Goal: Information Seeking & Learning: Learn about a topic

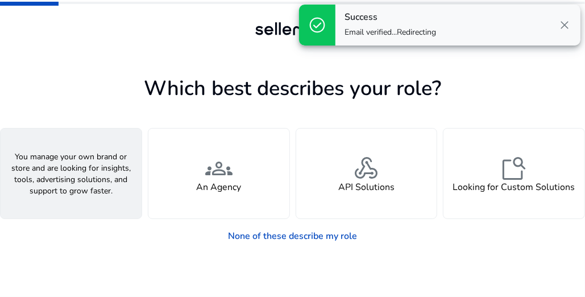
click at [69, 185] on h4 "A Seller" at bounding box center [71, 187] width 34 height 11
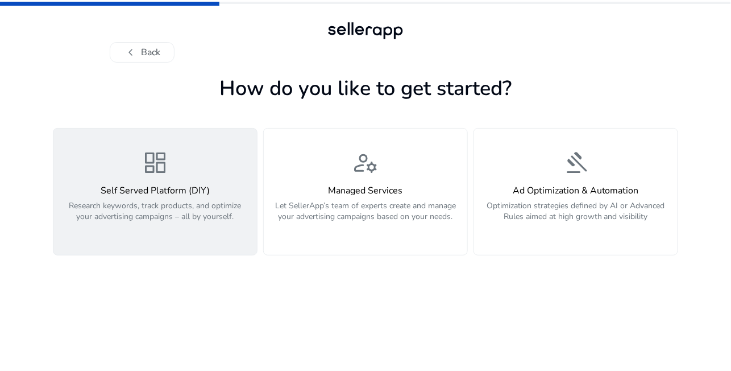
click at [201, 247] on button "dashboard Self Served Platform (DIY) Research keywords, track products, and opt…" at bounding box center [155, 191] width 205 height 127
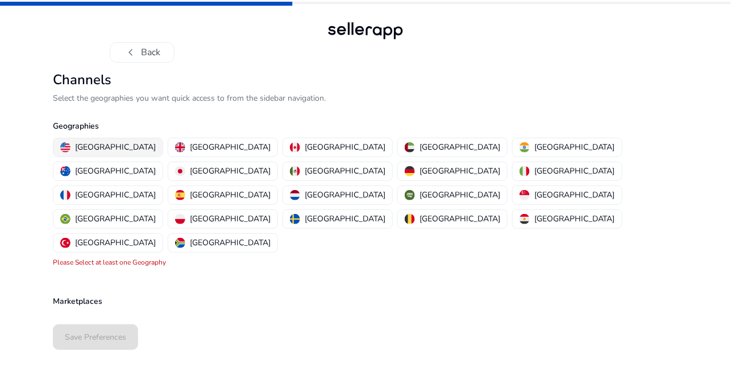
click at [111, 148] on p "United States" at bounding box center [115, 147] width 81 height 12
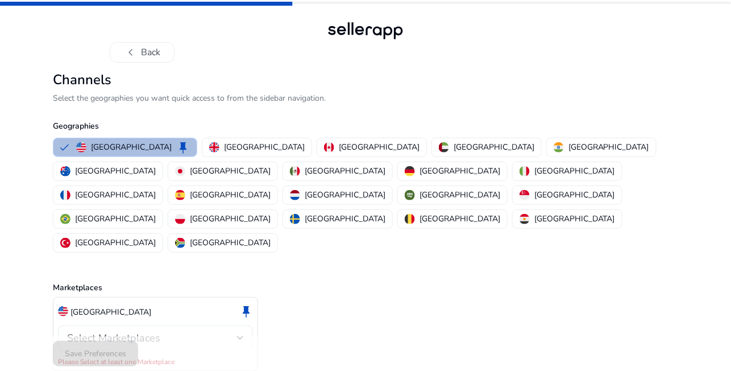
click at [138, 296] on span "Select Marketplaces" at bounding box center [113, 338] width 93 height 14
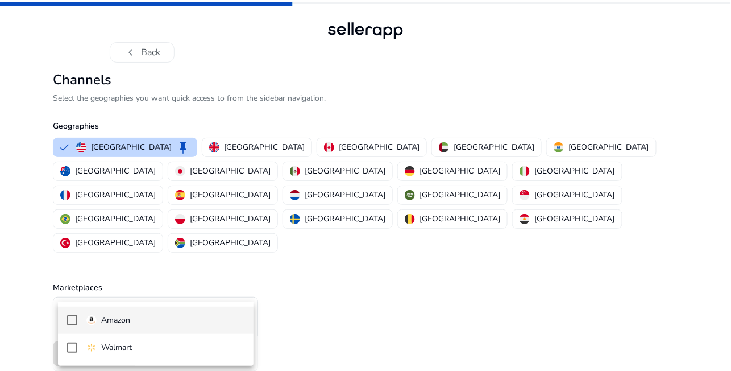
click at [156, 296] on mat-option "Amazon" at bounding box center [156, 319] width 196 height 27
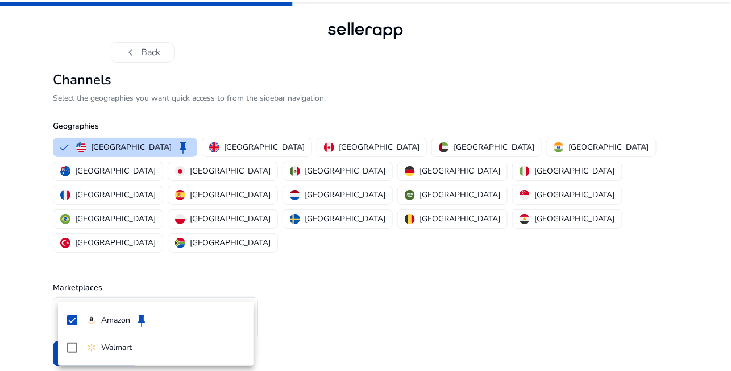
click at [386, 282] on div at bounding box center [365, 185] width 731 height 371
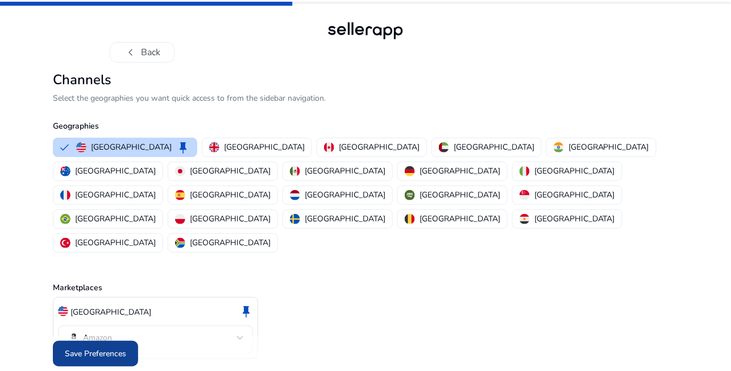
click at [118, 296] on span at bounding box center [95, 353] width 85 height 27
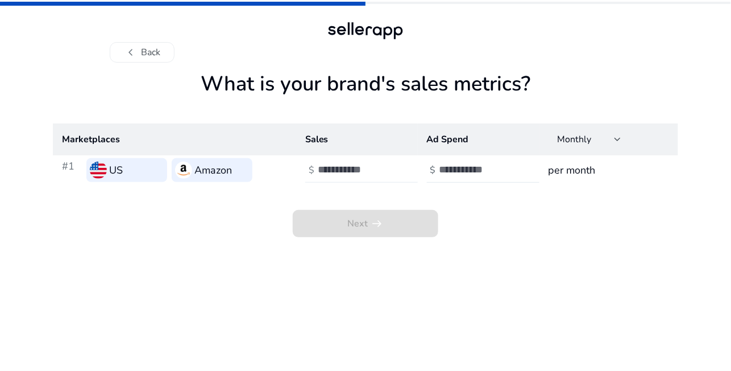
click at [331, 177] on div at bounding box center [369, 169] width 102 height 25
click at [540, 209] on div "Next arrow_right_alt" at bounding box center [365, 211] width 625 height 52
click at [414, 226] on span "Next arrow_right_alt" at bounding box center [365, 223] width 145 height 27
click at [577, 165] on h3 "per month" at bounding box center [608, 170] width 120 height 16
click at [584, 138] on span "Monthly" at bounding box center [575, 139] width 34 height 13
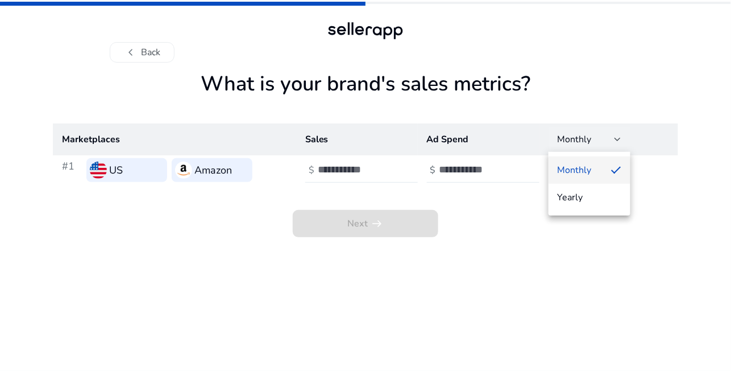
click at [584, 138] on div at bounding box center [365, 185] width 731 height 371
click at [568, 174] on h3 "per month" at bounding box center [608, 170] width 120 height 16
click at [482, 176] on div at bounding box center [490, 169] width 102 height 25
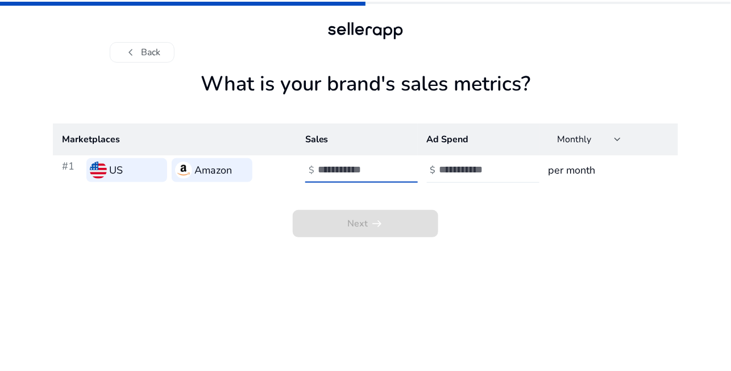
click at [352, 171] on input "number" at bounding box center [356, 169] width 77 height 13
click at [461, 172] on input "number" at bounding box center [477, 169] width 77 height 13
click at [448, 271] on app-sales-metrics "What is your brand's sales metrics? Marketplaces Sales Ad Spend Monthly #1 US A…" at bounding box center [365, 221] width 625 height 299
click at [446, 162] on div at bounding box center [490, 169] width 102 height 25
type input "***"
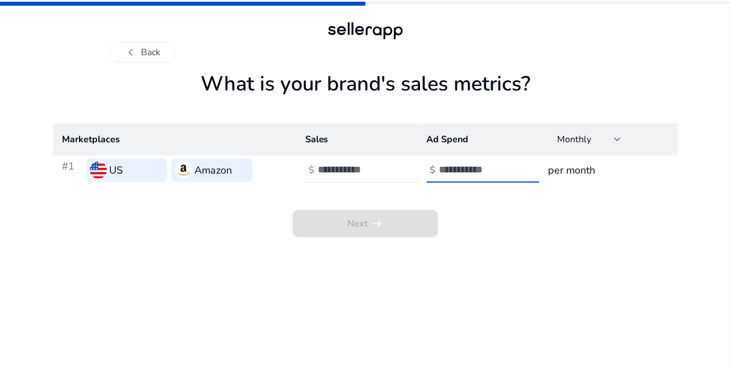
click at [461, 189] on div "Next arrow_right_alt" at bounding box center [365, 211] width 625 height 52
click at [468, 199] on div "Next arrow_right_alt" at bounding box center [365, 211] width 625 height 52
click at [383, 168] on input "number" at bounding box center [356, 169] width 77 height 13
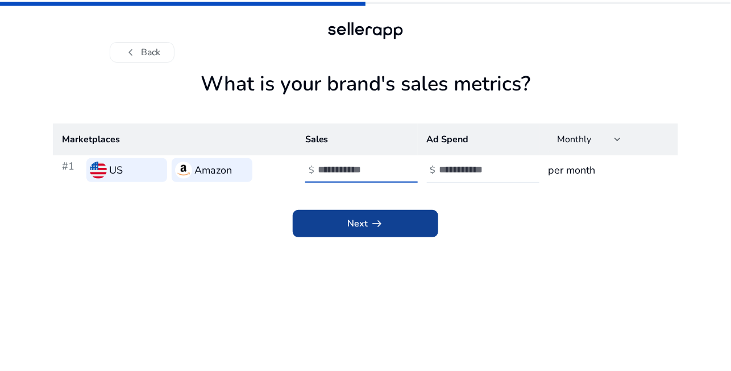
type input "*"
click at [356, 214] on span at bounding box center [365, 223] width 145 height 27
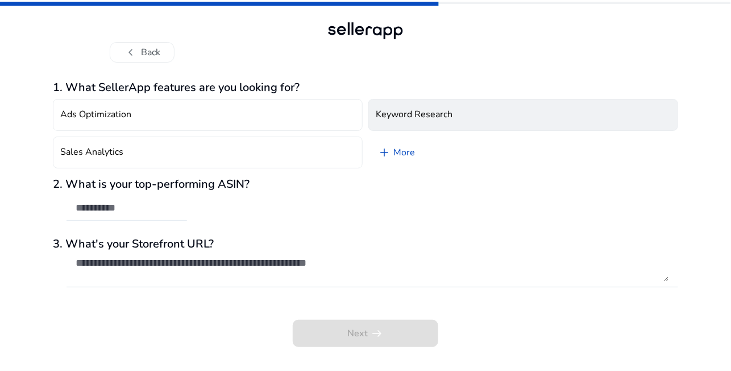
click at [418, 111] on h4 "Keyword Research" at bounding box center [414, 114] width 77 height 11
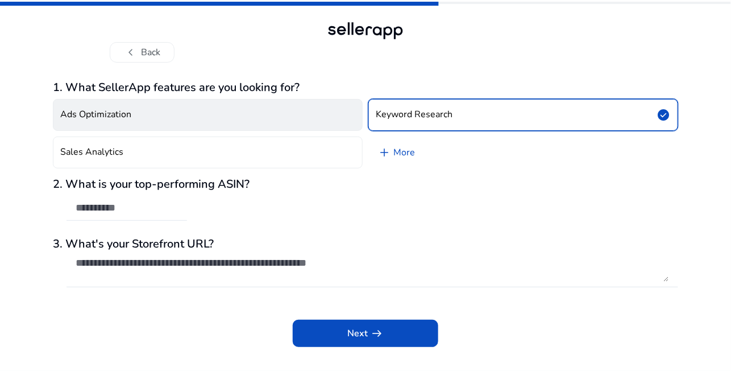
click at [217, 120] on button "Ads Optimization" at bounding box center [208, 115] width 310 height 32
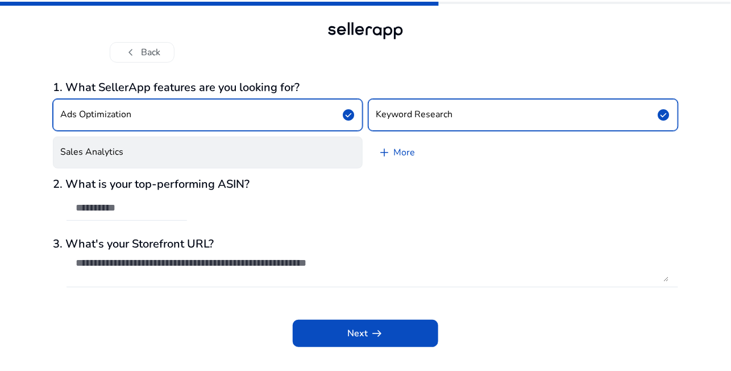
click at [218, 148] on button "Sales Analytics" at bounding box center [208, 152] width 310 height 32
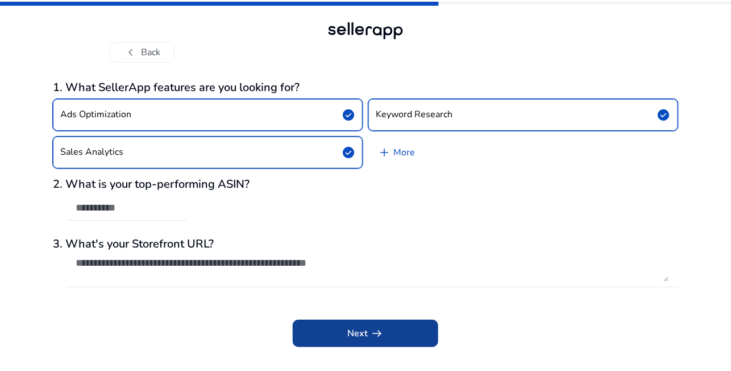
click at [338, 296] on span at bounding box center [365, 332] width 145 height 27
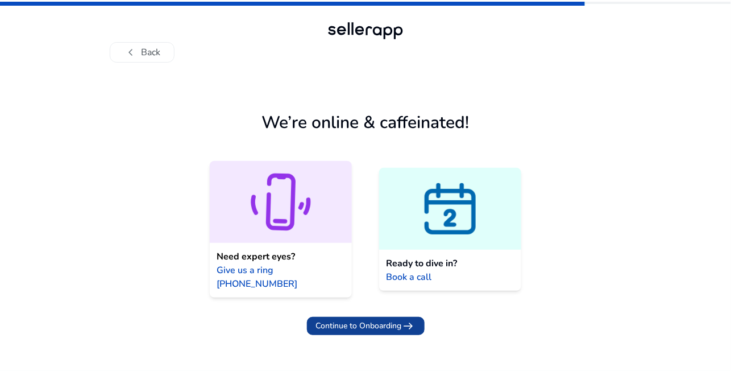
click at [335, 296] on span "Continue to Onboarding" at bounding box center [359, 325] width 86 height 12
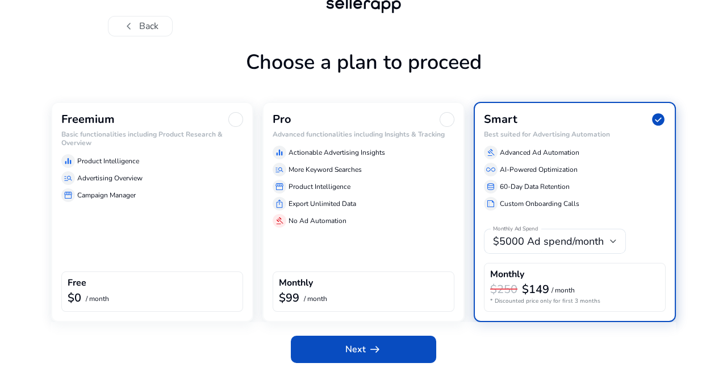
click at [168, 234] on div "Freemium Basic functionalities including Product Research & Overview equalizer …" at bounding box center [152, 212] width 202 height 220
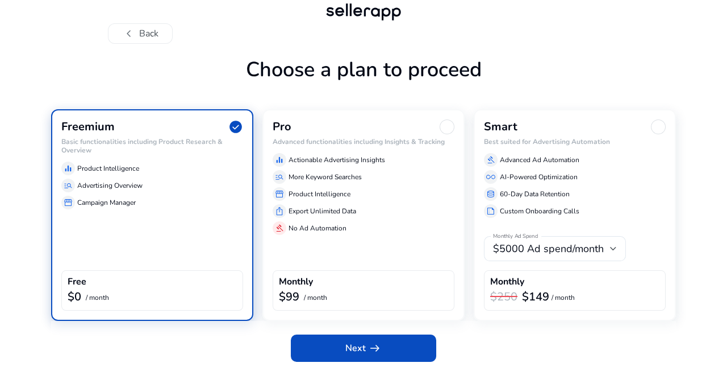
scroll to position [18, 0]
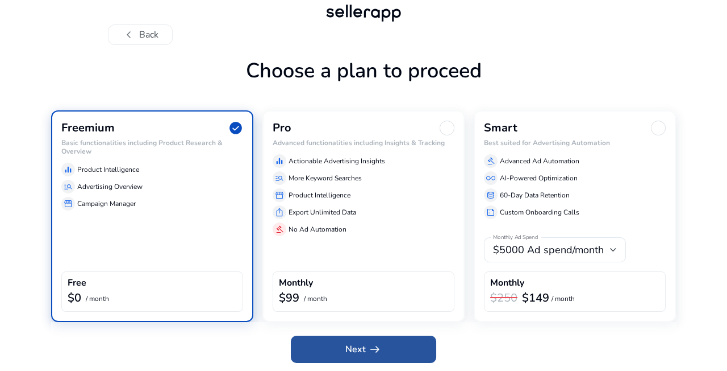
click at [343, 296] on span at bounding box center [363, 348] width 145 height 27
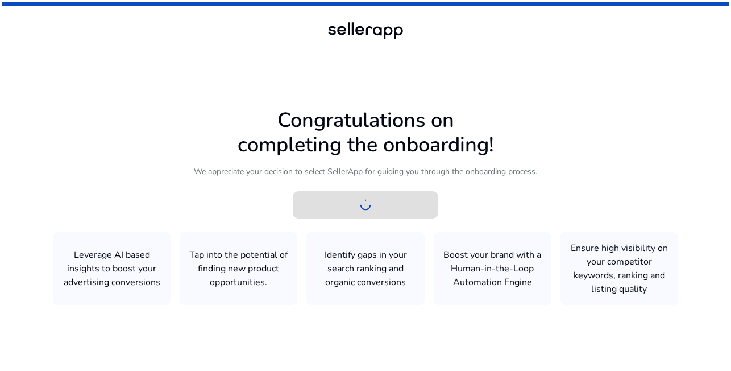
scroll to position [0, 0]
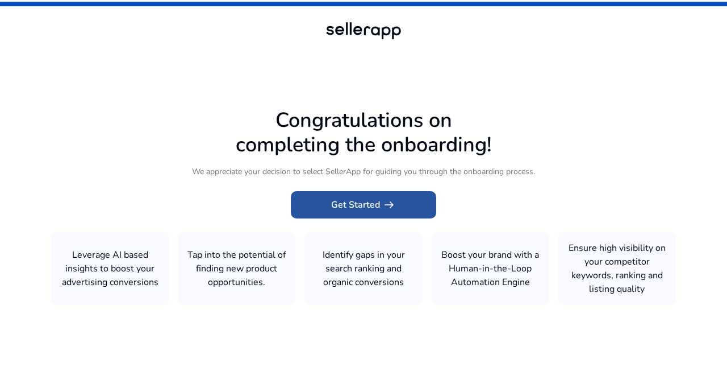
click at [360, 207] on span "Get Started arrow_right_alt" at bounding box center [363, 205] width 65 height 14
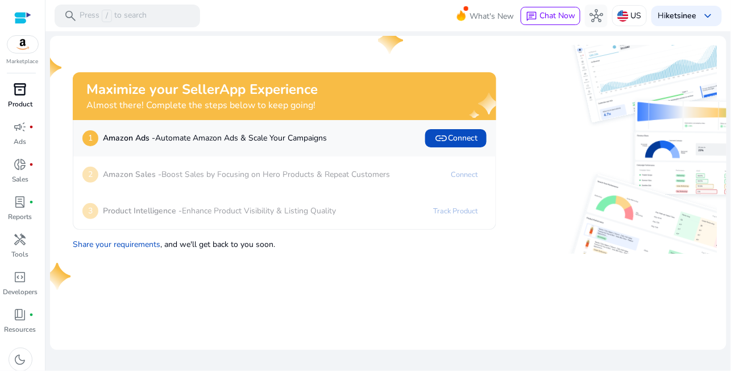
click at [27, 89] on div "inventory_2" at bounding box center [21, 89] width 32 height 18
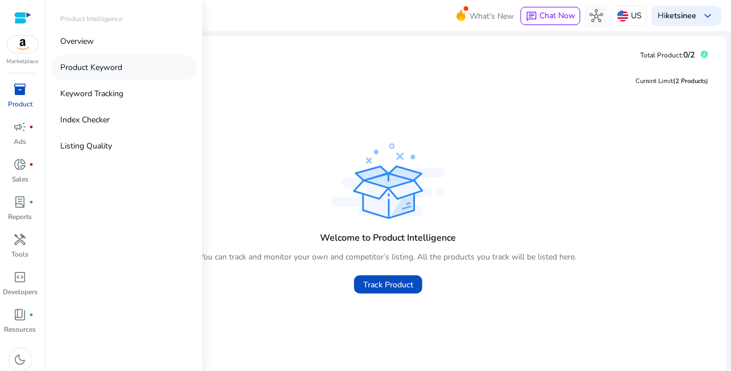
click at [140, 72] on link "Product Keyword" at bounding box center [123, 68] width 145 height 26
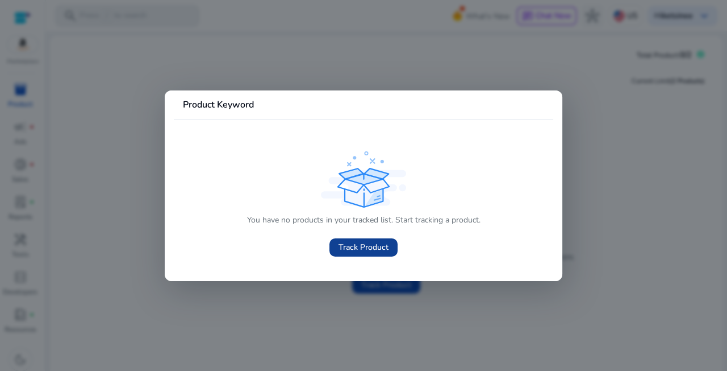
click at [378, 248] on span "Track Product" at bounding box center [364, 247] width 50 height 12
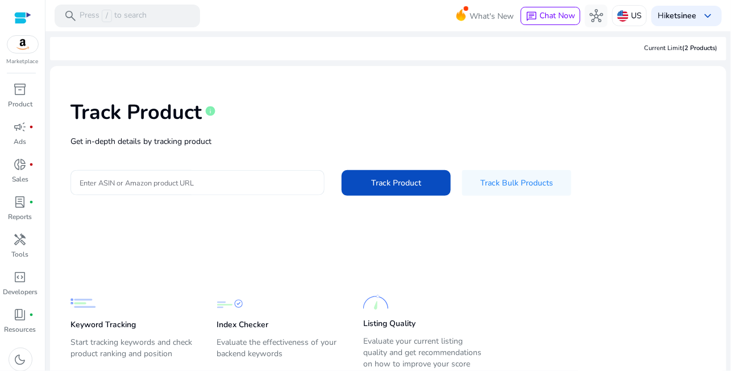
click at [177, 193] on div at bounding box center [198, 182] width 236 height 25
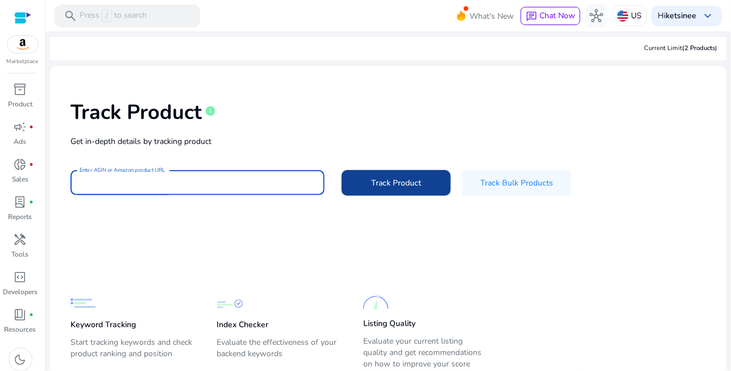
paste input "**********"
type input "**********"
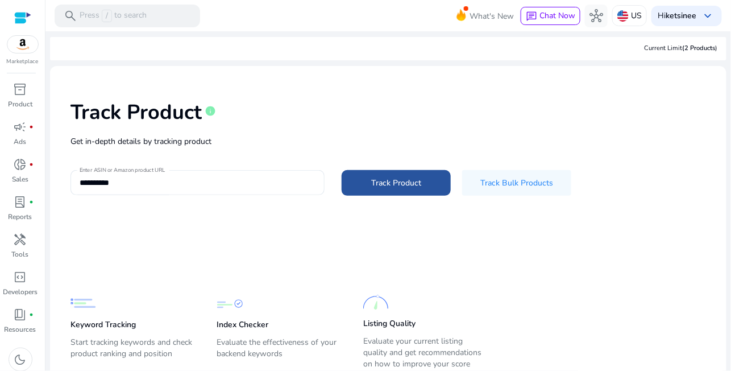
click at [405, 194] on span at bounding box center [396, 182] width 109 height 27
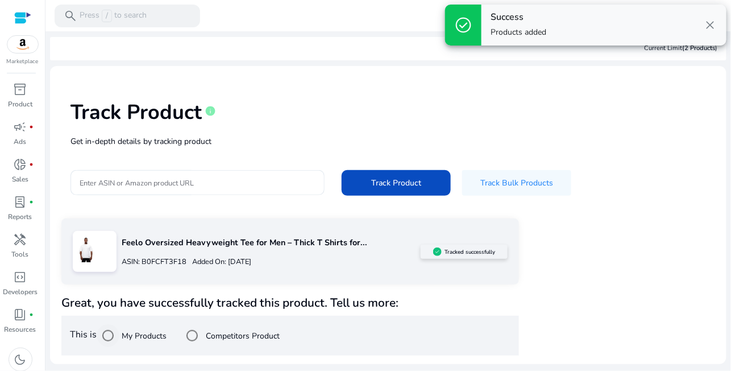
click at [144, 296] on label "My Products" at bounding box center [142, 336] width 47 height 12
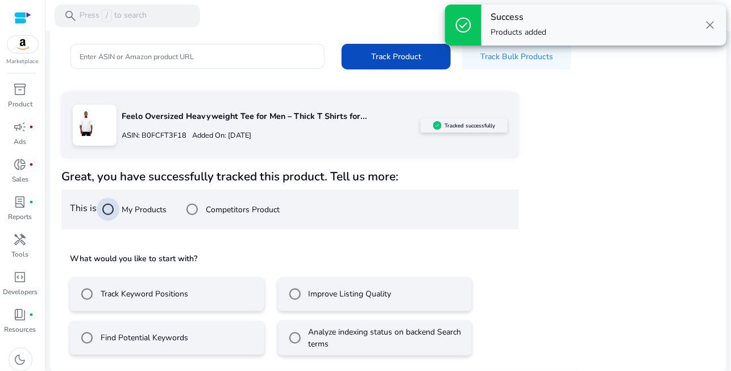
scroll to position [127, 0]
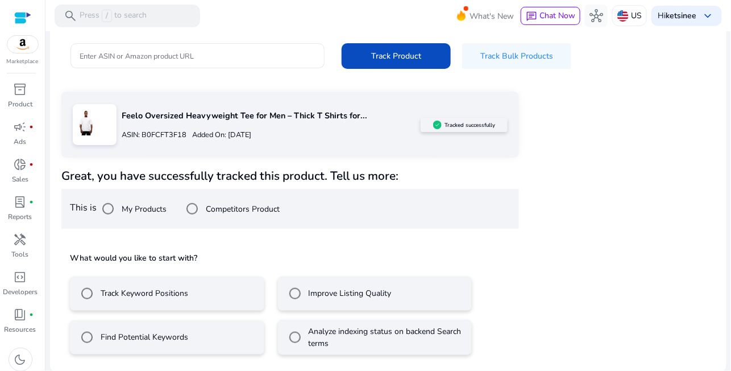
click at [174, 296] on label "Track Keyword Positions" at bounding box center [143, 293] width 90 height 12
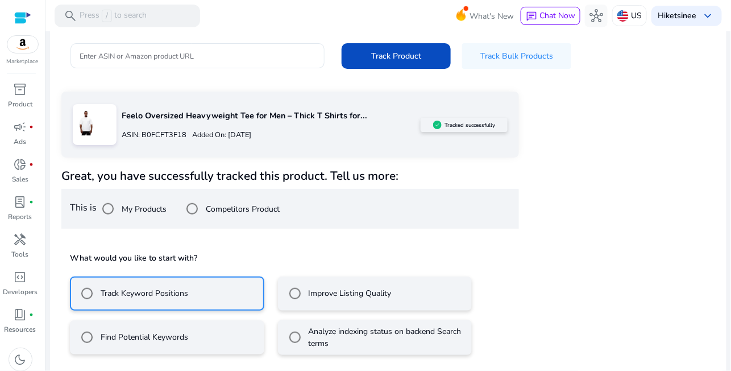
click at [194, 296] on mat-radio-button "Find Potential Keywords" at bounding box center [167, 337] width 194 height 34
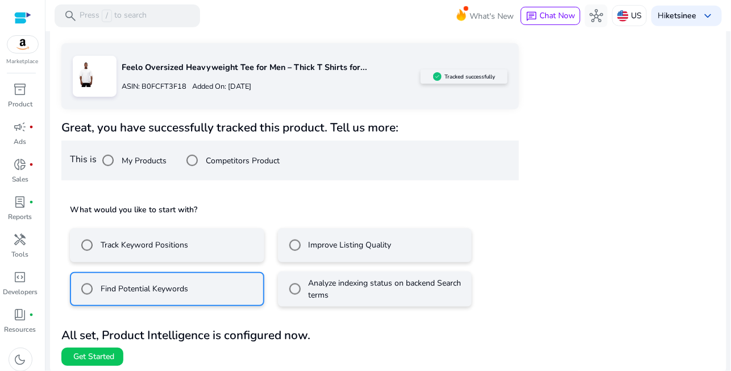
scroll to position [177, 0]
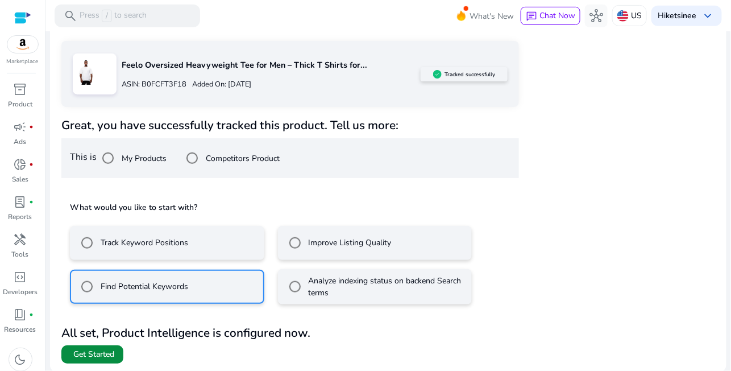
click at [105, 296] on span "Get Started" at bounding box center [93, 353] width 41 height 11
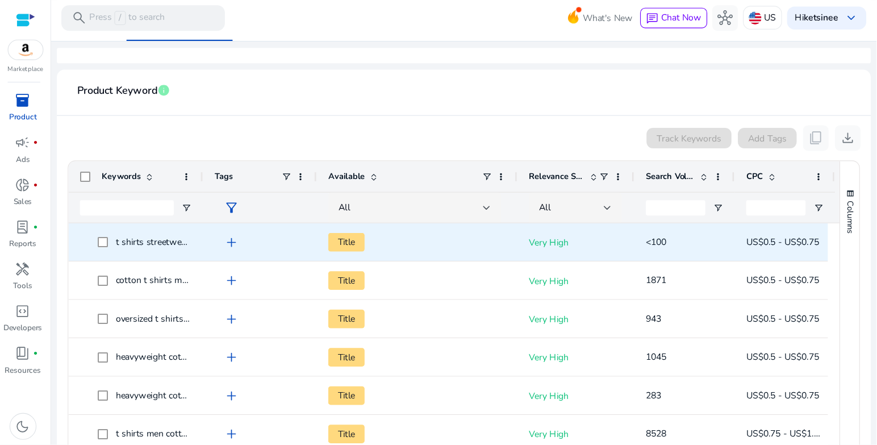
scroll to position [101, 0]
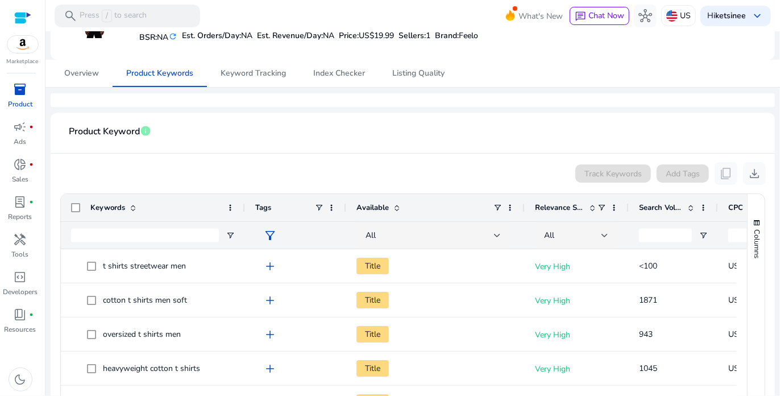
drag, startPoint x: 180, startPoint y: 207, endPoint x: 244, endPoint y: 225, distance: 66.6
click at [244, 225] on div "Keywords Tags Available Relevance Score" at bounding box center [439, 221] width 756 height 55
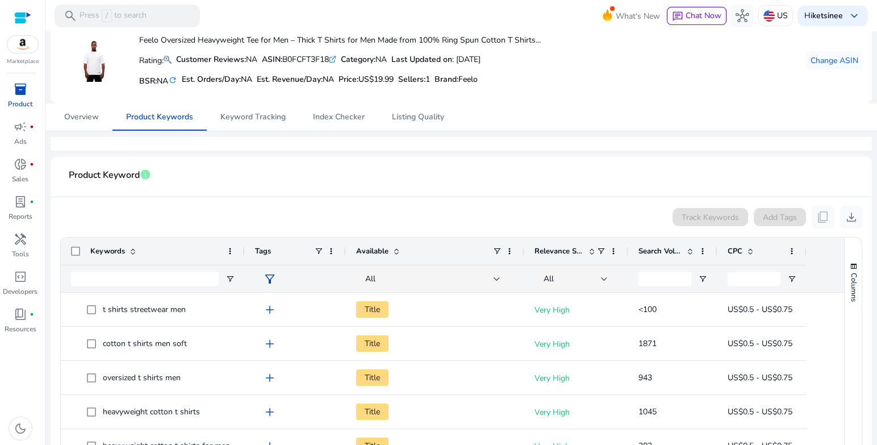
scroll to position [113, 0]
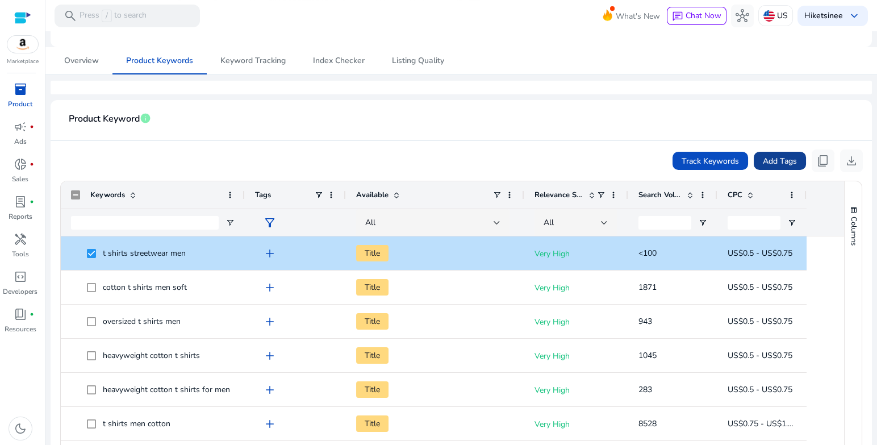
click at [584, 152] on span at bounding box center [780, 160] width 52 height 27
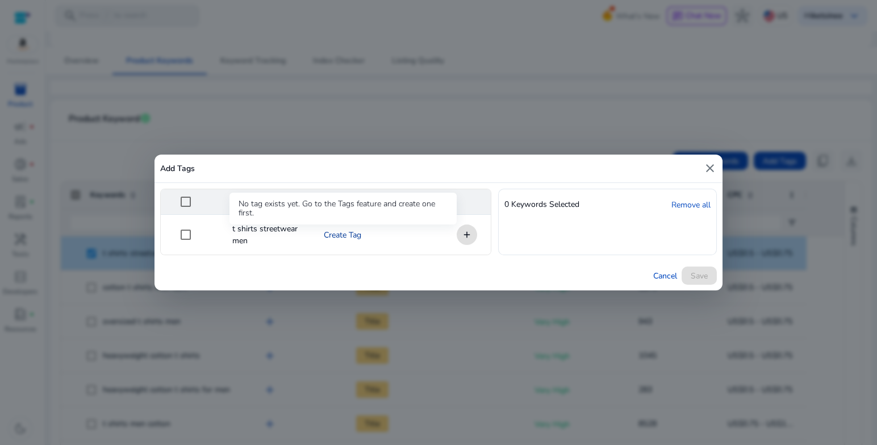
click at [351, 238] on link "Create Tag" at bounding box center [343, 235] width 38 height 12
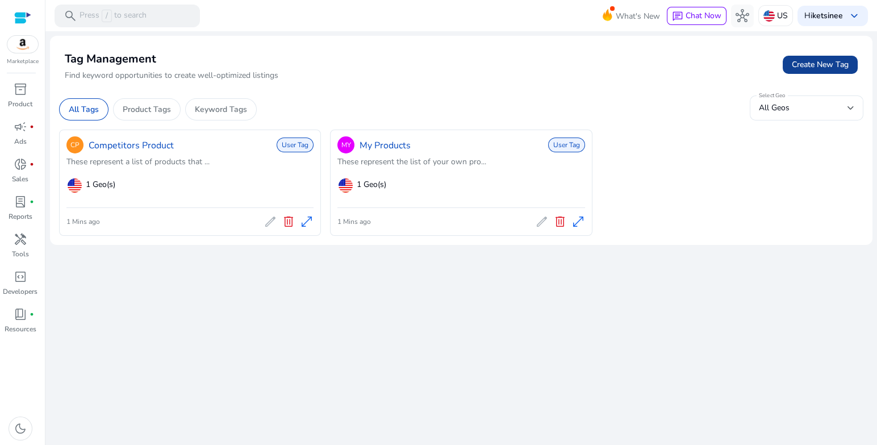
click at [584, 64] on span "Create New Tag" at bounding box center [820, 65] width 57 height 12
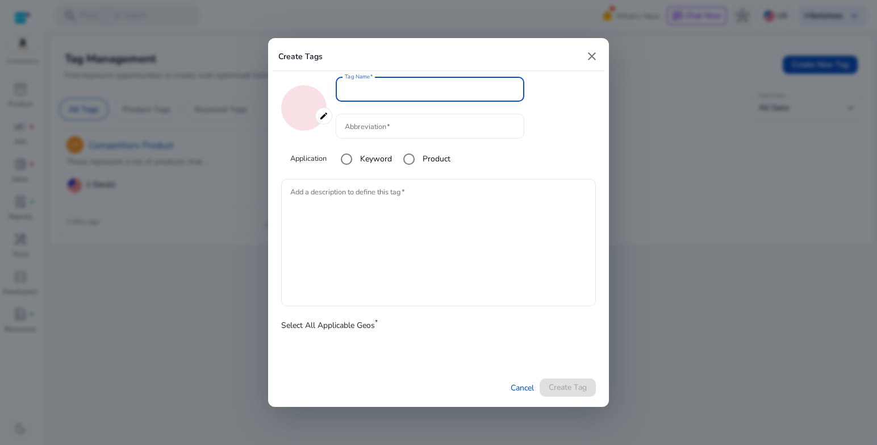
type input "*******"
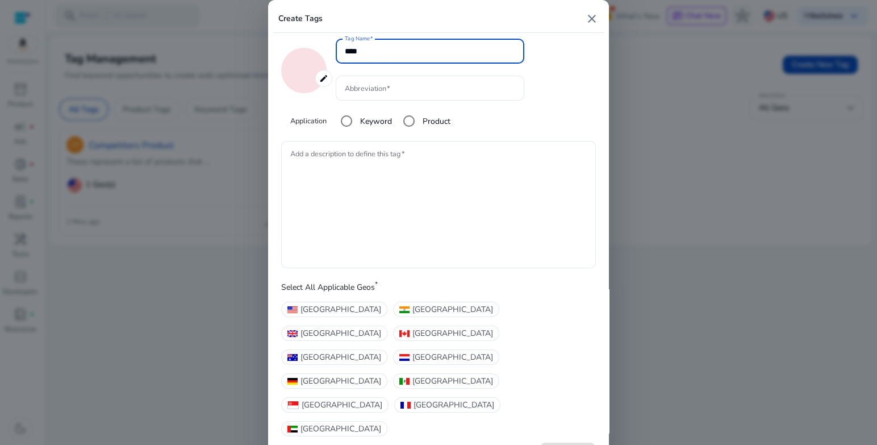
type input "****"
click at [500, 160] on div "Add a description to define this tag" at bounding box center [438, 201] width 315 height 133
click at [432, 179] on textarea "Add a description to define this tag" at bounding box center [438, 205] width 297 height 116
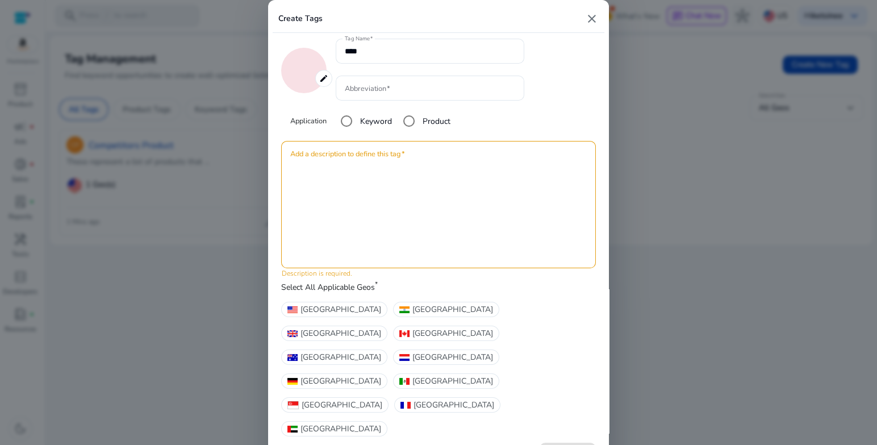
click at [508, 132] on div "Application Keyword Product" at bounding box center [416, 121] width 252 height 23
click at [312, 296] on span "United States" at bounding box center [341, 309] width 81 height 12
click at [314, 198] on textarea "Add a description to define this tag" at bounding box center [438, 205] width 297 height 116
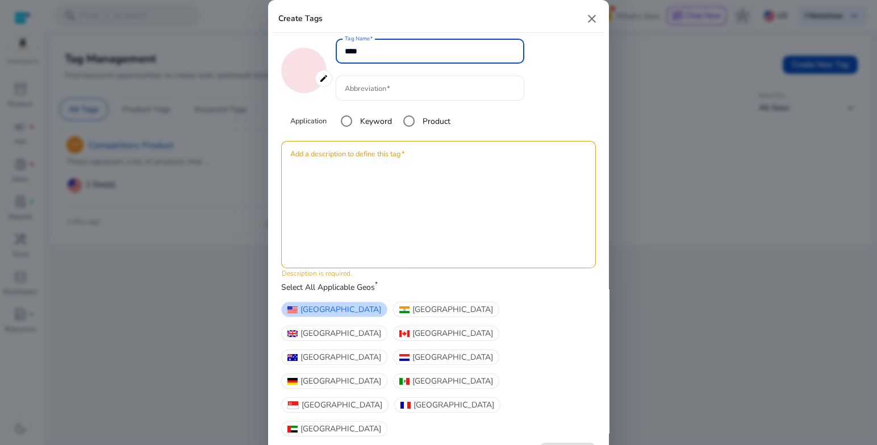
drag, startPoint x: 398, startPoint y: 78, endPoint x: 299, endPoint y: 79, distance: 99.5
click at [299, 79] on div "edit ******* Tag Name **** Abbreviation Application Keyword Product" at bounding box center [438, 87] width 315 height 97
click at [430, 94] on input "Abbreviation" at bounding box center [430, 88] width 170 height 13
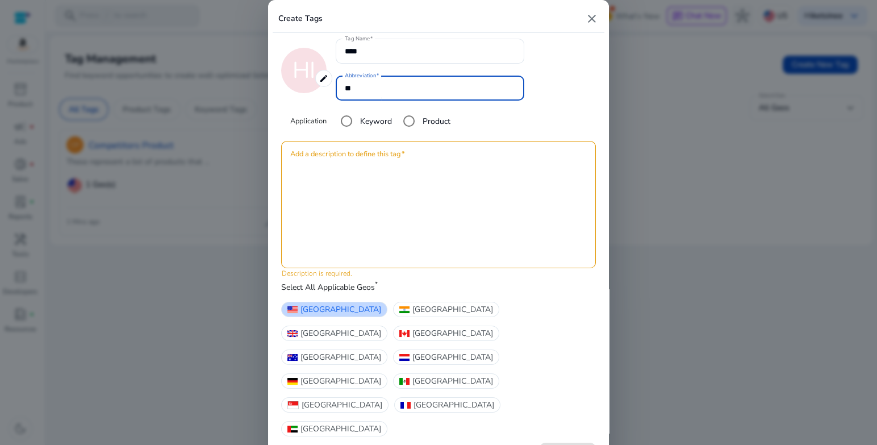
type input "**"
click at [442, 230] on textarea "Add a description to define this tag" at bounding box center [438, 205] width 297 height 116
paste textarea "****"
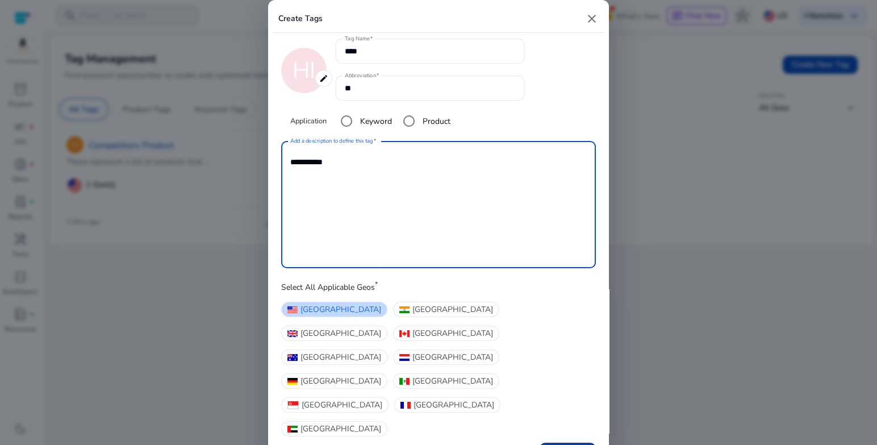
type textarea "**********"
click at [572, 296] on span "Create Tag" at bounding box center [568, 452] width 38 height 12
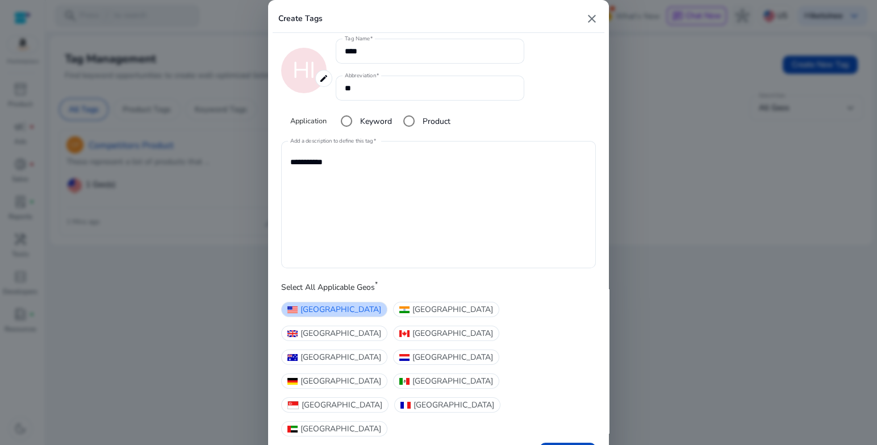
type input "*******"
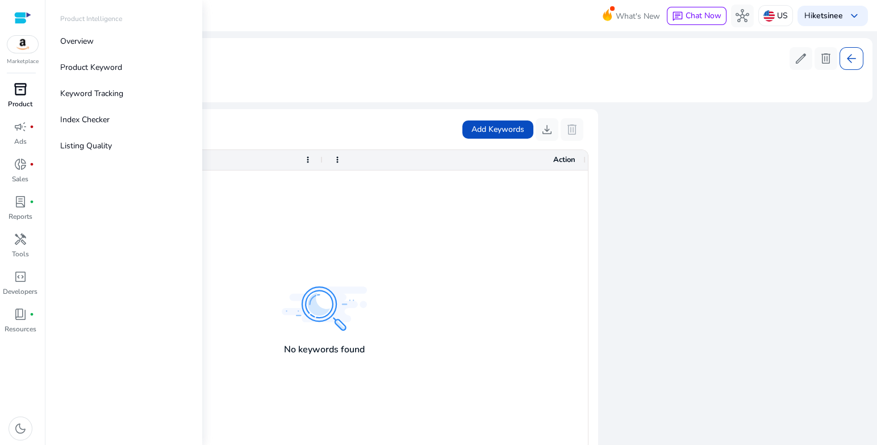
click at [28, 97] on div "inventory_2" at bounding box center [21, 89] width 32 height 18
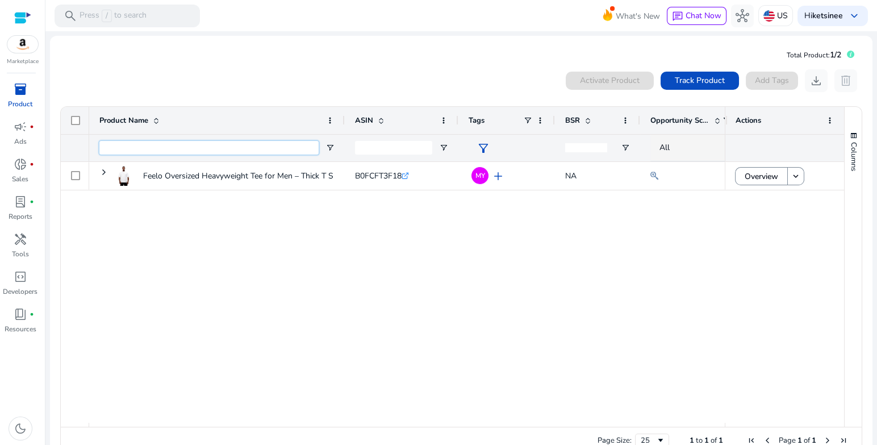
click at [205, 149] on input "Product Name Filter Input" at bounding box center [208, 148] width 219 height 14
click at [584, 82] on span at bounding box center [700, 80] width 78 height 27
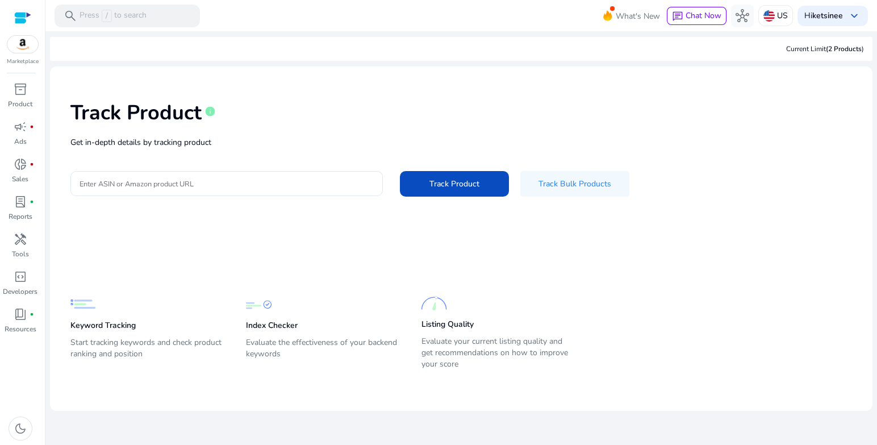
click at [251, 147] on p "Get in-depth details by tracking product" at bounding box center [461, 142] width 782 height 12
click at [244, 171] on div at bounding box center [227, 183] width 294 height 25
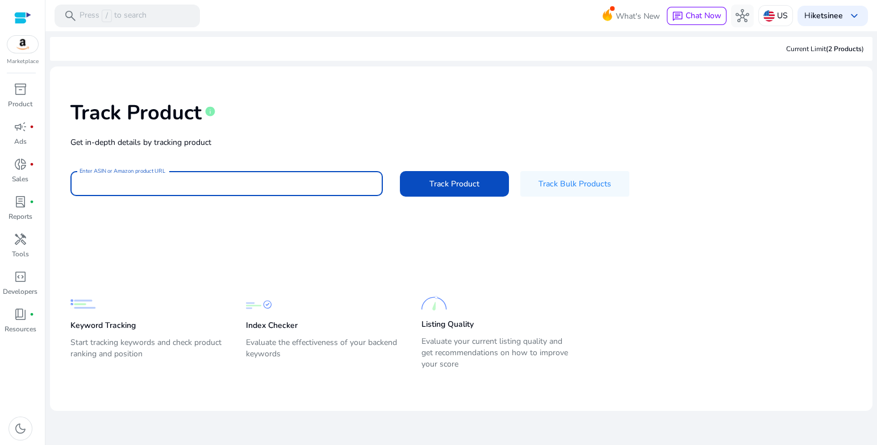
click at [245, 184] on input "Enter ASIN or Amazon product URL" at bounding box center [227, 183] width 294 height 13
paste input "**********"
type input "**********"
click at [473, 179] on span "Track Product" at bounding box center [455, 184] width 50 height 12
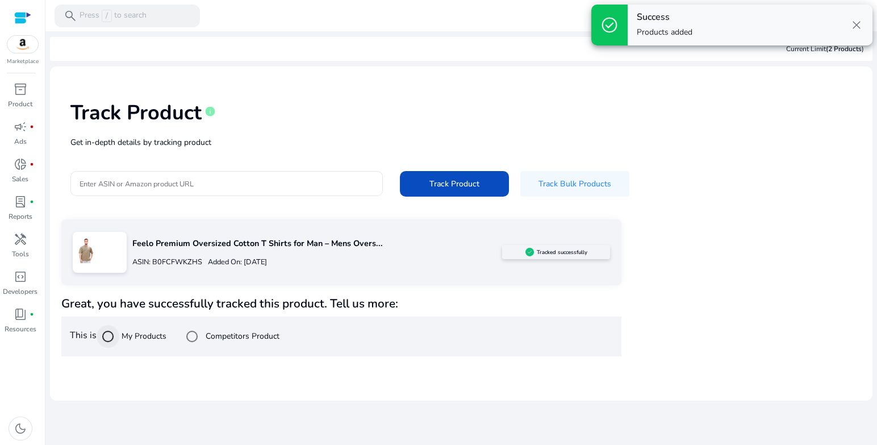
click at [122, 296] on div at bounding box center [107, 336] width 27 height 27
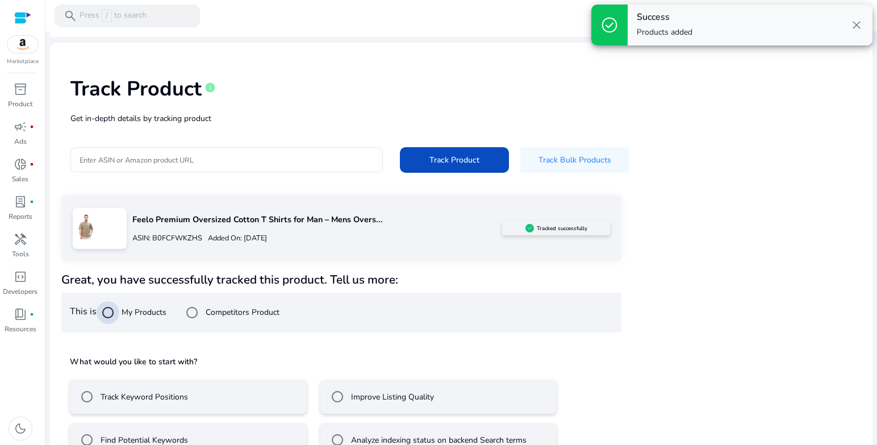
scroll to position [52, 0]
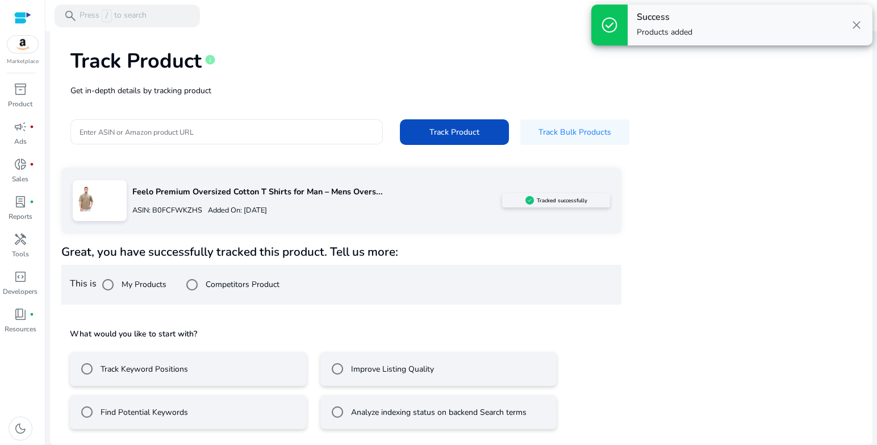
click at [274, 296] on mat-radio-button "Find Potential Keywords" at bounding box center [188, 412] width 237 height 34
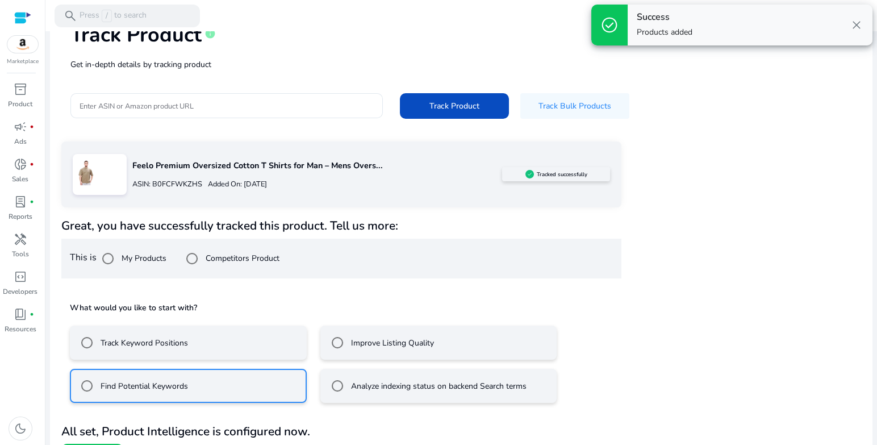
scroll to position [102, 0]
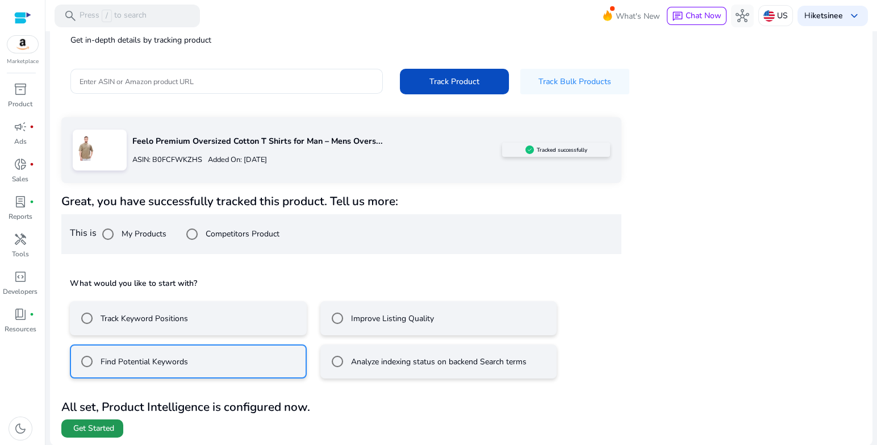
click at [117, 296] on span at bounding box center [92, 428] width 62 height 27
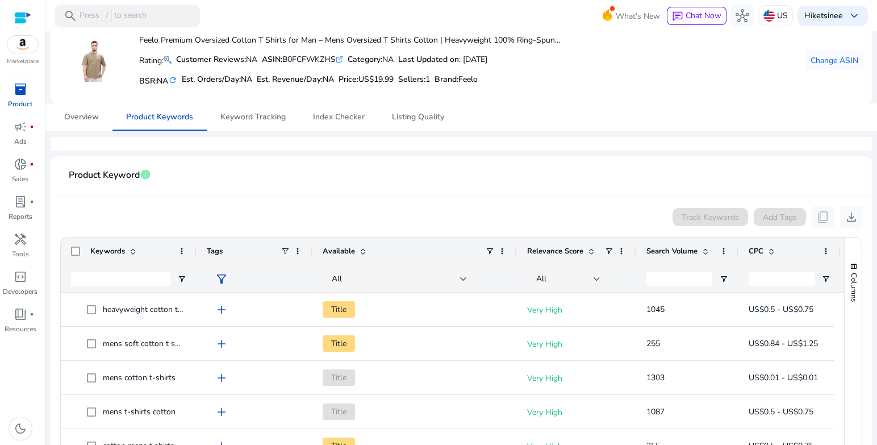
scroll to position [113, 0]
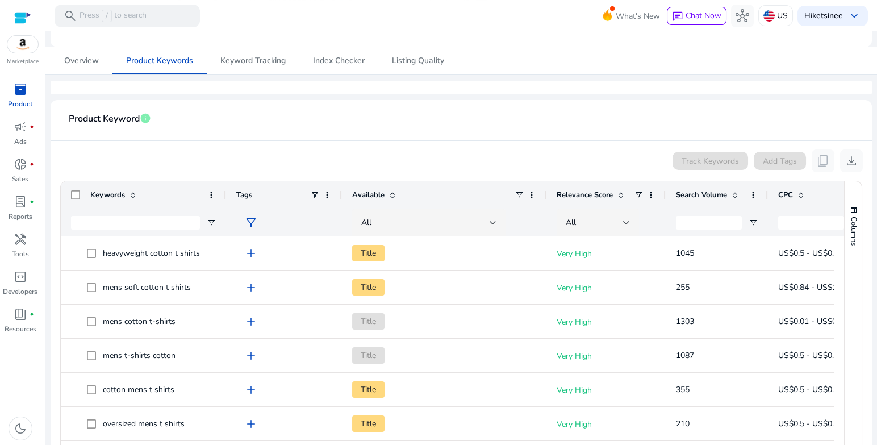
drag, startPoint x: 193, startPoint y: 200, endPoint x: 223, endPoint y: 204, distance: 29.8
click at [223, 204] on div at bounding box center [225, 194] width 5 height 27
click at [584, 196] on span "Search Volume" at bounding box center [701, 195] width 51 height 10
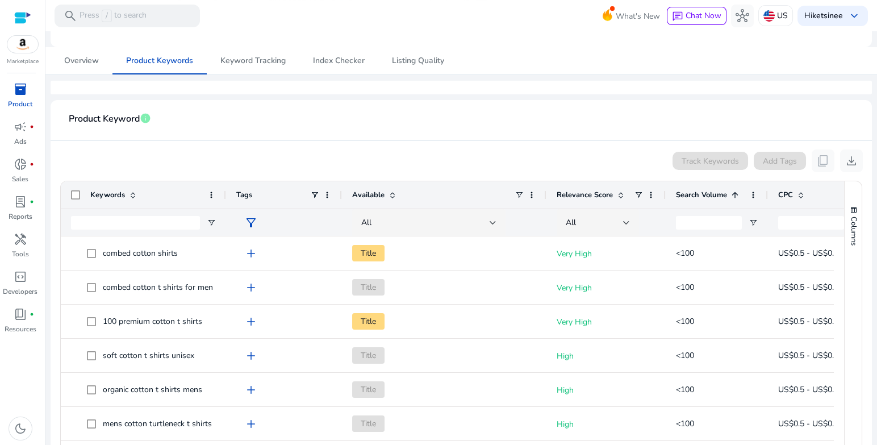
click at [584, 196] on span "Search Volume" at bounding box center [701, 195] width 51 height 10
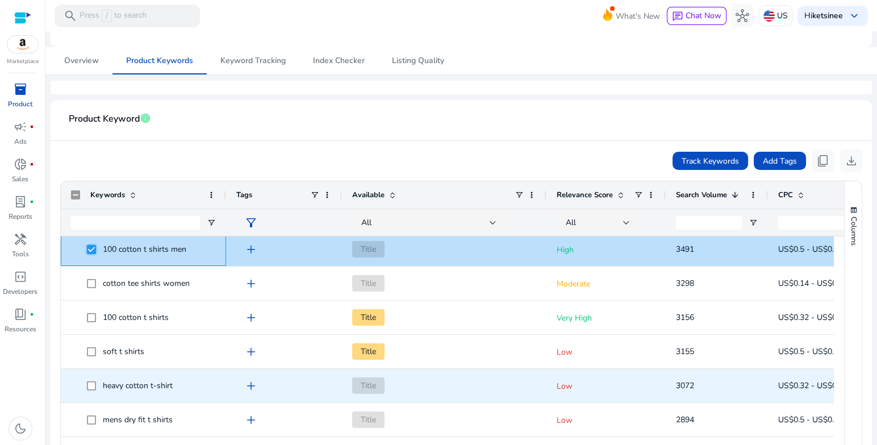
scroll to position [454, 0]
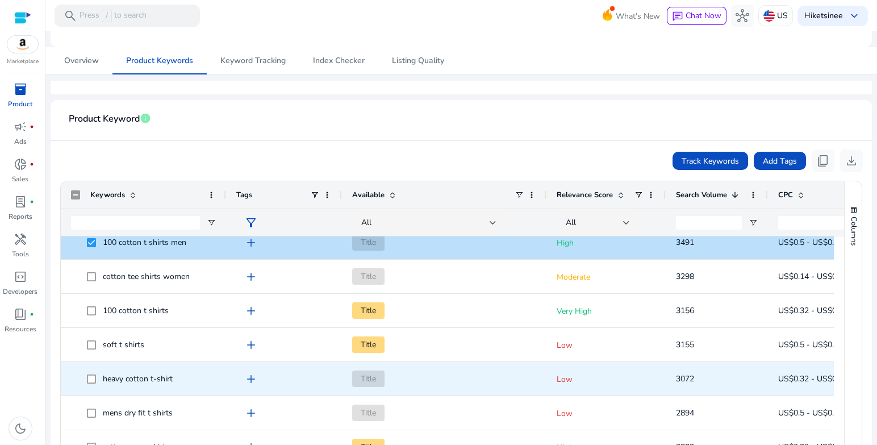
click at [87, 296] on span at bounding box center [95, 378] width 16 height 23
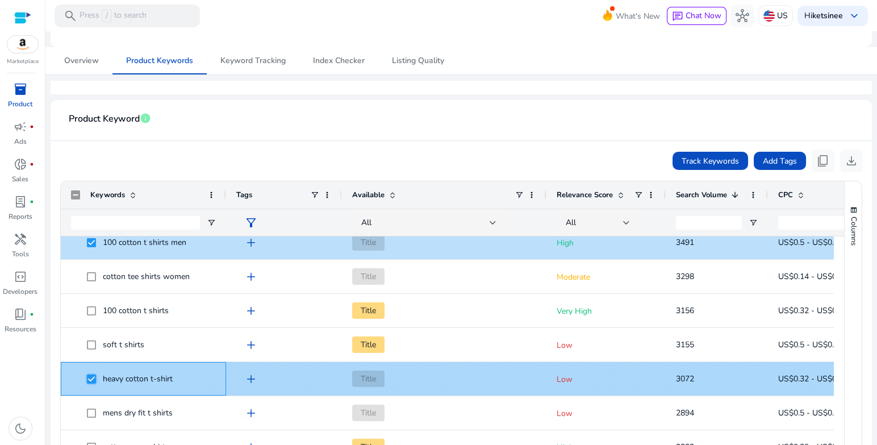
scroll to position [511, 0]
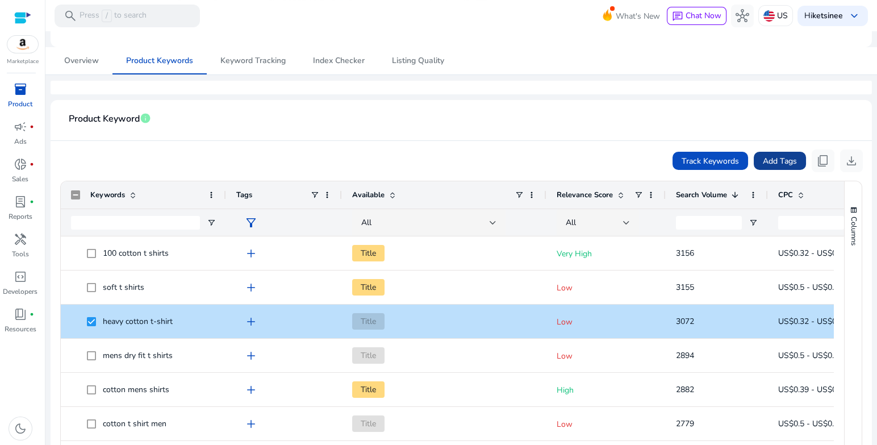
click at [584, 158] on span "Add Tags" at bounding box center [780, 161] width 34 height 12
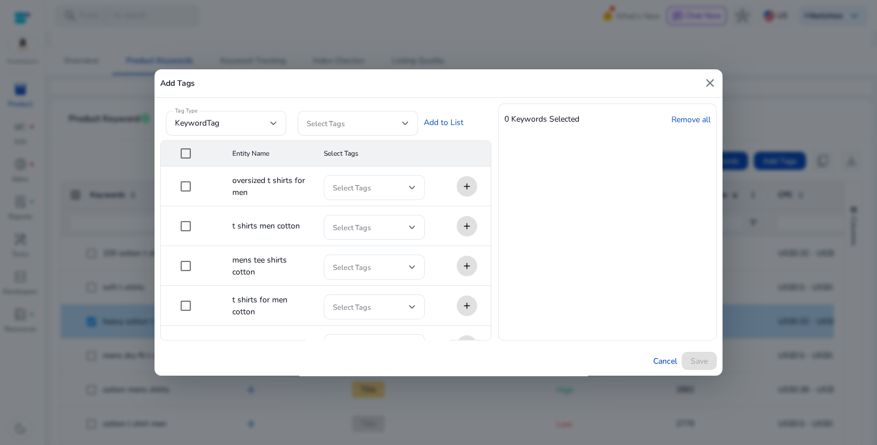
click at [368, 181] on span at bounding box center [371, 187] width 76 height 13
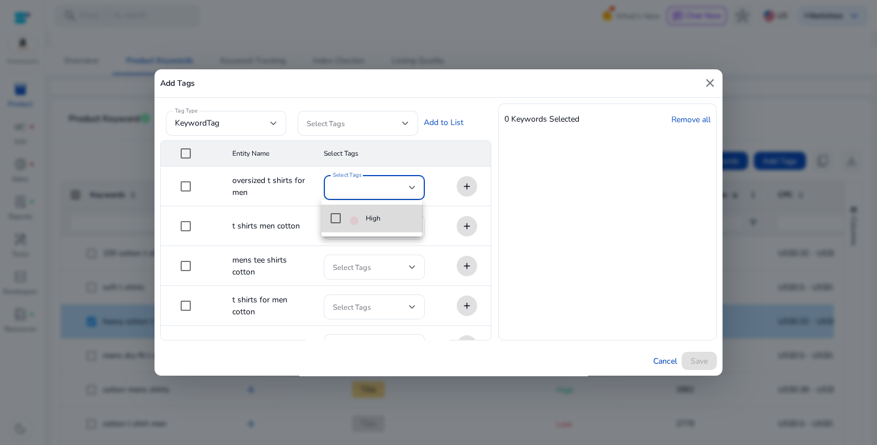
click at [384, 221] on span "High" at bounding box center [381, 218] width 63 height 13
click at [584, 296] on div at bounding box center [438, 222] width 877 height 445
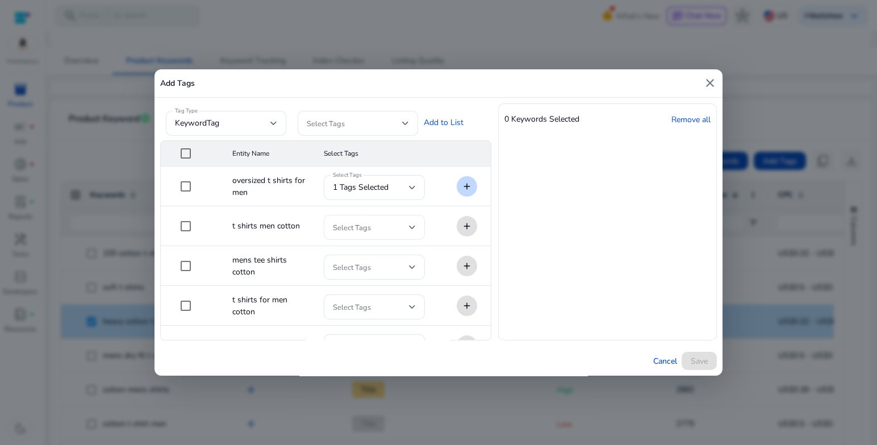
click at [386, 225] on span at bounding box center [371, 227] width 76 height 13
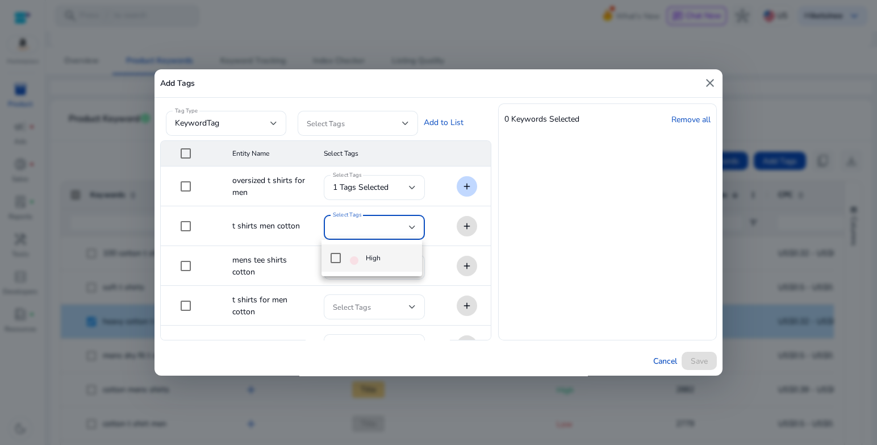
click at [379, 130] on div at bounding box center [438, 222] width 877 height 445
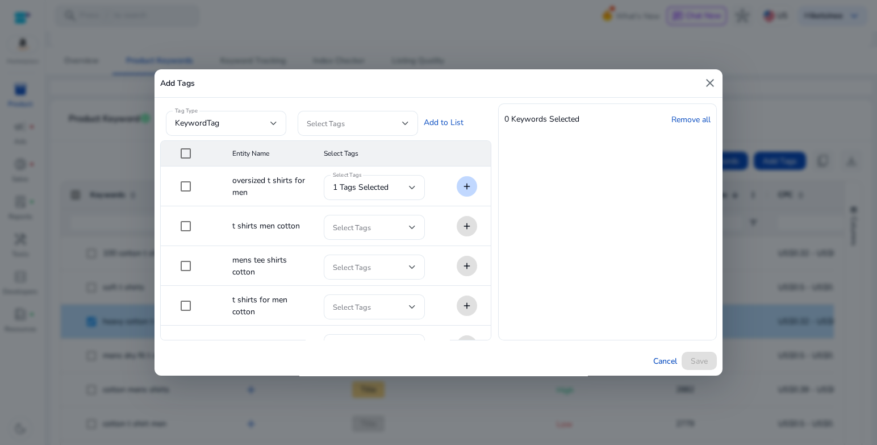
click at [379, 130] on div at bounding box center [358, 123] width 102 height 25
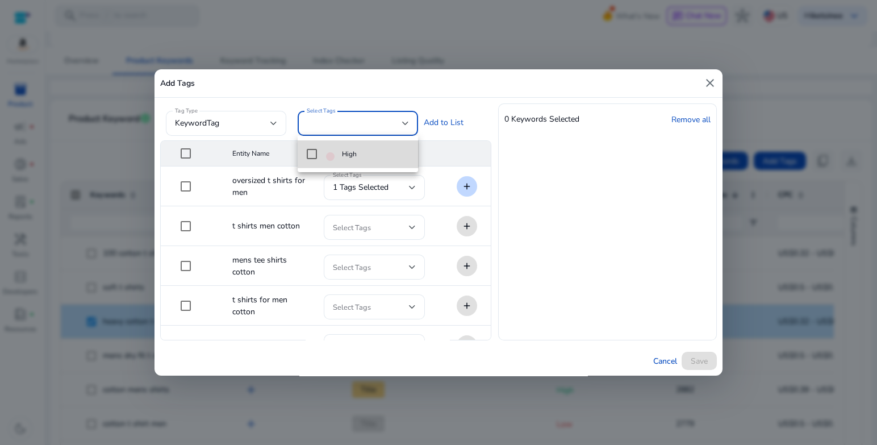
click at [376, 148] on span "High" at bounding box center [367, 154] width 83 height 13
click at [584, 296] on div at bounding box center [438, 222] width 877 height 445
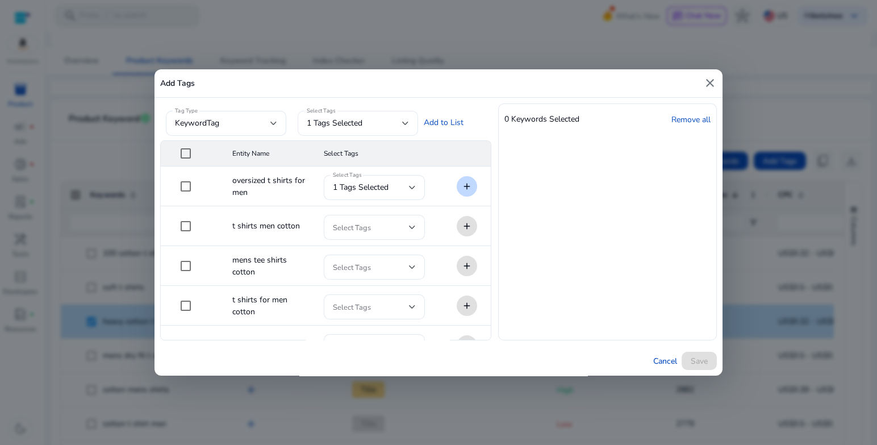
click at [319, 123] on span "1 tags selected" at bounding box center [335, 123] width 56 height 11
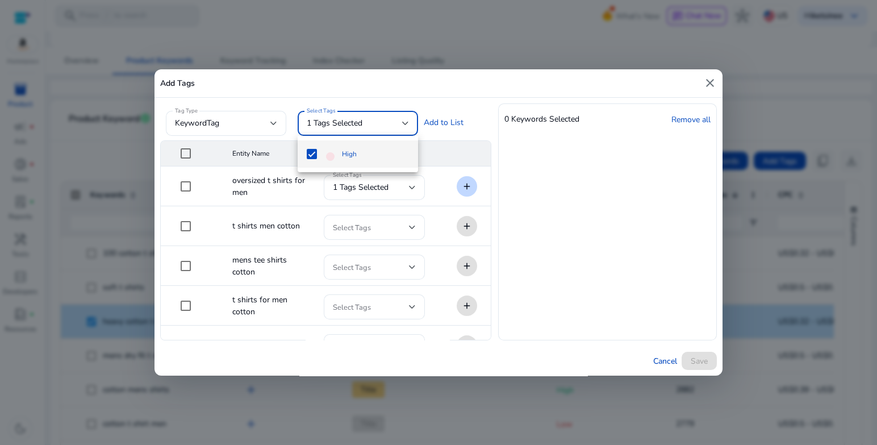
click at [319, 123] on div at bounding box center [438, 222] width 877 height 445
click at [238, 123] on div "keywordTag" at bounding box center [222, 123] width 95 height 13
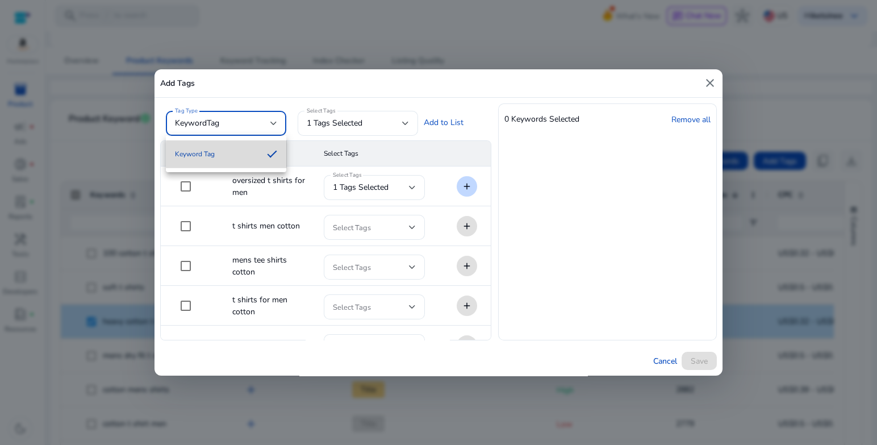
click at [237, 155] on span "Keyword Tag" at bounding box center [216, 154] width 83 height 13
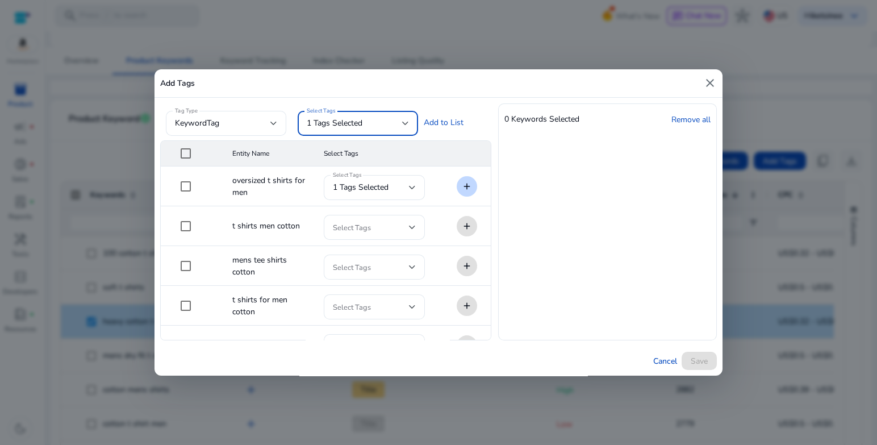
click at [334, 124] on span "1 tags selected" at bounding box center [335, 123] width 56 height 11
click at [342, 153] on span "High" at bounding box center [349, 154] width 15 height 13
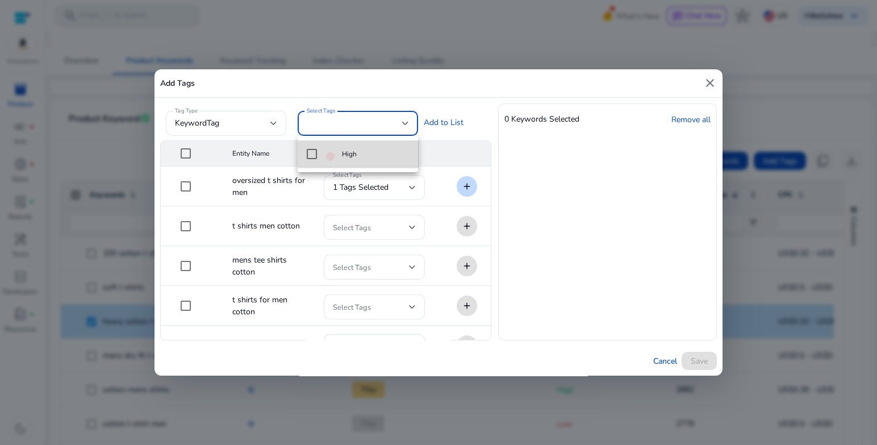
click at [379, 145] on mat-option "High" at bounding box center [358, 153] width 120 height 27
click at [464, 146] on div at bounding box center [438, 222] width 877 height 445
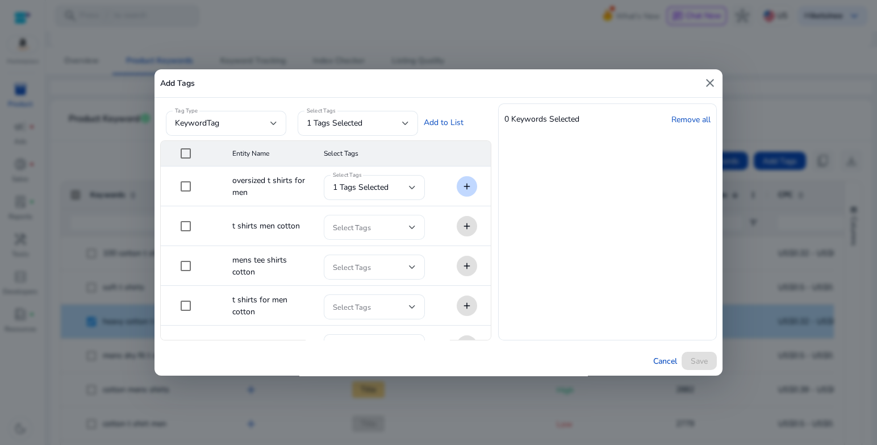
click at [391, 233] on span at bounding box center [371, 227] width 76 height 13
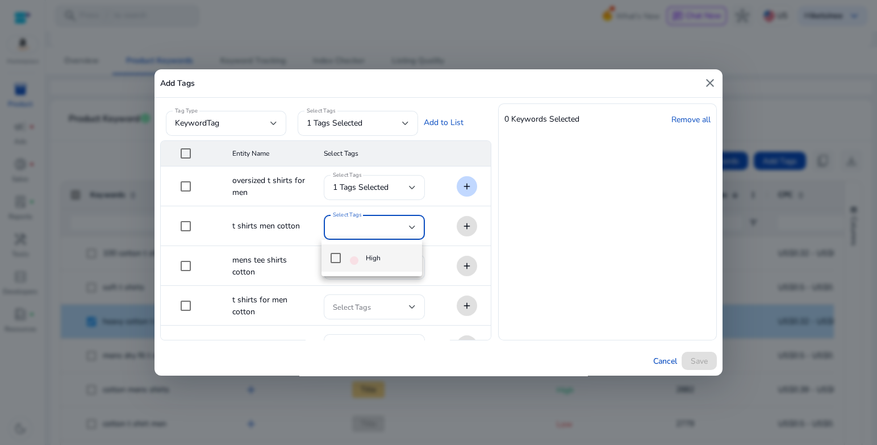
click at [382, 252] on span "High" at bounding box center [381, 258] width 63 height 13
click at [425, 276] on div at bounding box center [438, 222] width 877 height 445
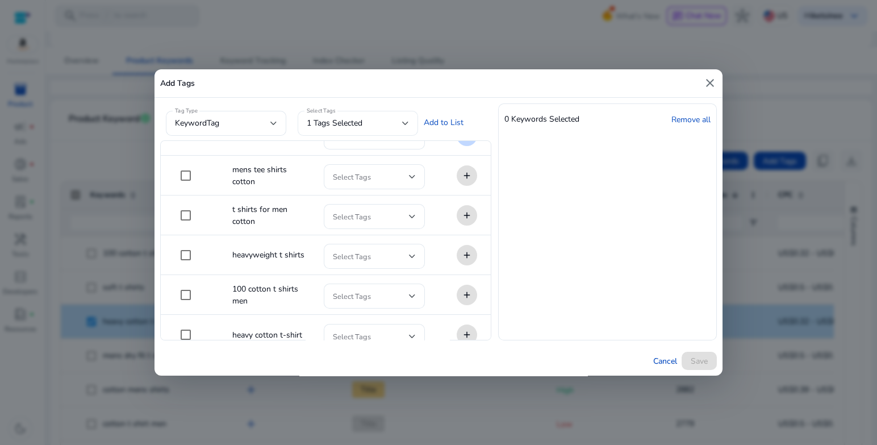
scroll to position [105, 0]
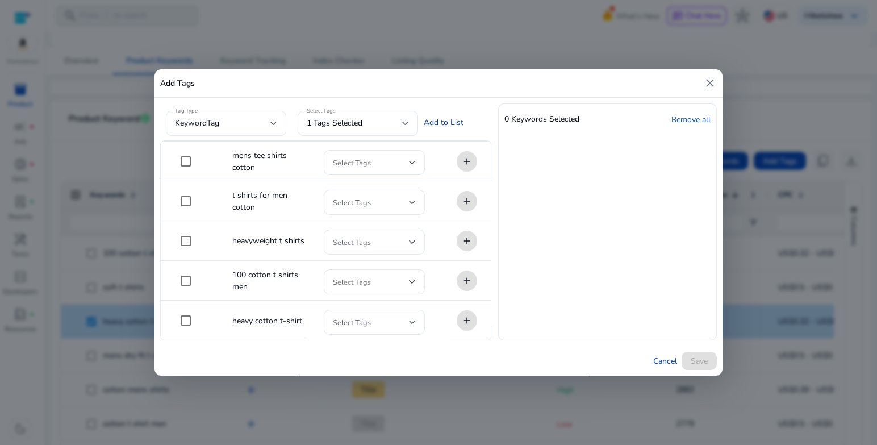
click at [429, 124] on link "Add to List" at bounding box center [444, 123] width 40 height 12
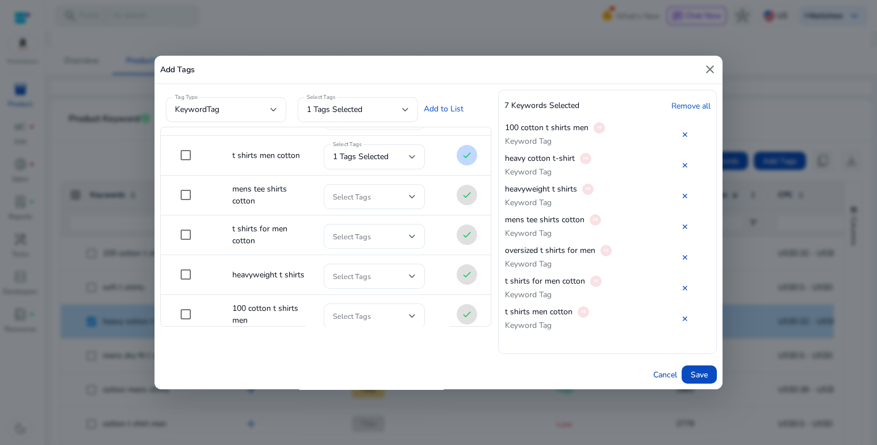
scroll to position [0, 0]
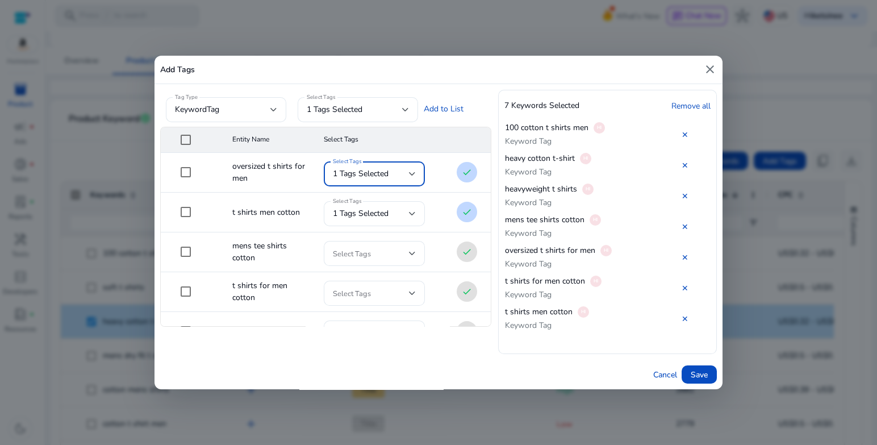
click at [400, 170] on div "1 tags selected" at bounding box center [371, 174] width 76 height 13
click at [393, 206] on span "High" at bounding box center [381, 206] width 63 height 13
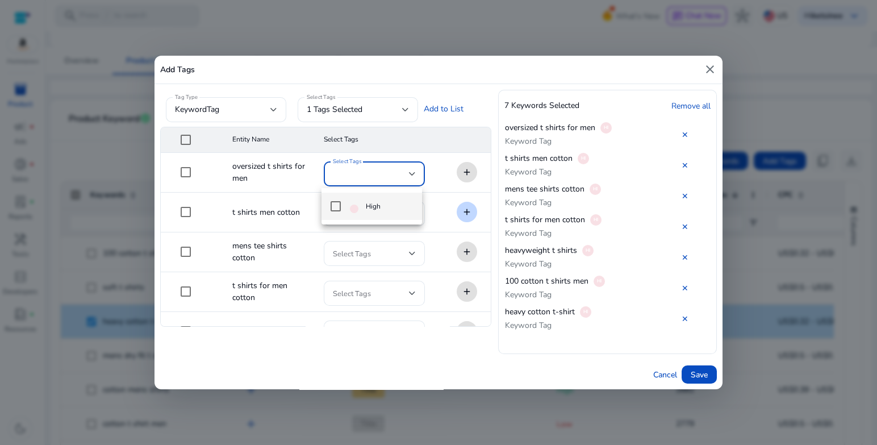
click at [423, 222] on div at bounding box center [438, 222] width 877 height 445
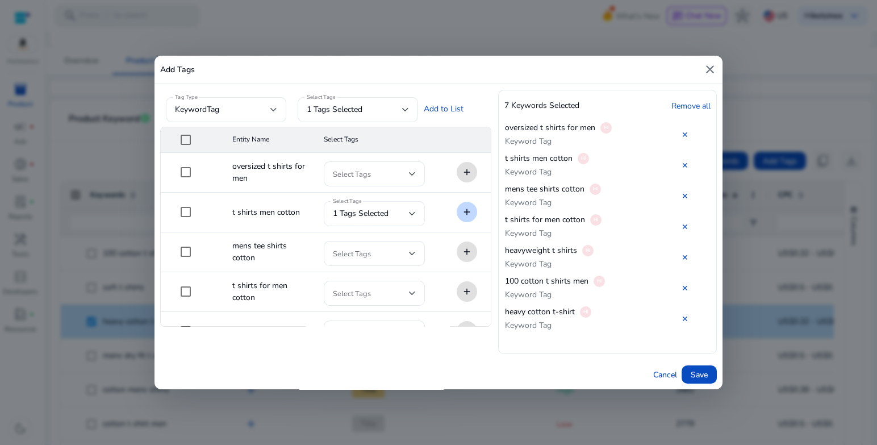
click at [402, 214] on div "1 tags selected" at bounding box center [371, 213] width 76 height 13
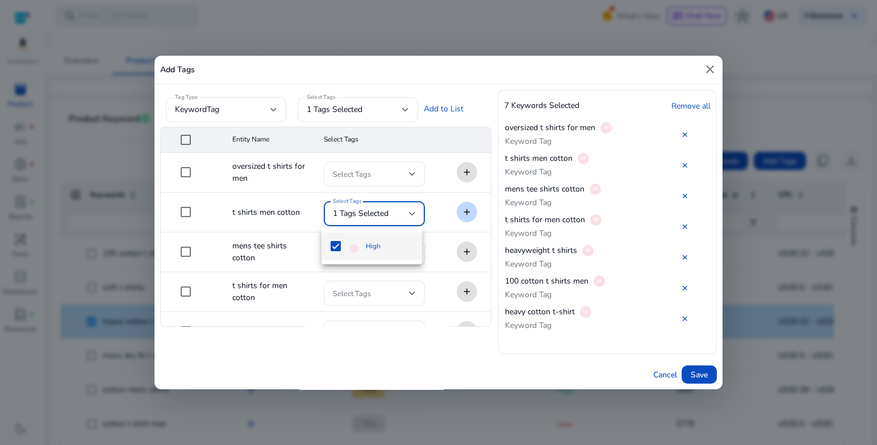
click at [379, 240] on span "High" at bounding box center [373, 246] width 15 height 13
click at [406, 127] on div at bounding box center [438, 222] width 877 height 445
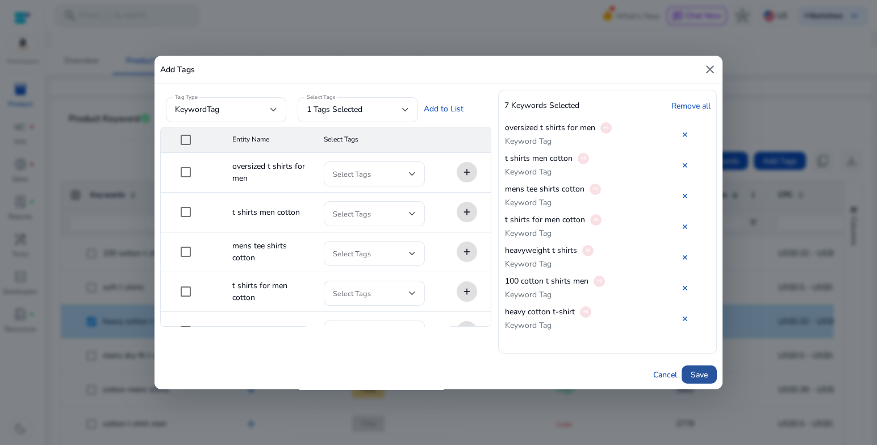
click at [584, 296] on span "Save" at bounding box center [699, 375] width 17 height 12
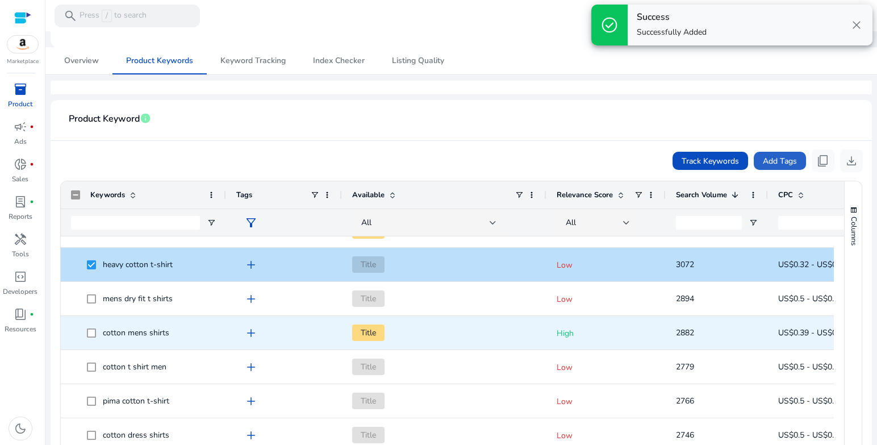
scroll to position [625, 0]
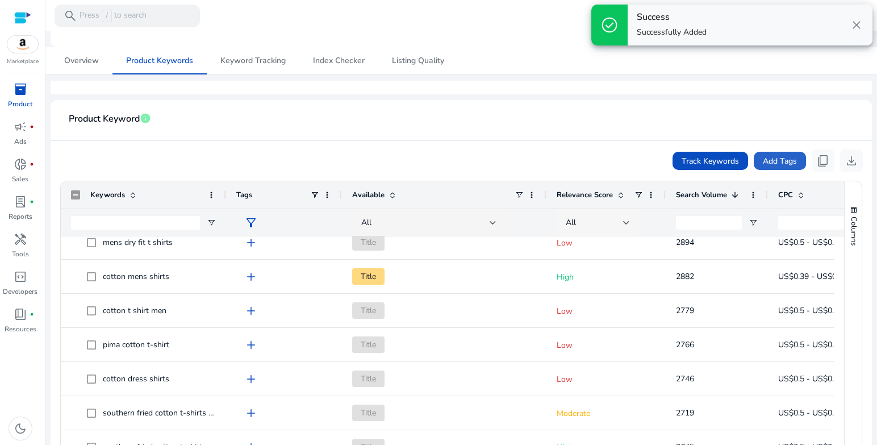
click at [569, 221] on span "All" at bounding box center [571, 222] width 10 height 11
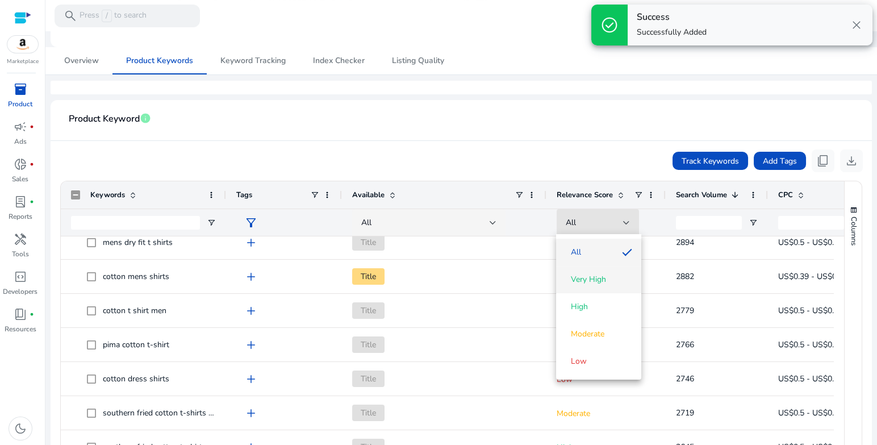
click at [584, 285] on span "Very High" at bounding box center [588, 279] width 35 height 11
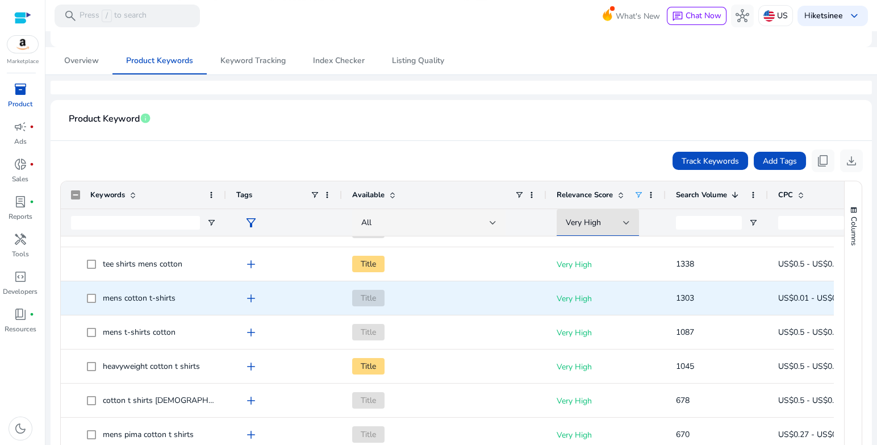
scroll to position [0, 0]
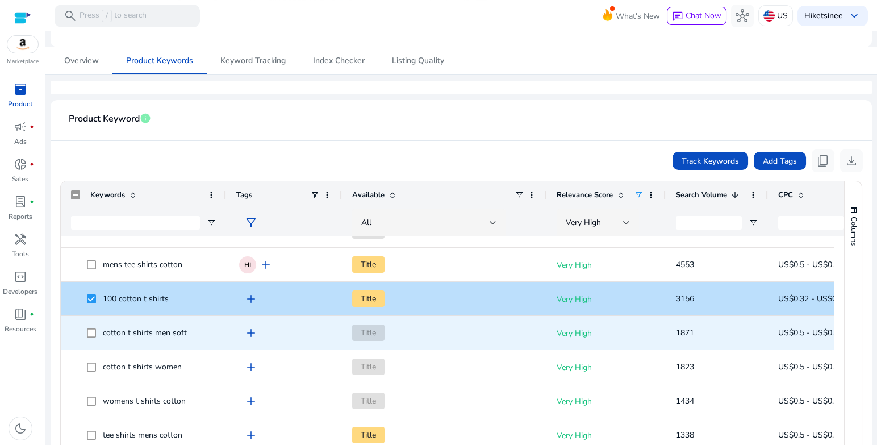
click at [88, 296] on span at bounding box center [95, 332] width 16 height 23
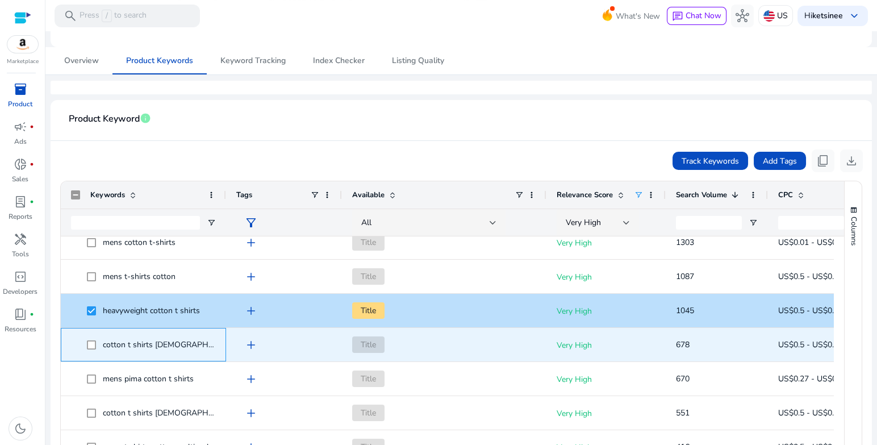
click at [85, 296] on span "cotton t shirts male" at bounding box center [143, 344] width 145 height 23
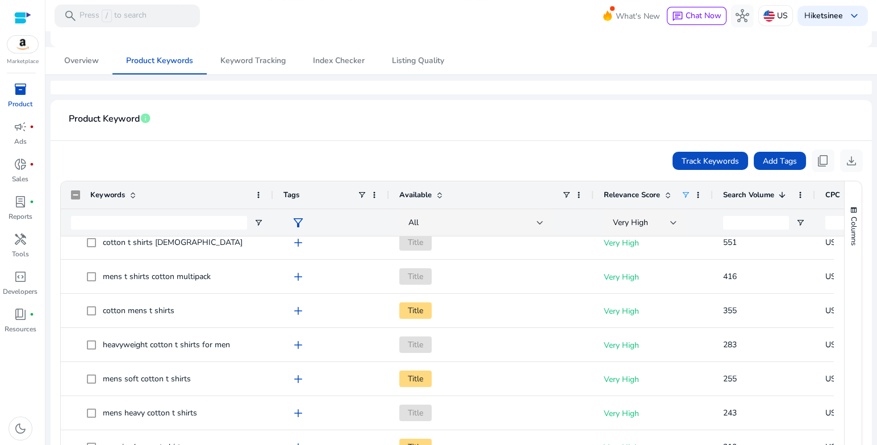
drag, startPoint x: 224, startPoint y: 189, endPoint x: 271, endPoint y: 199, distance: 47.8
click at [271, 199] on div at bounding box center [273, 194] width 5 height 27
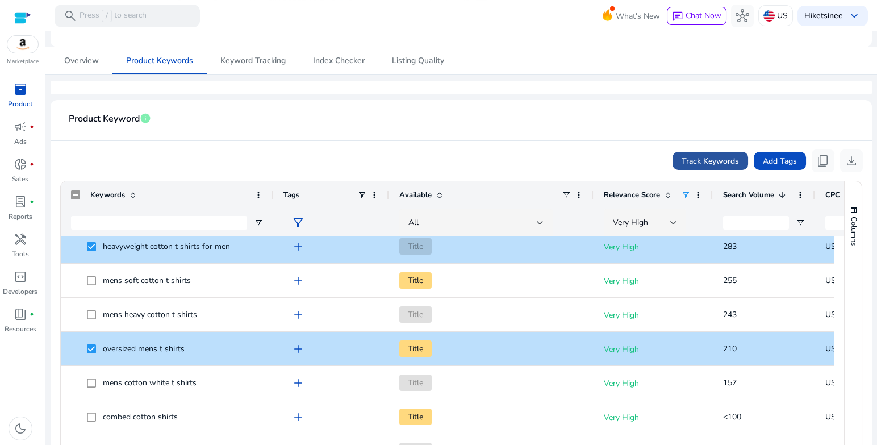
click at [584, 159] on span "Track Keywords" at bounding box center [710, 161] width 57 height 12
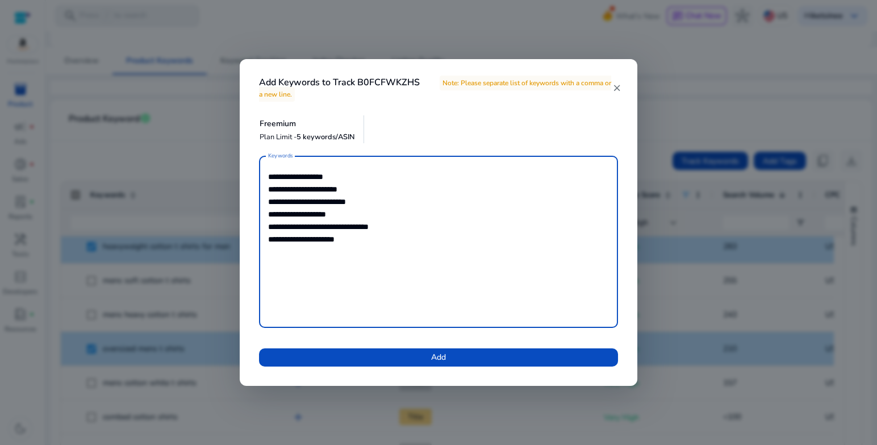
click at [584, 89] on mat-icon "close" at bounding box center [617, 88] width 9 height 10
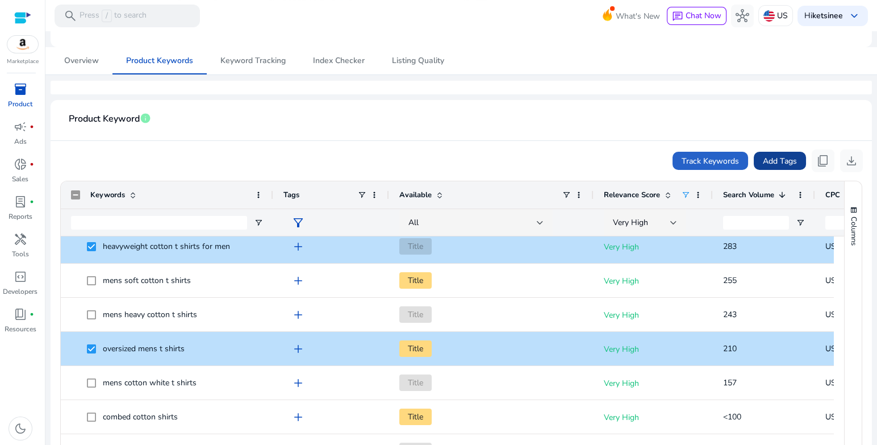
click at [584, 155] on span "Add Tags" at bounding box center [780, 161] width 34 height 12
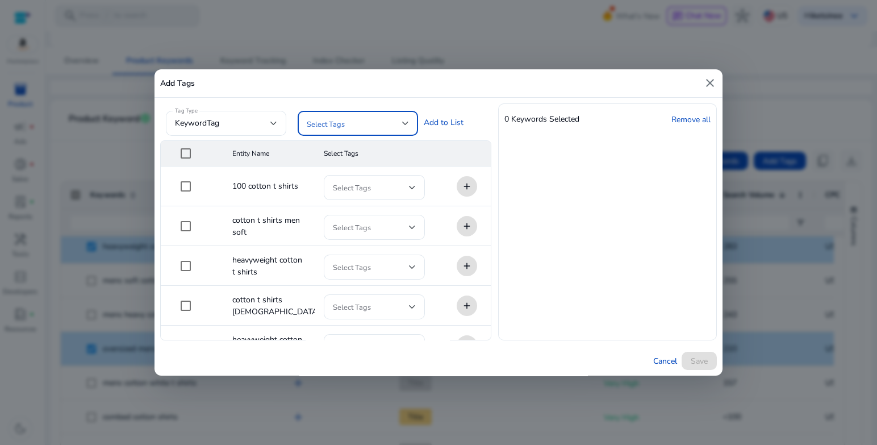
click at [369, 124] on span at bounding box center [354, 123] width 95 height 13
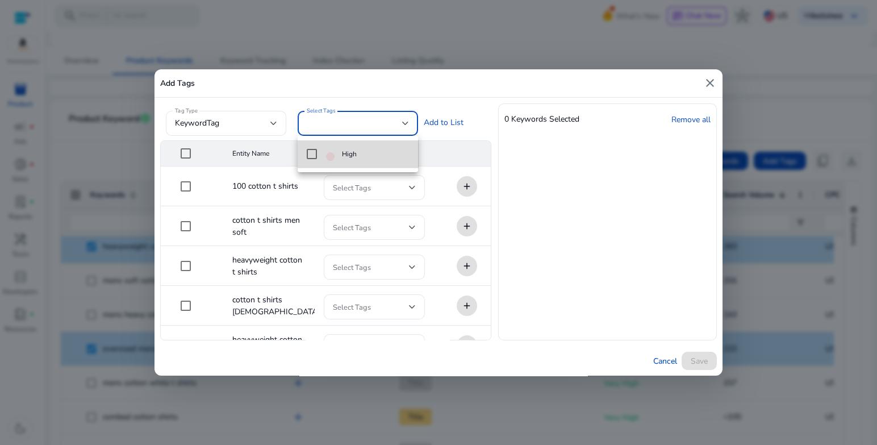
click at [369, 148] on span "High" at bounding box center [367, 154] width 83 height 13
click at [538, 134] on div at bounding box center [438, 222] width 877 height 445
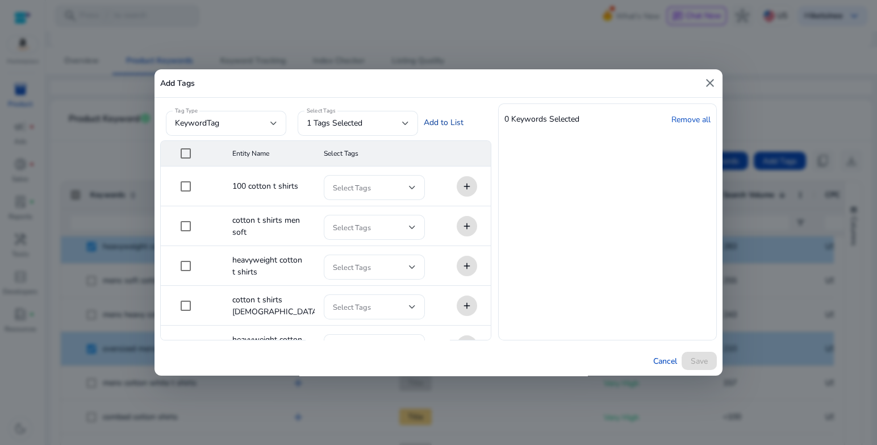
click at [441, 127] on link "Add to List" at bounding box center [444, 123] width 40 height 12
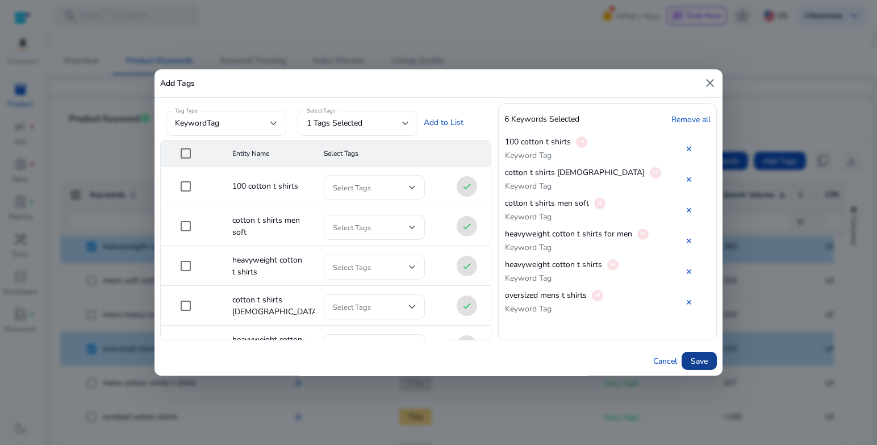
click at [584, 296] on span "Save" at bounding box center [699, 361] width 17 height 12
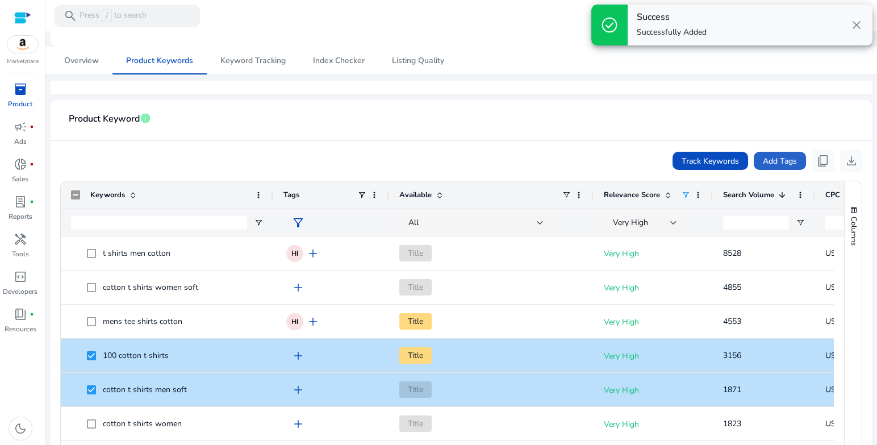
click at [344, 145] on app-product-keyword-grid "Track Keywords Add Tags content_copy download Press SPACE to deselect this row.…" at bounding box center [462, 338] width 804 height 394
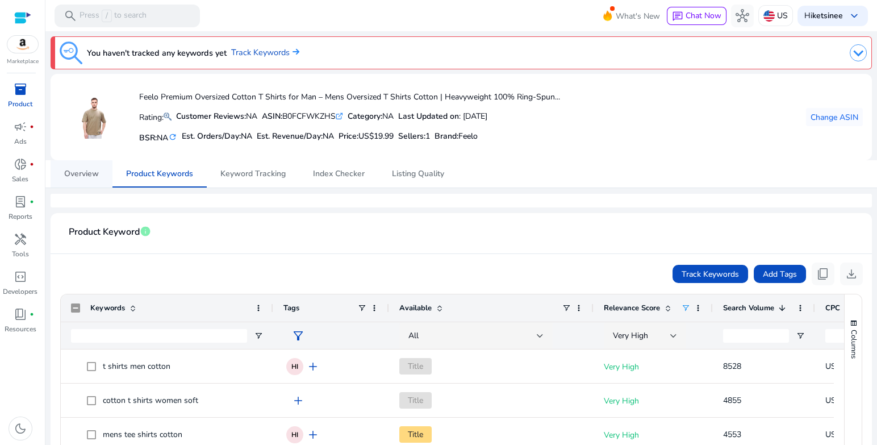
click at [95, 177] on span "Overview" at bounding box center [81, 174] width 35 height 8
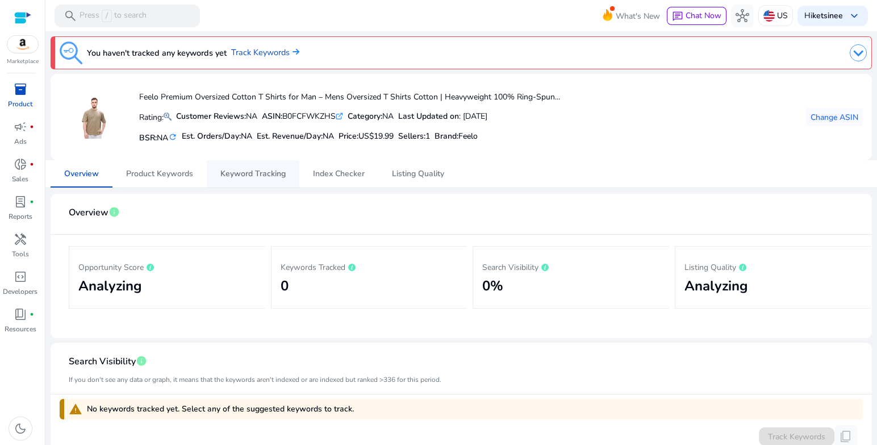
click at [242, 171] on span "Keyword Tracking" at bounding box center [253, 174] width 65 height 8
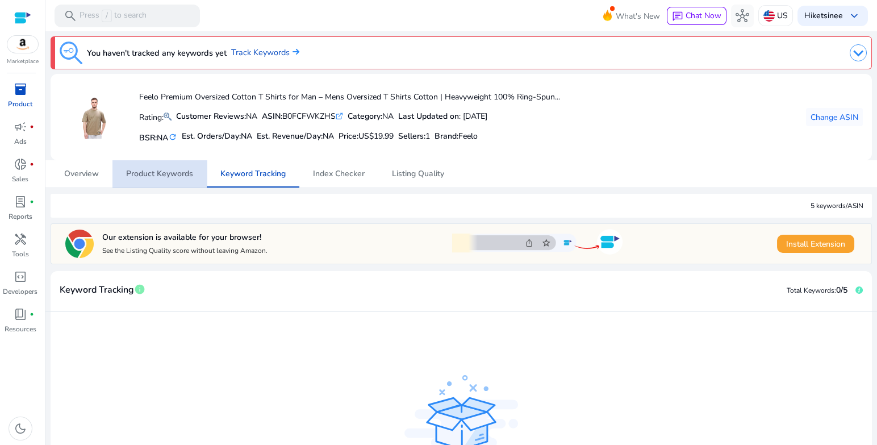
click at [190, 170] on span "Product Keywords" at bounding box center [159, 174] width 67 height 8
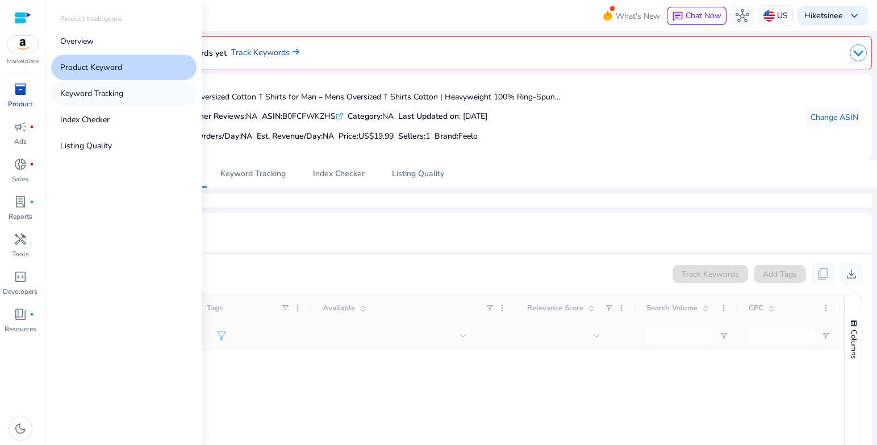
click at [107, 95] on p "Keyword Tracking" at bounding box center [91, 94] width 63 height 12
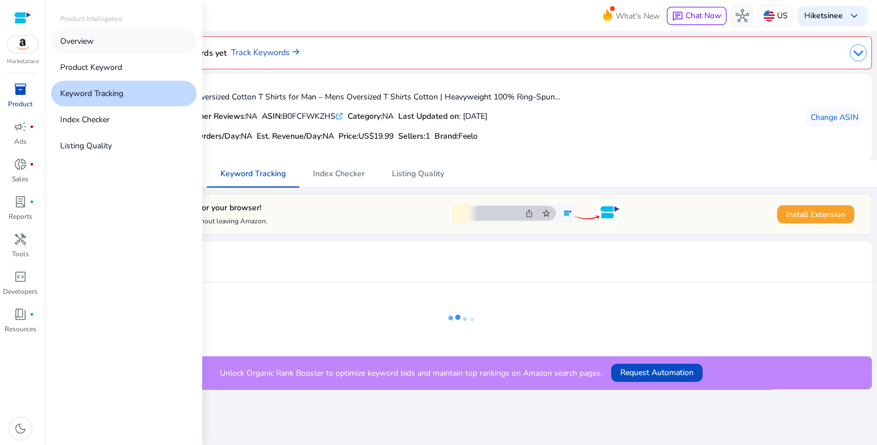
click at [122, 36] on link "Overview" at bounding box center [123, 41] width 145 height 26
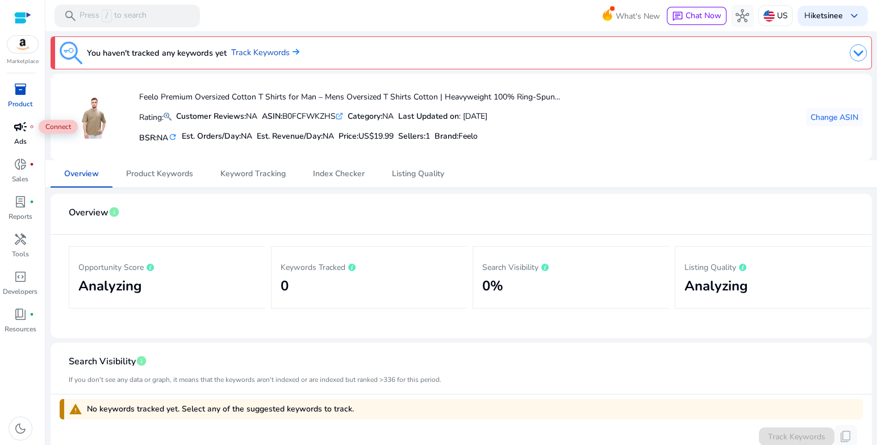
click at [26, 132] on span "campaign" at bounding box center [21, 127] width 14 height 14
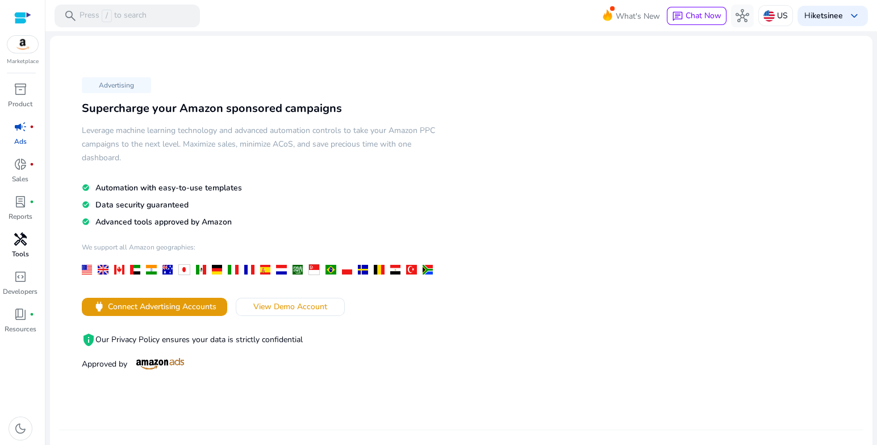
click at [20, 246] on span "handyman" at bounding box center [21, 239] width 14 height 14
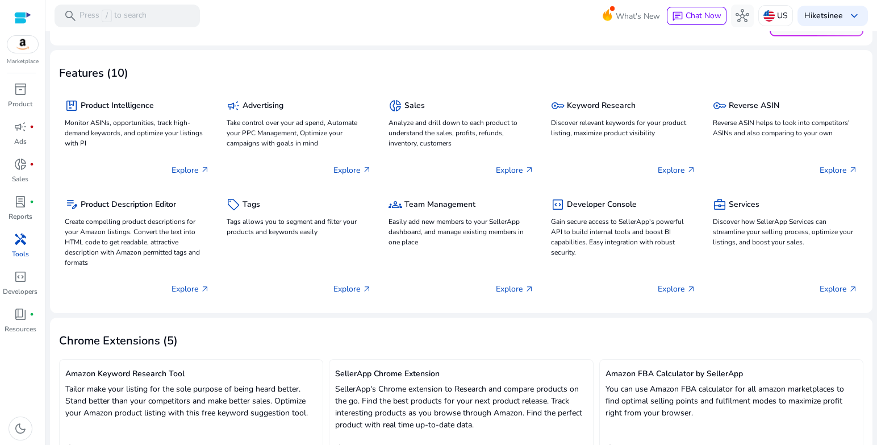
scroll to position [113, 0]
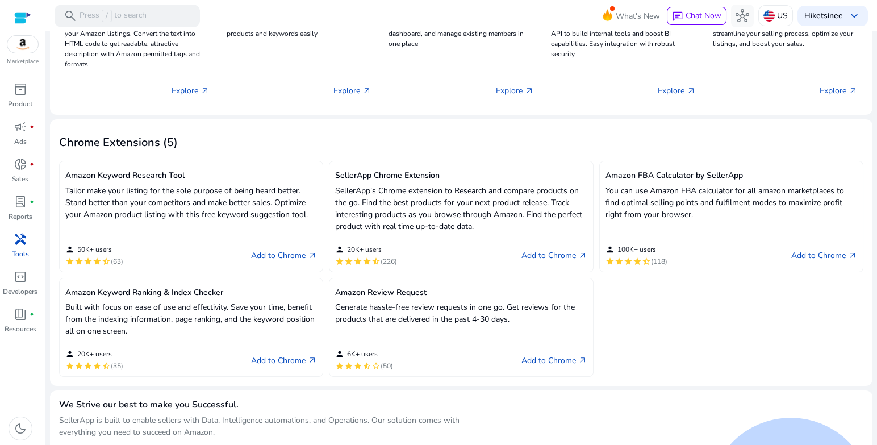
scroll to position [284, 0]
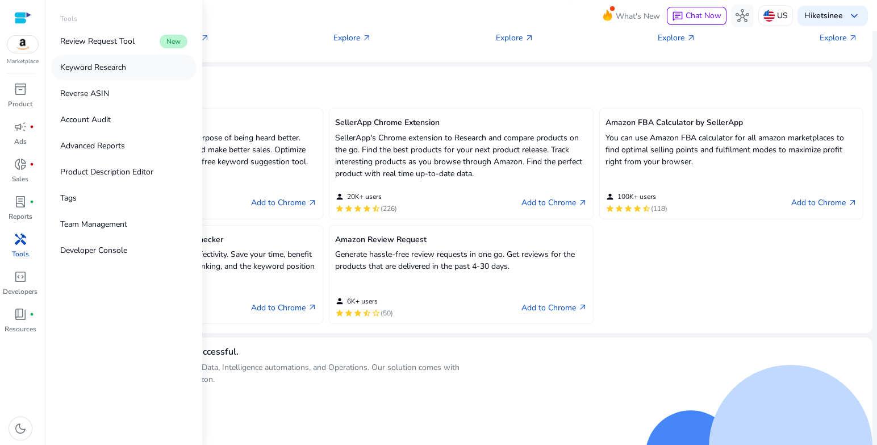
click at [133, 73] on link "Keyword Research" at bounding box center [123, 68] width 145 height 26
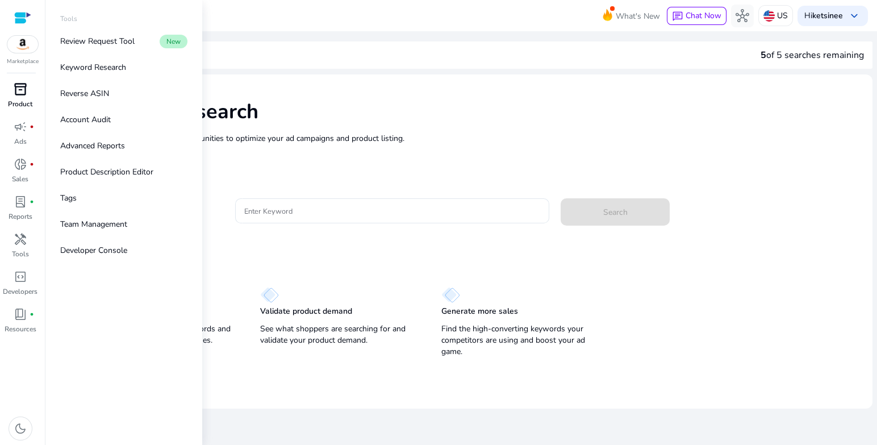
click at [23, 99] on p "Product" at bounding box center [20, 104] width 24 height 10
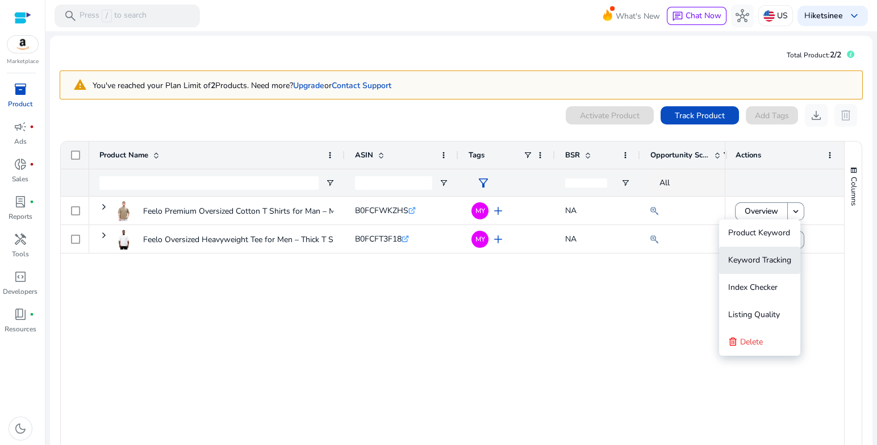
click at [748, 258] on span "Keyword Tracking" at bounding box center [760, 260] width 63 height 11
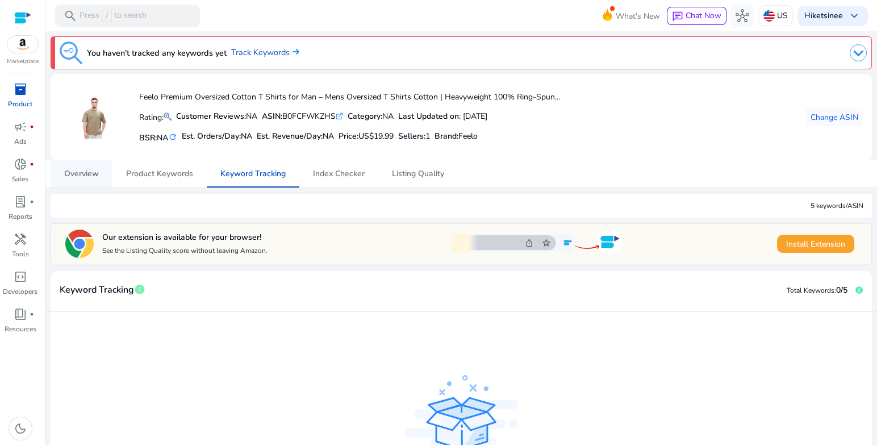
click at [88, 173] on span "Overview" at bounding box center [81, 174] width 35 height 8
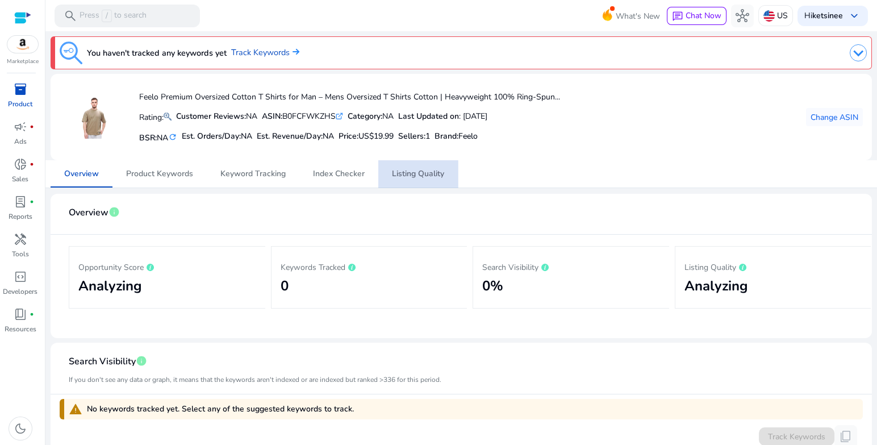
click at [425, 178] on span "Listing Quality" at bounding box center [418, 174] width 52 height 8
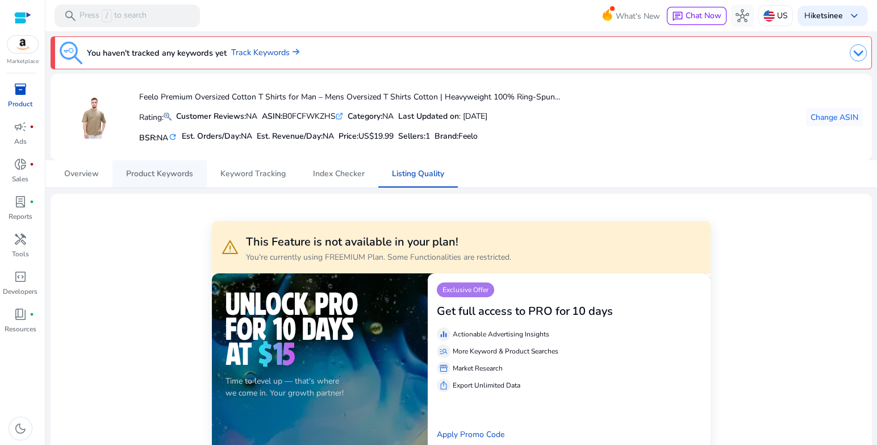
click at [173, 163] on span "Product Keywords" at bounding box center [159, 173] width 67 height 27
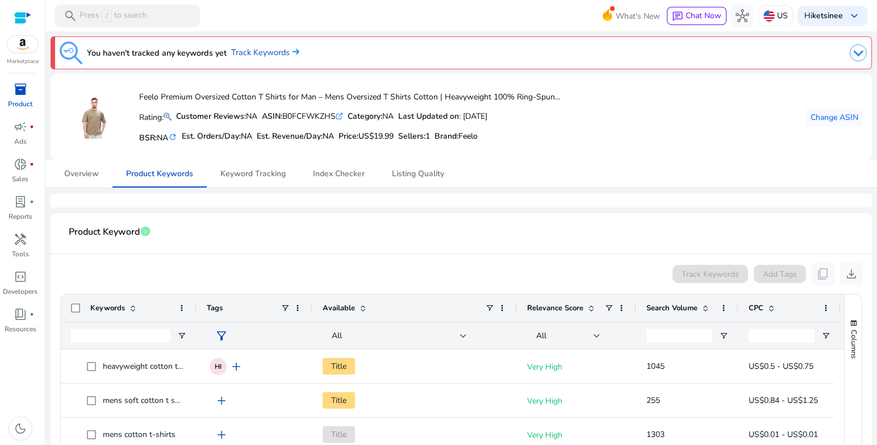
scroll to position [57, 0]
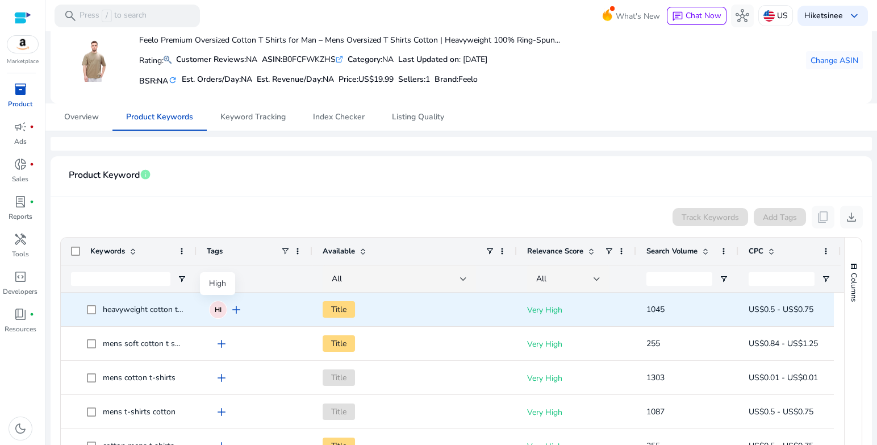
click at [217, 302] on div "HI" at bounding box center [218, 310] width 18 height 18
click at [217, 311] on span "HI" at bounding box center [218, 309] width 7 height 7
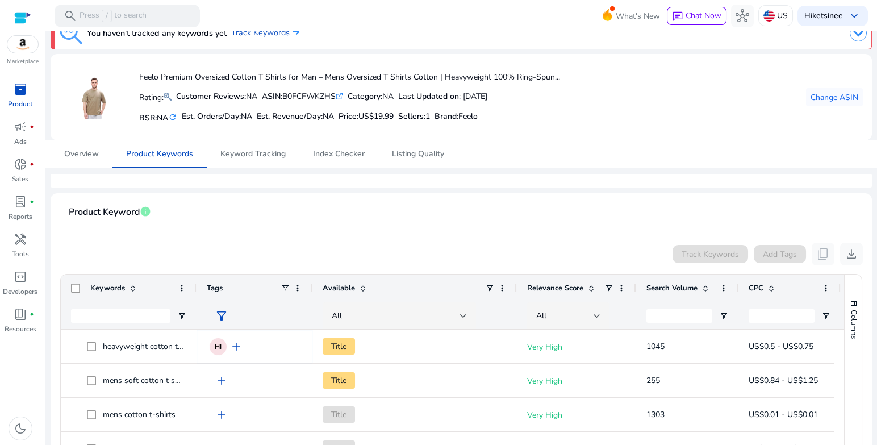
scroll to position [0, 0]
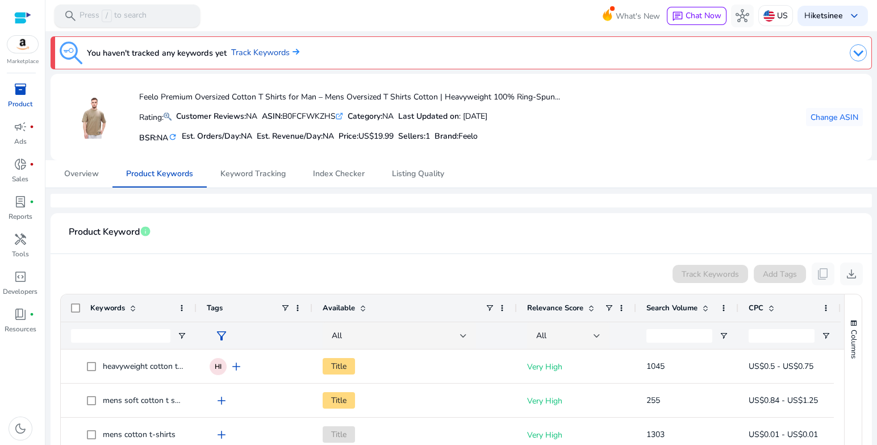
click at [174, 25] on div "search Press / to search" at bounding box center [127, 16] width 145 height 23
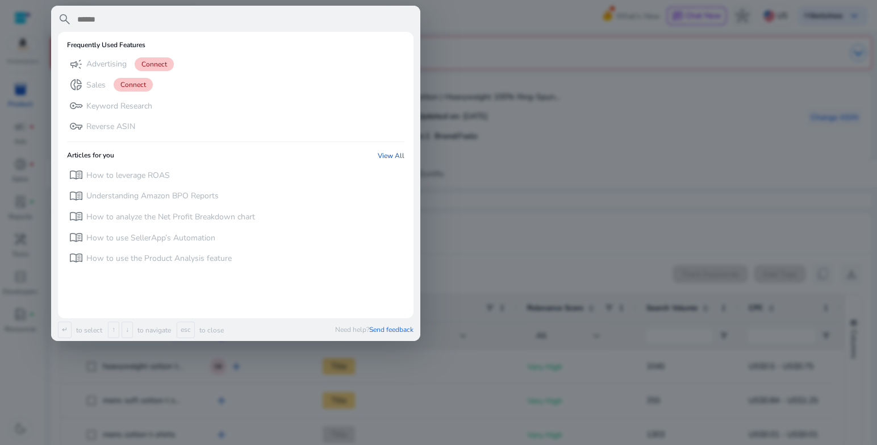
click at [176, 15] on input "text" at bounding box center [245, 20] width 338 height 14
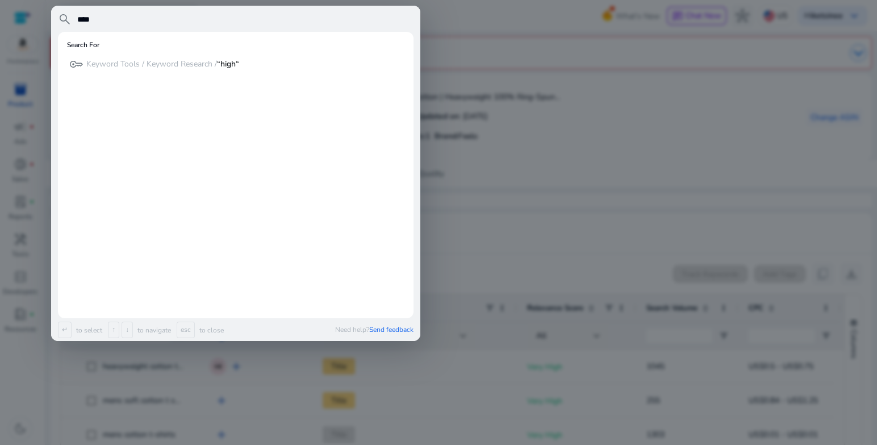
type input "****"
click at [176, 15] on input "****" at bounding box center [245, 20] width 338 height 14
click at [697, 219] on div at bounding box center [438, 222] width 877 height 445
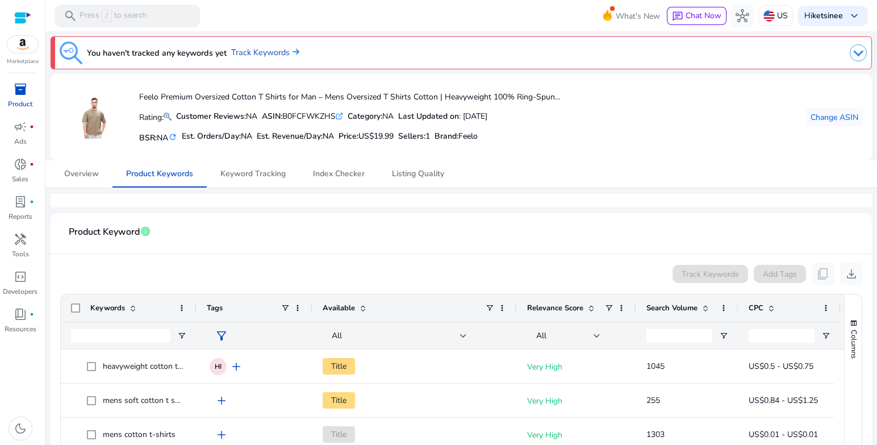
click at [219, 308] on span "Tags" at bounding box center [215, 308] width 16 height 10
click at [288, 310] on span at bounding box center [285, 307] width 9 height 9
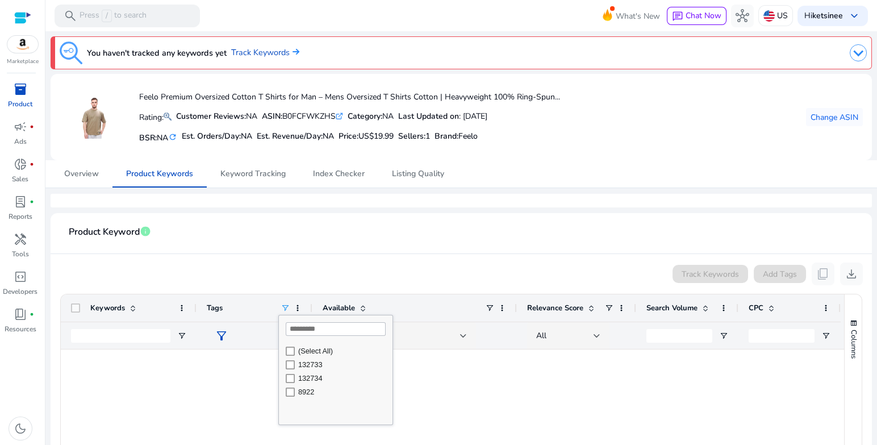
click at [310, 246] on mat-card-header "Product Keyword info" at bounding box center [462, 238] width 804 height 32
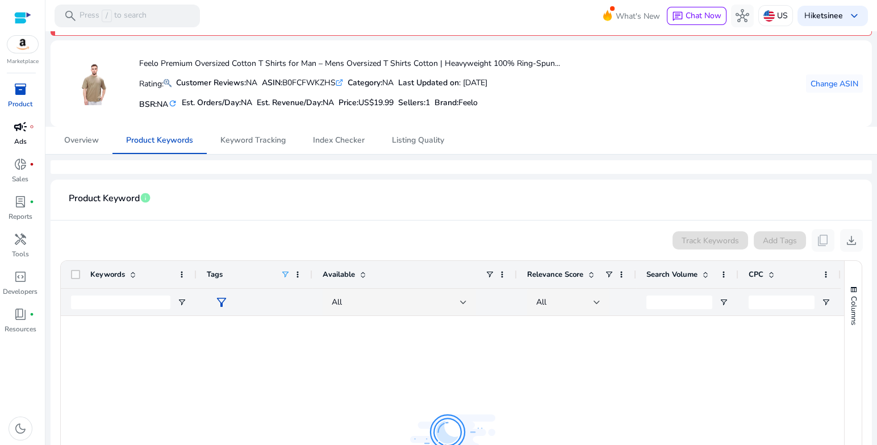
scroll to position [57, 0]
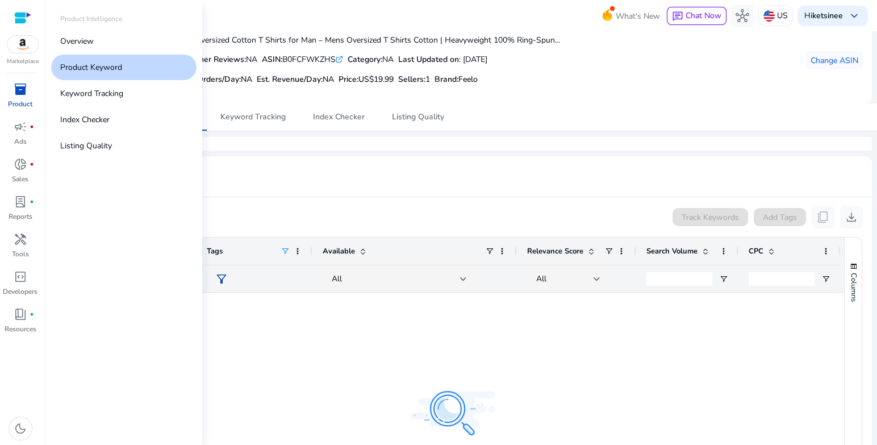
click at [16, 101] on p "Product" at bounding box center [20, 104] width 24 height 10
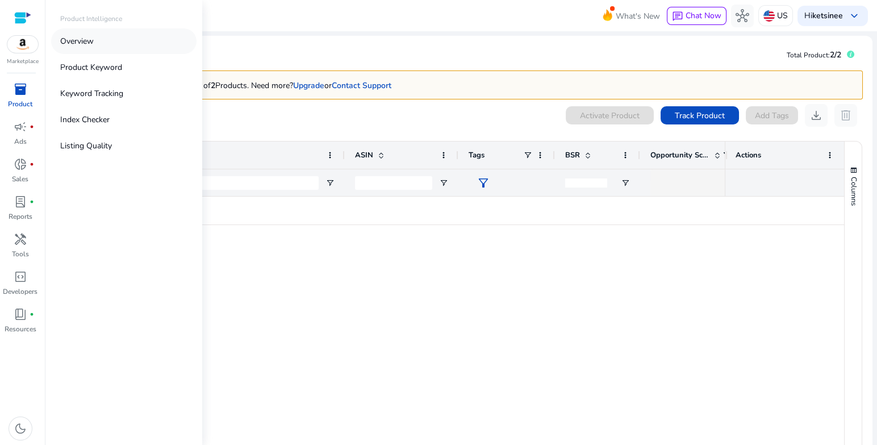
click at [111, 47] on link "Overview" at bounding box center [123, 41] width 145 height 26
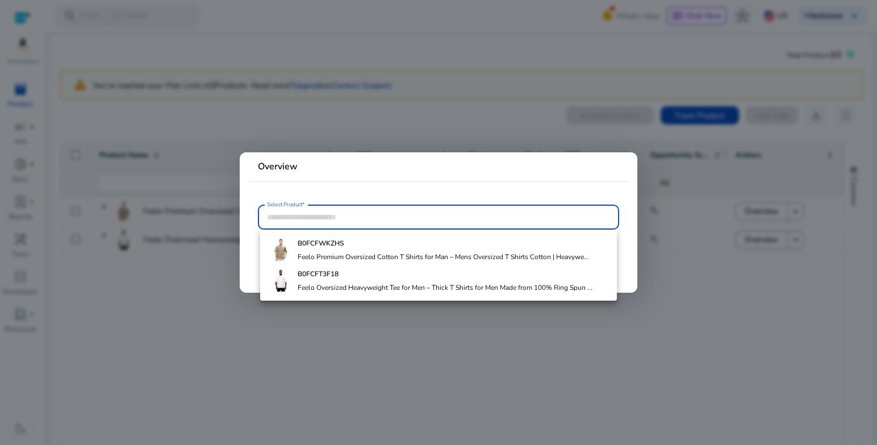
click at [210, 238] on div at bounding box center [438, 222] width 877 height 445
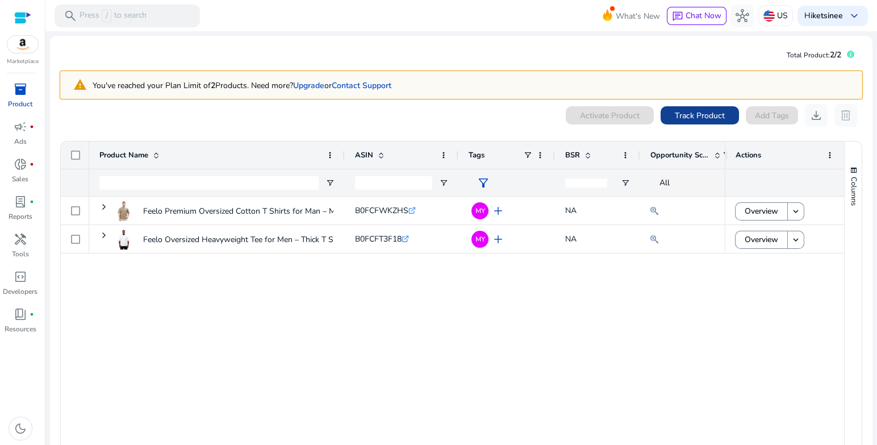
click at [705, 112] on span "Track Product" at bounding box center [700, 116] width 50 height 12
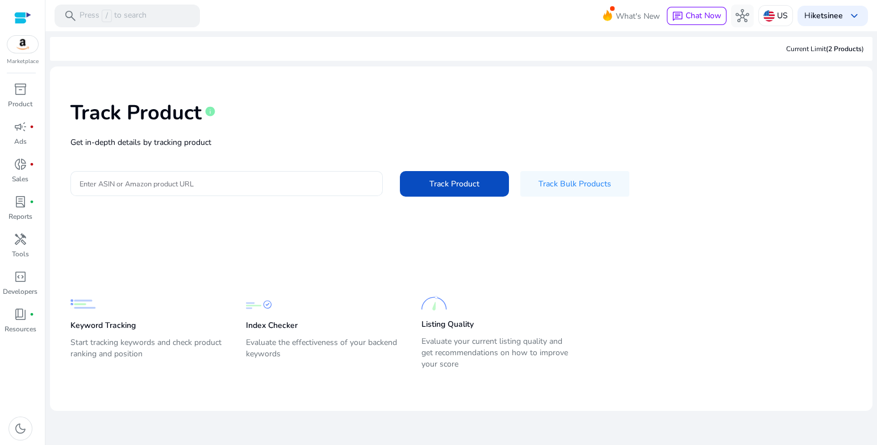
click at [296, 195] on div at bounding box center [227, 183] width 294 height 25
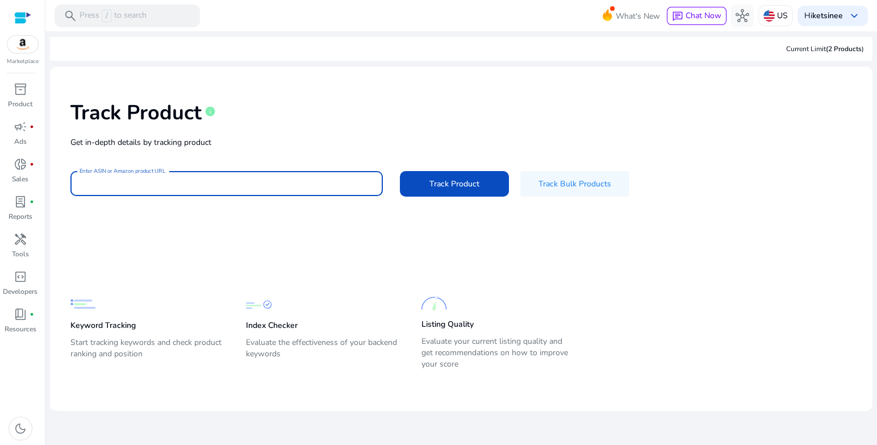
click at [274, 235] on mat-card-content "Track Product info Get in-depth details by tracking product Enter ASIN or Amazo…" at bounding box center [461, 238] width 823 height 344
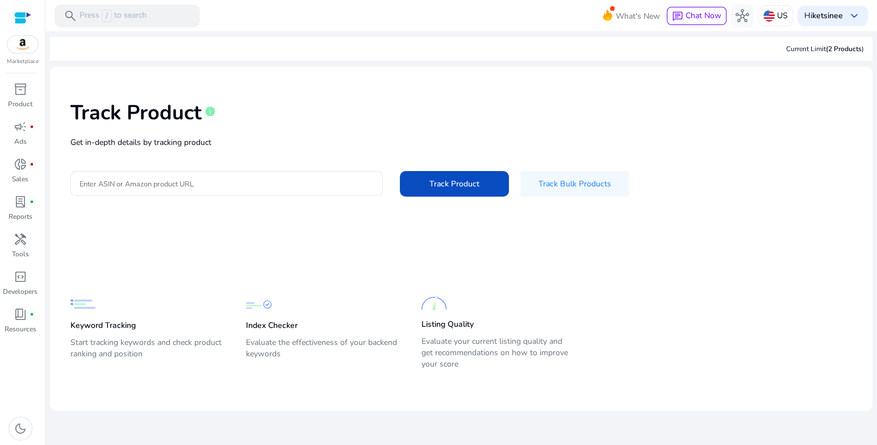
click at [655, 111] on div "Track Product info" at bounding box center [461, 110] width 782 height 47
click at [311, 131] on div "Track Product info" at bounding box center [461, 110] width 782 height 47
click at [837, 24] on div "Hi ketsinee keyboard_arrow_down" at bounding box center [833, 16] width 70 height 20
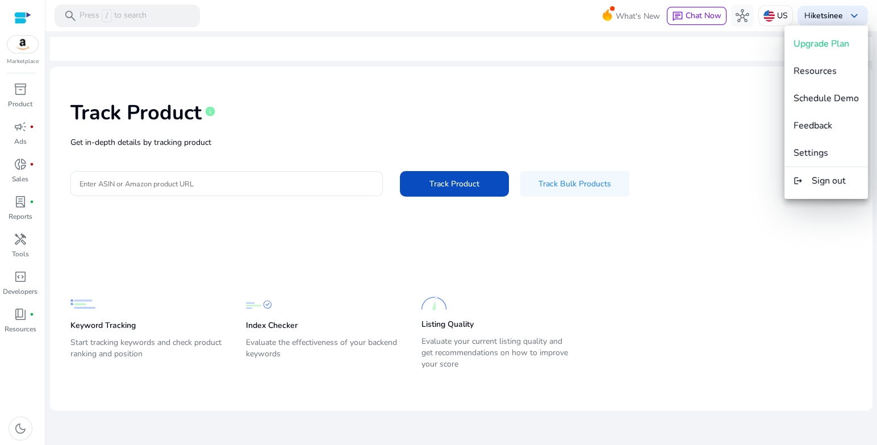
click at [605, 111] on div at bounding box center [438, 222] width 877 height 445
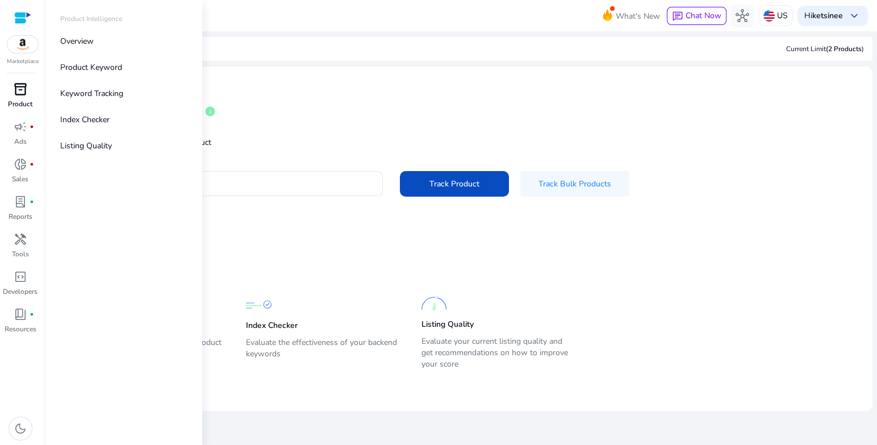
click at [28, 94] on div "inventory_2" at bounding box center [21, 89] width 32 height 18
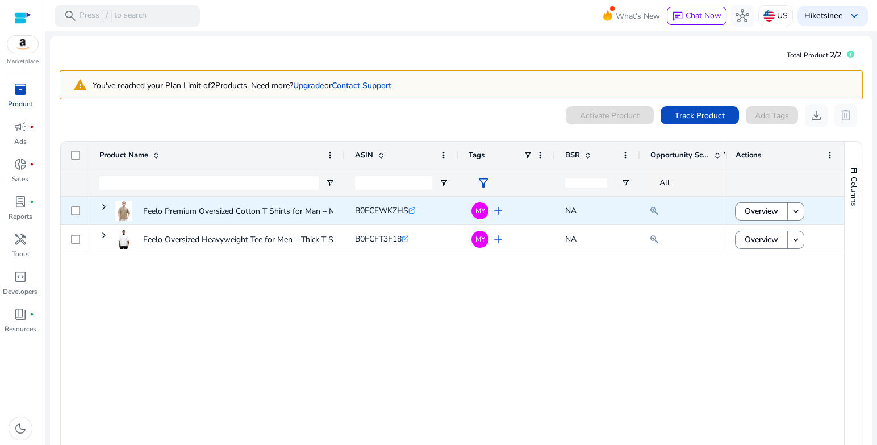
click at [80, 209] on div at bounding box center [75, 211] width 28 height 28
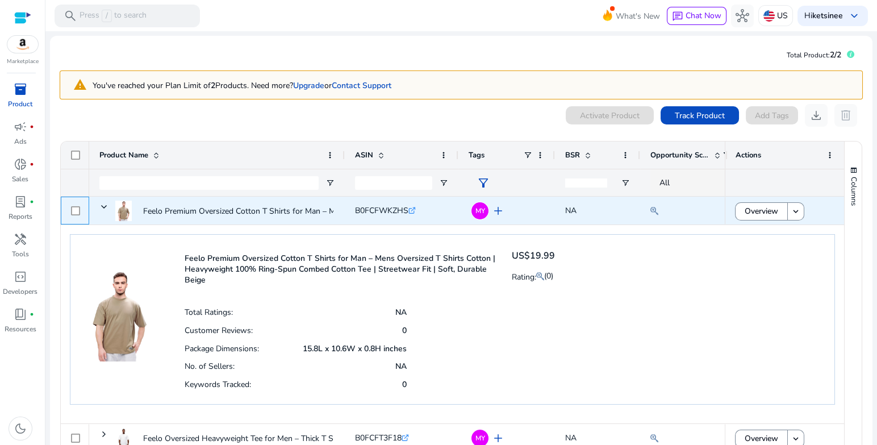
click at [81, 214] on div at bounding box center [75, 211] width 28 height 28
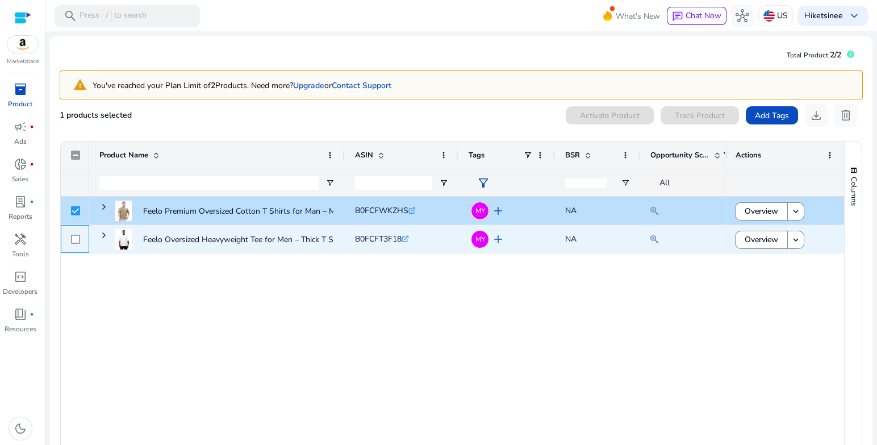
click at [73, 234] on div at bounding box center [75, 238] width 9 height 23
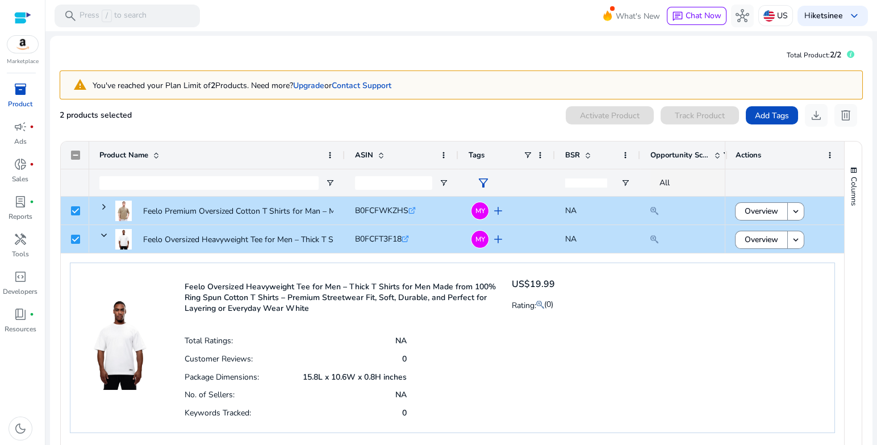
click at [482, 180] on span "filter_alt" at bounding box center [484, 183] width 14 height 14
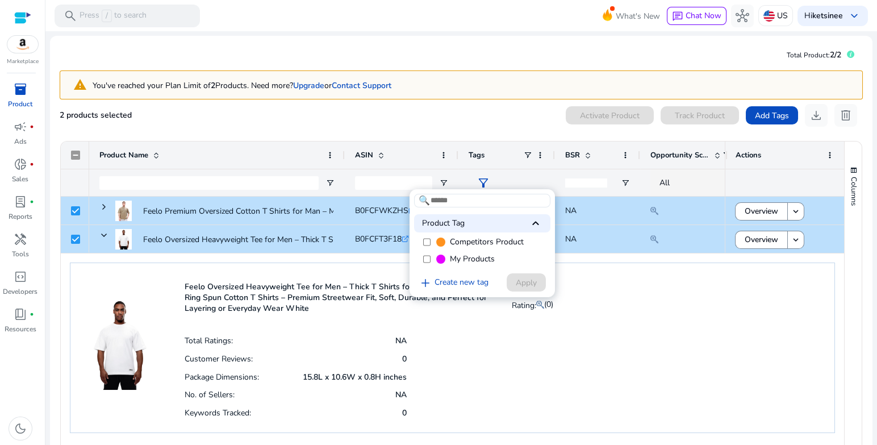
click at [482, 180] on div at bounding box center [438, 222] width 877 height 445
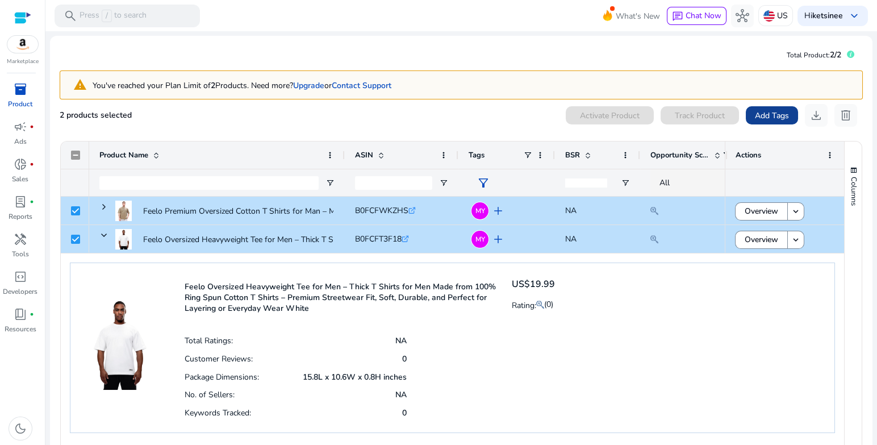
click at [781, 115] on span "Add Tags" at bounding box center [772, 116] width 34 height 12
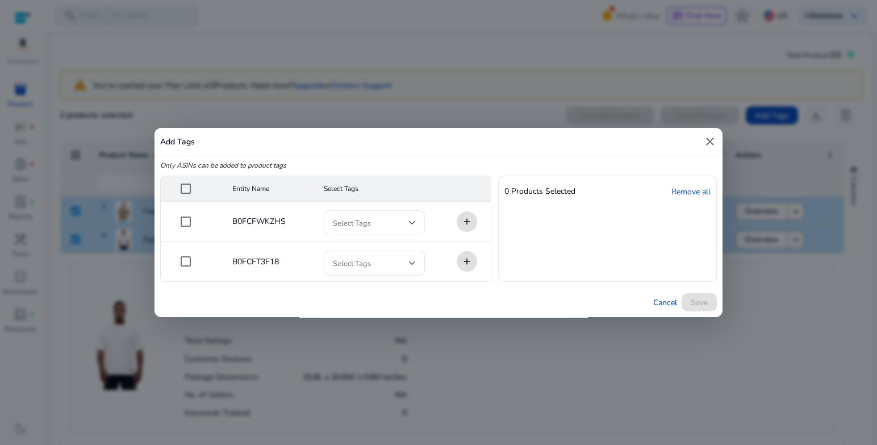
click at [365, 222] on span at bounding box center [371, 223] width 76 height 13
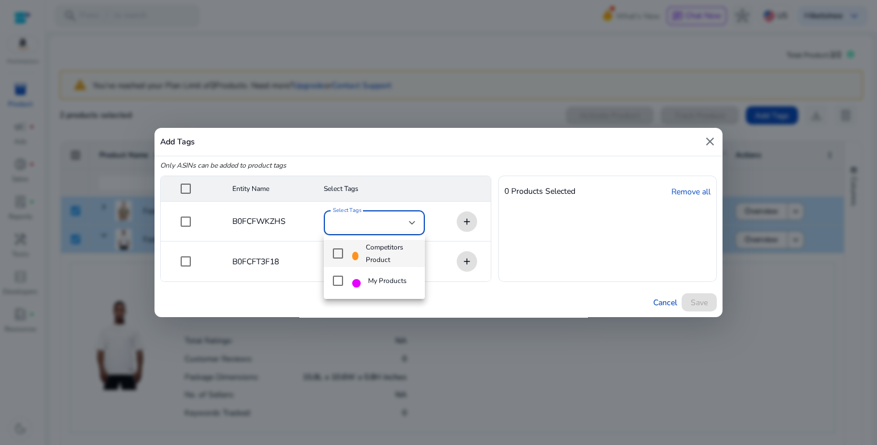
click at [581, 265] on div at bounding box center [438, 222] width 877 height 445
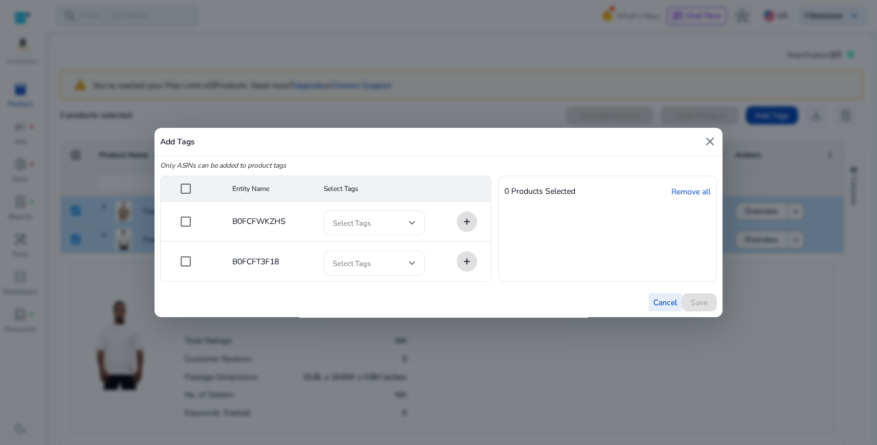
click at [660, 293] on span "button" at bounding box center [665, 302] width 33 height 27
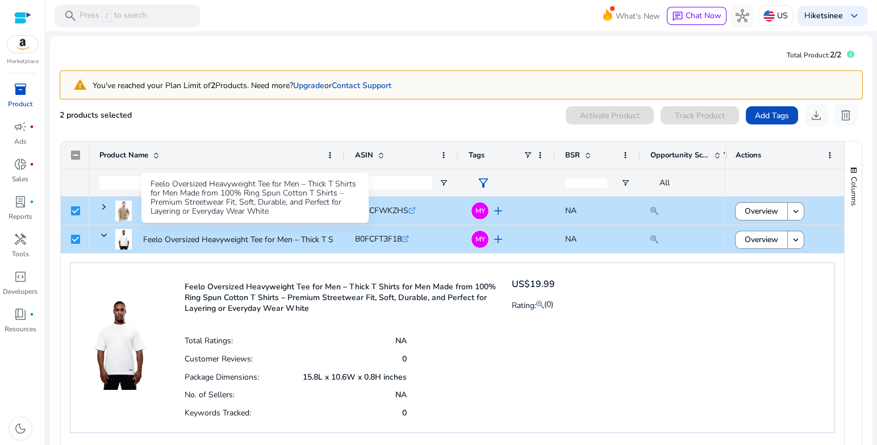
click at [161, 212] on div "Feelo Oversized Heavyweight Tee for Men – Thick T Shirts for Men Made from 100%…" at bounding box center [255, 198] width 227 height 50
click at [202, 204] on div "Feelo Oversized Heavyweight Tee for Men – Thick T Shirts for Men Made from 100%…" at bounding box center [255, 198] width 227 height 50
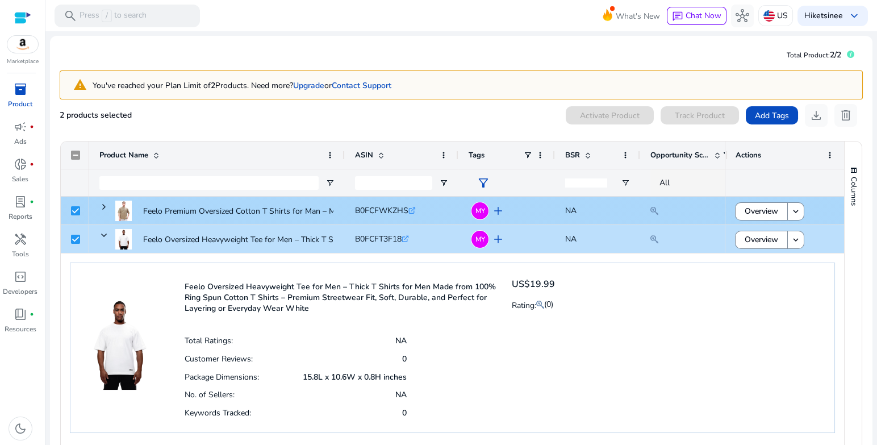
click at [69, 208] on div at bounding box center [75, 211] width 28 height 28
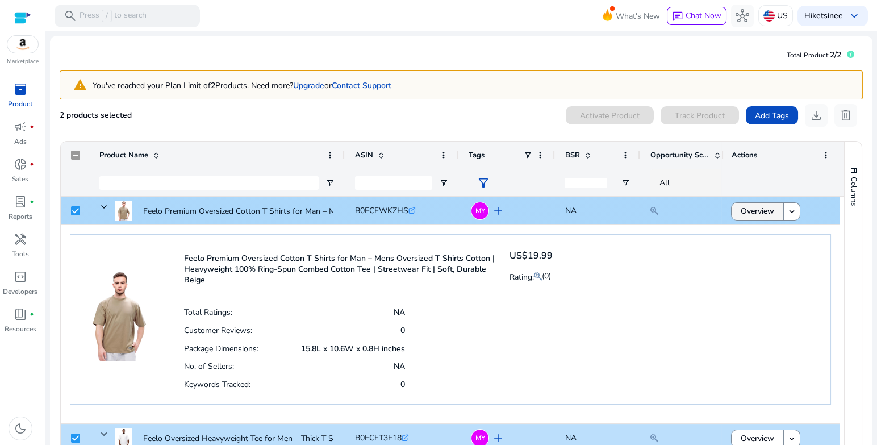
click at [751, 216] on span "Overview" at bounding box center [758, 210] width 34 height 23
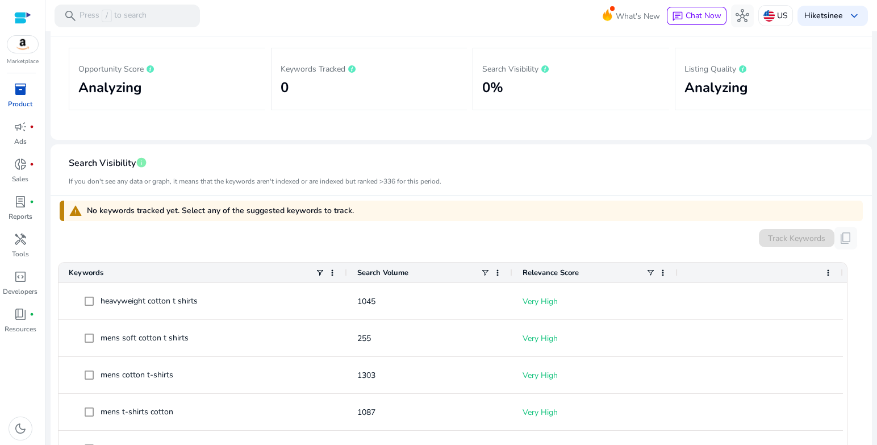
scroll to position [227, 0]
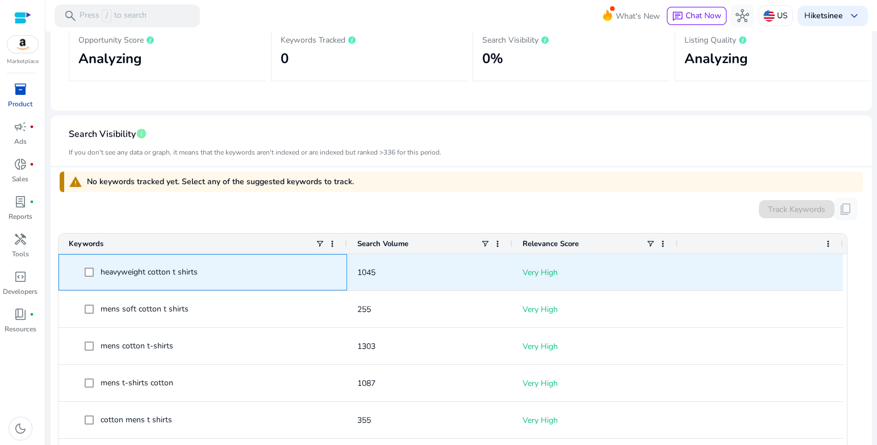
click at [82, 273] on span "heavyweight cotton t shirts" at bounding box center [203, 272] width 268 height 23
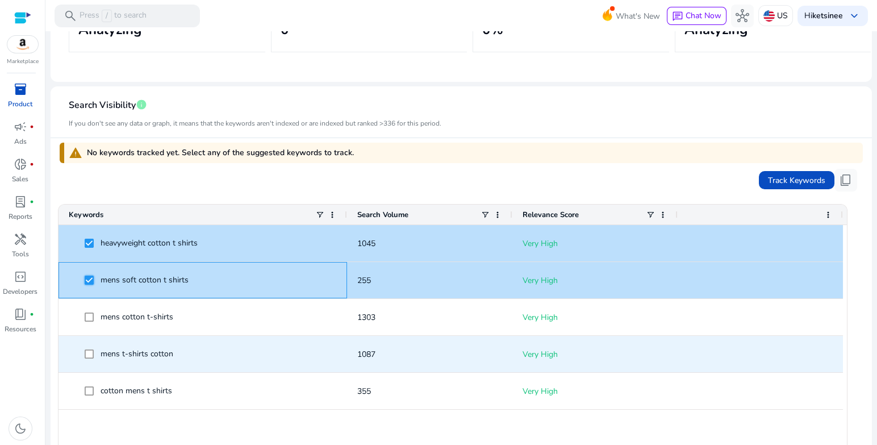
scroll to position [284, 0]
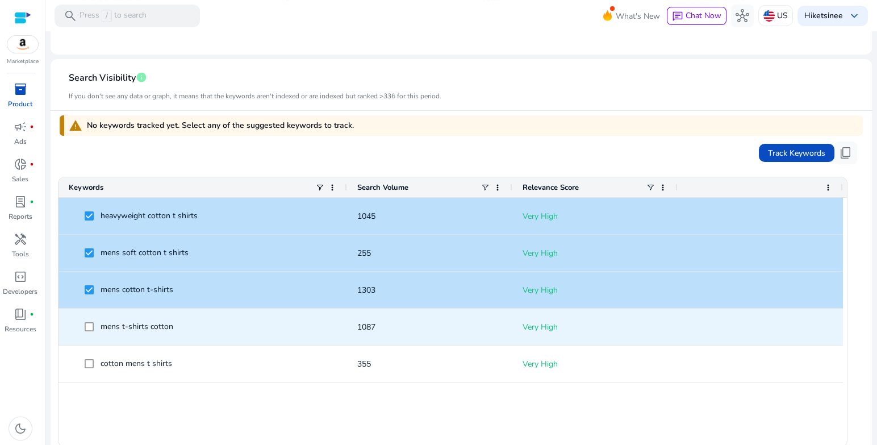
click at [85, 318] on span at bounding box center [93, 326] width 16 height 23
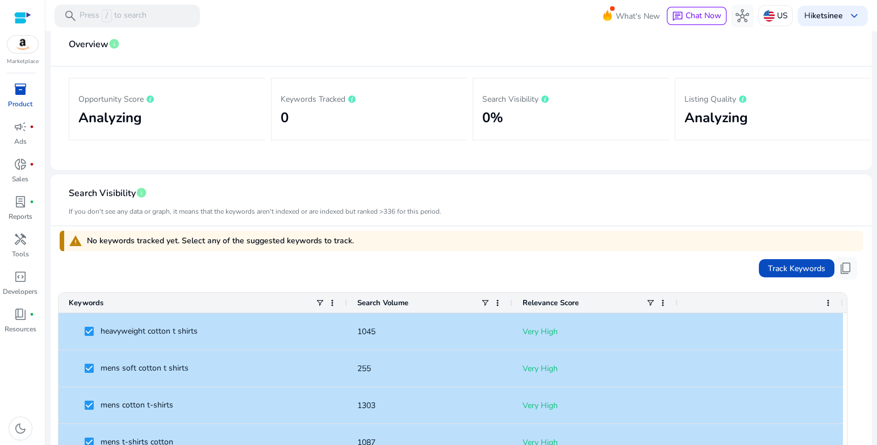
scroll to position [57, 0]
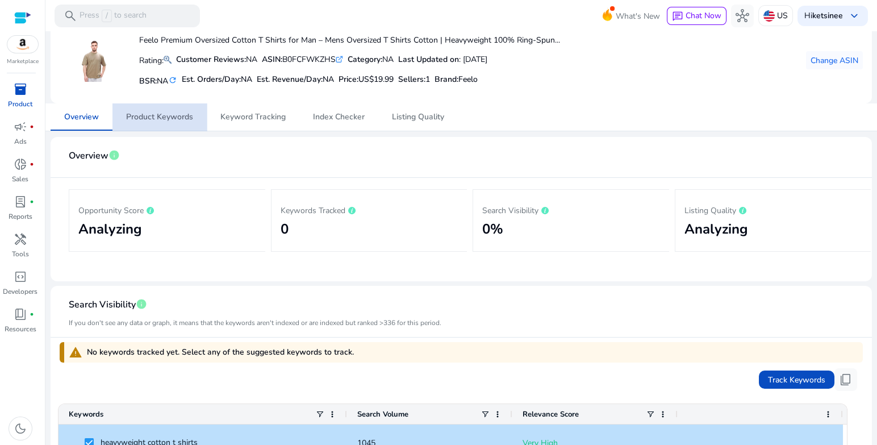
click at [198, 116] on link "Product Keywords" at bounding box center [160, 116] width 94 height 27
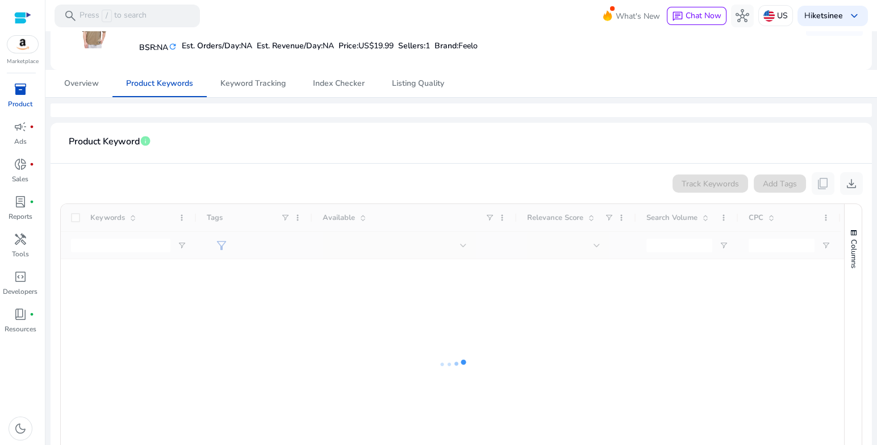
scroll to position [113, 0]
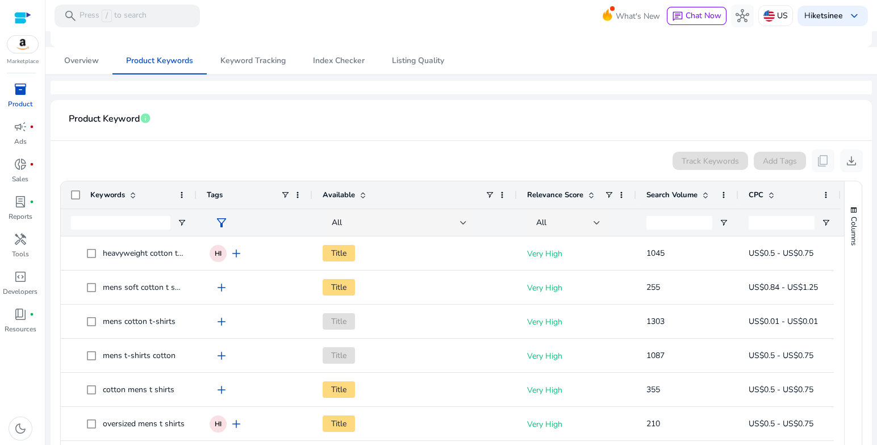
click at [223, 193] on div "Tags" at bounding box center [244, 195] width 74 height 22
click at [217, 193] on span "Tags" at bounding box center [215, 195] width 16 height 10
click at [284, 196] on span at bounding box center [285, 194] width 9 height 9
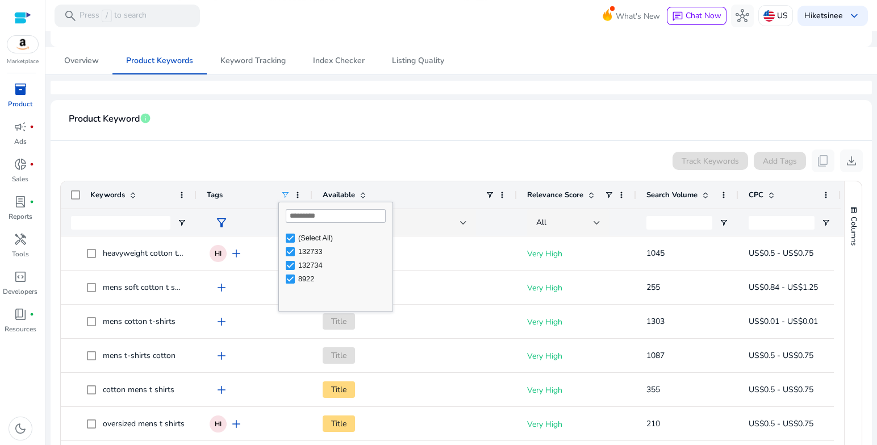
click at [284, 196] on span at bounding box center [285, 194] width 9 height 9
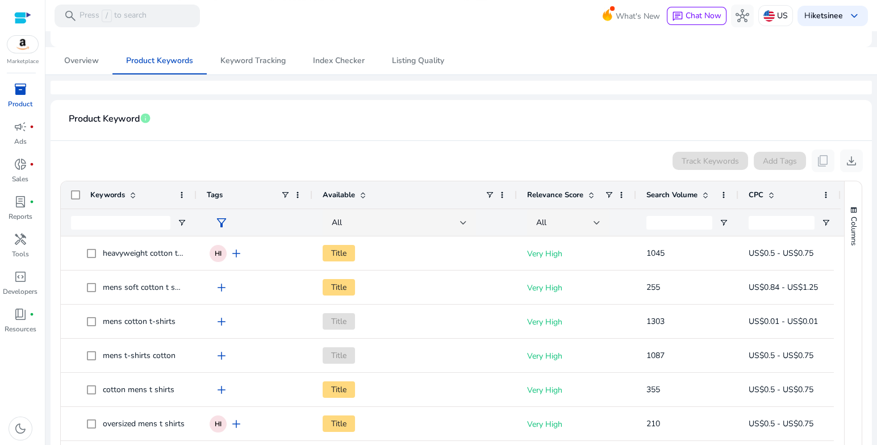
click at [218, 216] on span "filter_alt" at bounding box center [222, 223] width 14 height 14
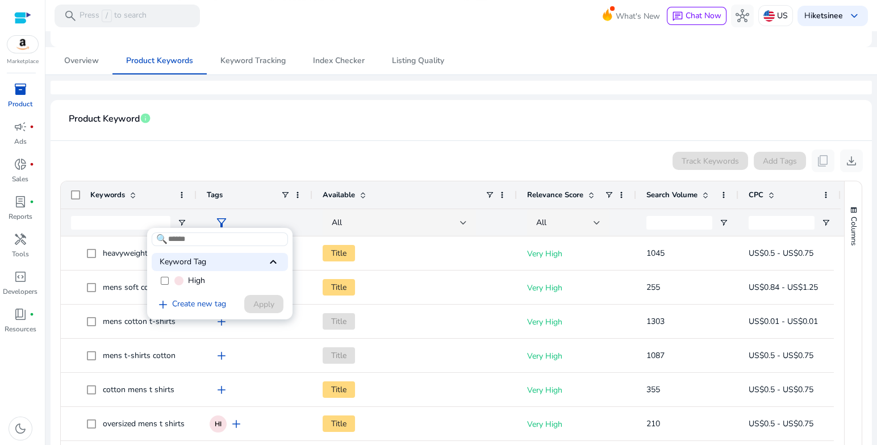
click at [189, 273] on label "High" at bounding box center [220, 280] width 136 height 17
click at [252, 301] on span at bounding box center [263, 303] width 39 height 27
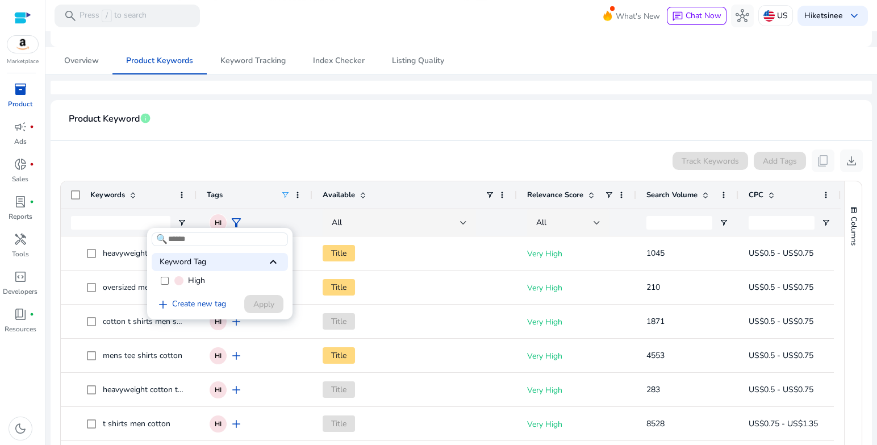
click at [335, 134] on div at bounding box center [438, 222] width 877 height 445
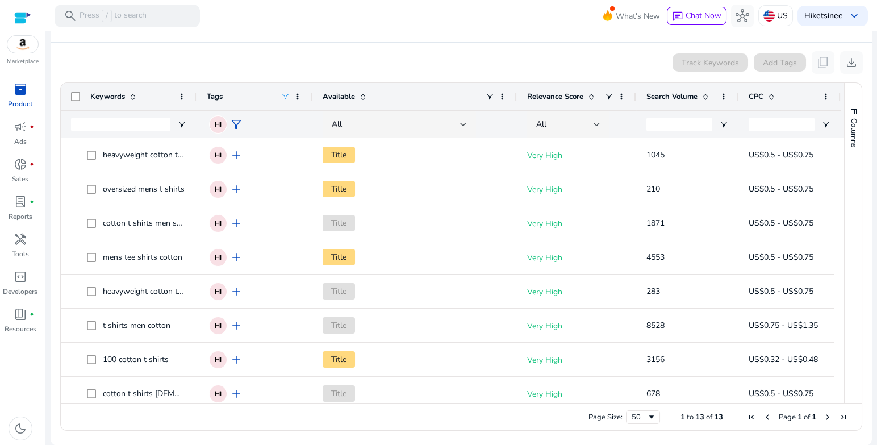
scroll to position [155, 0]
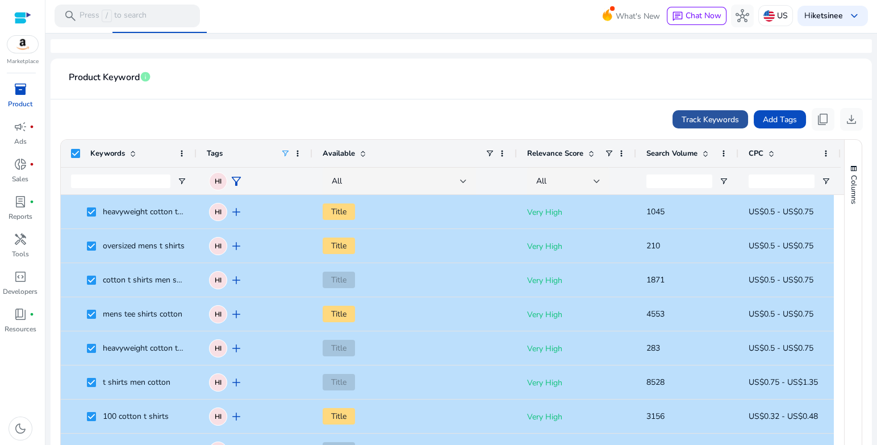
click at [692, 119] on span "Track Keywords" at bounding box center [710, 120] width 57 height 12
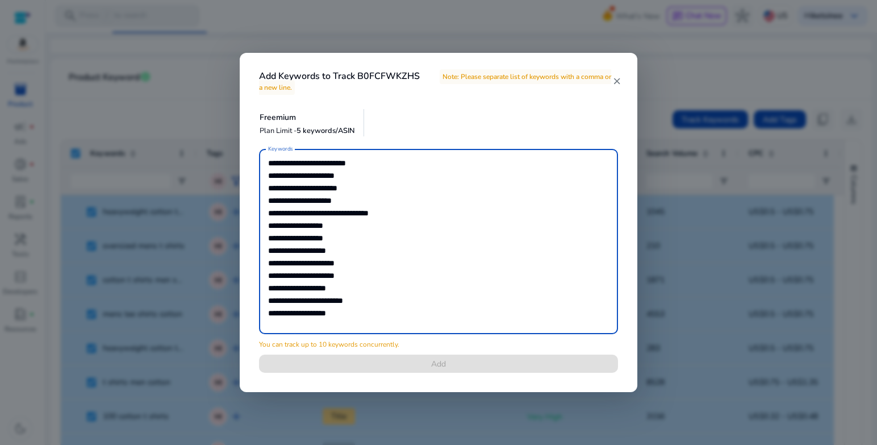
drag, startPoint x: 377, startPoint y: 281, endPoint x: 430, endPoint y: 334, distance: 74.7
click at [430, 334] on div "**********" at bounding box center [438, 241] width 341 height 185
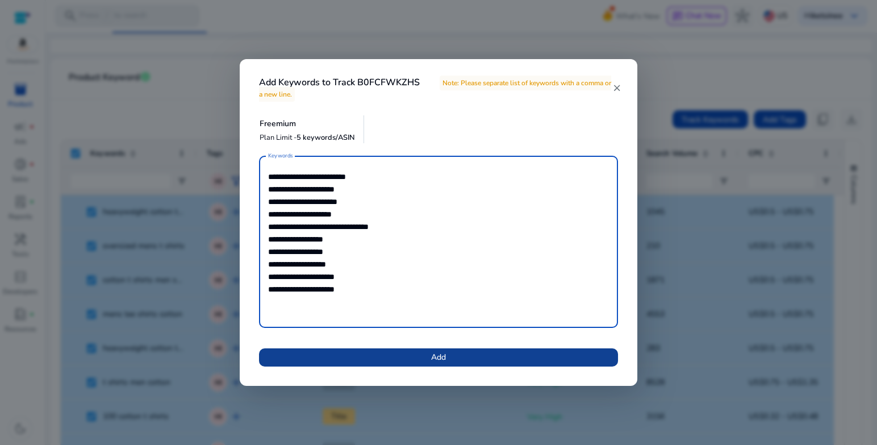
type textarea "**********"
click at [453, 351] on span at bounding box center [438, 357] width 359 height 27
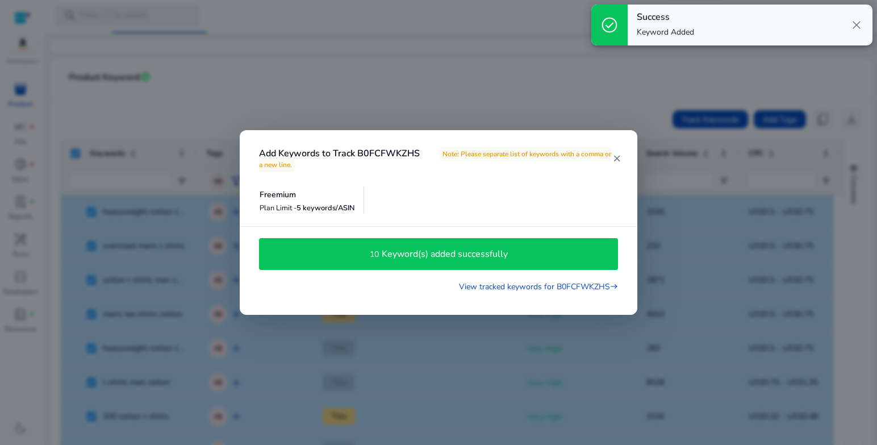
click at [454, 256] on h4 "Keyword(s) added successfully" at bounding box center [445, 254] width 126 height 11
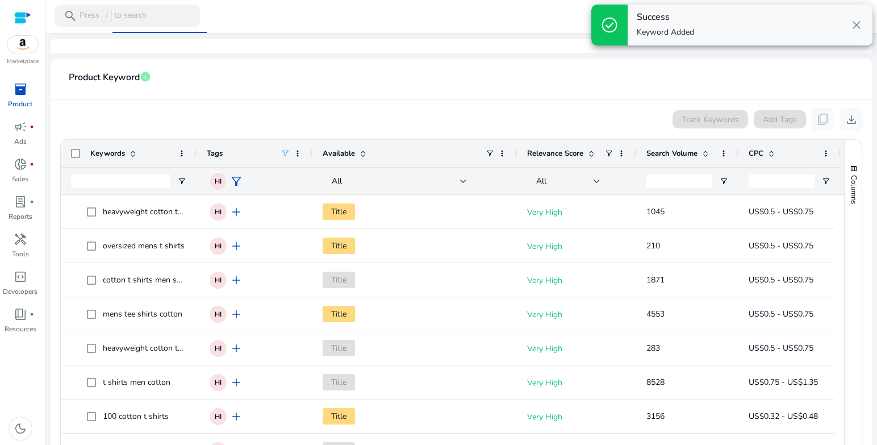
drag, startPoint x: 656, startPoint y: 33, endPoint x: 637, endPoint y: 36, distance: 19.5
click at [656, 32] on p "Keyword Added" at bounding box center [665, 32] width 57 height 11
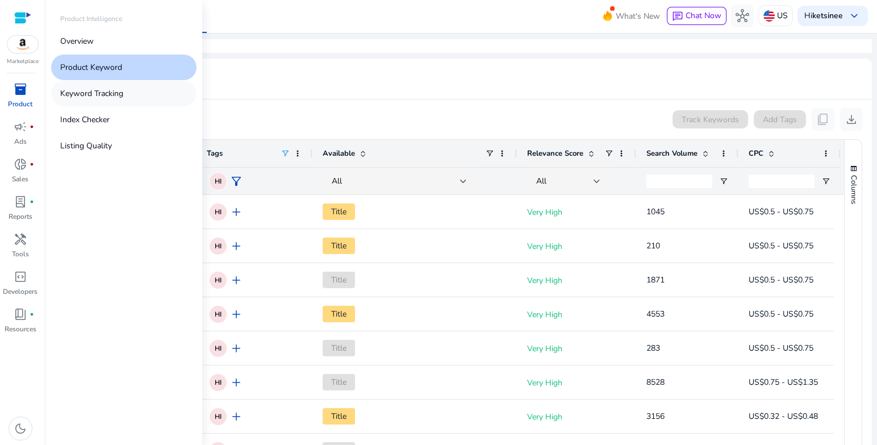
click at [78, 91] on p "Keyword Tracking" at bounding box center [91, 94] width 63 height 12
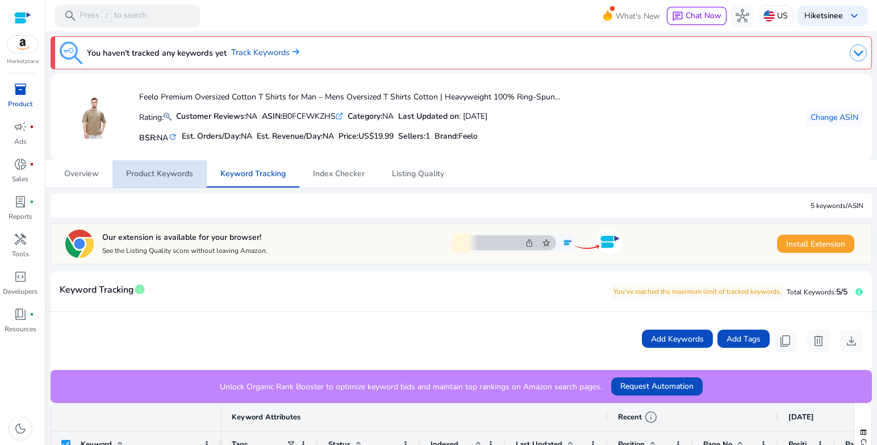
click at [165, 170] on span "Product Keywords" at bounding box center [159, 174] width 67 height 8
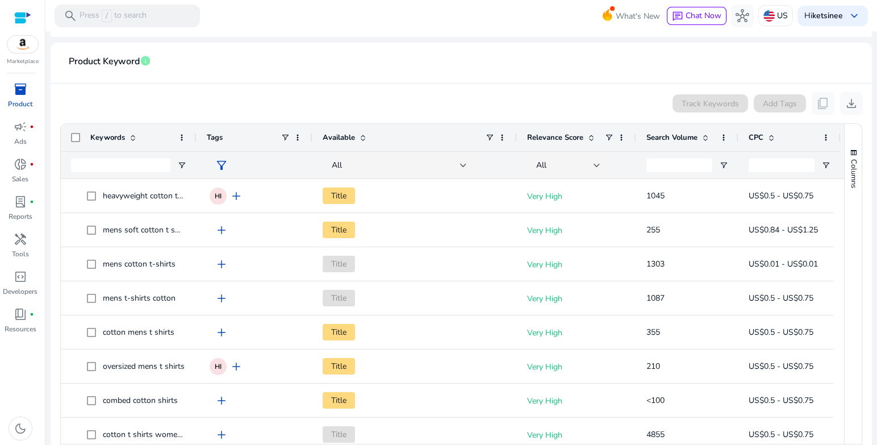
click at [226, 161] on span "filter_alt" at bounding box center [222, 166] width 14 height 14
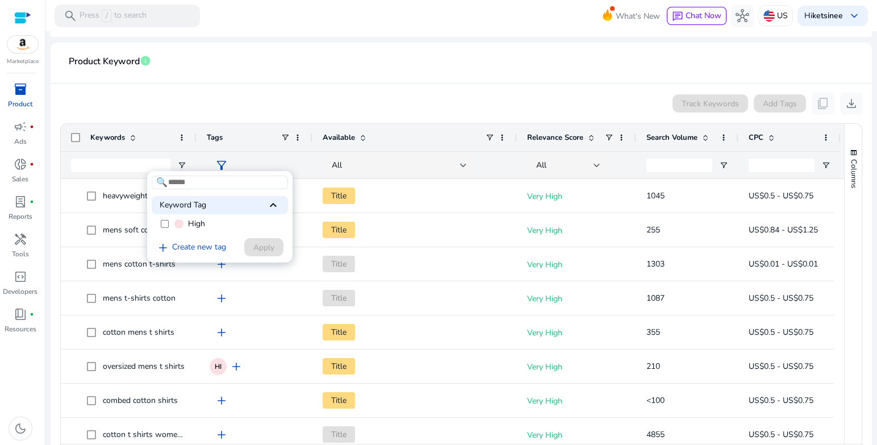
click at [213, 225] on label "High" at bounding box center [220, 223] width 136 height 17
click at [270, 250] on span "Apply" at bounding box center [263, 248] width 21 height 12
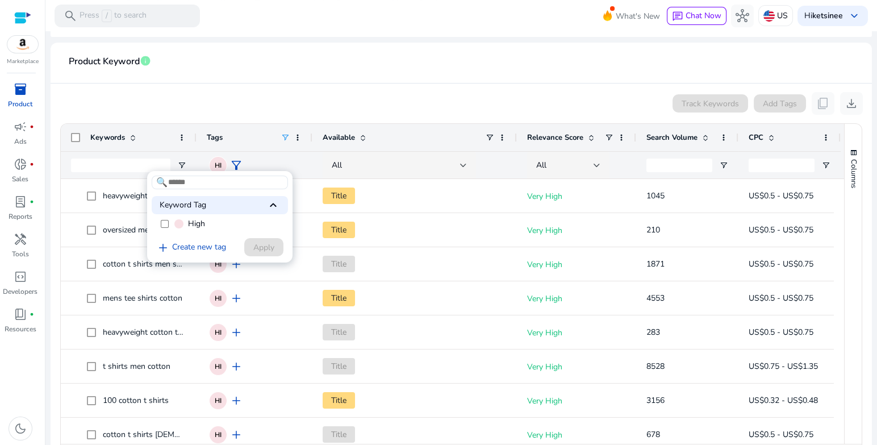
click at [396, 85] on div at bounding box center [438, 222] width 877 height 445
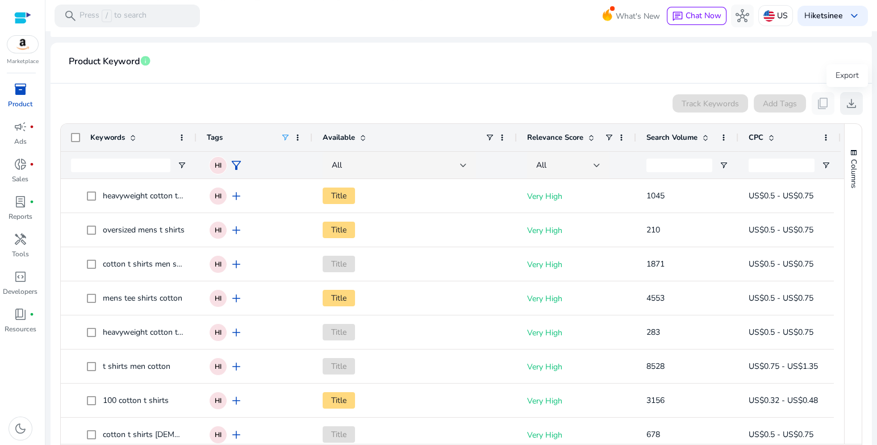
click at [849, 106] on span "download" at bounding box center [852, 104] width 14 height 14
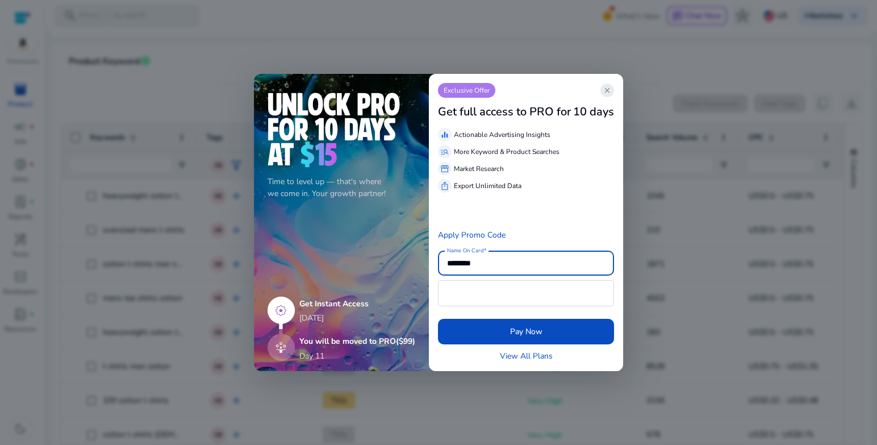
click at [613, 94] on app-icon "close" at bounding box center [608, 91] width 14 height 14
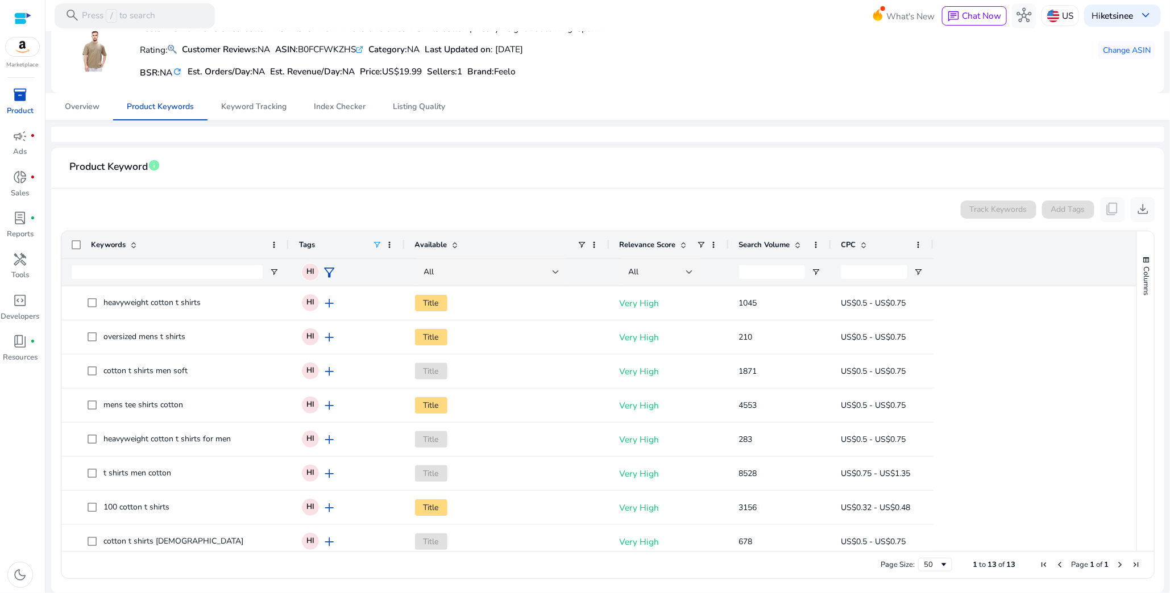
drag, startPoint x: 194, startPoint y: 244, endPoint x: 286, endPoint y: 256, distance: 92.9
click at [286, 256] on div at bounding box center [288, 244] width 5 height 27
click at [410, 186] on mat-card-header "Product Keyword info" at bounding box center [607, 173] width 1095 height 32
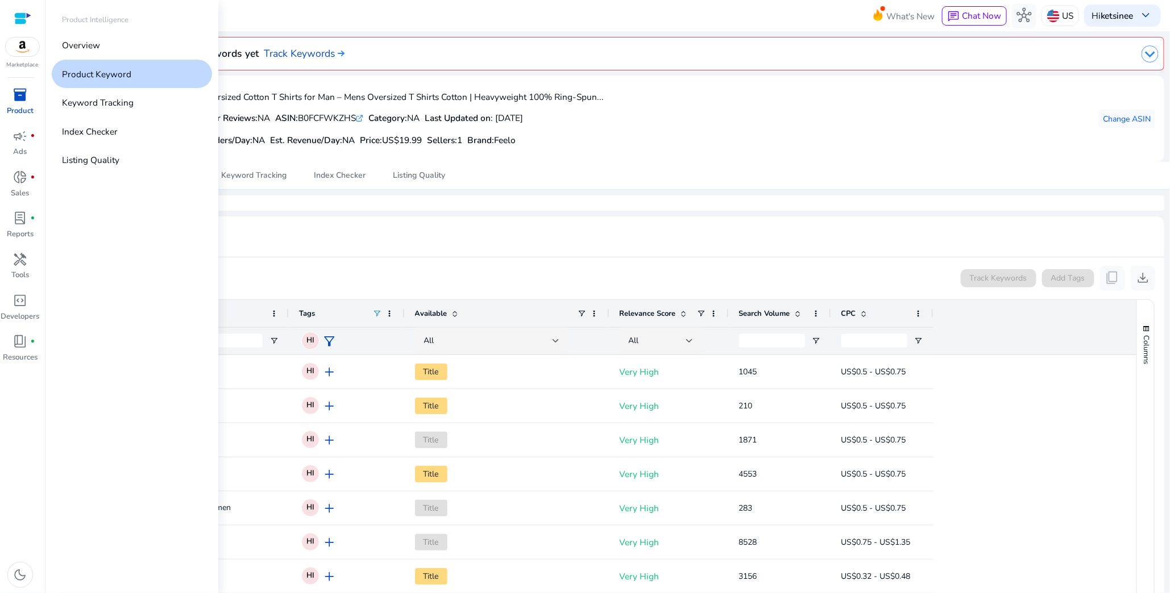
click at [149, 80] on link "Product Keyword" at bounding box center [132, 74] width 160 height 28
click at [197, 72] on link "Product Keyword" at bounding box center [132, 74] width 160 height 28
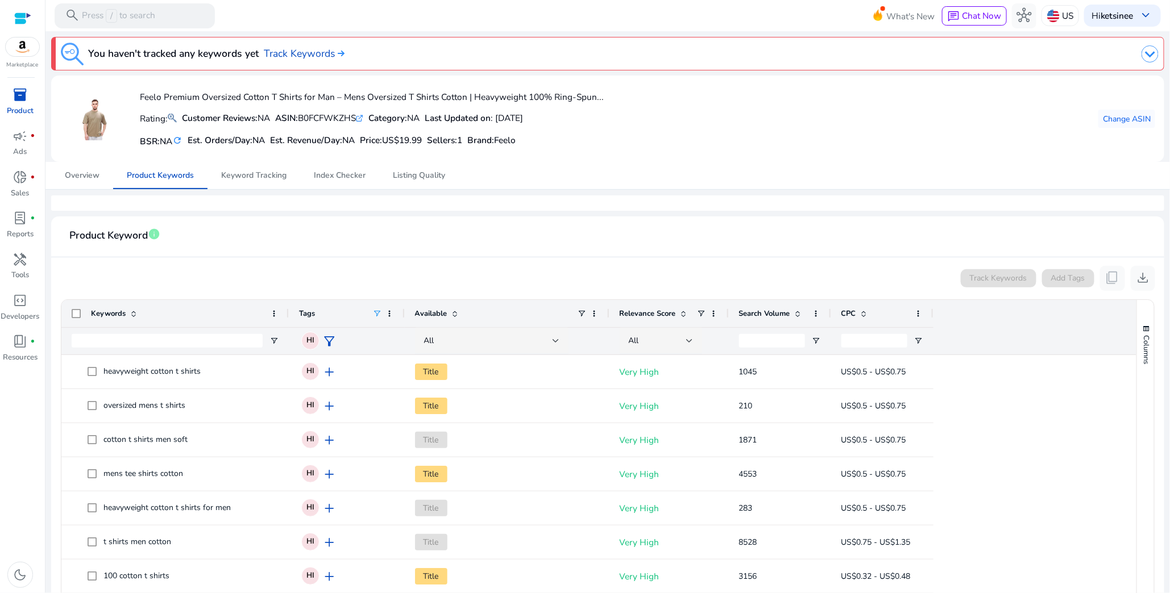
click at [877, 57] on img at bounding box center [1149, 53] width 17 height 17
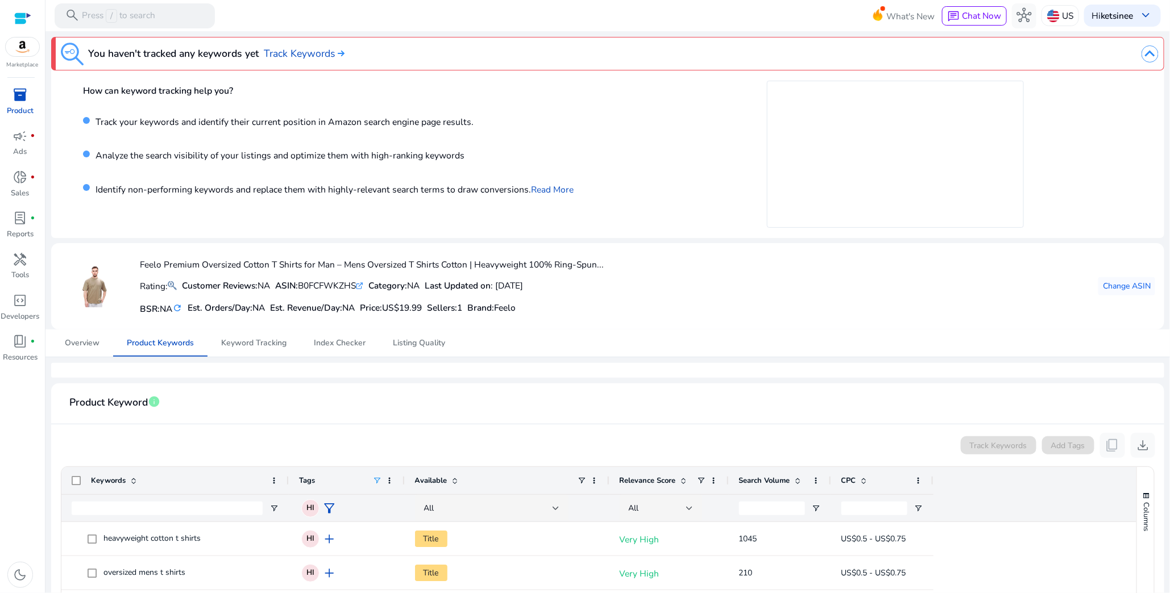
click at [877, 57] on img at bounding box center [1149, 53] width 17 height 17
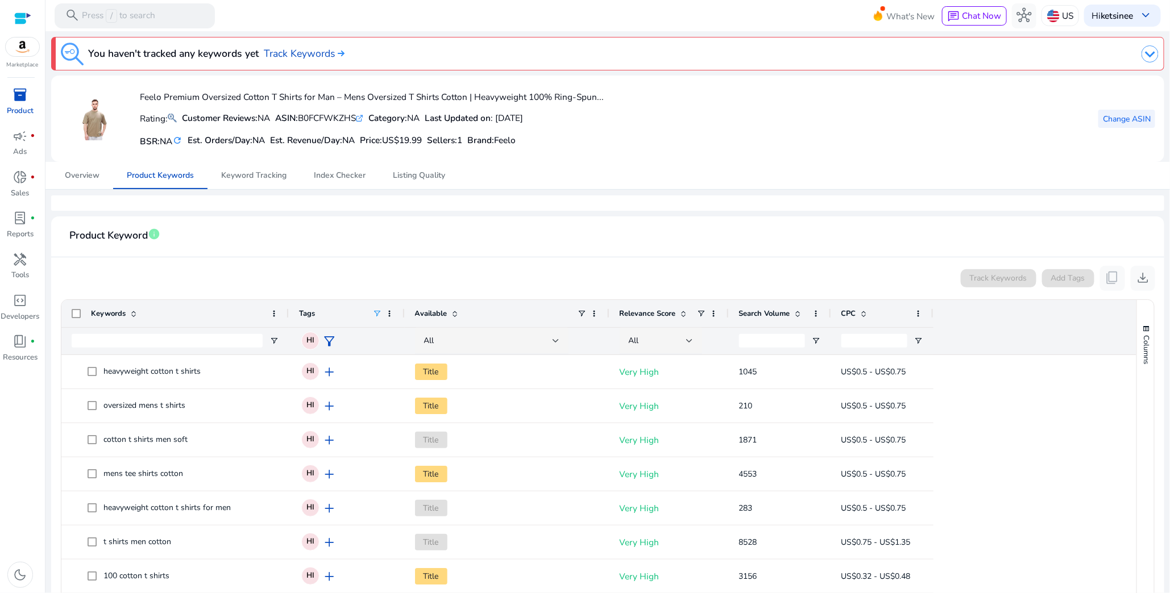
click at [877, 122] on span "Change ASIN" at bounding box center [1127, 119] width 48 height 12
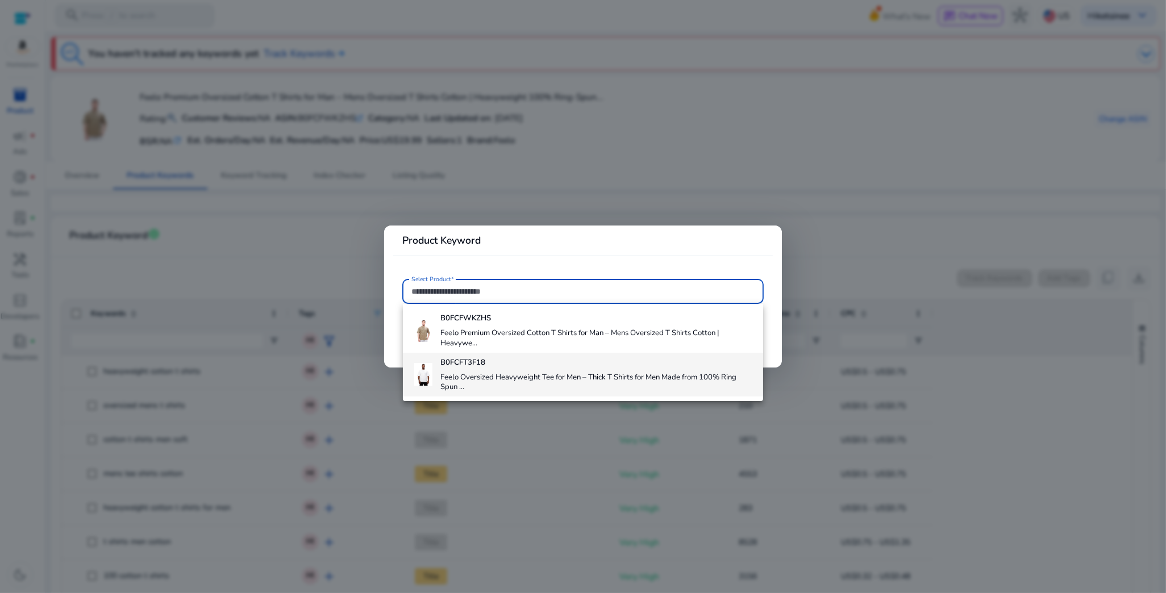
click at [495, 382] on h4 "Feelo Oversized Heavyweight Tee for Men – Thick T Shirts for Men Made from 100%…" at bounding box center [597, 383] width 314 height 20
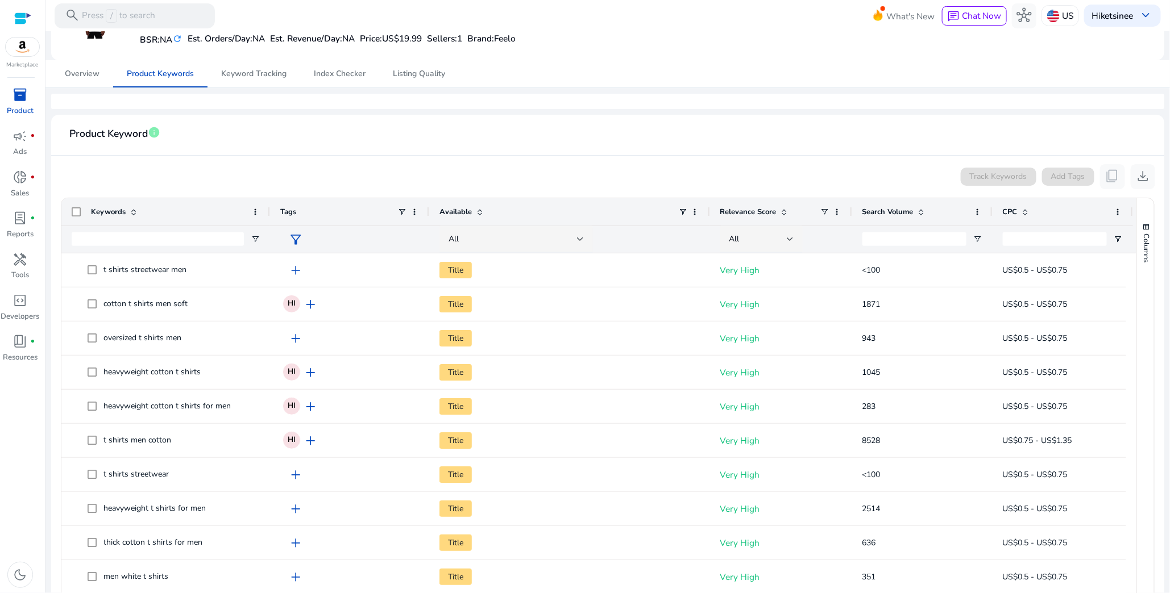
scroll to position [65, 0]
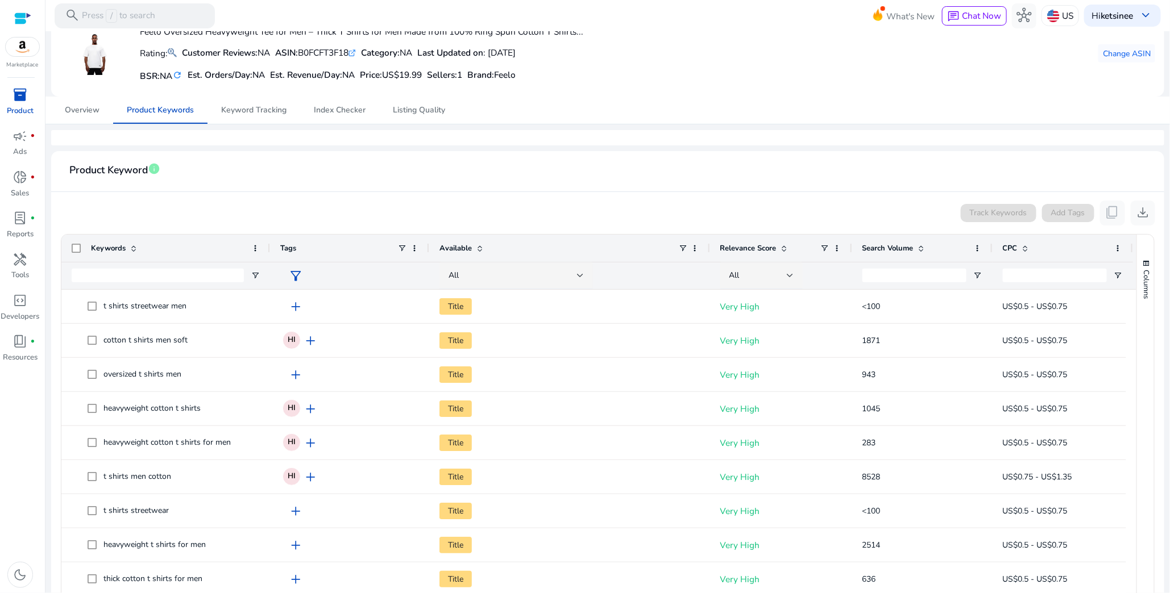
click at [300, 269] on span "filter_alt" at bounding box center [295, 276] width 15 height 15
click at [327, 209] on div at bounding box center [585, 296] width 1170 height 593
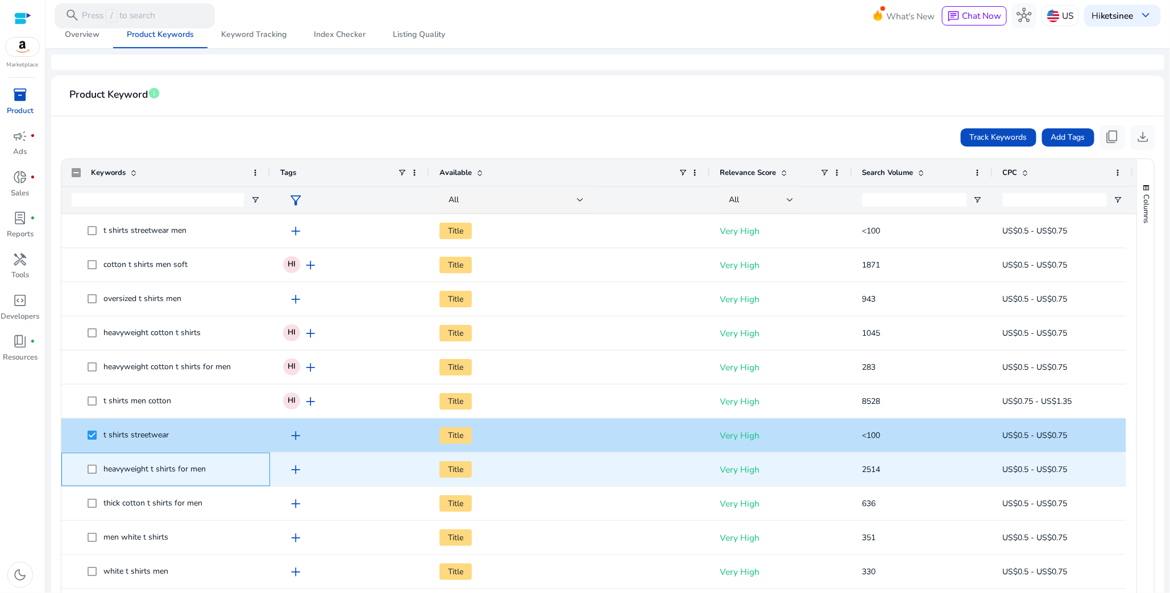
click at [81, 444] on span "heavyweight t shirts for men" at bounding box center [166, 469] width 188 height 23
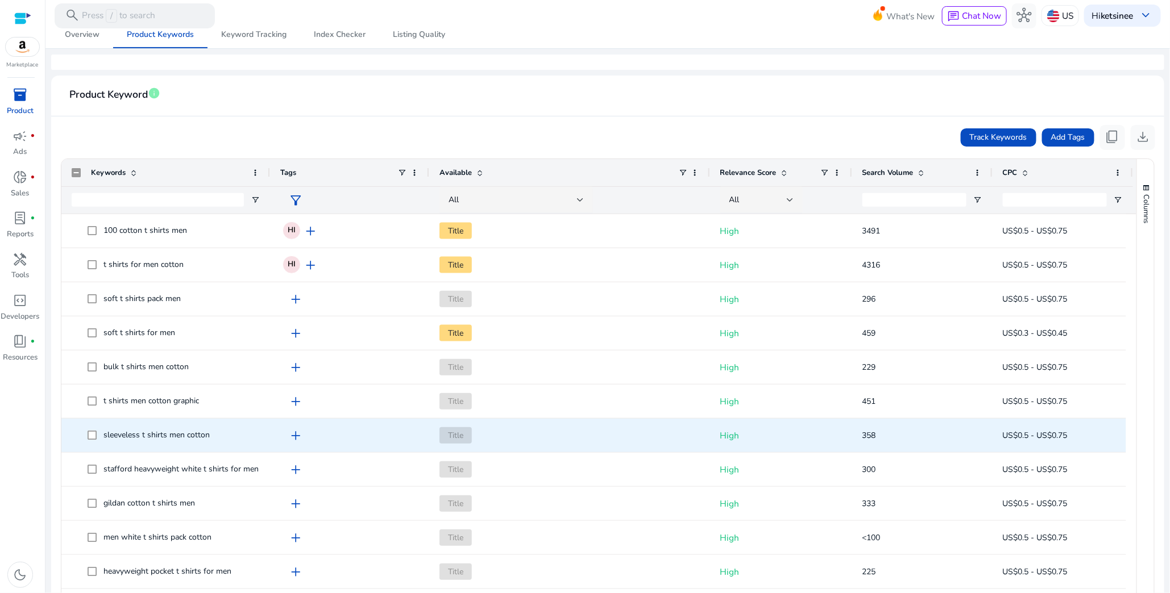
scroll to position [909, 0]
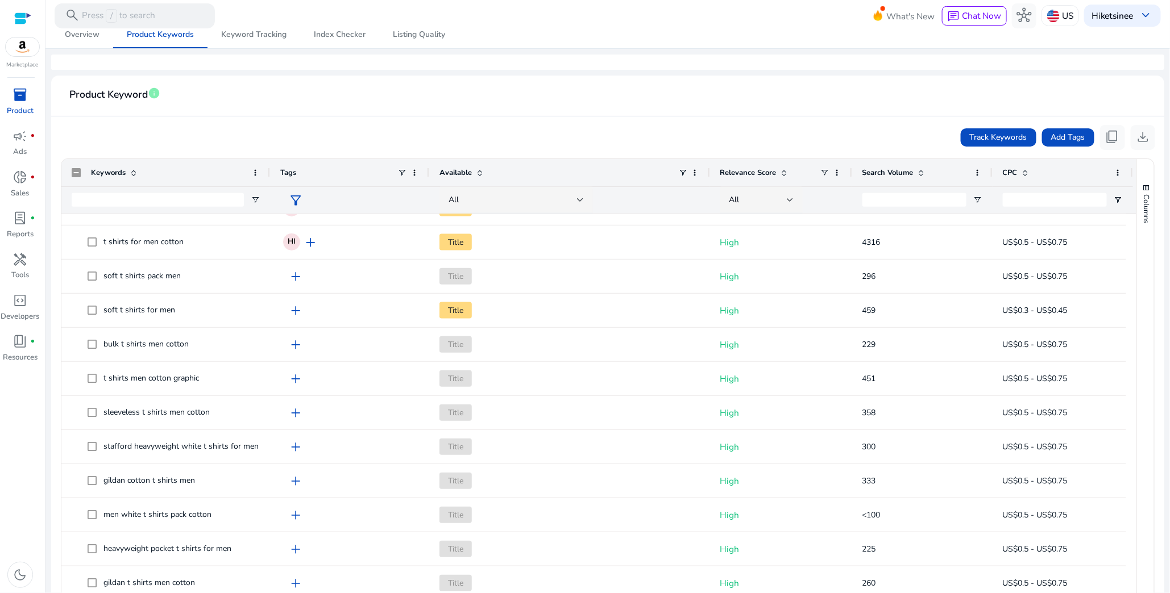
click at [27, 444] on div "inventory_2 Product campaign fiber_manual_record Ads donut_small fiber_manual_r…" at bounding box center [22, 339] width 45 height 508
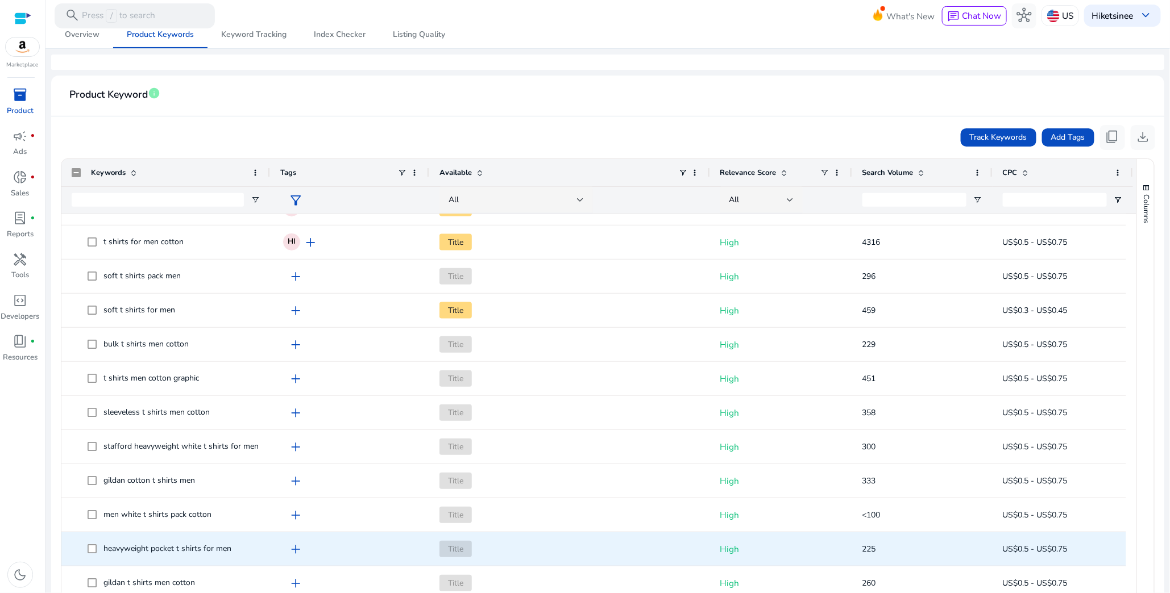
scroll to position [985, 0]
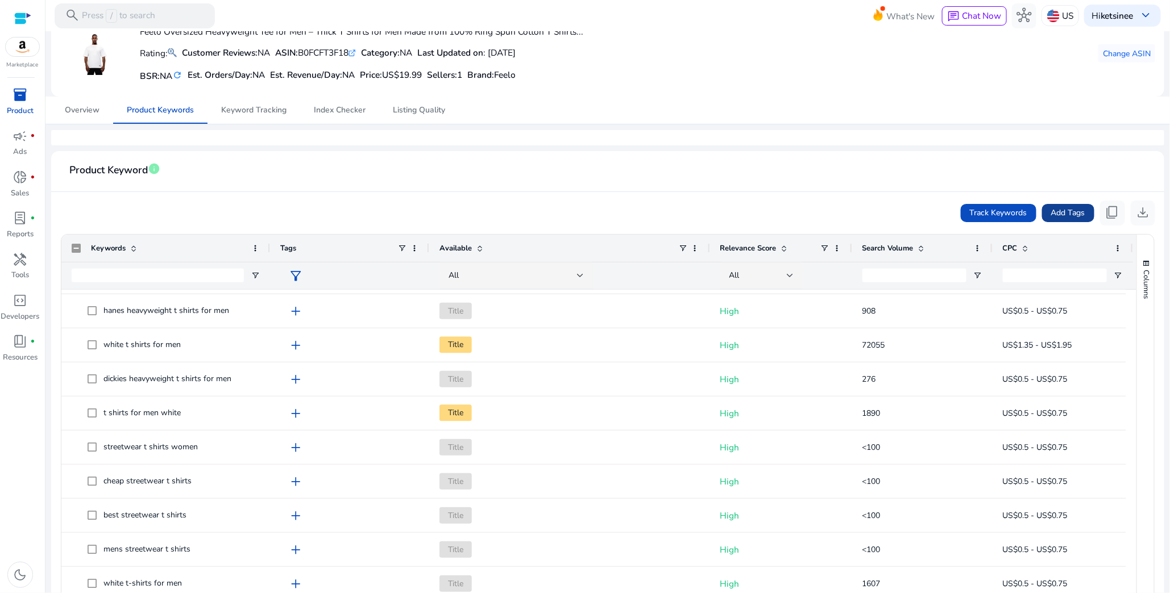
click at [1067, 213] on span "Add Tags" at bounding box center [1068, 213] width 34 height 12
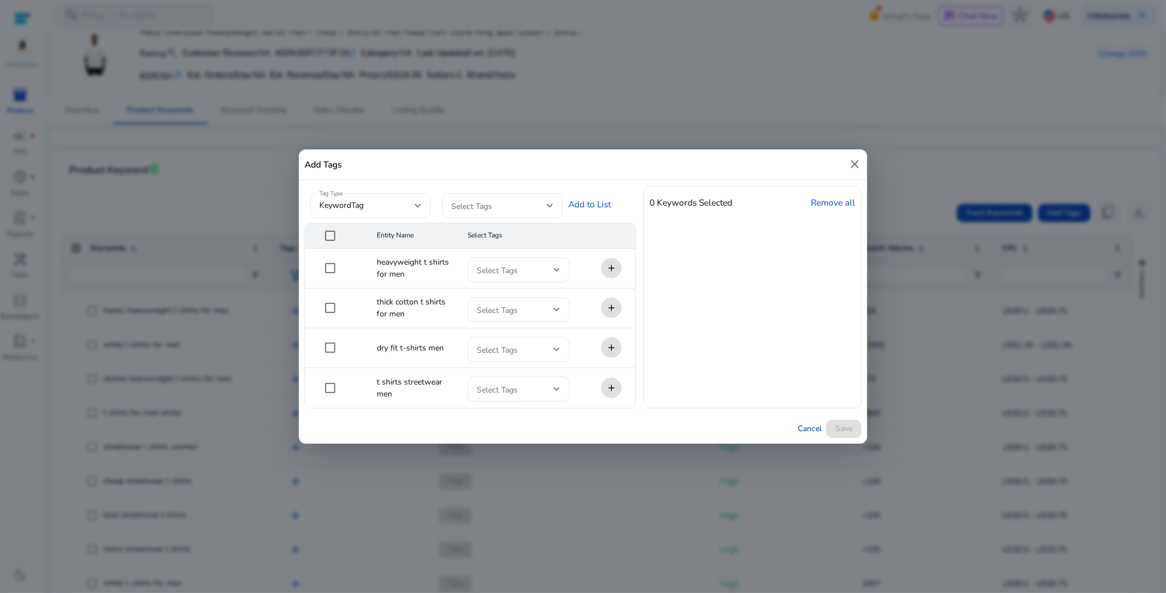
click at [544, 202] on span at bounding box center [498, 205] width 95 height 13
click at [540, 242] on span "High" at bounding box center [512, 236] width 83 height 13
click at [592, 202] on div at bounding box center [583, 296] width 1166 height 593
click at [595, 203] on link "Add to List" at bounding box center [589, 204] width 43 height 13
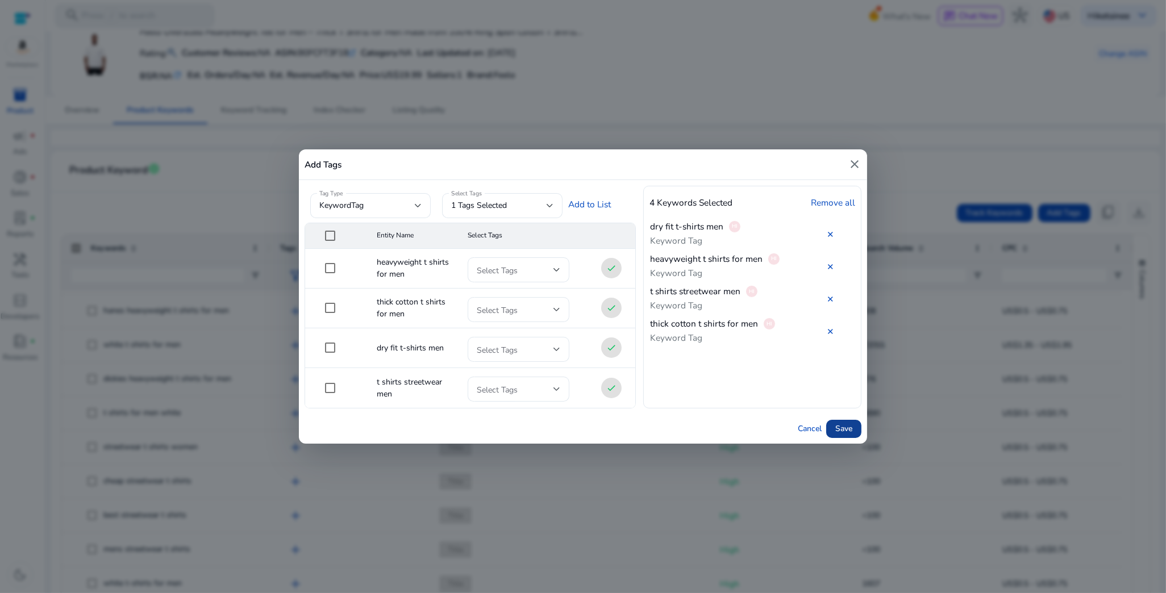
click at [848, 423] on span "Save" at bounding box center [843, 429] width 17 height 12
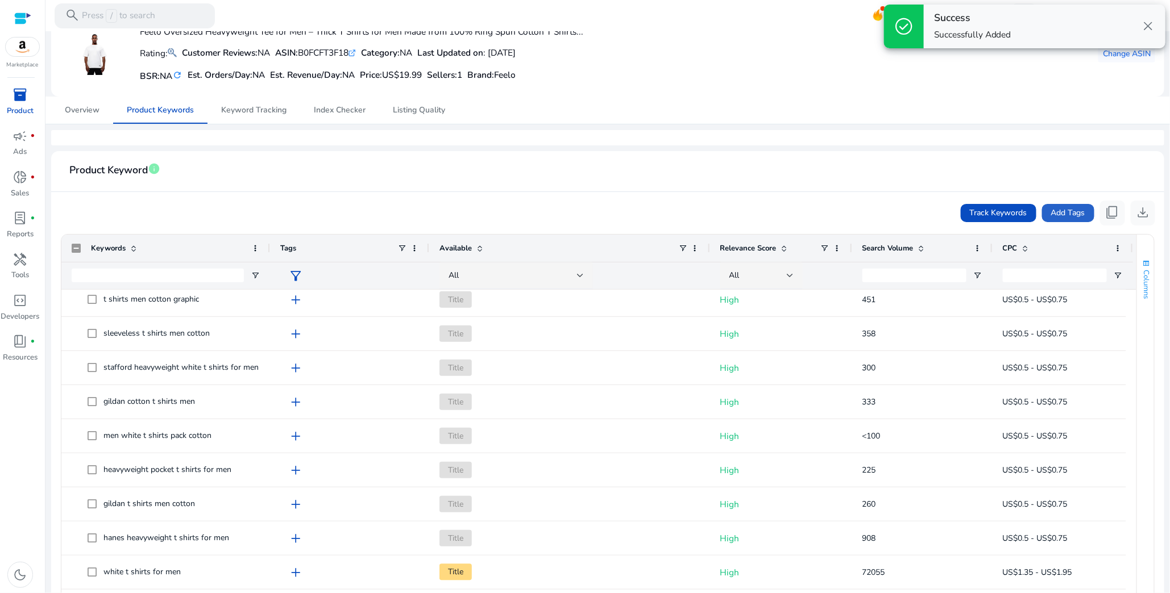
click at [1137, 301] on button "Columns" at bounding box center [1145, 278] width 17 height 61
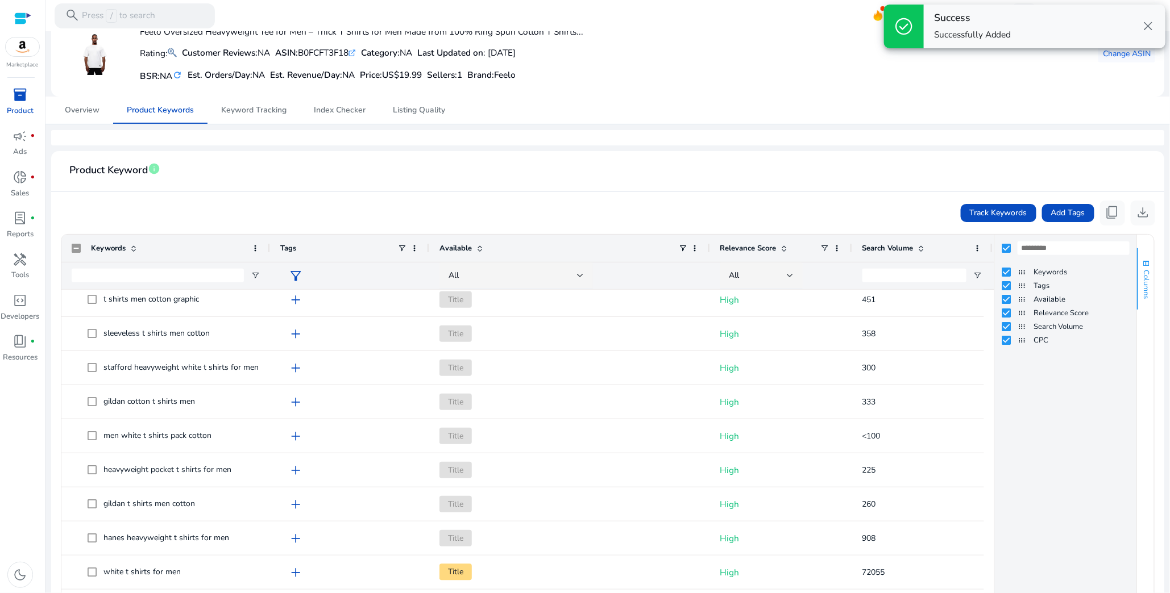
click at [1141, 282] on span "Columns" at bounding box center [1146, 284] width 10 height 29
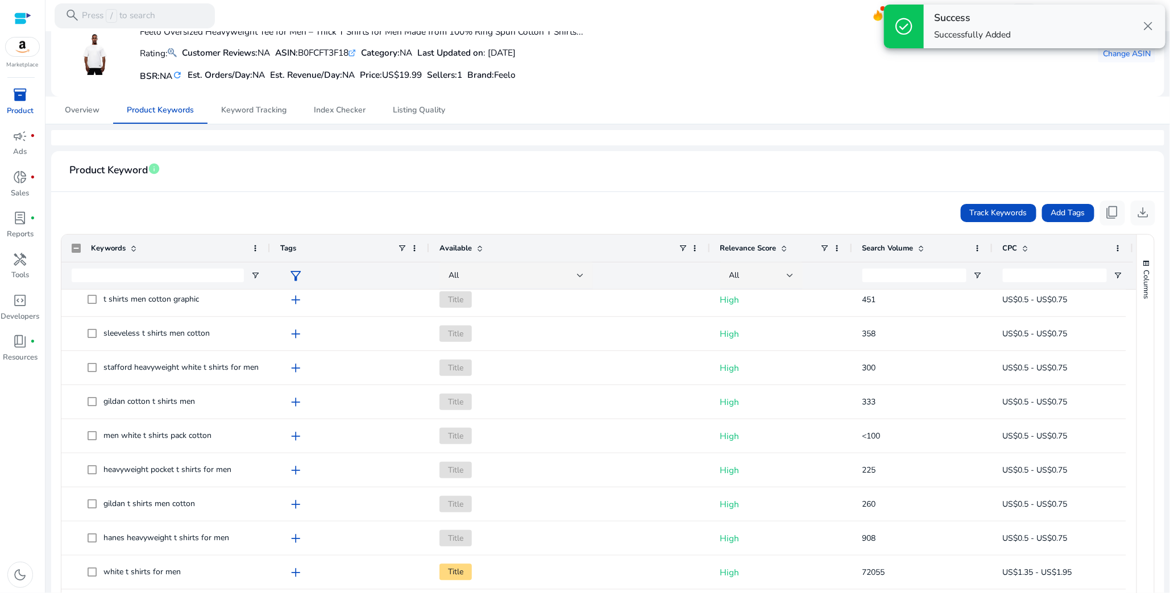
click at [1128, 554] on div at bounding box center [1131, 496] width 10 height 413
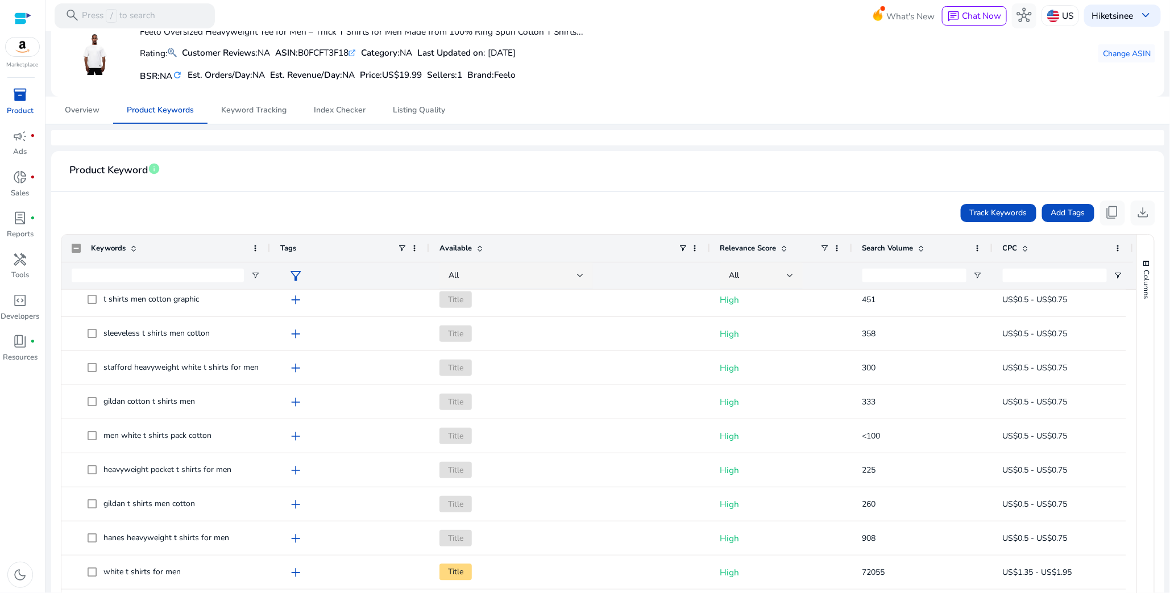
drag, startPoint x: 1132, startPoint y: 555, endPoint x: 1131, endPoint y: 430, distance: 125.0
click at [1131, 430] on div "Keywords Tags Available CPC" at bounding box center [607, 469] width 1092 height 468
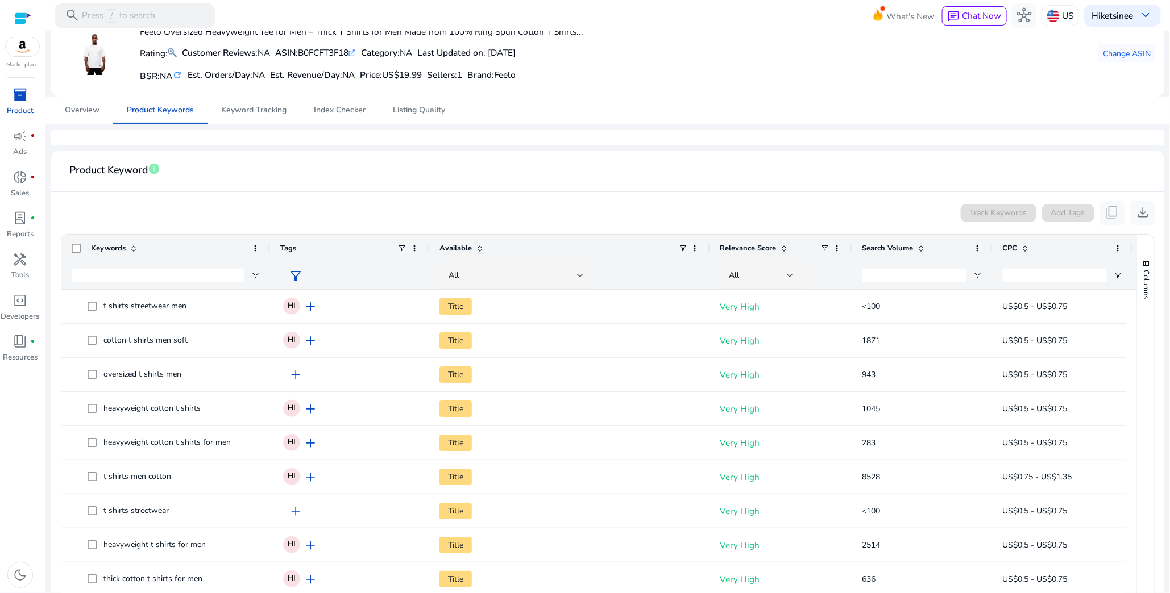
click at [910, 243] on span "Search Volume" at bounding box center [887, 248] width 51 height 10
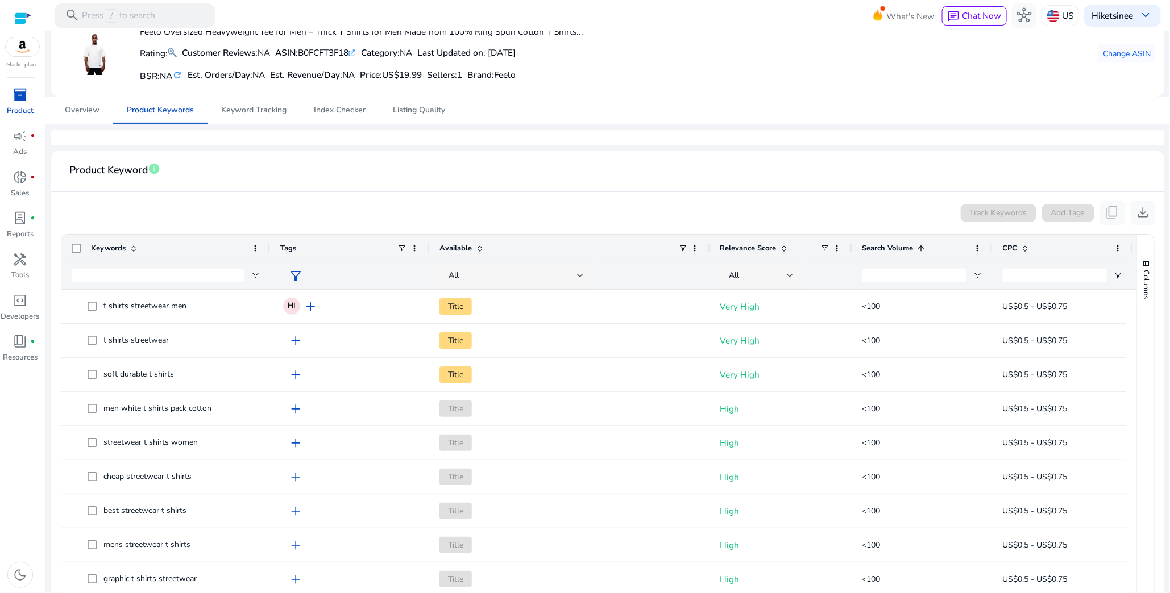
click at [910, 243] on span "Search Volume" at bounding box center [887, 248] width 51 height 10
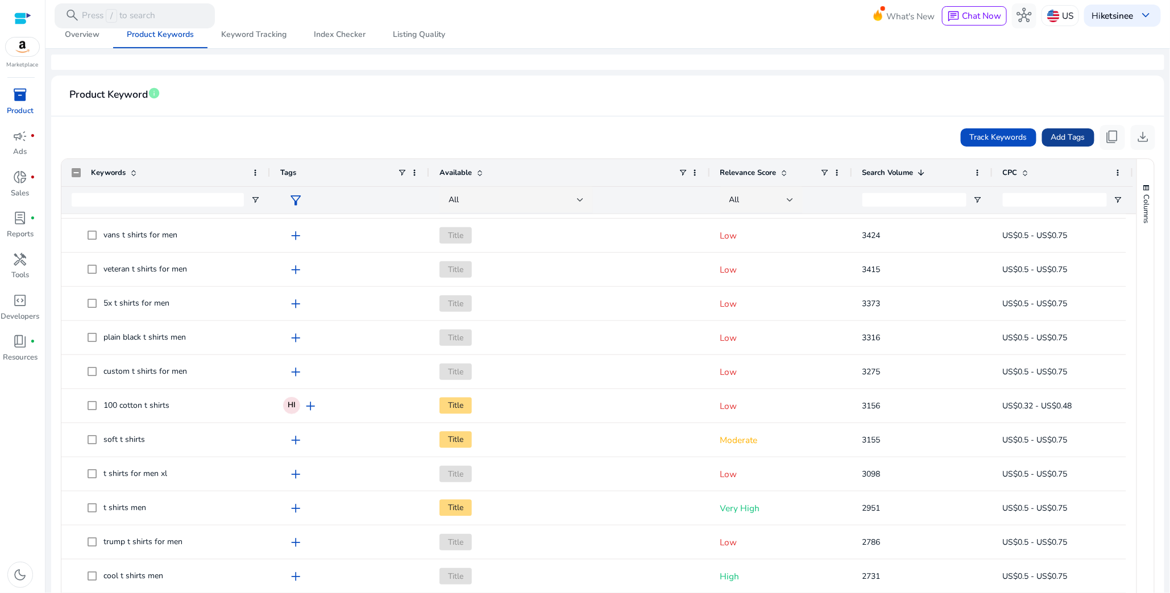
click at [1053, 138] on span "Add Tags" at bounding box center [1068, 137] width 34 height 12
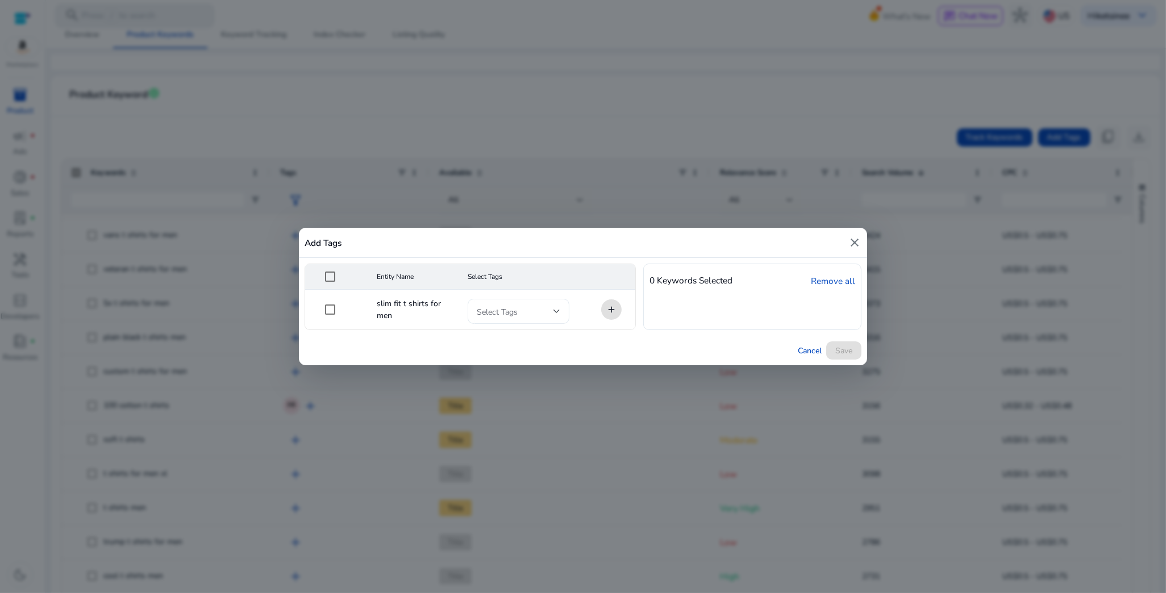
click at [501, 306] on span at bounding box center [515, 311] width 76 height 13
click at [527, 339] on span "High" at bounding box center [521, 342] width 16 height 13
click at [793, 292] on div at bounding box center [583, 296] width 1166 height 593
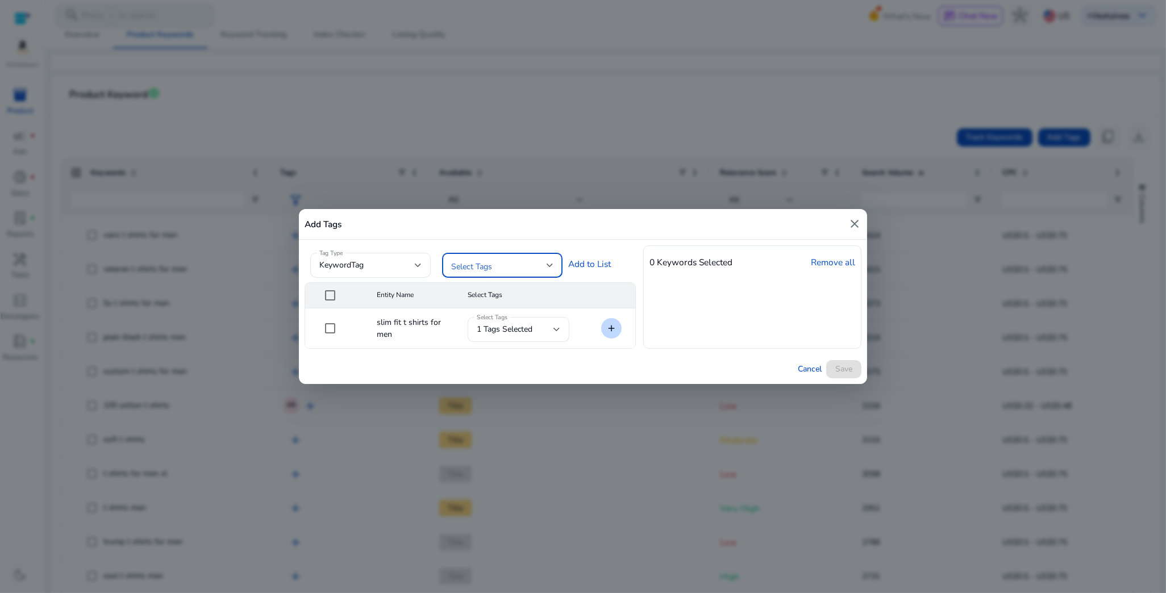
click at [509, 265] on span at bounding box center [498, 265] width 95 height 13
click at [527, 296] on span "High" at bounding box center [512, 296] width 83 height 13
click at [602, 264] on div at bounding box center [583, 296] width 1166 height 593
click at [598, 268] on link "Add to List" at bounding box center [589, 263] width 43 height 13
click at [838, 361] on span at bounding box center [843, 369] width 35 height 27
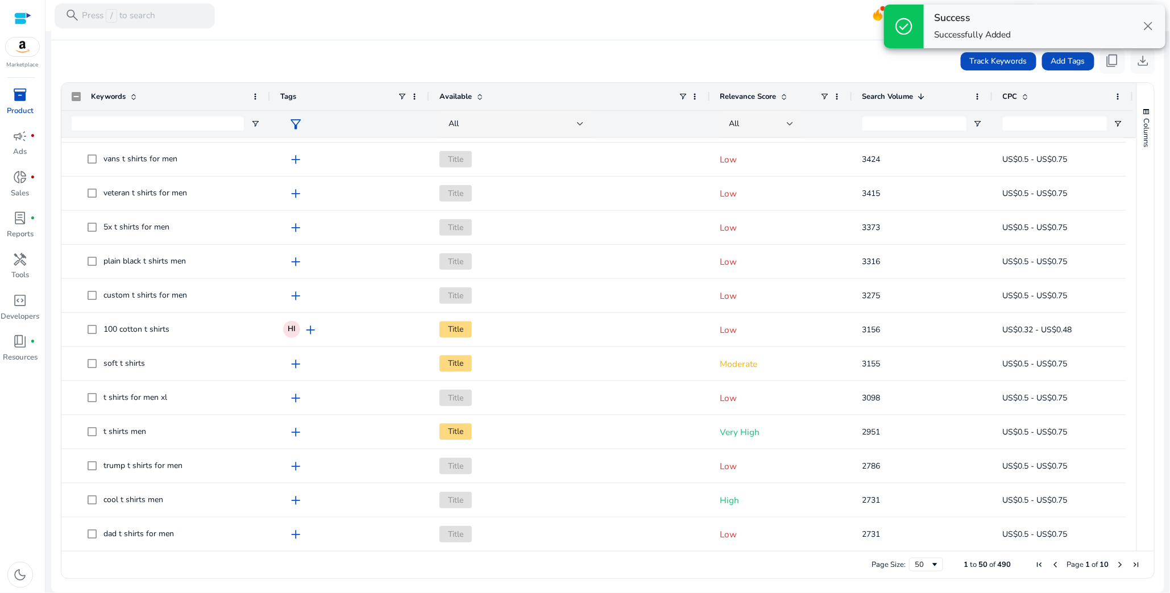
click at [1115, 563] on span "Next Page" at bounding box center [1119, 564] width 9 height 9
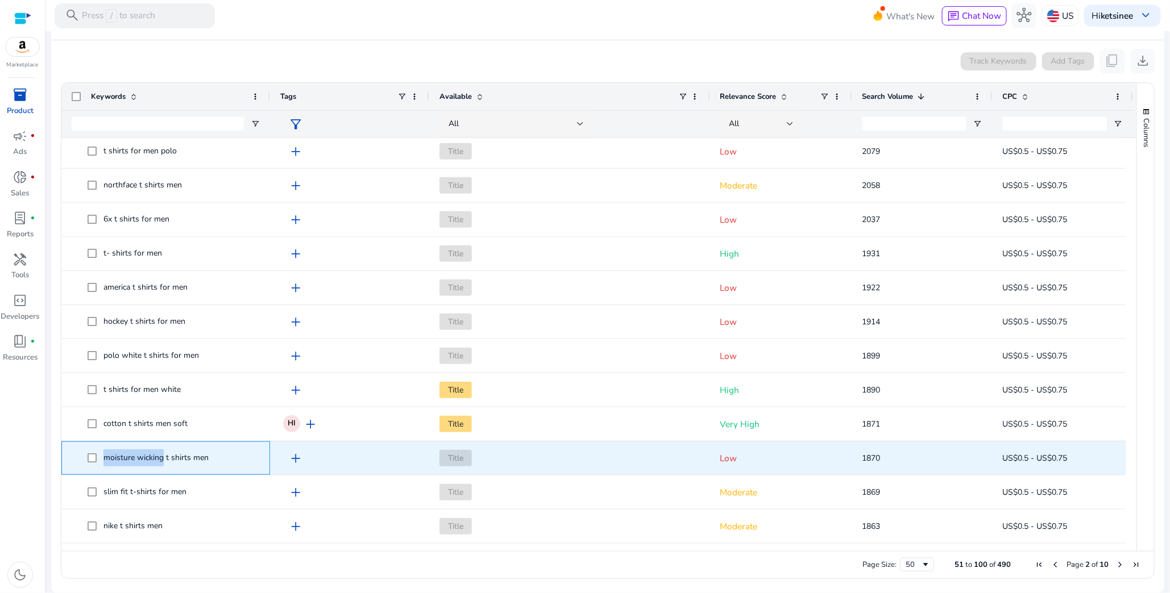
drag, startPoint x: 105, startPoint y: 458, endPoint x: 164, endPoint y: 463, distance: 59.3
click at [164, 463] on div "moisture wicking t shirts men" at bounding box center [155, 459] width 105 height 18
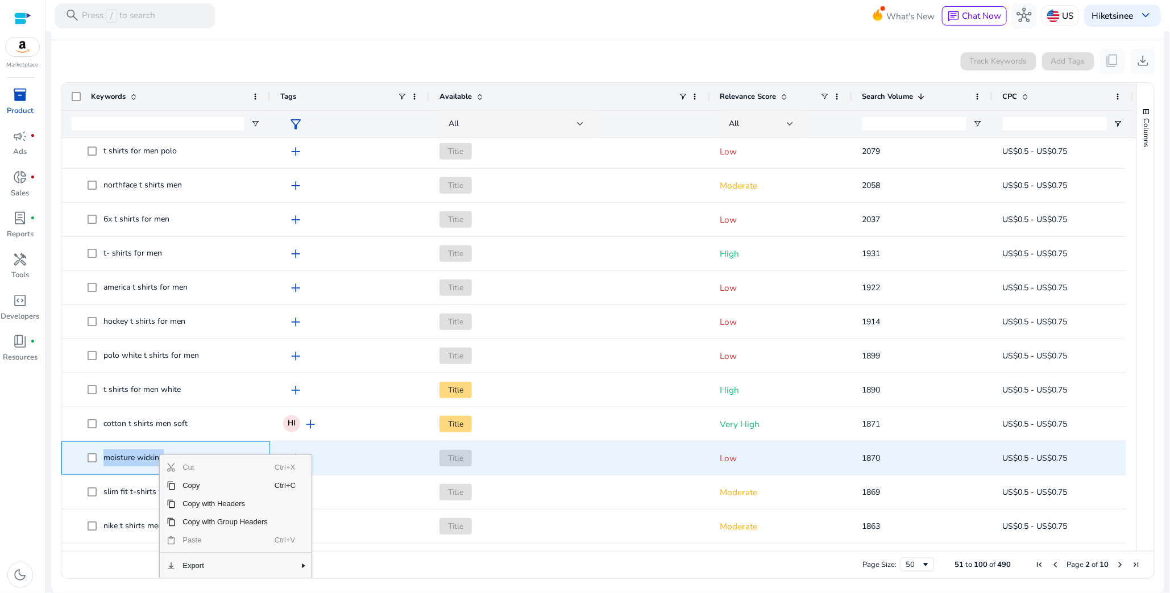
click at [132, 456] on span "moisture wicking t shirts men" at bounding box center [155, 457] width 105 height 11
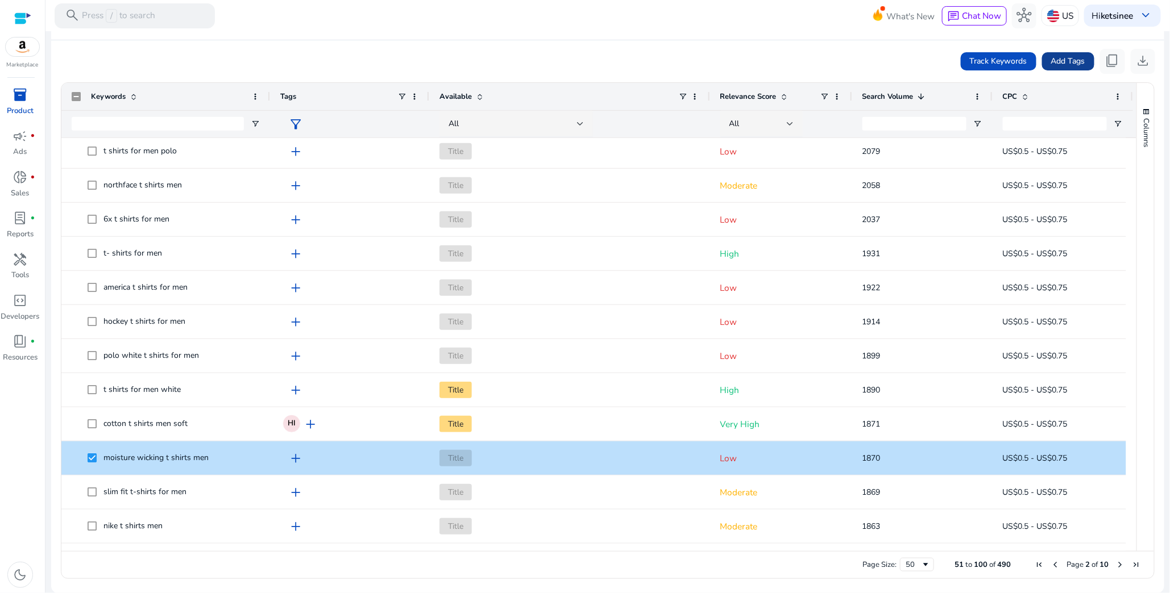
click at [1064, 63] on span "Add Tags" at bounding box center [1068, 61] width 34 height 12
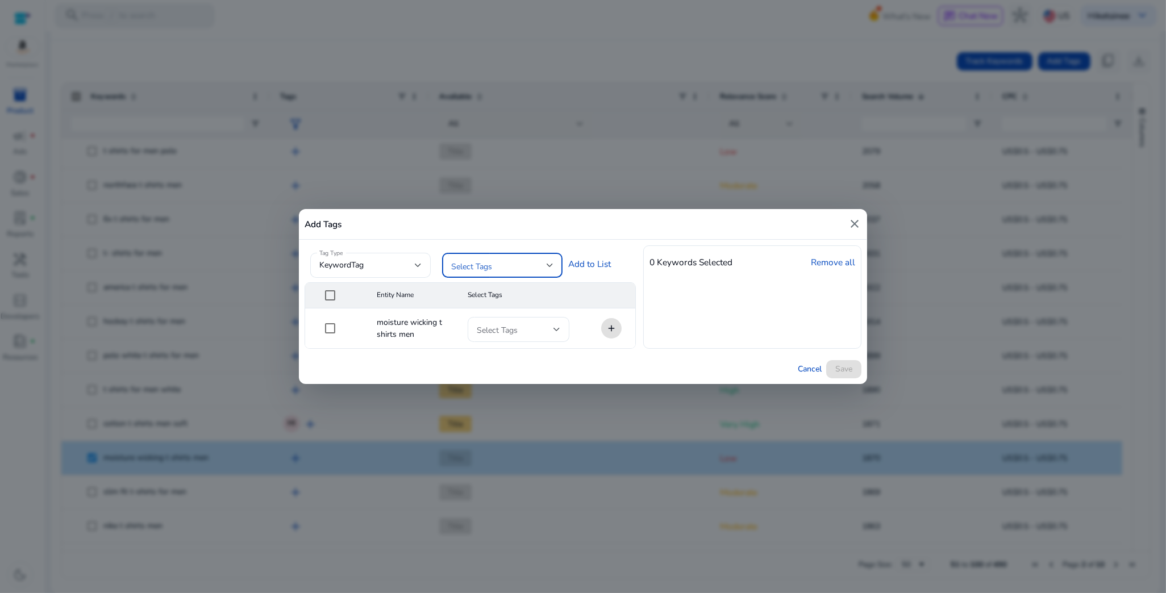
click at [509, 263] on span at bounding box center [498, 265] width 95 height 13
click at [514, 299] on span "High" at bounding box center [512, 296] width 83 height 13
click at [773, 283] on div at bounding box center [583, 296] width 1166 height 593
click at [606, 263] on link "Add to List" at bounding box center [589, 263] width 43 height 13
click at [847, 365] on span "Save" at bounding box center [843, 369] width 17 height 12
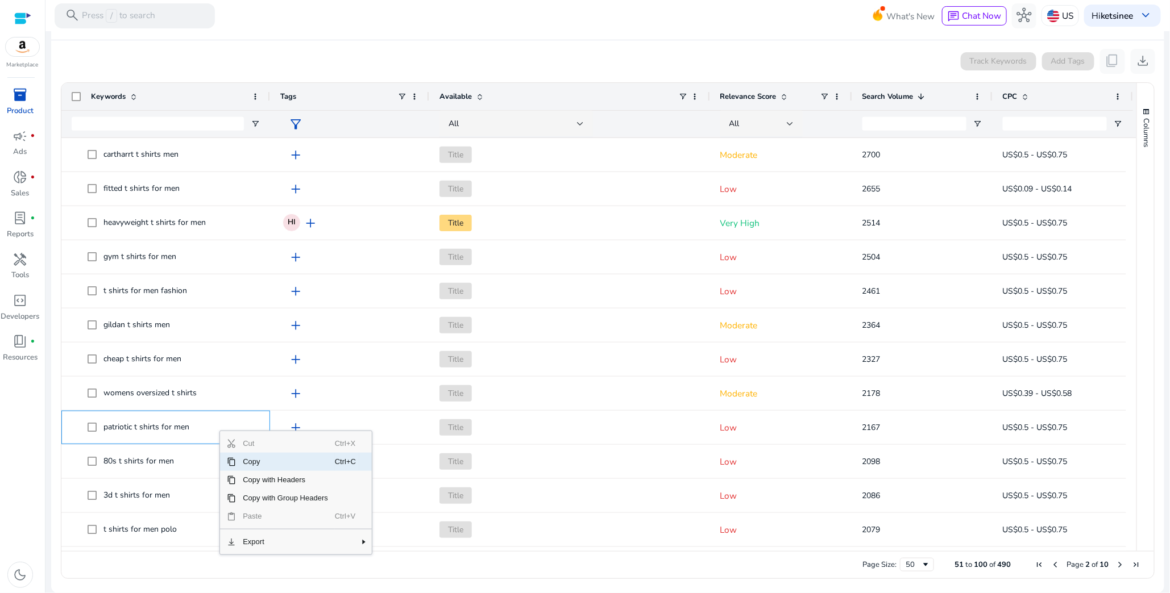
click at [191, 558] on div "Page Size: 50 51 to 100 of 490 Page 2 of 10" at bounding box center [607, 564] width 1092 height 27
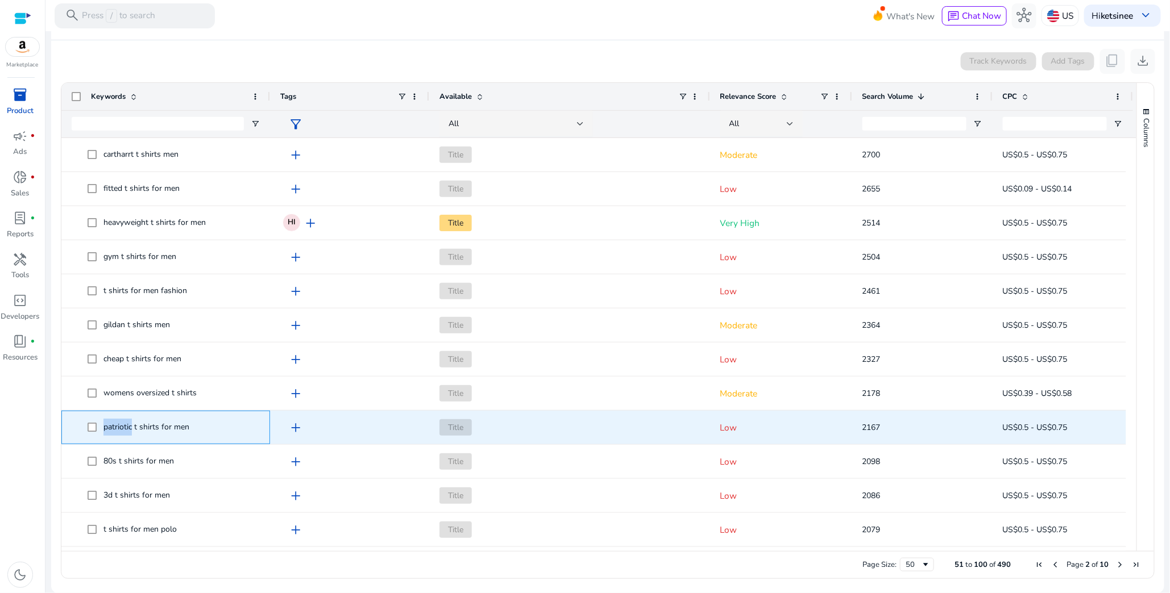
drag, startPoint x: 102, startPoint y: 427, endPoint x: 131, endPoint y: 427, distance: 29.0
click at [131, 427] on span "patriotic t shirts for men" at bounding box center [174, 427] width 172 height 23
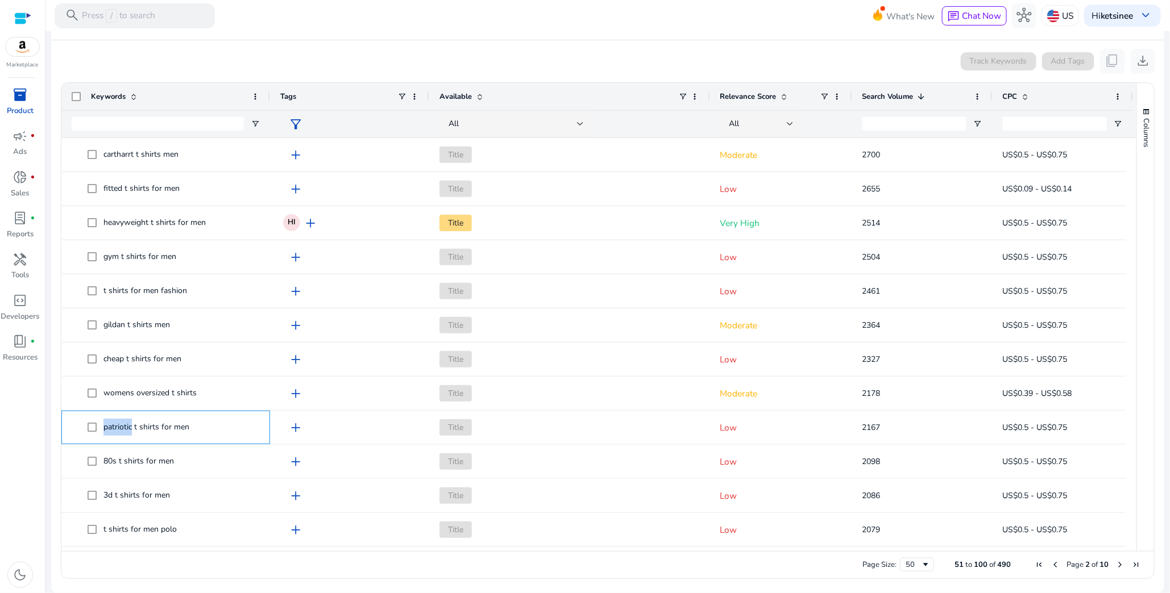
copy span "patriotic"
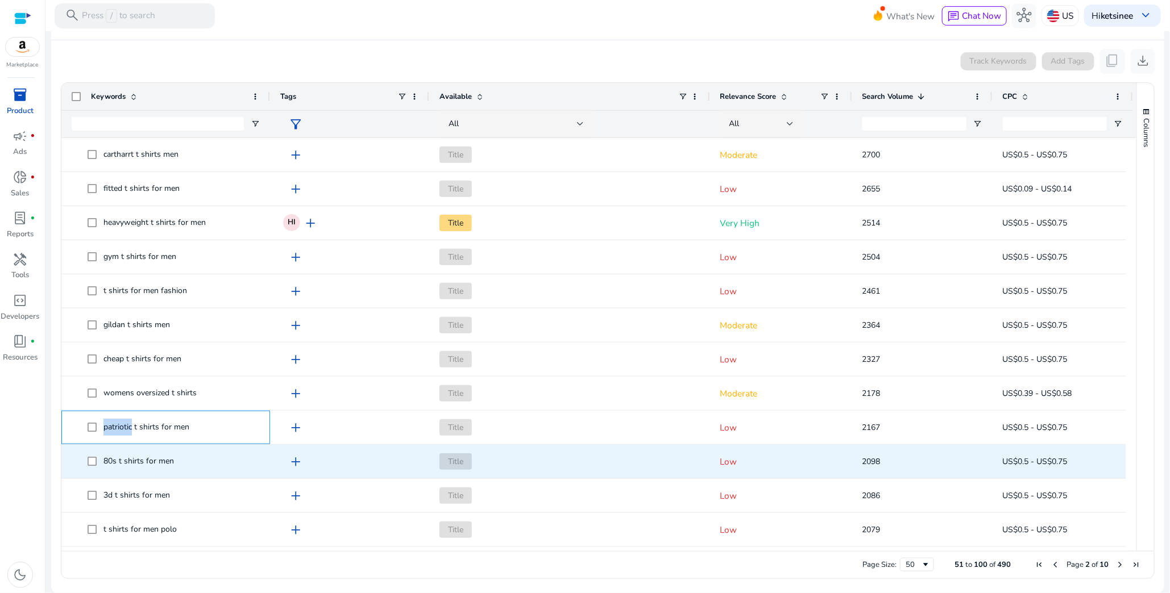
copy span "patriotic"
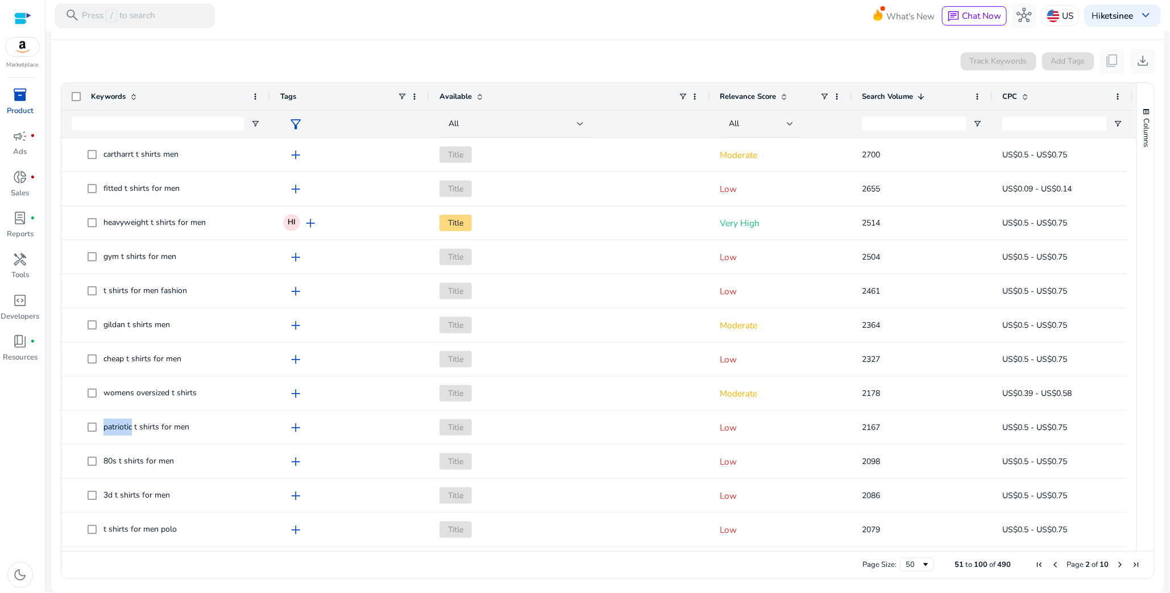
click at [150, 559] on div "Page Size: 50 51 to 100 of 490 Page 2 of 10" at bounding box center [607, 564] width 1092 height 27
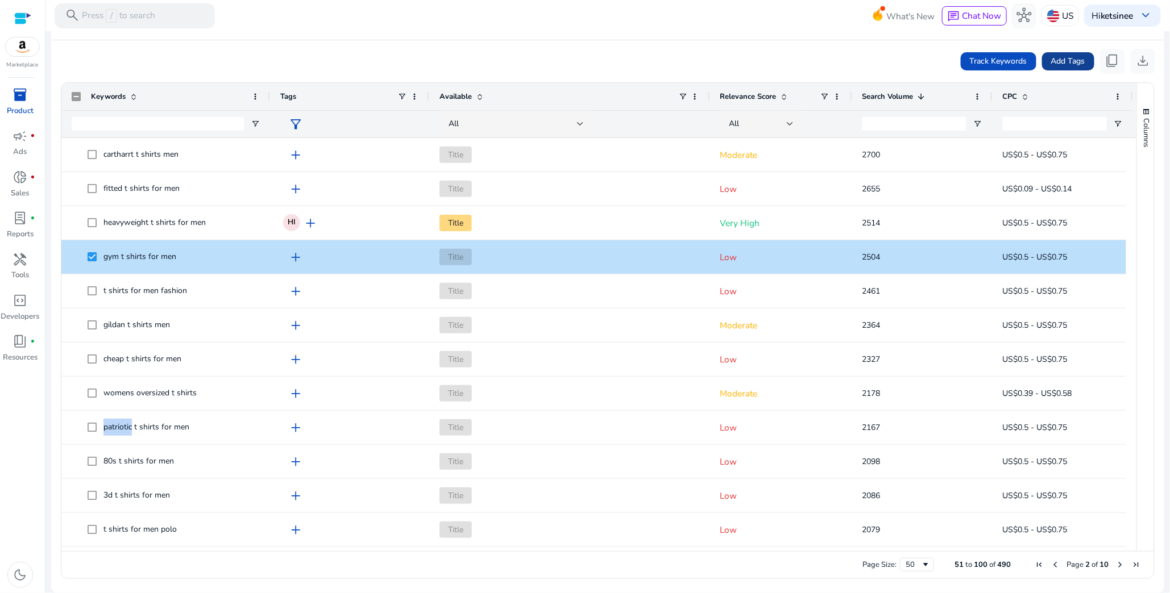
click at [1066, 69] on span at bounding box center [1068, 61] width 52 height 27
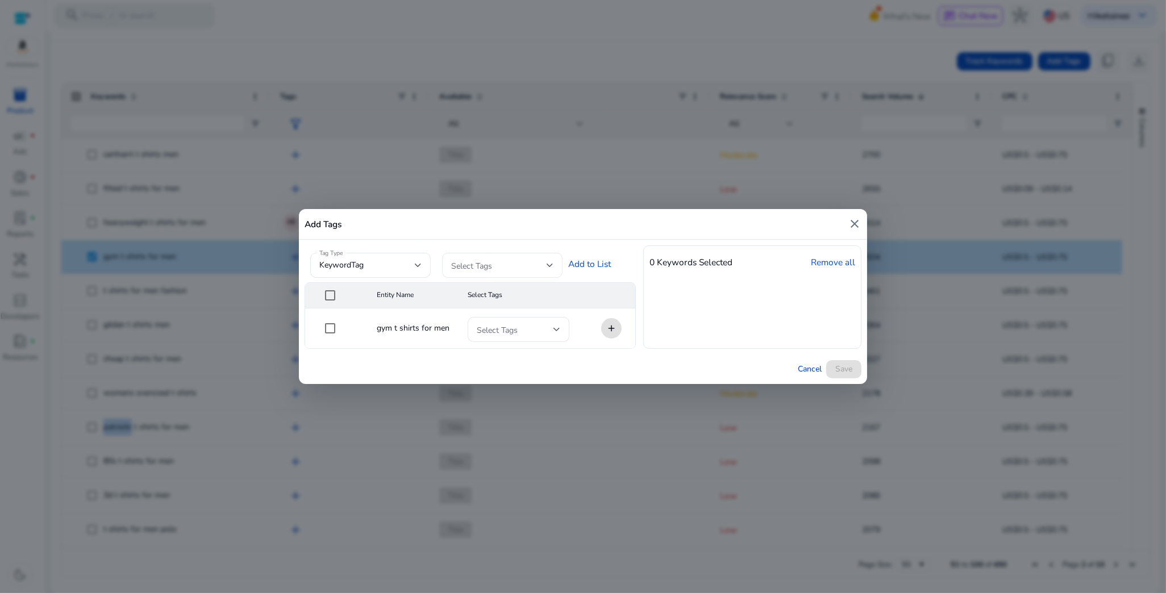
click at [523, 268] on span at bounding box center [498, 265] width 95 height 13
click at [519, 288] on mat-option "High" at bounding box center [502, 295] width 120 height 27
click at [610, 267] on div at bounding box center [583, 296] width 1166 height 593
click at [601, 265] on link "Add to List" at bounding box center [589, 263] width 43 height 13
click at [837, 368] on span "Save" at bounding box center [843, 369] width 17 height 12
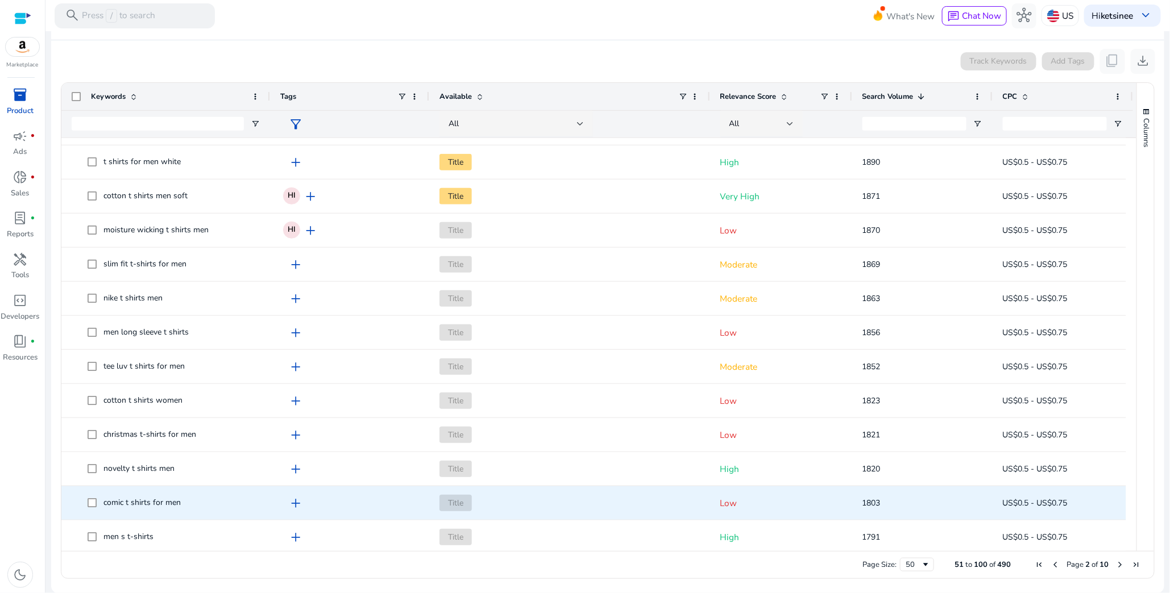
scroll to position [682, 0]
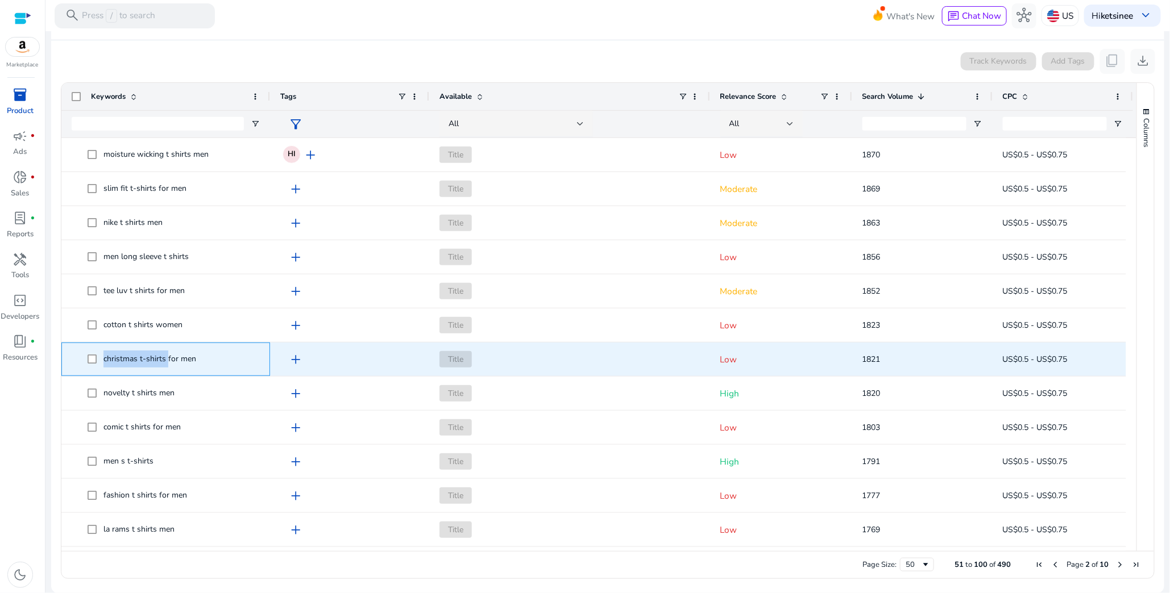
drag, startPoint x: 102, startPoint y: 358, endPoint x: 167, endPoint y: 364, distance: 65.1
click at [167, 364] on span "christmas t-shirts for men" at bounding box center [174, 359] width 172 height 23
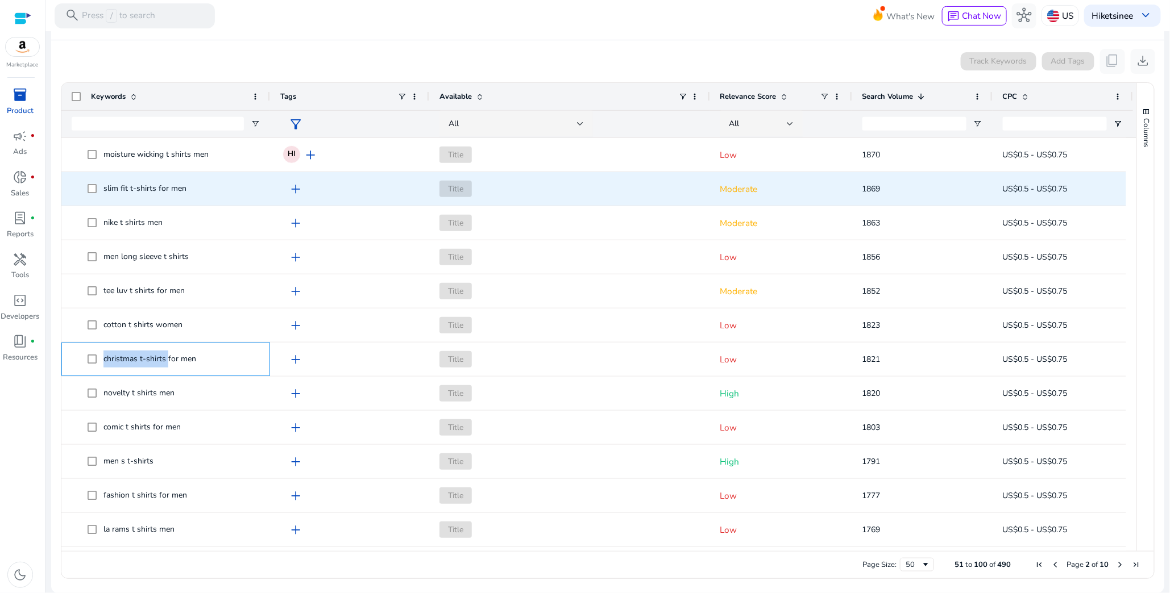
copy span "christmas t-shirts"
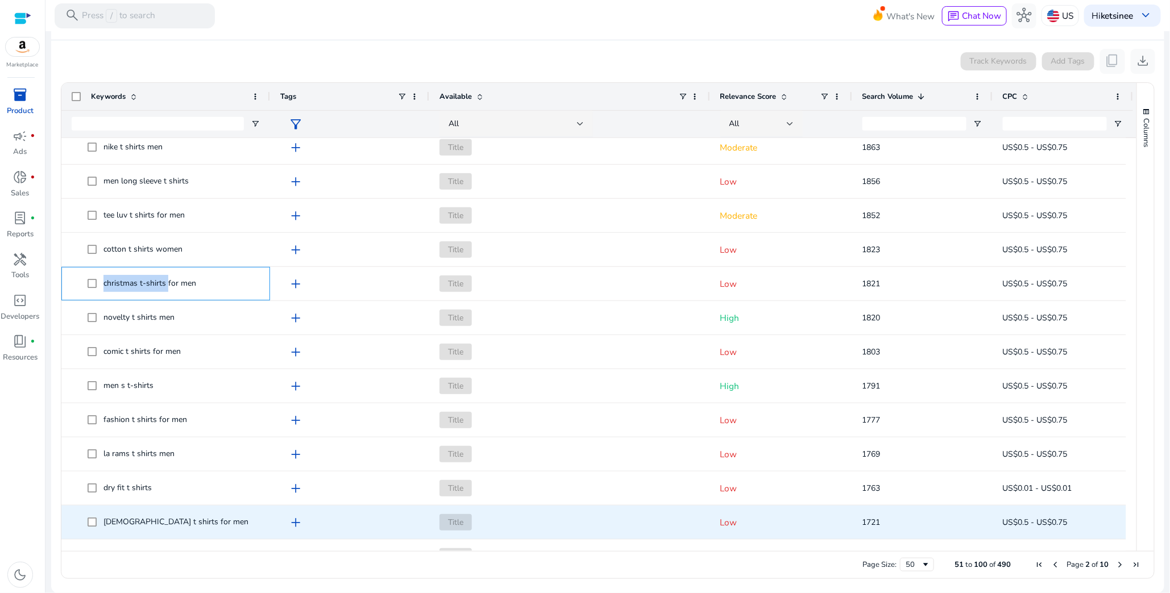
scroll to position [810, 0]
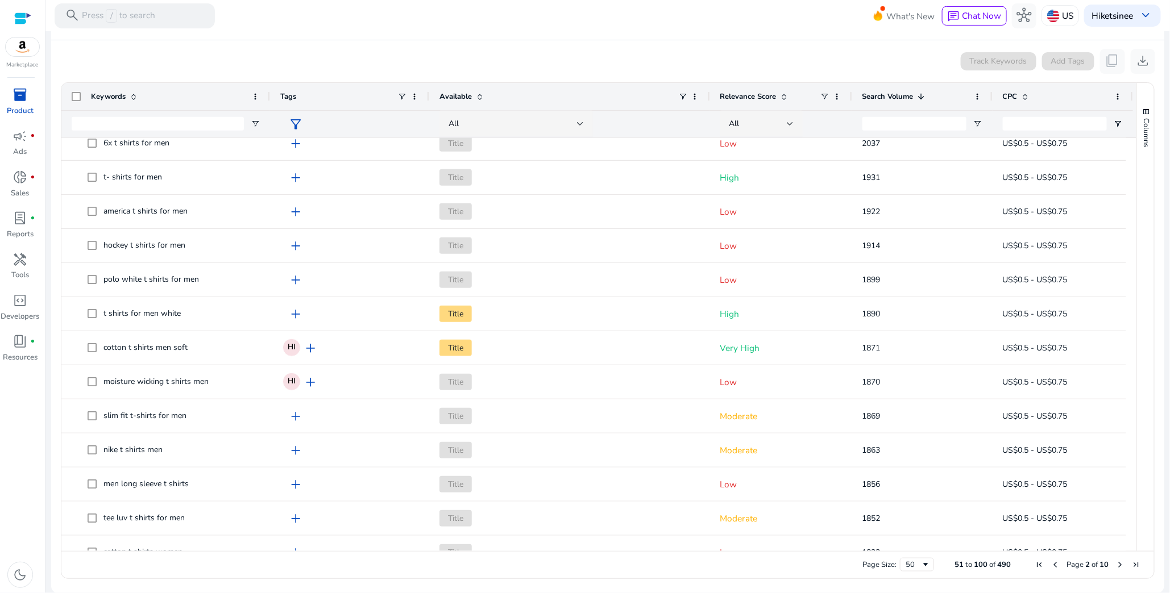
drag, startPoint x: 1130, startPoint y: 299, endPoint x: 1125, endPoint y: 215, distance: 84.3
click at [1126, 215] on div at bounding box center [1131, 535] width 10 height 1705
click at [1126, 216] on div at bounding box center [1131, 535] width 10 height 1705
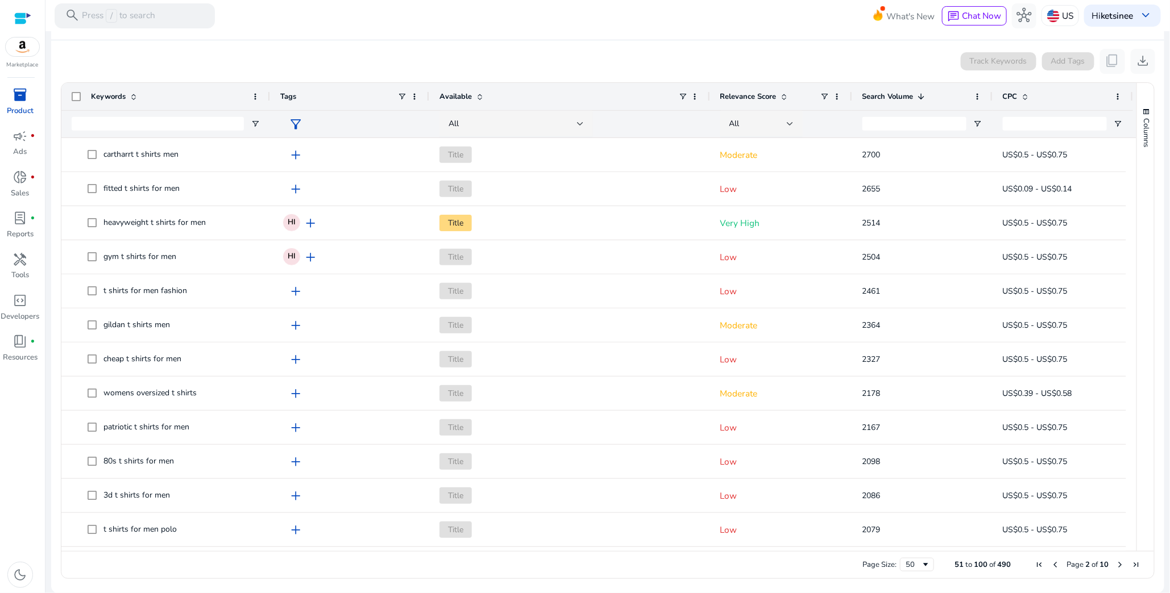
click at [1043, 565] on span "Page 2 of 10" at bounding box center [1087, 565] width 113 height 10
click at [1037, 564] on span "First Page" at bounding box center [1038, 564] width 9 height 9
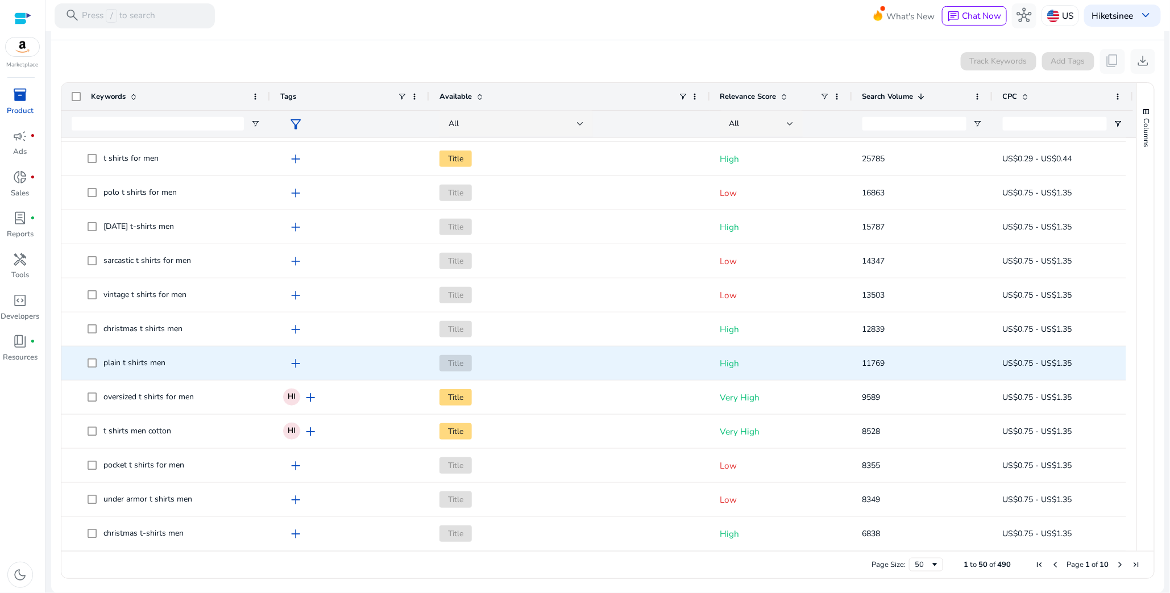
click at [88, 357] on span at bounding box center [96, 363] width 16 height 23
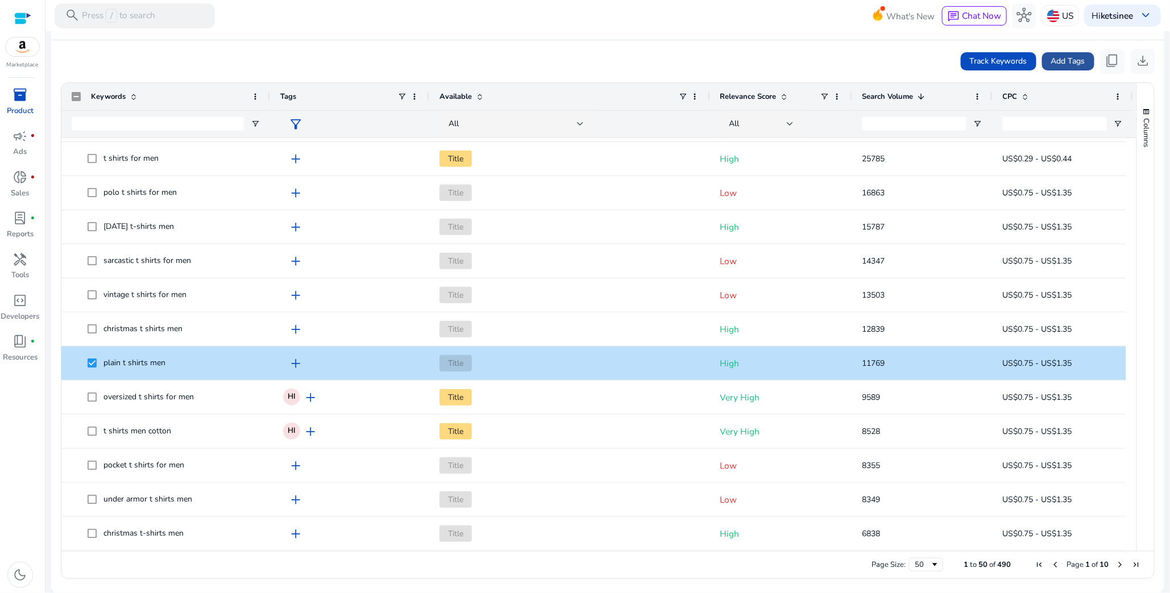
click at [1051, 61] on span "Add Tags" at bounding box center [1068, 61] width 34 height 12
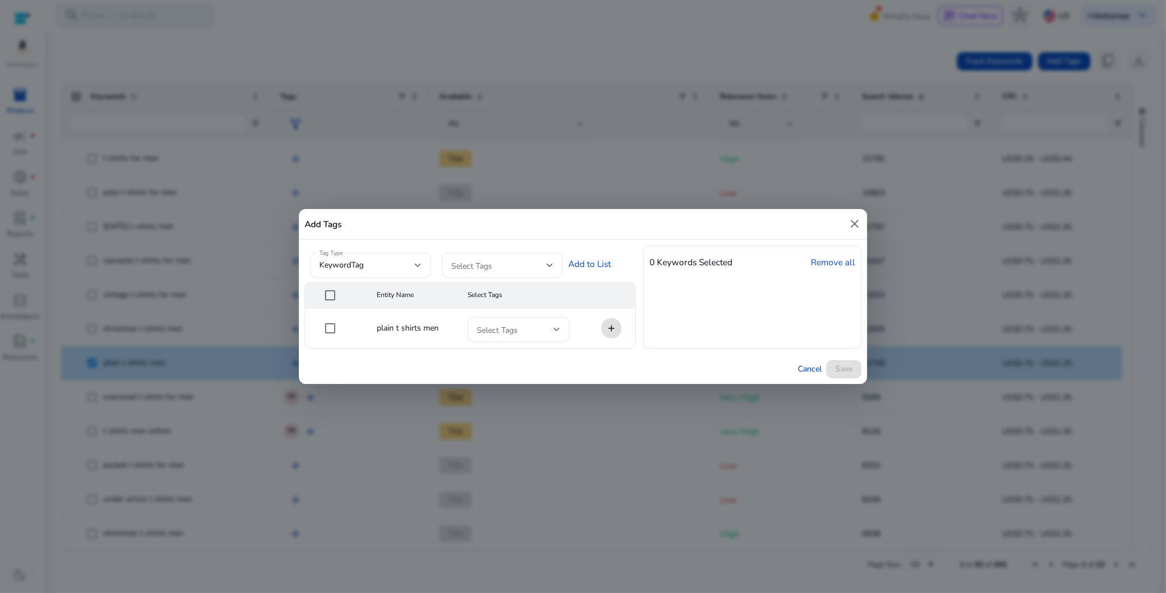
click at [568, 263] on div "Tag Type keywordTag Select Tags Add to List" at bounding box center [464, 264] width 318 height 37
click at [584, 265] on div "Tag Type keywordTag Select Tags Add to List" at bounding box center [464, 264] width 318 height 37
click at [553, 265] on div at bounding box center [550, 265] width 7 height 5
click at [540, 290] on span "High" at bounding box center [512, 296] width 83 height 13
click at [595, 271] on div at bounding box center [583, 296] width 1166 height 593
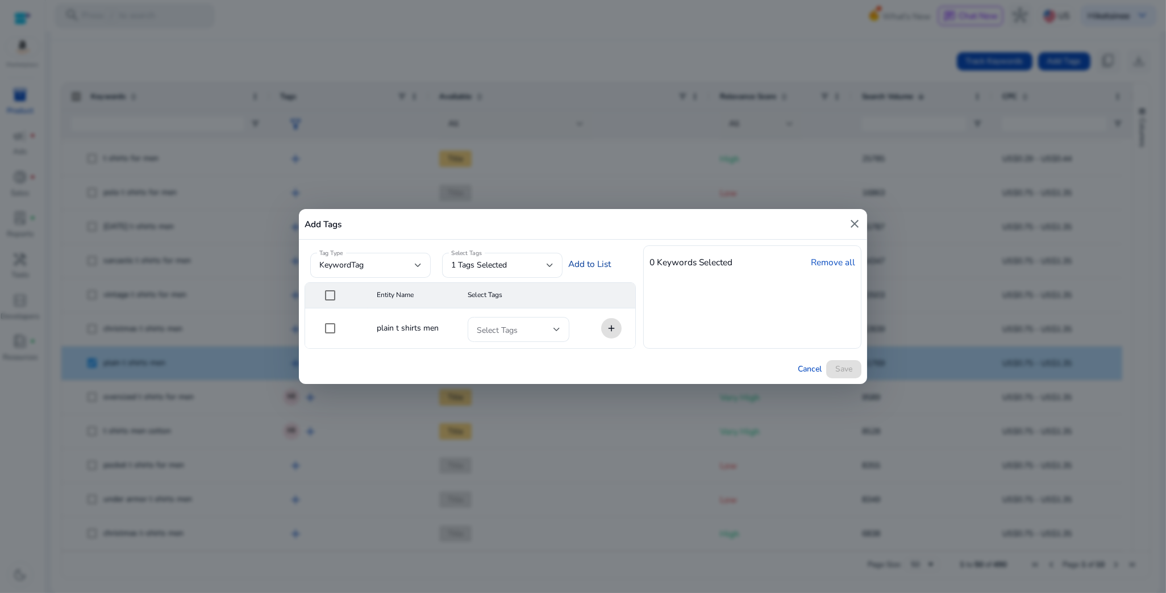
click at [595, 268] on link "Add to List" at bounding box center [589, 263] width 43 height 13
click at [850, 364] on span "Save" at bounding box center [843, 369] width 17 height 12
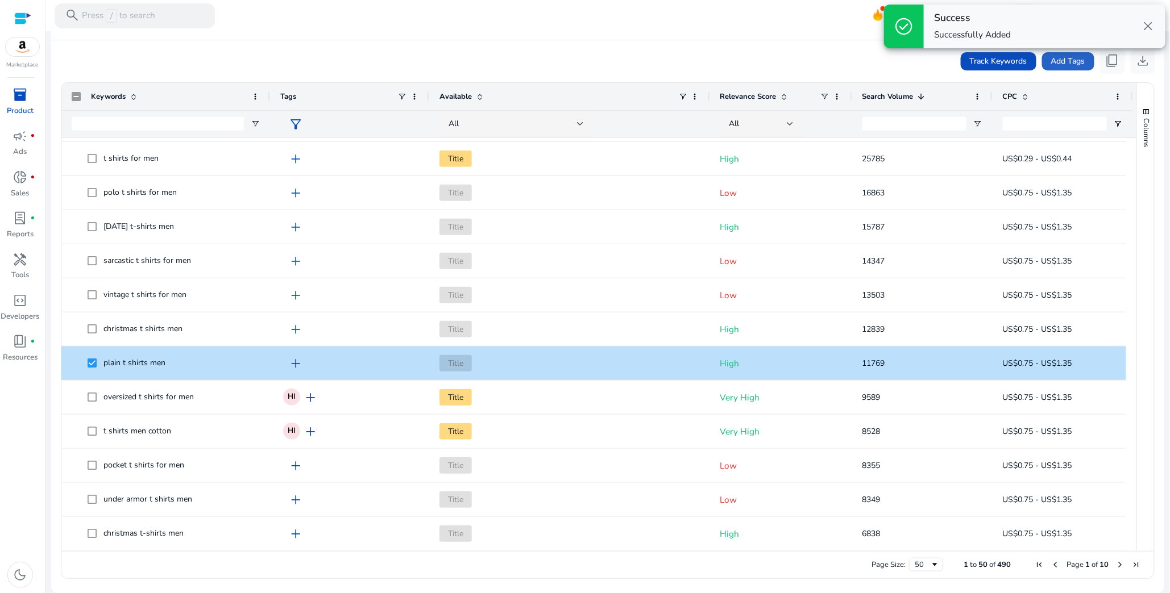
click at [1137, 190] on div "Columns" at bounding box center [1145, 317] width 17 height 468
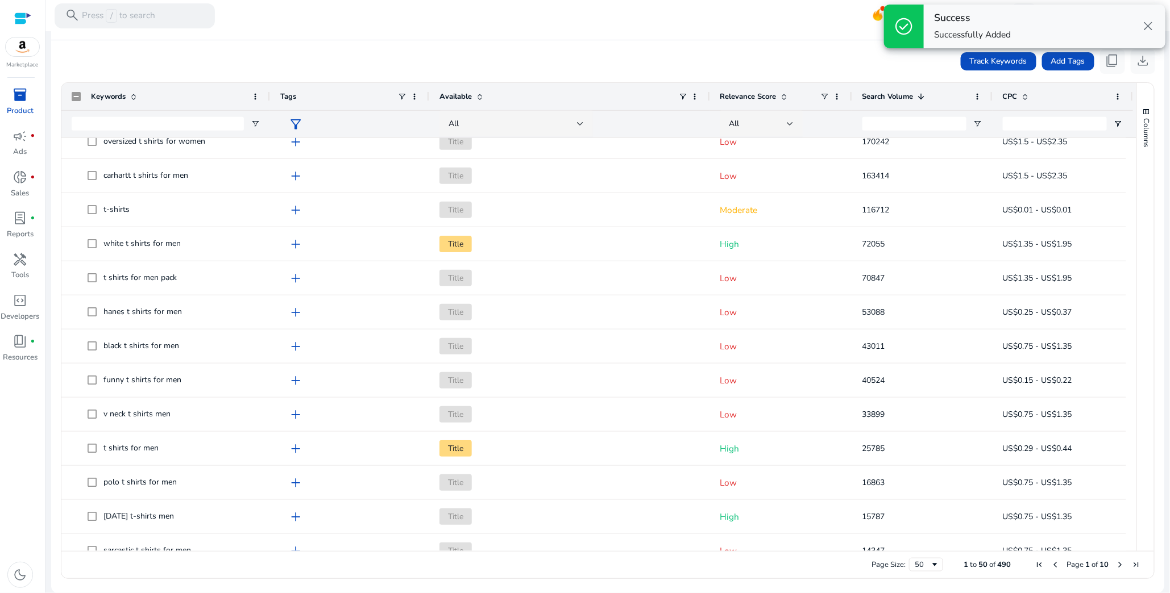
drag, startPoint x: 1135, startPoint y: 178, endPoint x: 1136, endPoint y: 202, distance: 23.9
click at [1137, 178] on div "Columns" at bounding box center [1145, 317] width 17 height 468
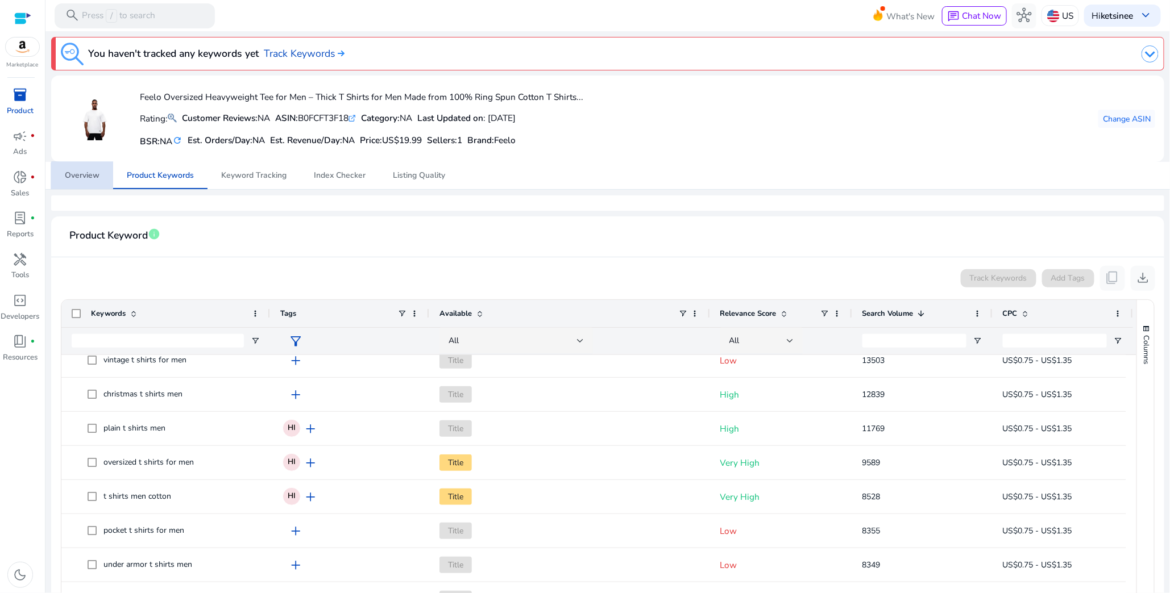
click at [89, 182] on span "Overview" at bounding box center [82, 175] width 35 height 27
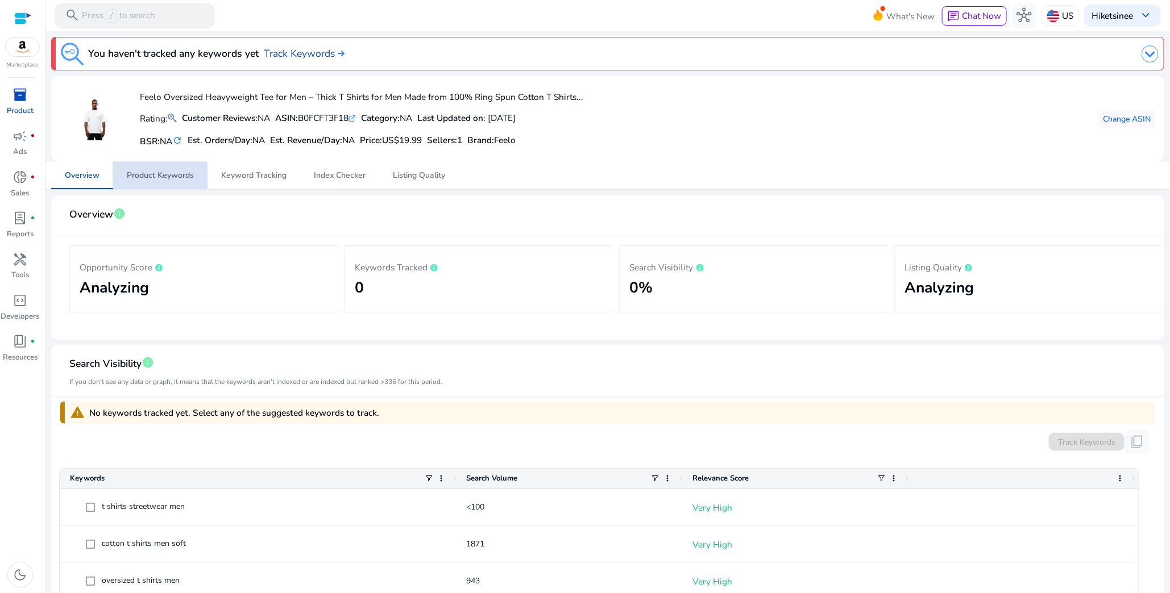
click at [128, 183] on span "Product Keywords" at bounding box center [160, 175] width 67 height 27
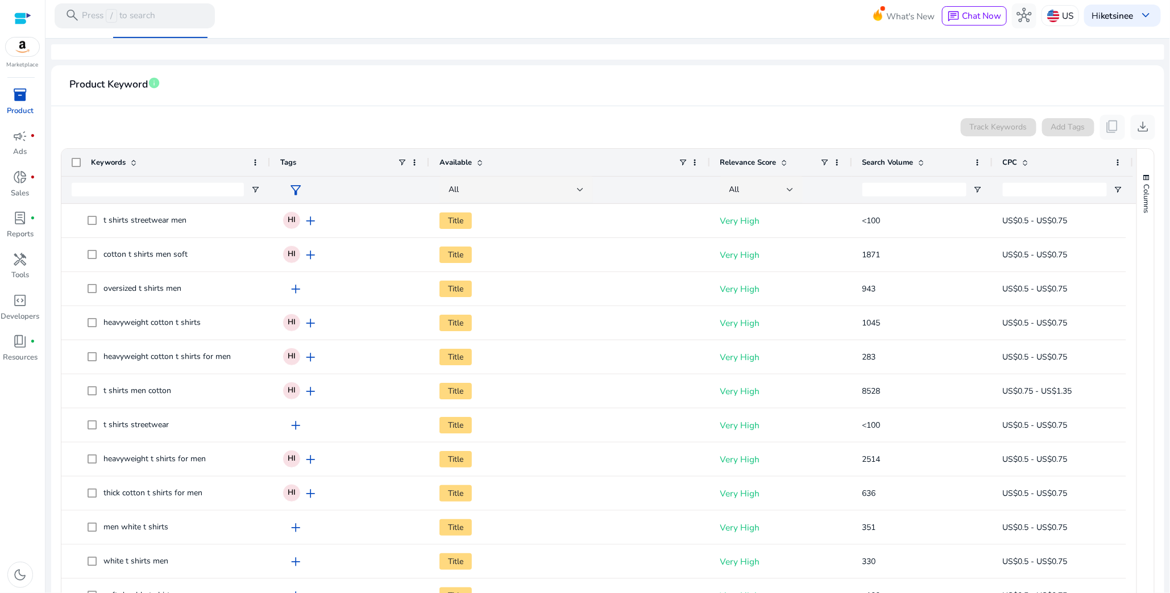
click at [296, 192] on span "filter_alt" at bounding box center [295, 190] width 15 height 15
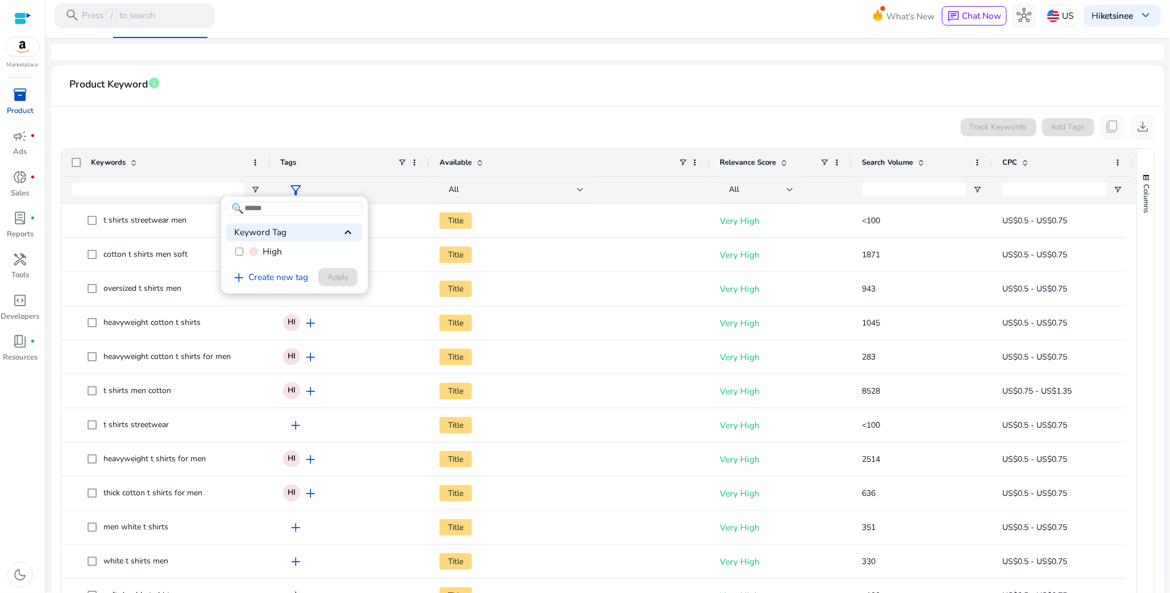
click at [246, 255] on label "High" at bounding box center [294, 252] width 136 height 18
click at [335, 275] on span "Apply" at bounding box center [337, 277] width 21 height 12
click at [382, 97] on div at bounding box center [585, 296] width 1170 height 593
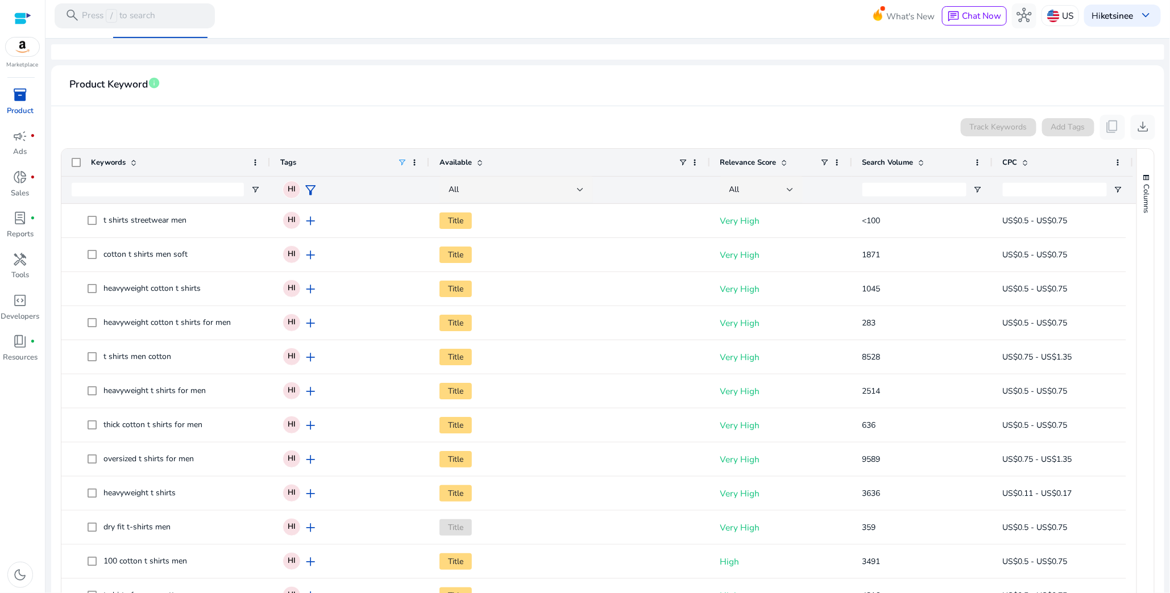
click at [608, 53] on div at bounding box center [607, 51] width 1113 height 15
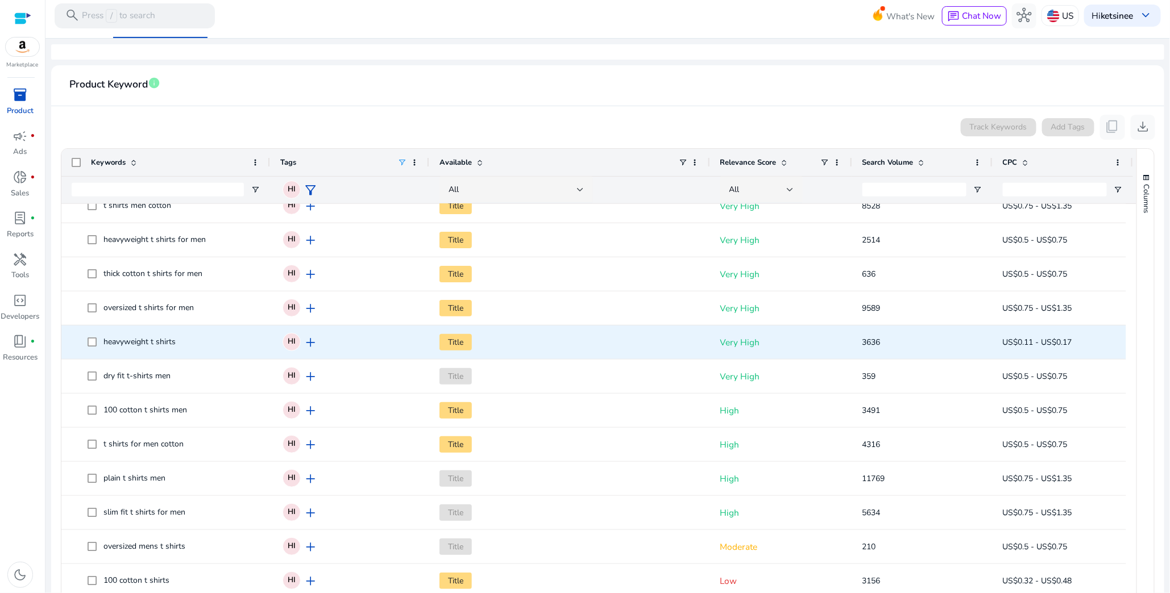
scroll to position [188, 0]
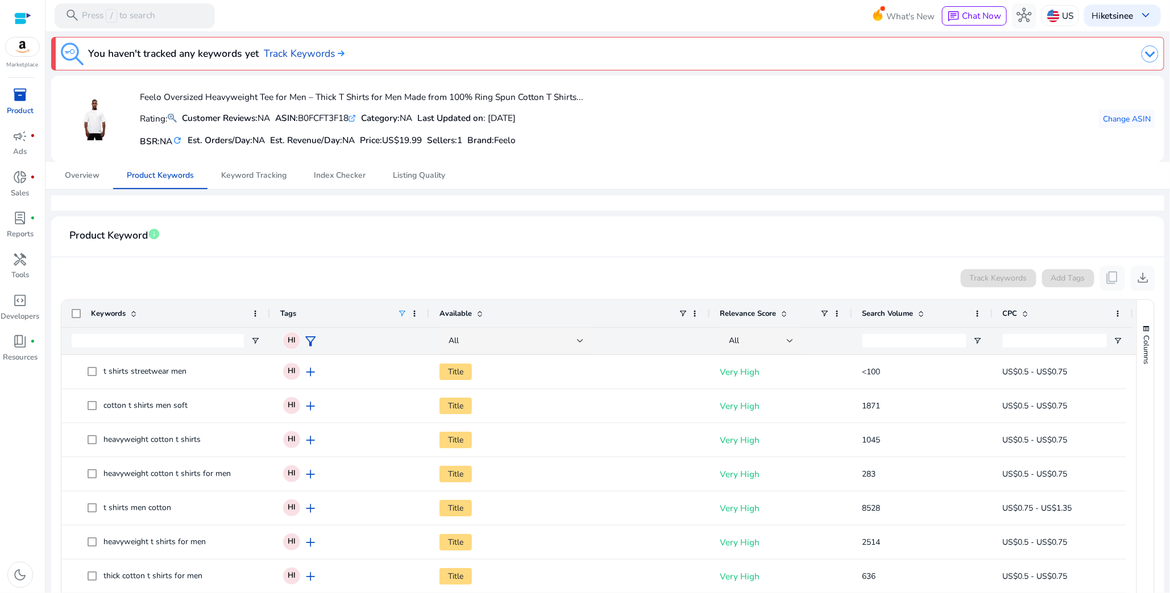
scroll to position [234, 0]
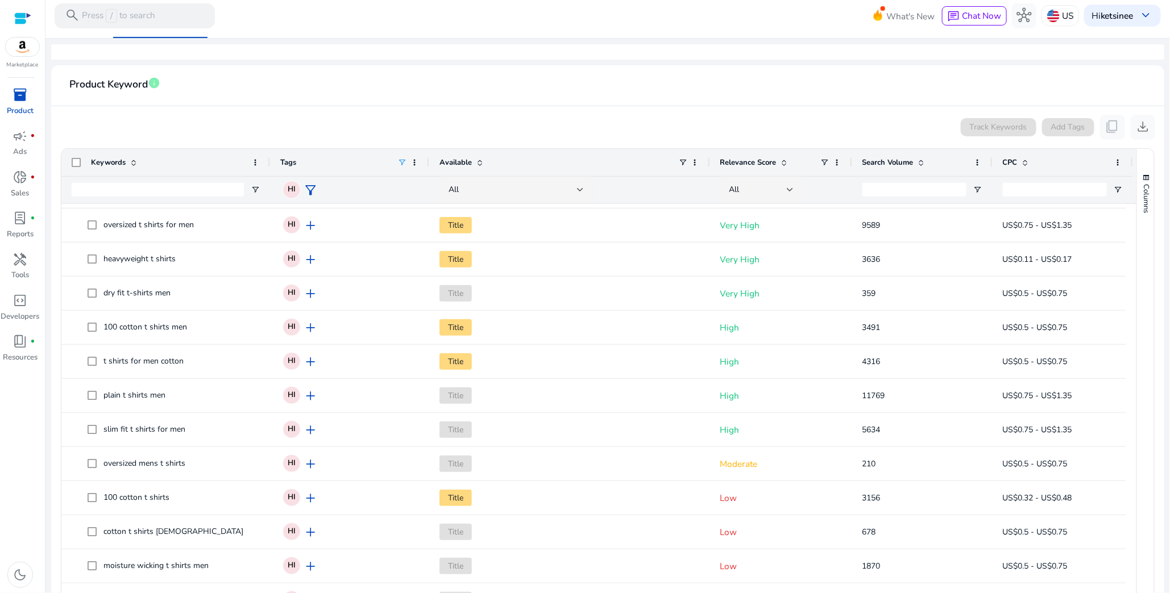
drag, startPoint x: 563, startPoint y: 28, endPoint x: 554, endPoint y: 22, distance: 10.9
click at [563, 28] on mat-toolbar "search Press / to search What's New chat Chat Now hub US Hi ketsinee keyboard_a…" at bounding box center [607, 15] width 1124 height 31
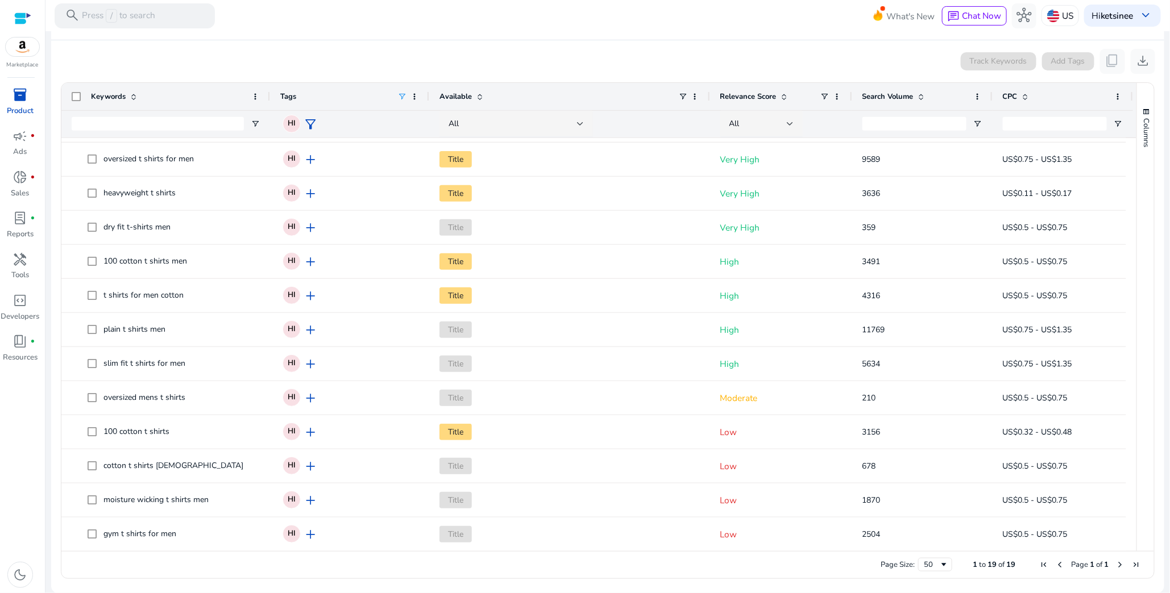
click at [1115, 563] on span "Next Page" at bounding box center [1119, 564] width 9 height 9
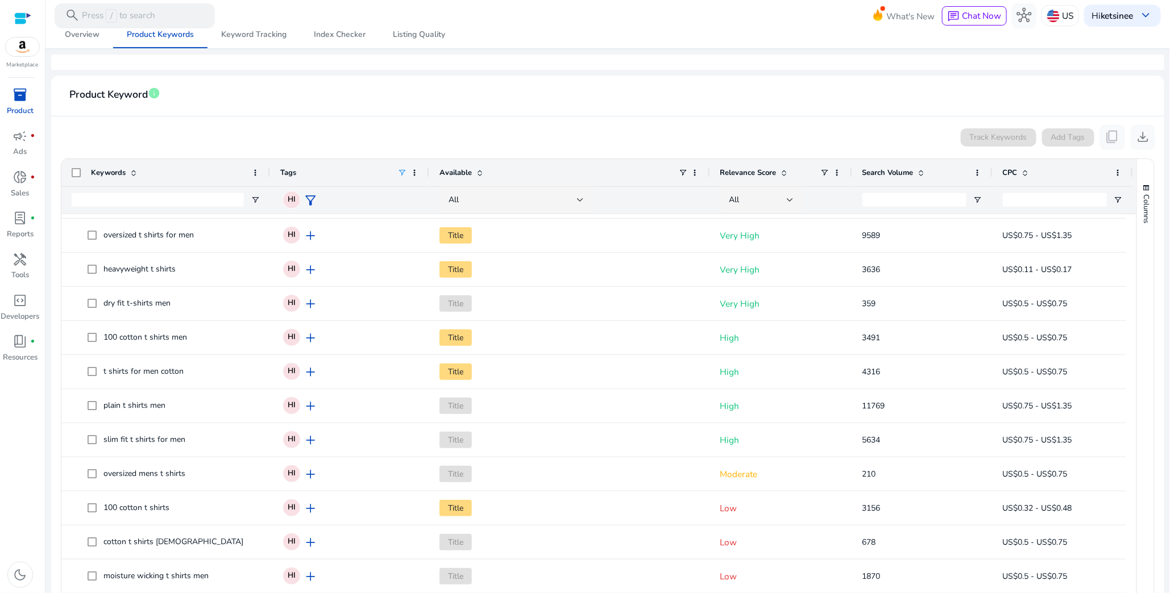
scroll to position [0, 0]
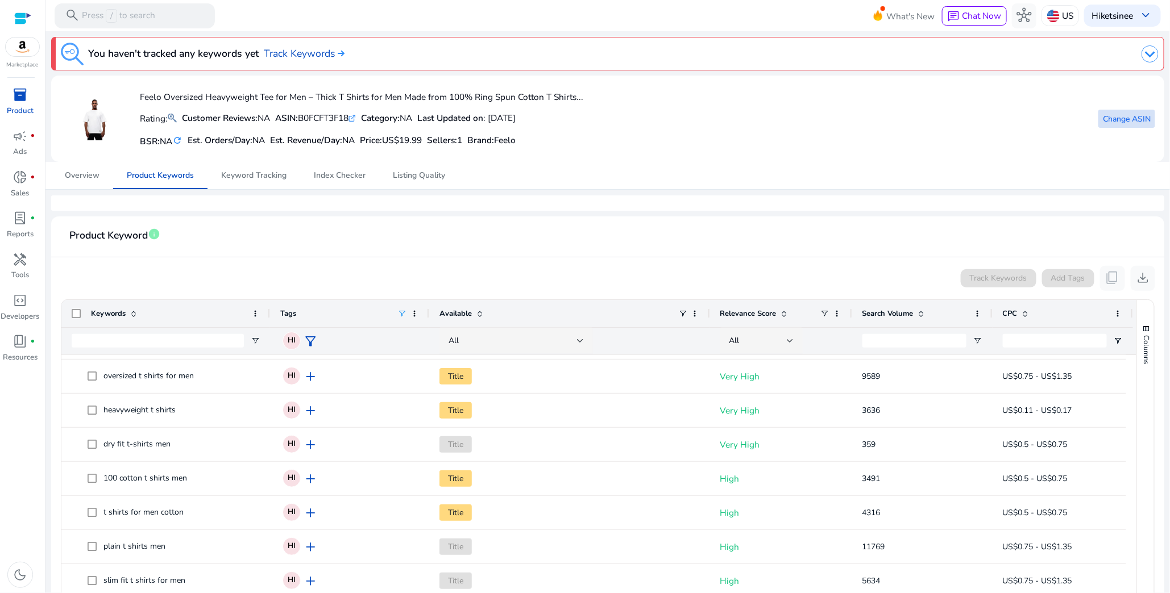
click at [1121, 122] on span "Change ASIN" at bounding box center [1127, 119] width 48 height 12
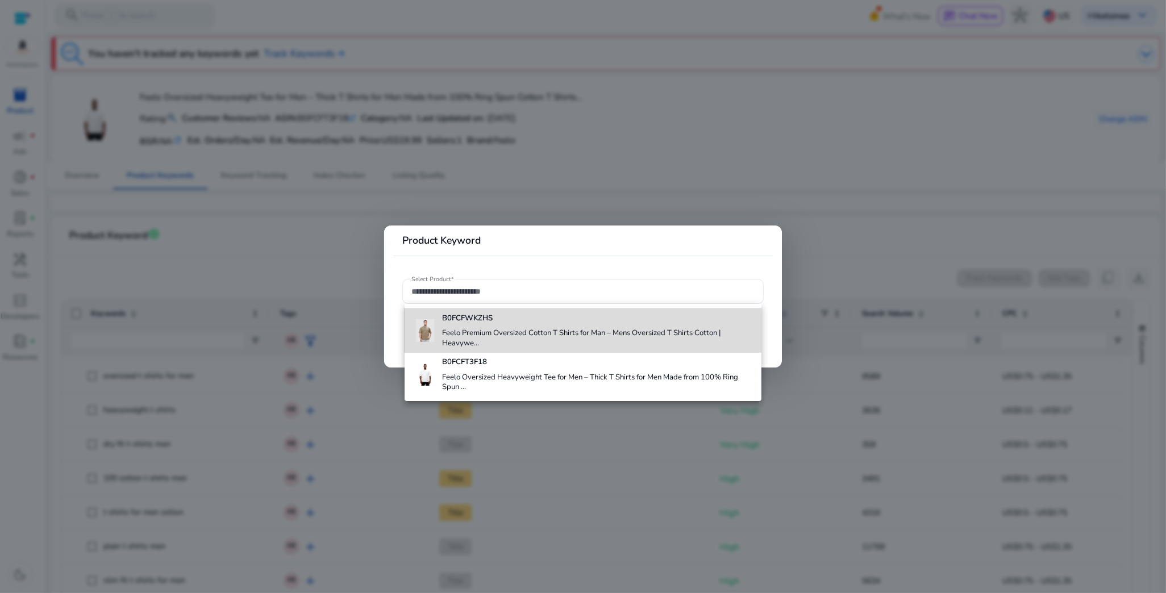
click at [513, 336] on h4 "Feelo Premium Oversized Cotton T Shirts for Man – Mens Oversized T Shirts Cotto…" at bounding box center [597, 338] width 310 height 20
type input "**********"
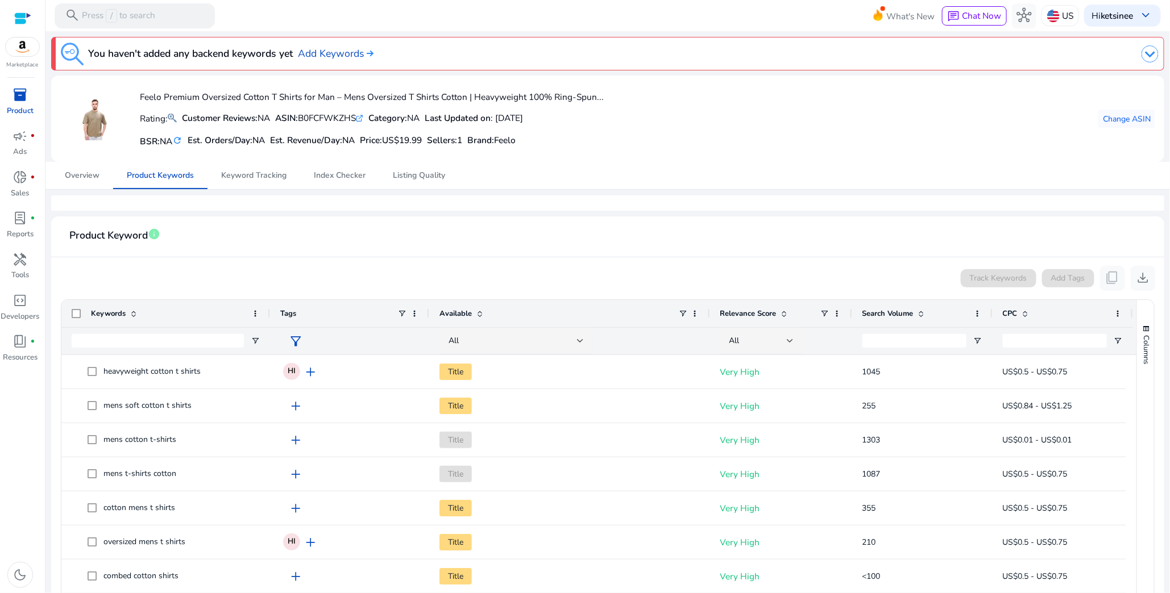
scroll to position [76, 0]
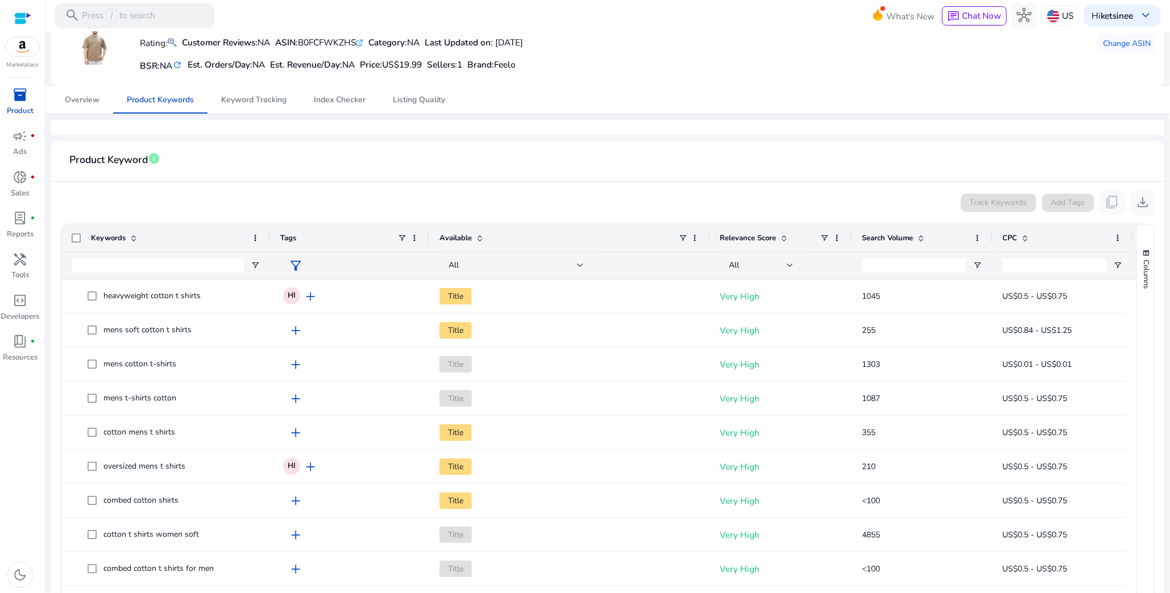
click at [298, 259] on span "filter_alt" at bounding box center [295, 266] width 15 height 15
click at [290, 326] on label "High" at bounding box center [294, 327] width 136 height 18
click at [344, 355] on span "Apply" at bounding box center [337, 353] width 21 height 12
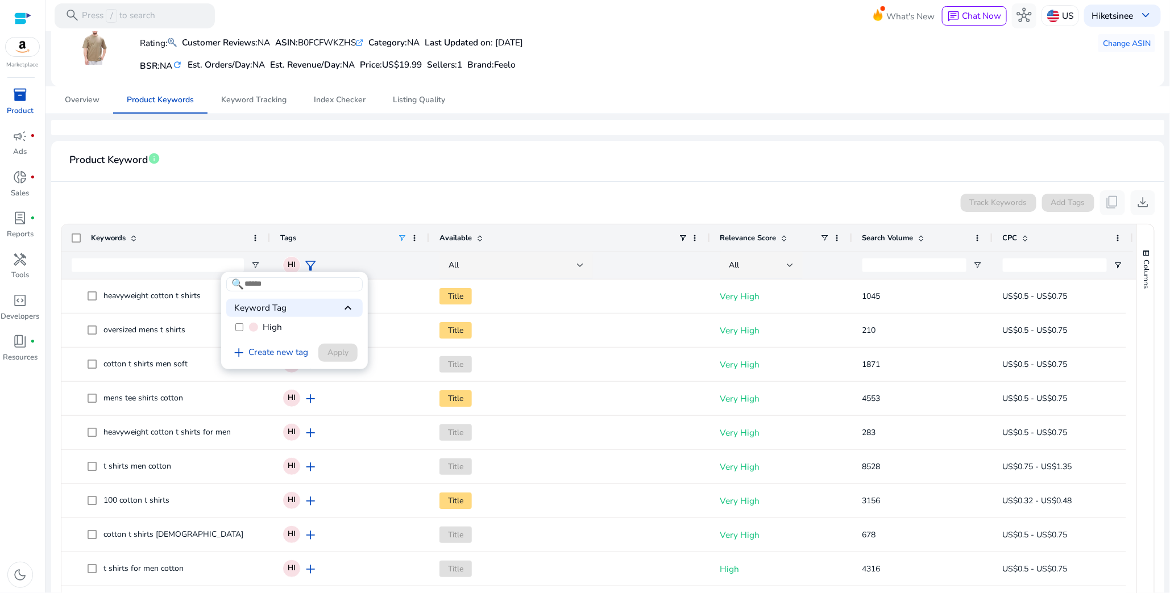
click at [467, 165] on div at bounding box center [585, 296] width 1170 height 593
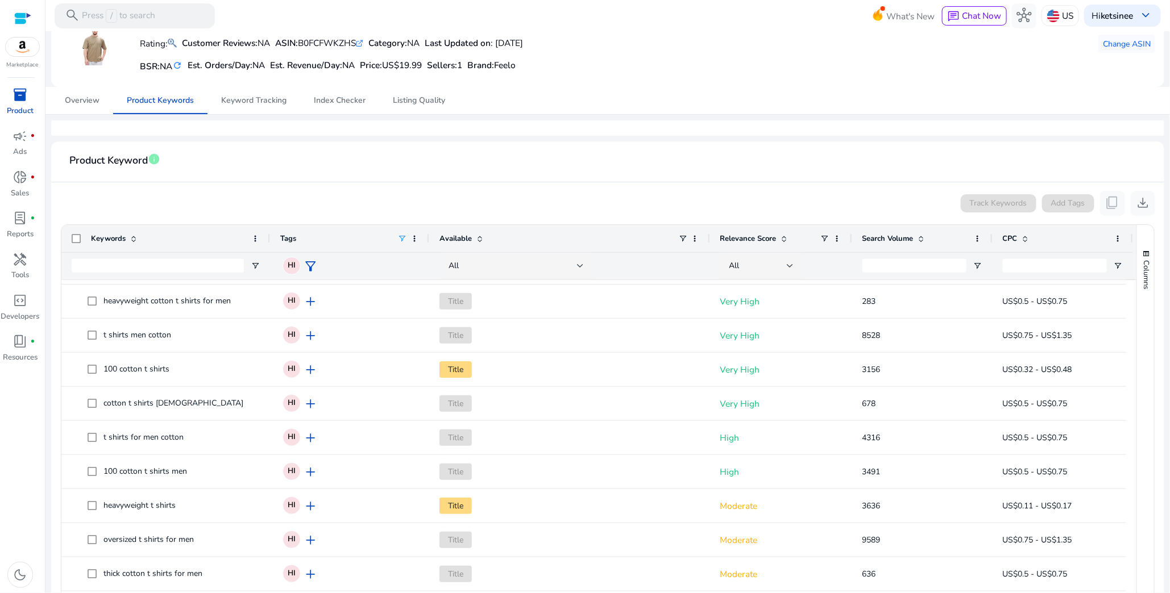
scroll to position [0, 0]
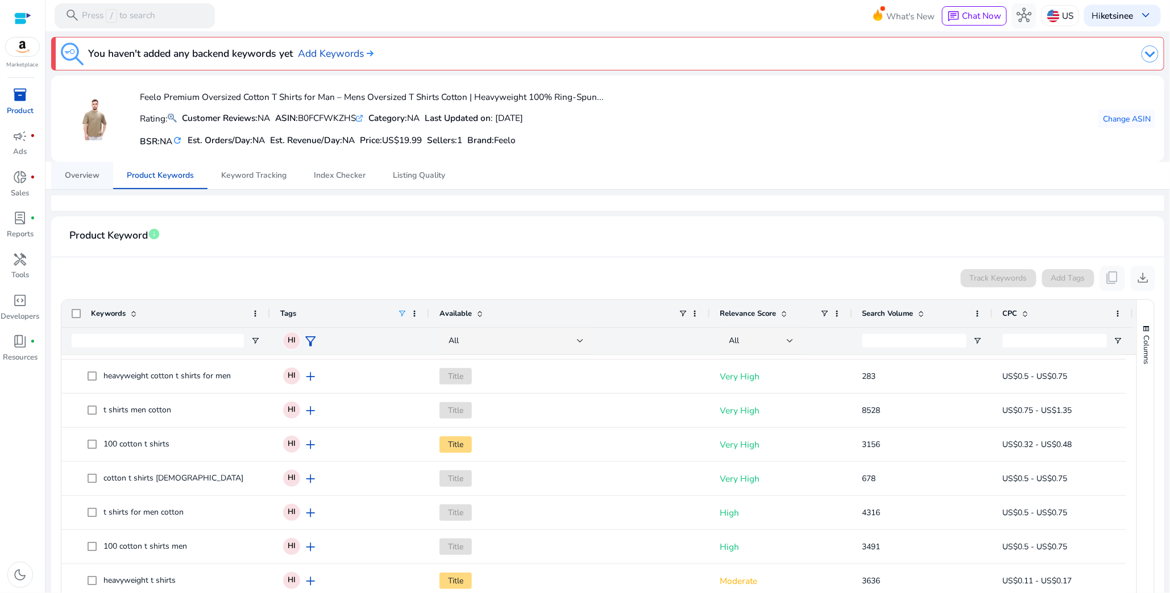
click at [102, 169] on link "Overview" at bounding box center [82, 175] width 62 height 27
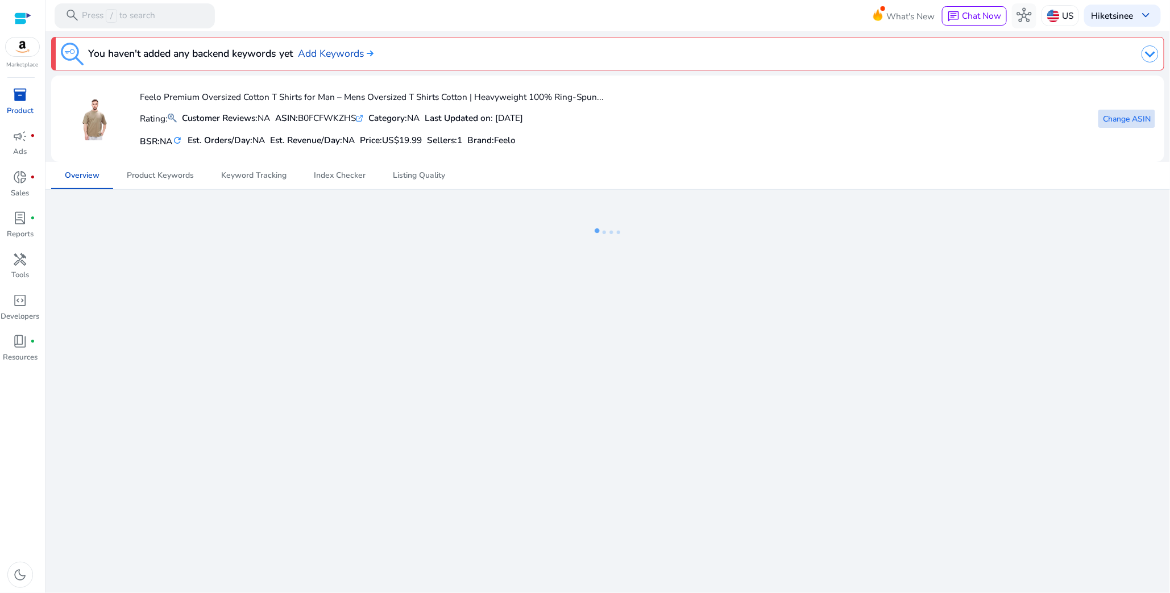
click at [1134, 115] on span "Change ASIN" at bounding box center [1127, 119] width 48 height 12
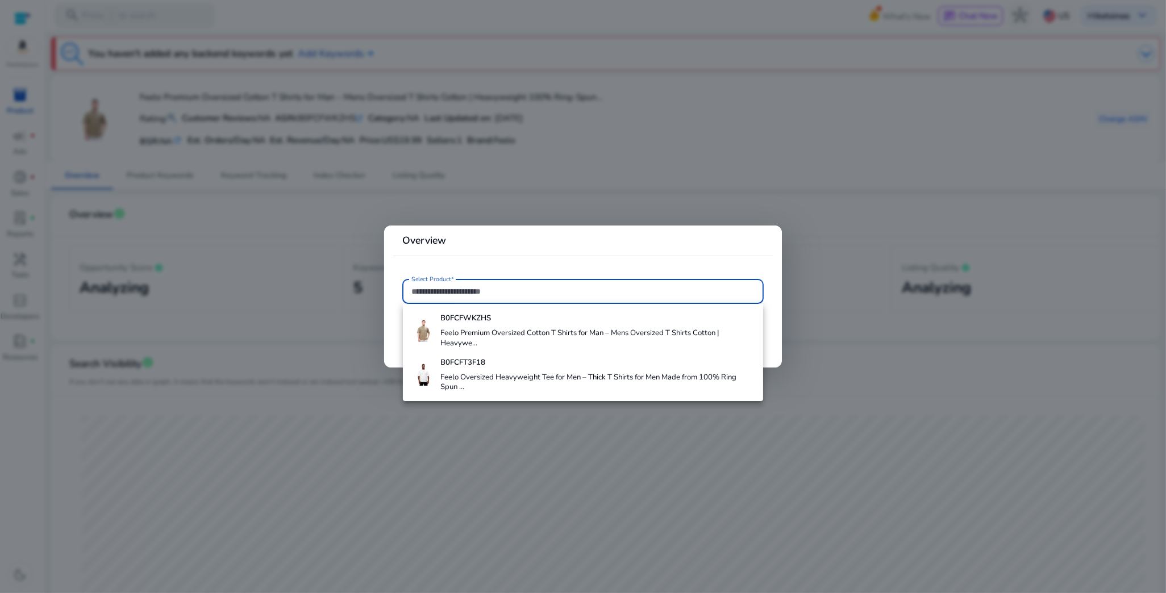
click at [709, 290] on input "Select Product*" at bounding box center [582, 291] width 343 height 13
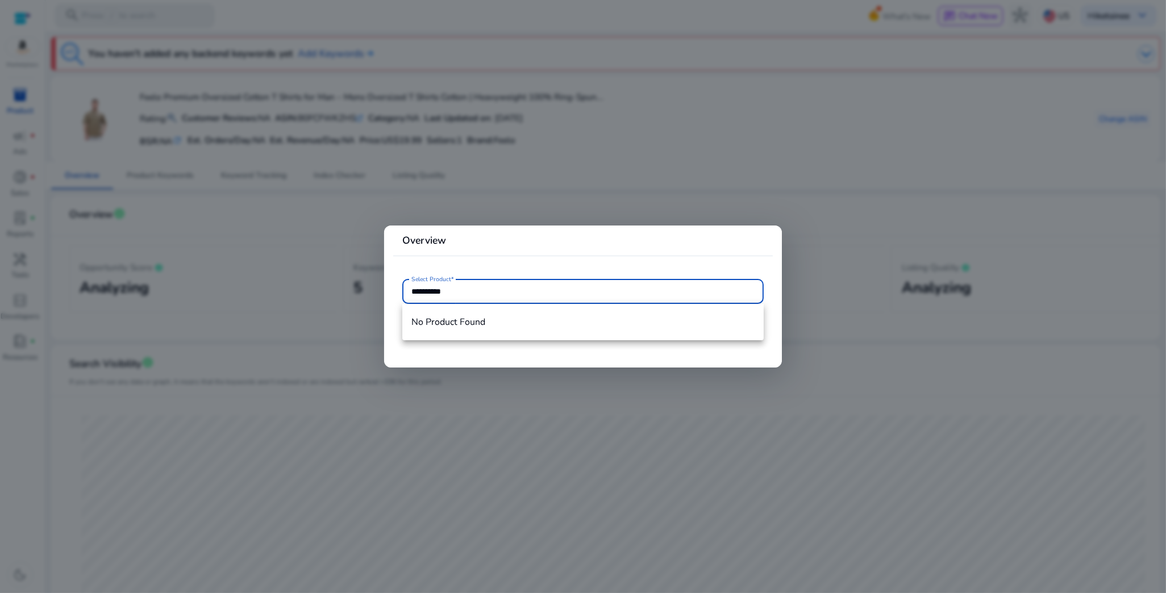
type input "**********"
click at [692, 268] on mat-card "**********" at bounding box center [583, 297] width 398 height 142
click at [877, 223] on div at bounding box center [583, 296] width 1166 height 593
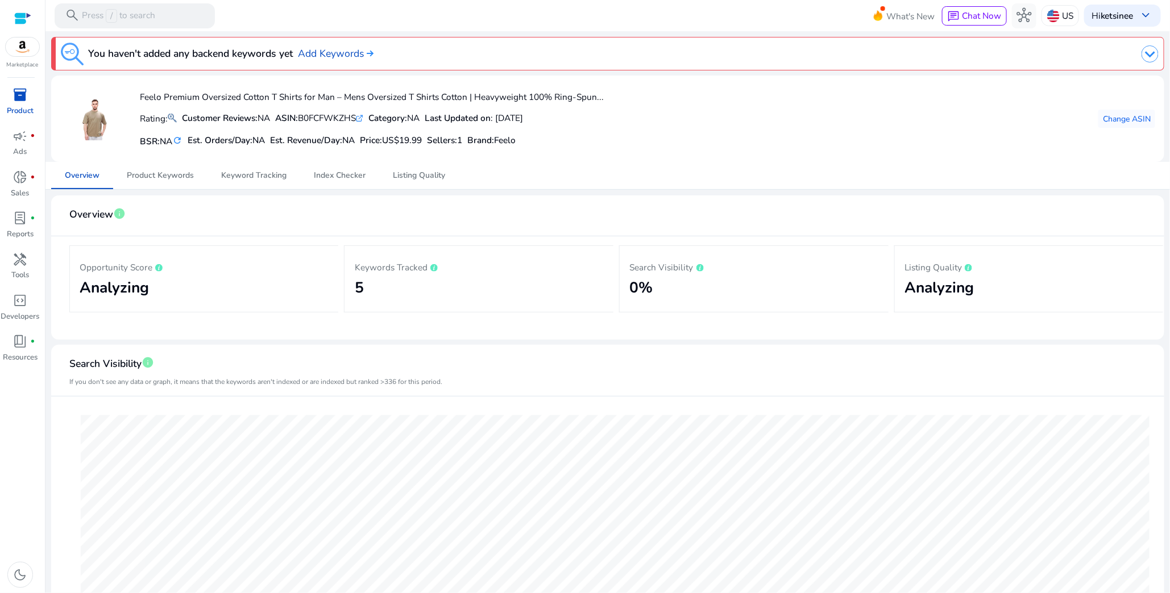
click at [18, 89] on span "inventory_2" at bounding box center [20, 95] width 15 height 15
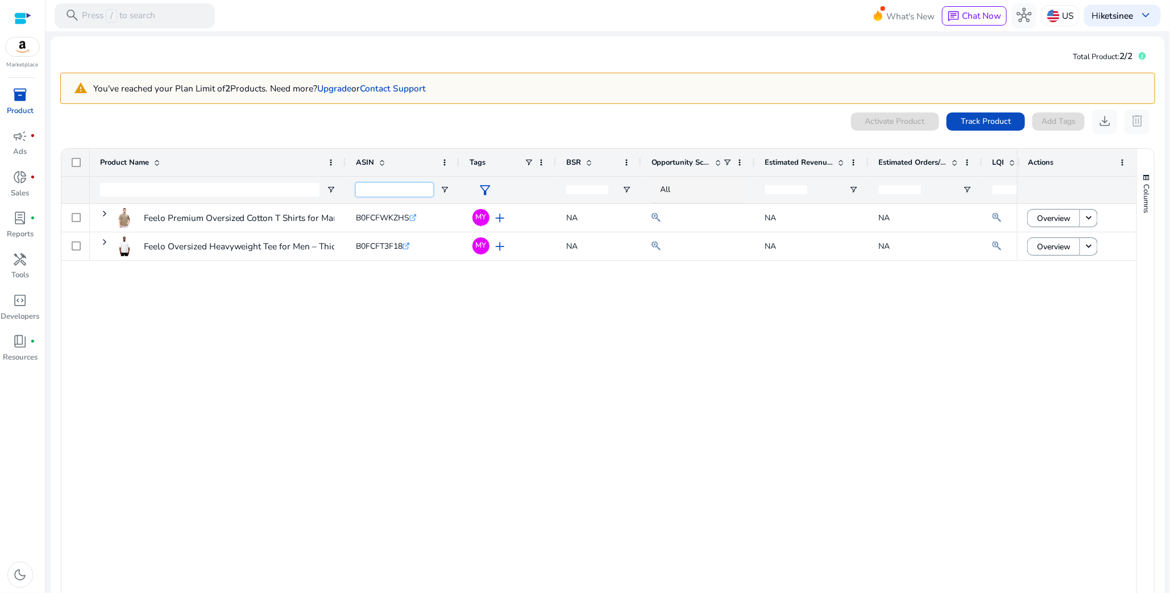
click at [388, 186] on input "ASIN Filter Input" at bounding box center [394, 190] width 77 height 14
paste input "**********"
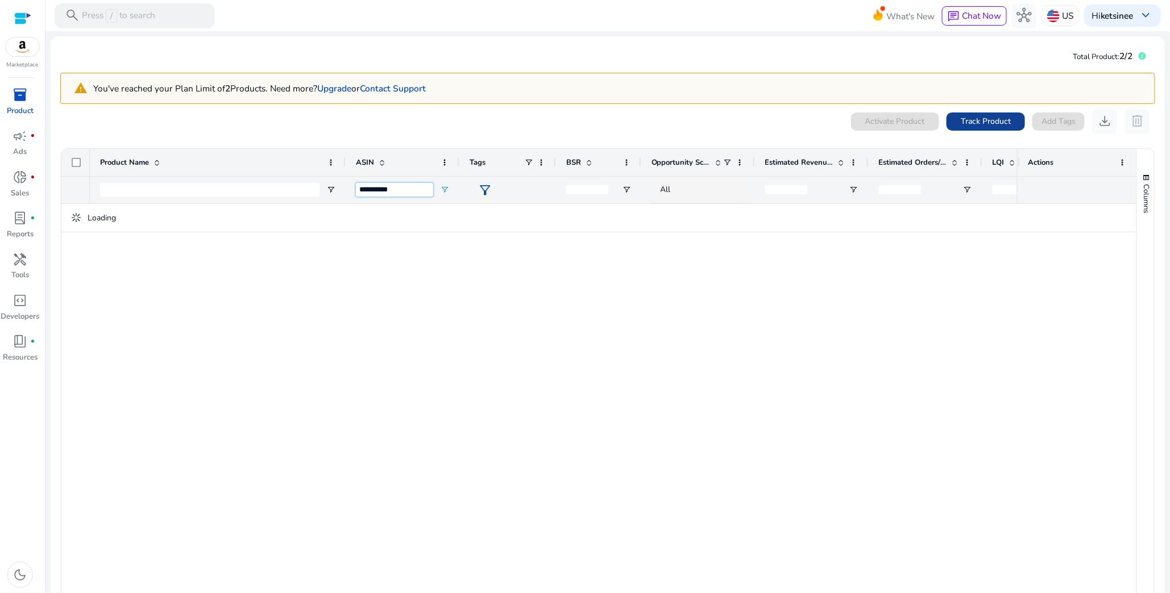
type input "**********"
click at [989, 121] on span "Track Product" at bounding box center [985, 121] width 50 height 12
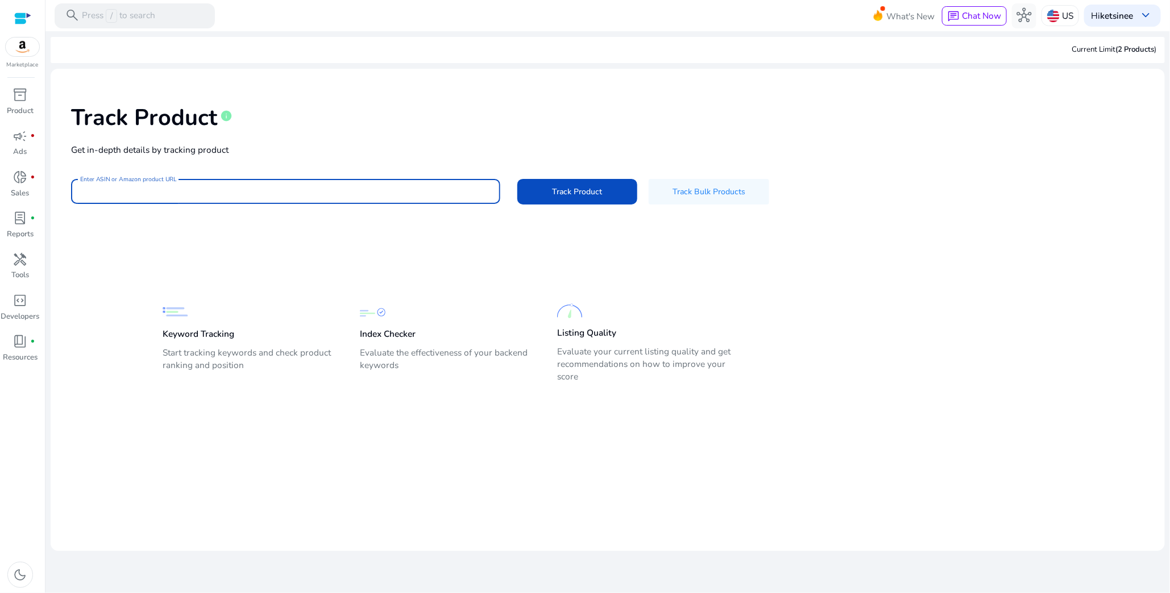
click at [340, 155] on div "Track Product info Get in-depth details by tracking product Enter ASIN or Amazo…" at bounding box center [608, 152] width 1096 height 149
paste input "**********"
click at [546, 193] on span at bounding box center [577, 191] width 120 height 27
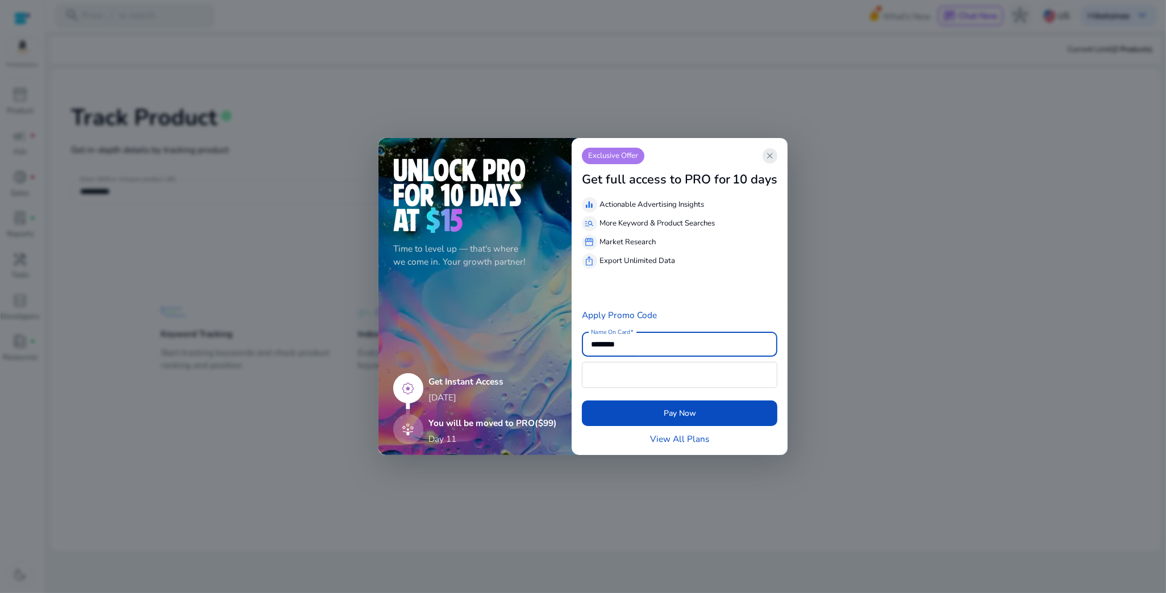
click at [772, 152] on span "close" at bounding box center [770, 156] width 10 height 10
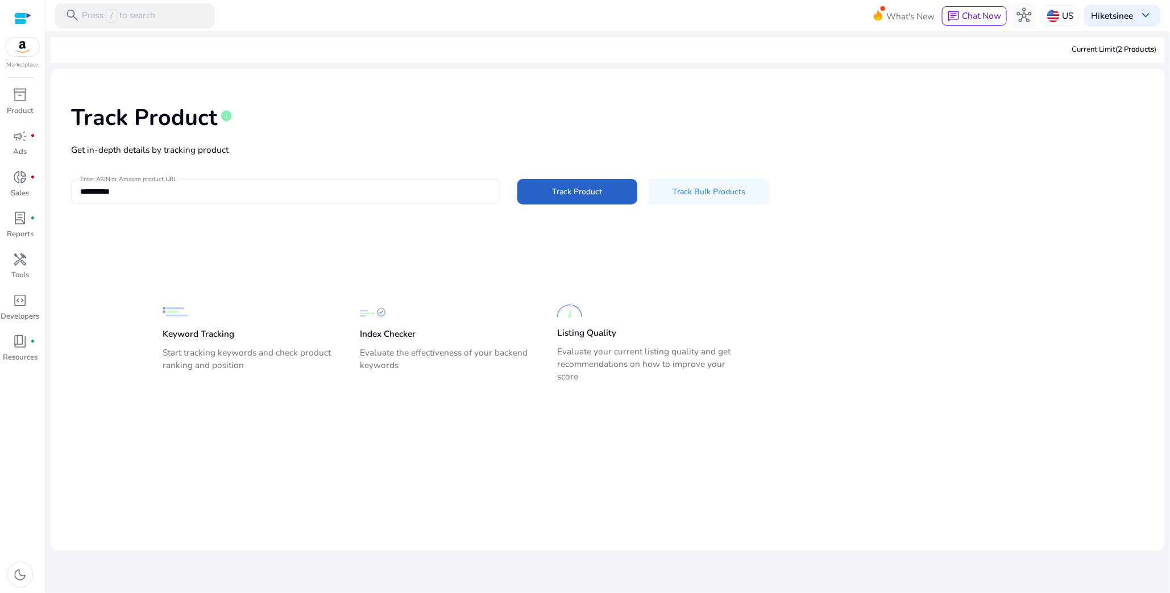
click at [479, 188] on input "**********" at bounding box center [285, 191] width 411 height 13
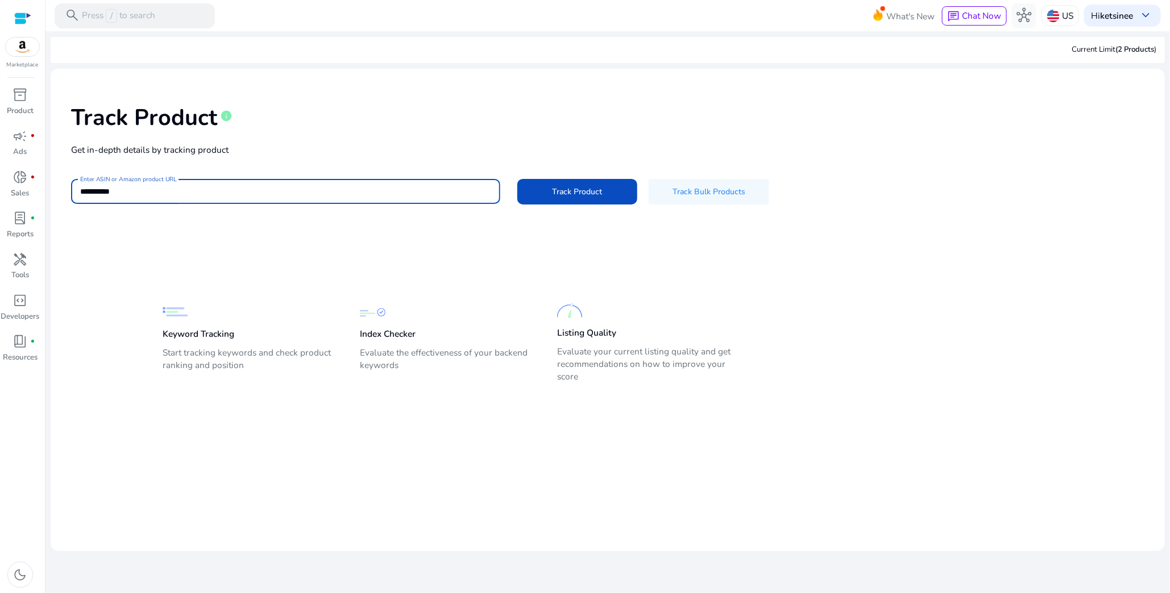
paste input "**********"
click at [553, 186] on span "Track Product" at bounding box center [577, 192] width 50 height 12
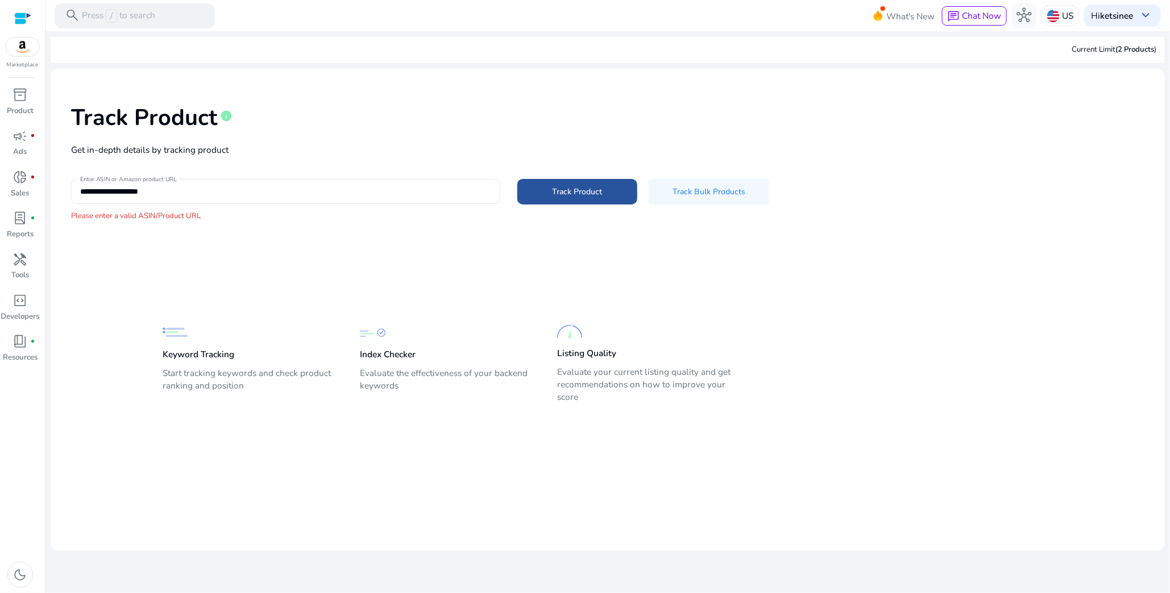
click at [547, 194] on span at bounding box center [577, 191] width 120 height 27
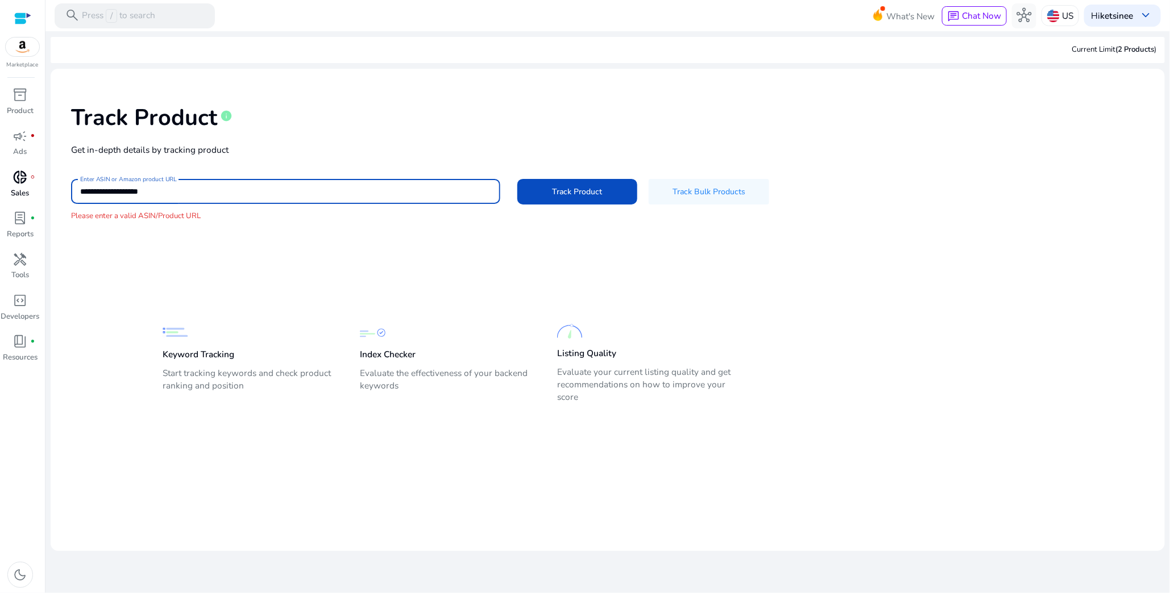
drag, startPoint x: 298, startPoint y: 192, endPoint x: 0, endPoint y: 174, distance: 298.9
click at [0, 174] on mat-sidenav-container "**********" at bounding box center [585, 296] width 1170 height 593
paste input
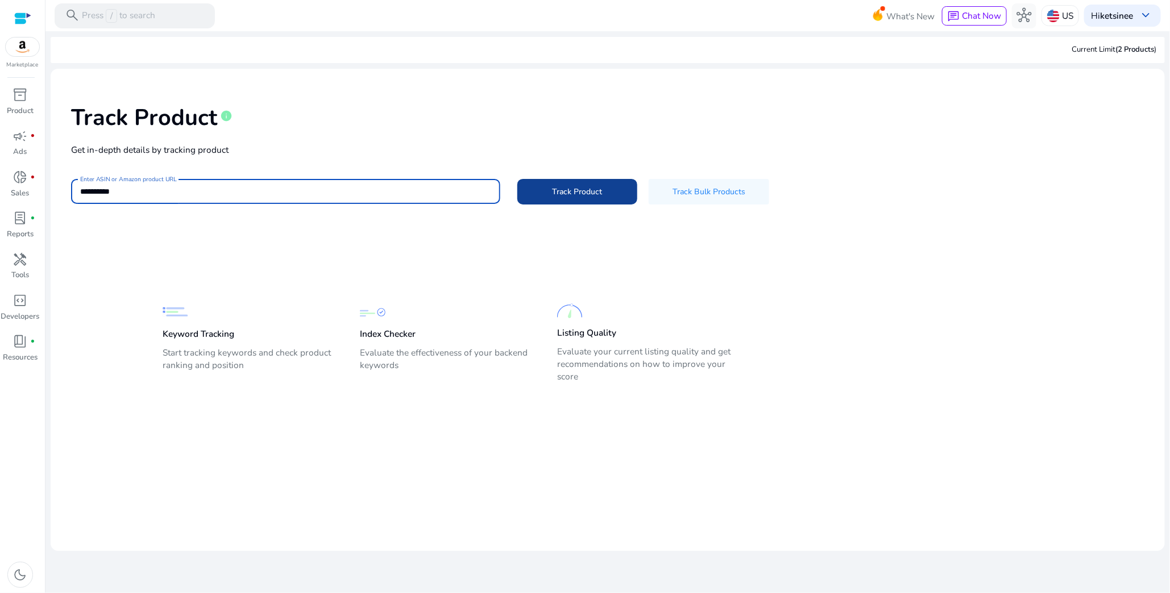
type input "**********"
click at [593, 190] on span "Track Product" at bounding box center [577, 192] width 50 height 12
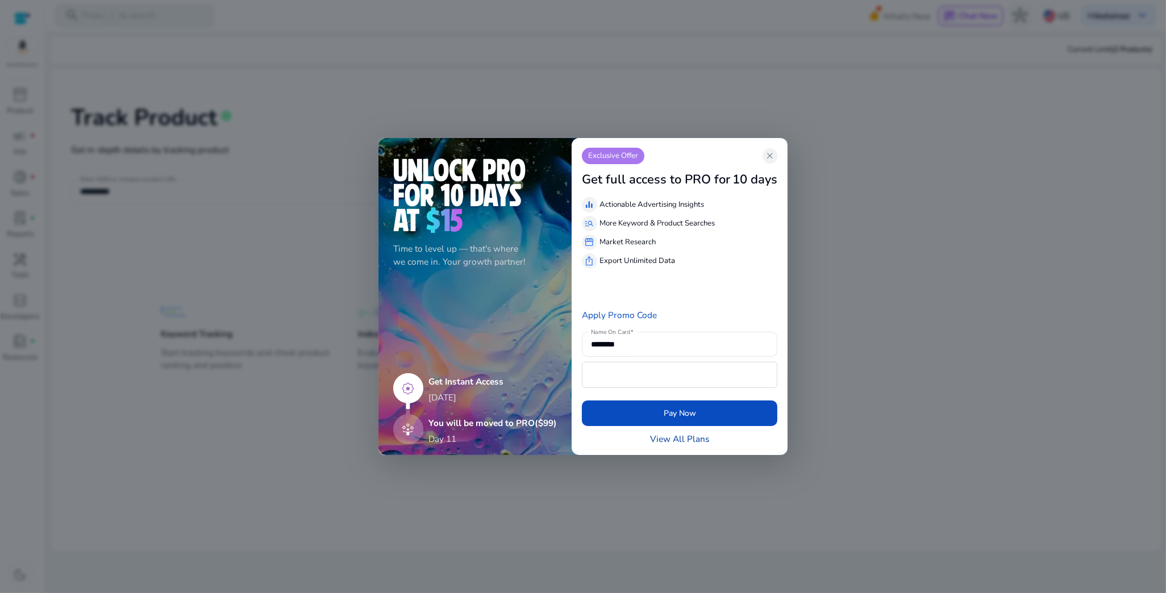
click at [675, 435] on link "View All Plans" at bounding box center [679, 438] width 59 height 13
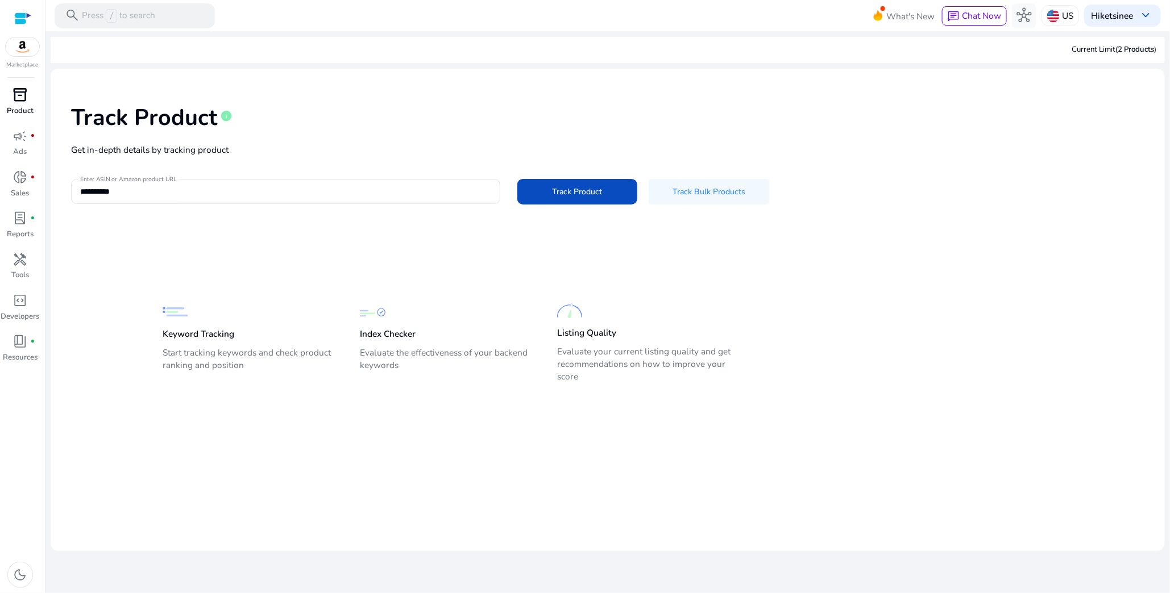
click at [25, 97] on span "inventory_2" at bounding box center [20, 95] width 15 height 15
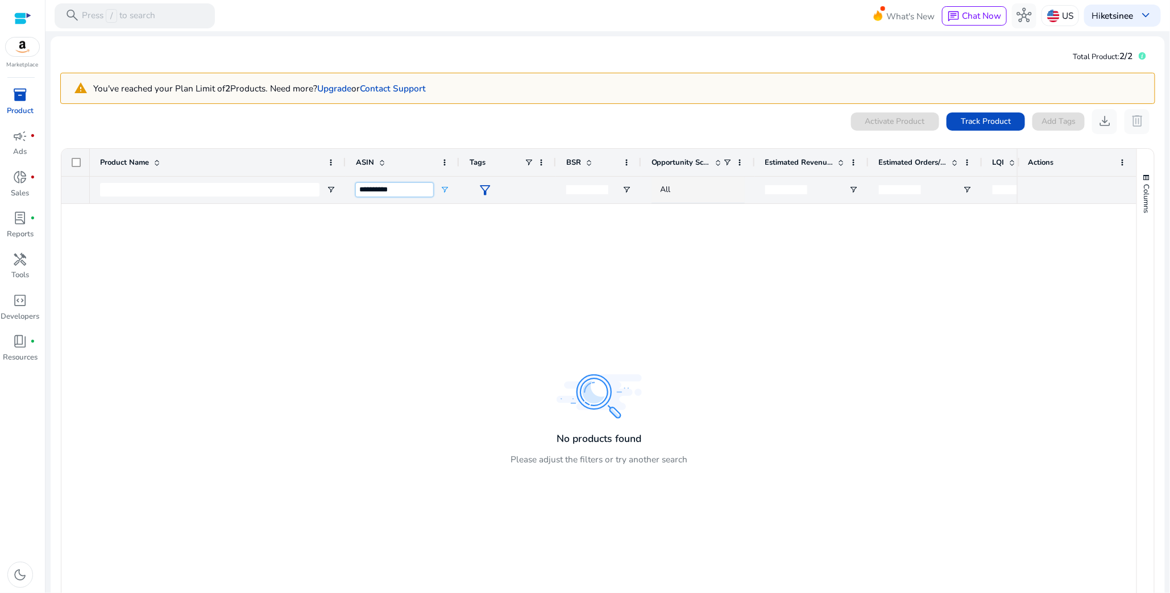
click at [406, 192] on input "**********" at bounding box center [394, 190] width 77 height 14
click at [595, 353] on div at bounding box center [553, 408] width 927 height 409
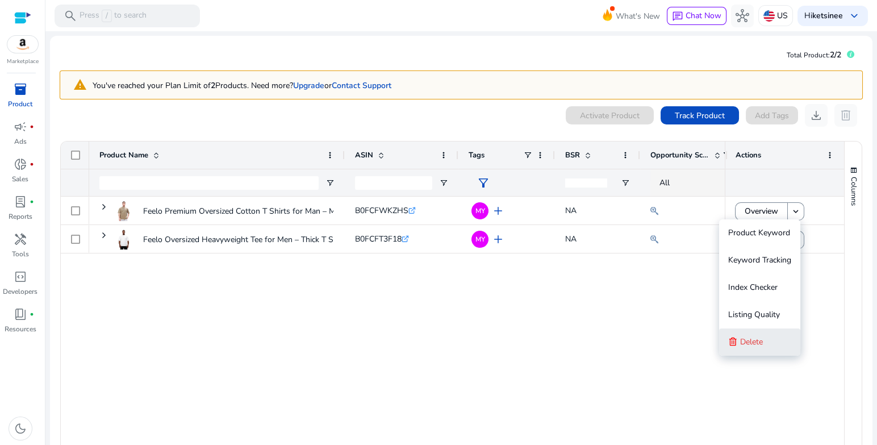
click at [748, 342] on span "Delete" at bounding box center [752, 341] width 23 height 11
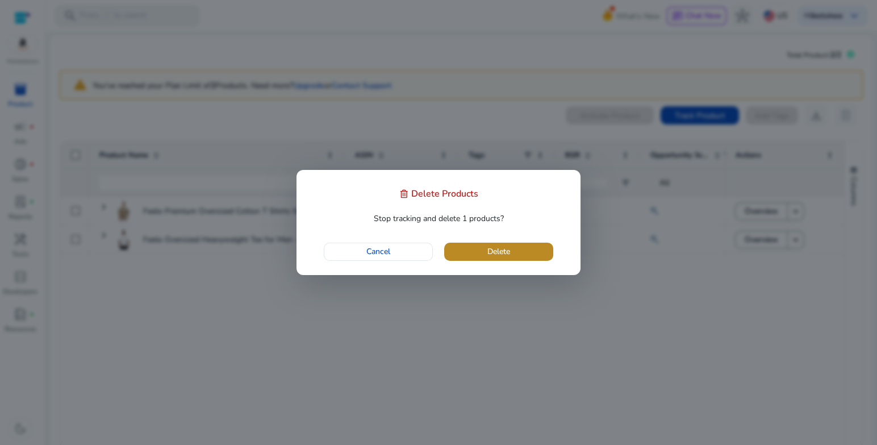
click at [536, 252] on span "button" at bounding box center [498, 251] width 109 height 27
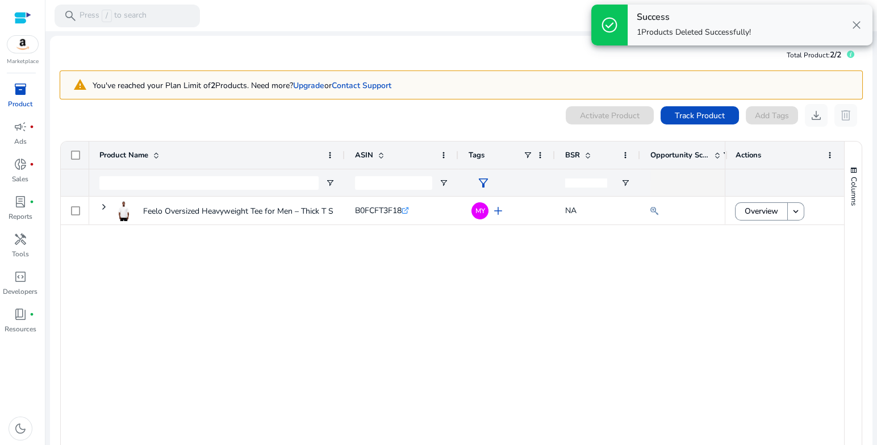
click at [25, 95] on span "inventory_2" at bounding box center [21, 89] width 14 height 14
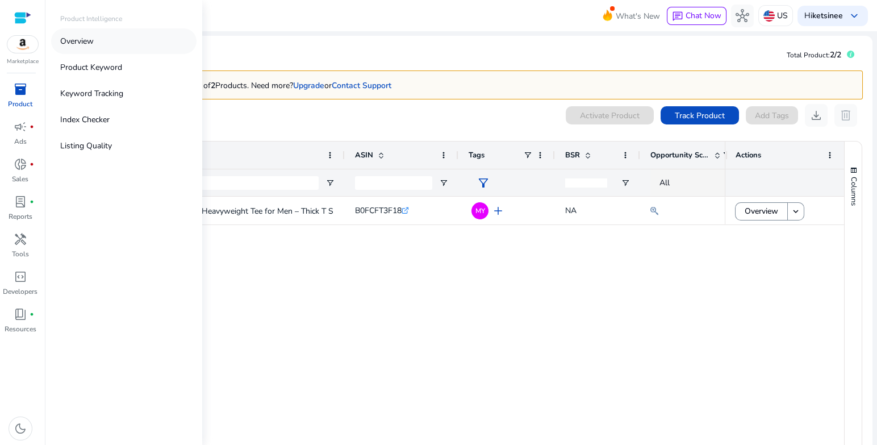
click at [181, 32] on link "Overview" at bounding box center [123, 41] width 145 height 26
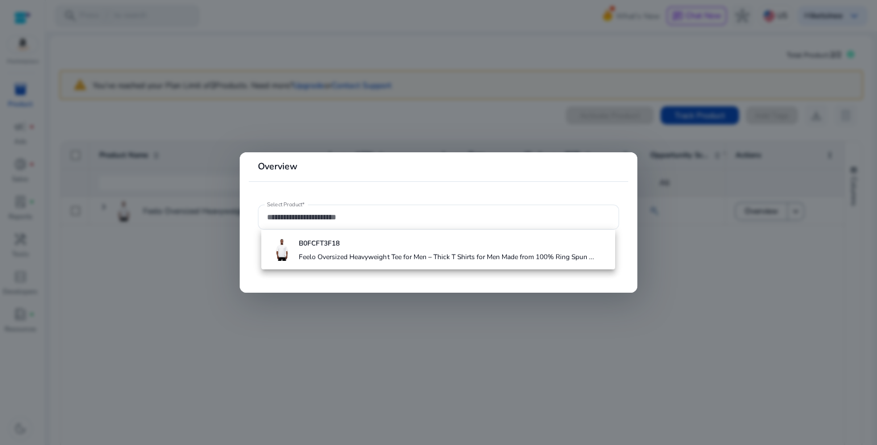
click at [381, 126] on div at bounding box center [438, 222] width 877 height 445
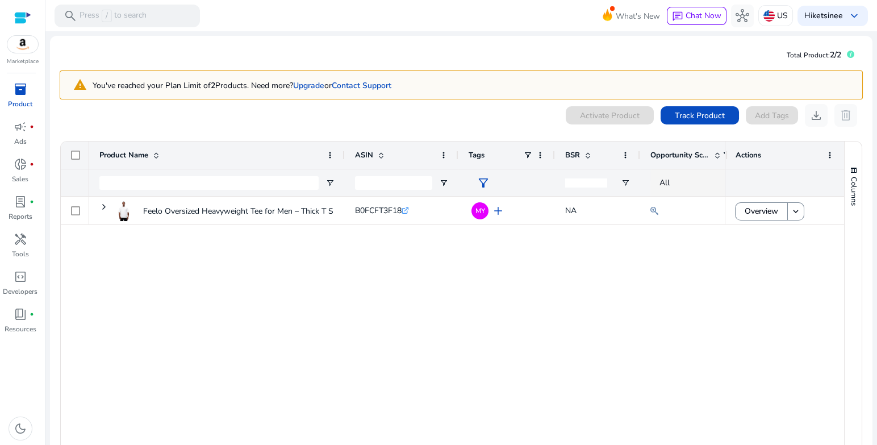
click at [311, 95] on div "warning You've reached your Plan Limit of 2 Products. Need more? Upgrade or Con…" at bounding box center [462, 85] width 804 height 30
click at [696, 120] on span "Track Product" at bounding box center [700, 116] width 50 height 12
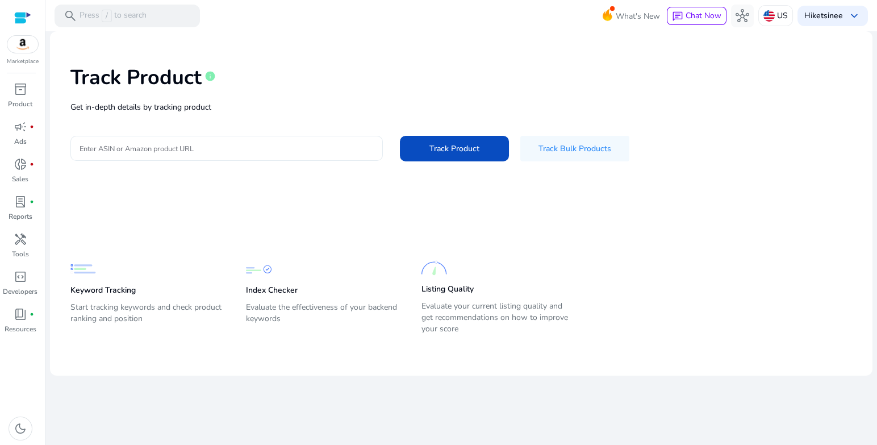
click at [278, 156] on div at bounding box center [227, 148] width 294 height 25
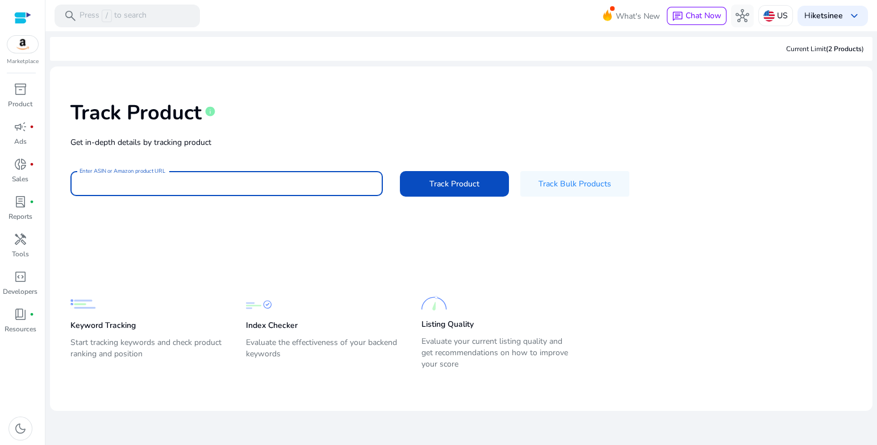
paste input "**********"
type input "**********"
click at [429, 184] on span at bounding box center [454, 183] width 109 height 27
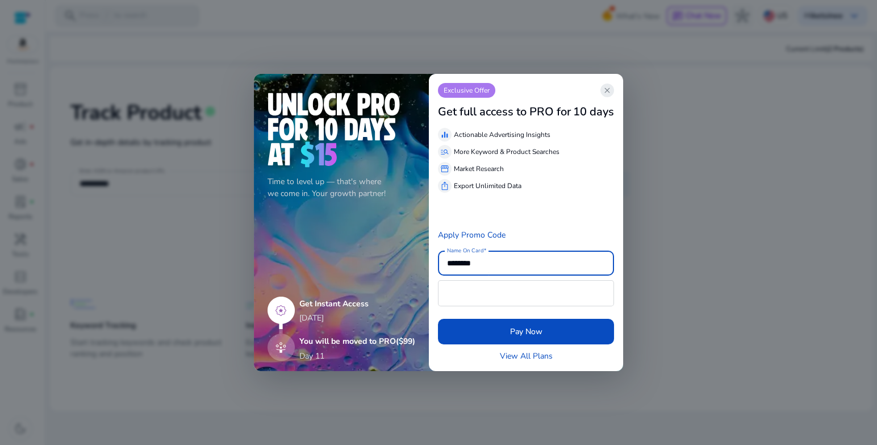
click at [606, 95] on span "close" at bounding box center [607, 90] width 9 height 9
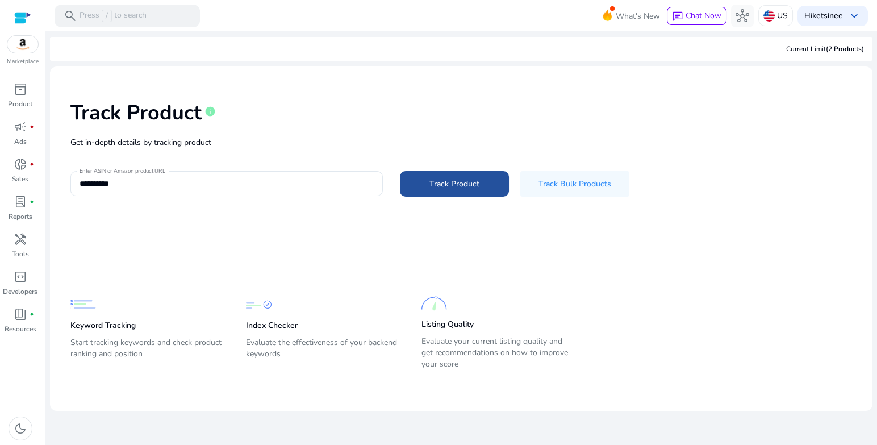
click at [475, 179] on span "Track Product" at bounding box center [455, 184] width 50 height 12
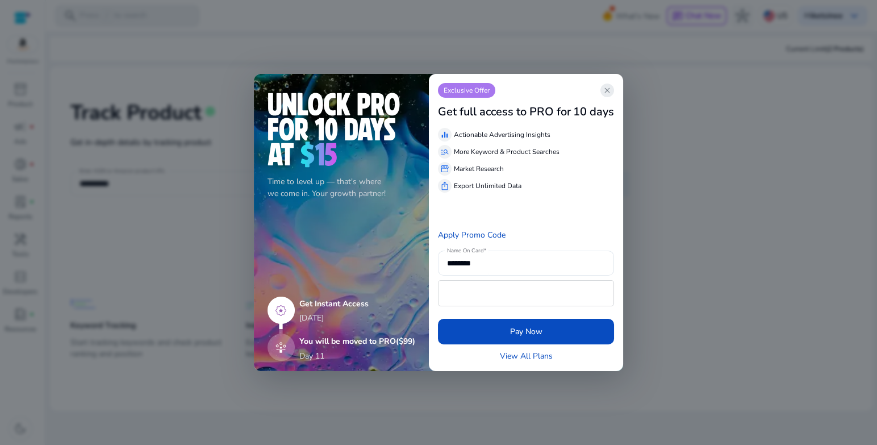
click at [608, 94] on span "close" at bounding box center [607, 90] width 9 height 9
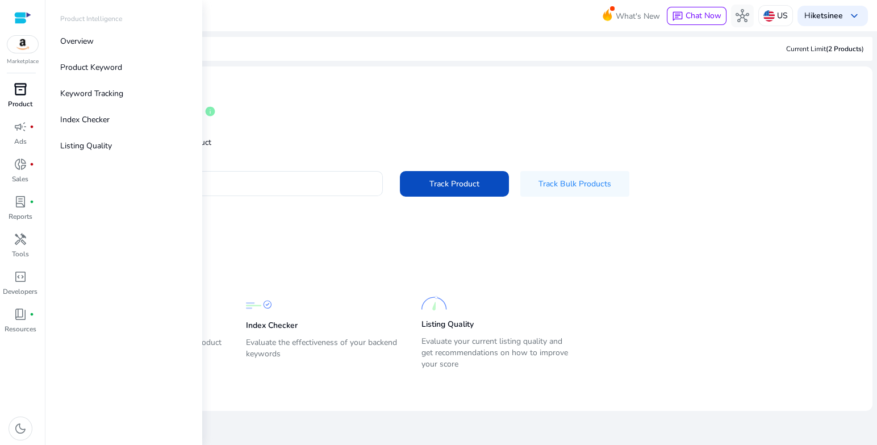
click at [18, 90] on span "inventory_2" at bounding box center [21, 89] width 14 height 14
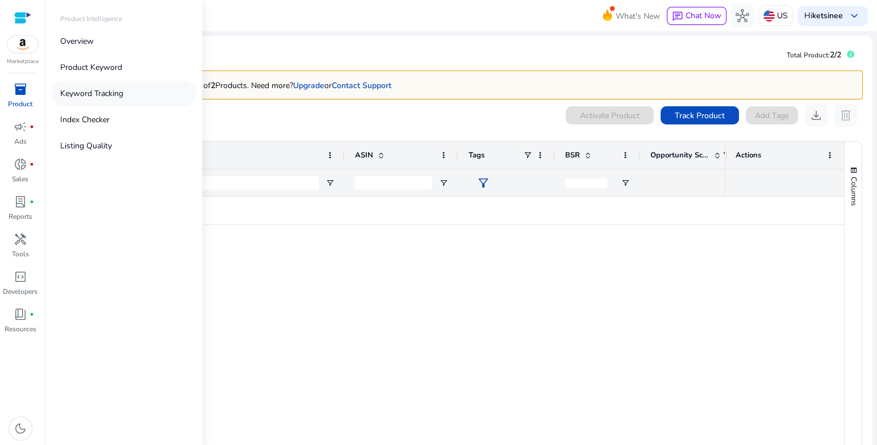
click at [147, 93] on link "Keyword Tracking" at bounding box center [123, 94] width 145 height 26
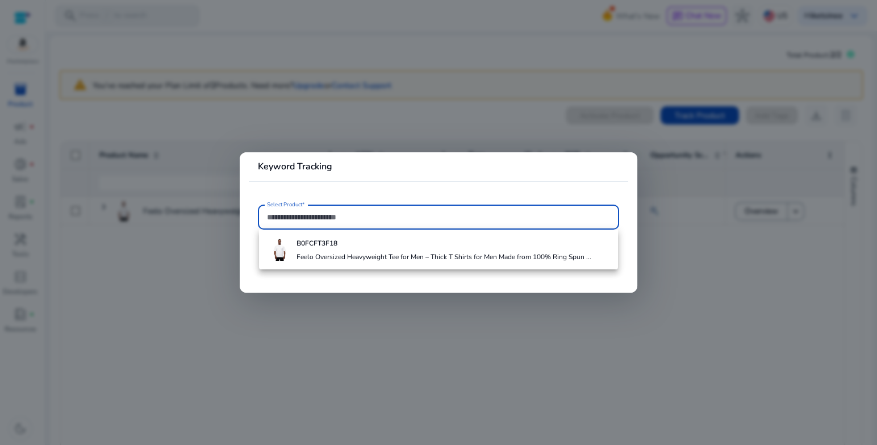
click at [330, 251] on div "B0FCFT3F18 Feelo Oversized Heavyweight Tee for Men – Thick T Shirts for Men Mad…" at bounding box center [444, 249] width 295 height 31
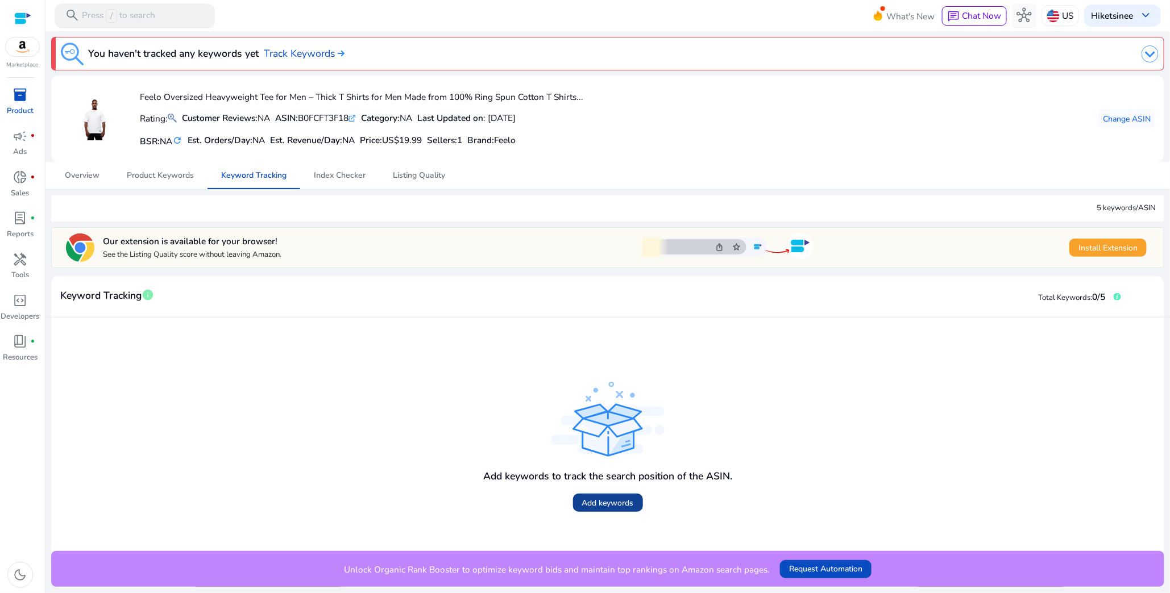
click at [601, 505] on span "Add keywords" at bounding box center [608, 503] width 52 height 12
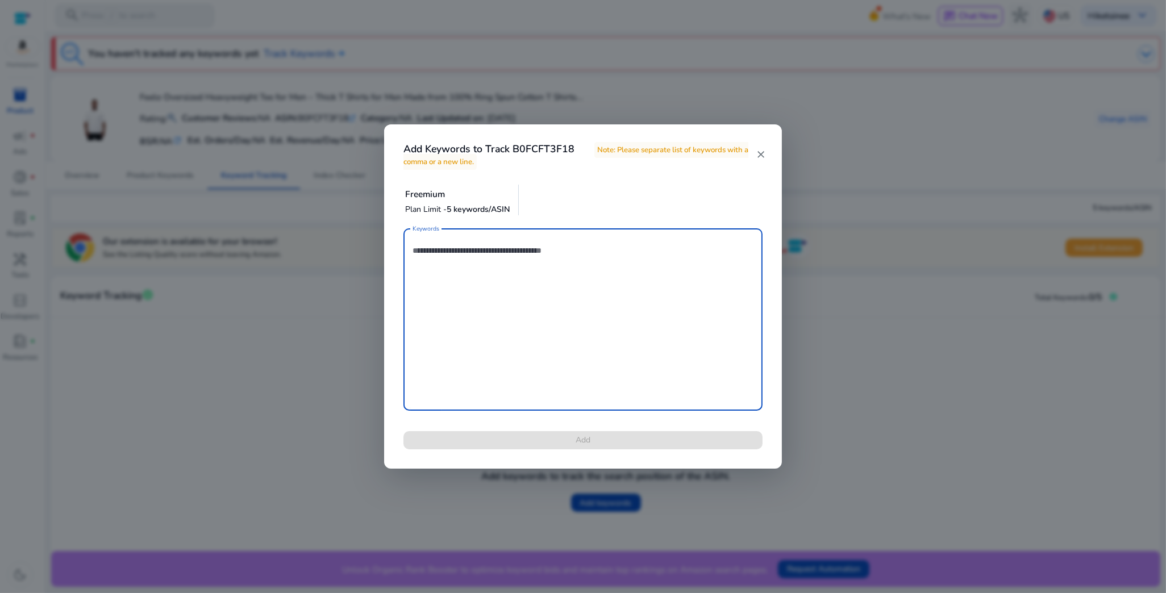
click at [443, 320] on textarea "Keywords" at bounding box center [583, 319] width 341 height 171
click at [308, 319] on div at bounding box center [583, 296] width 1166 height 593
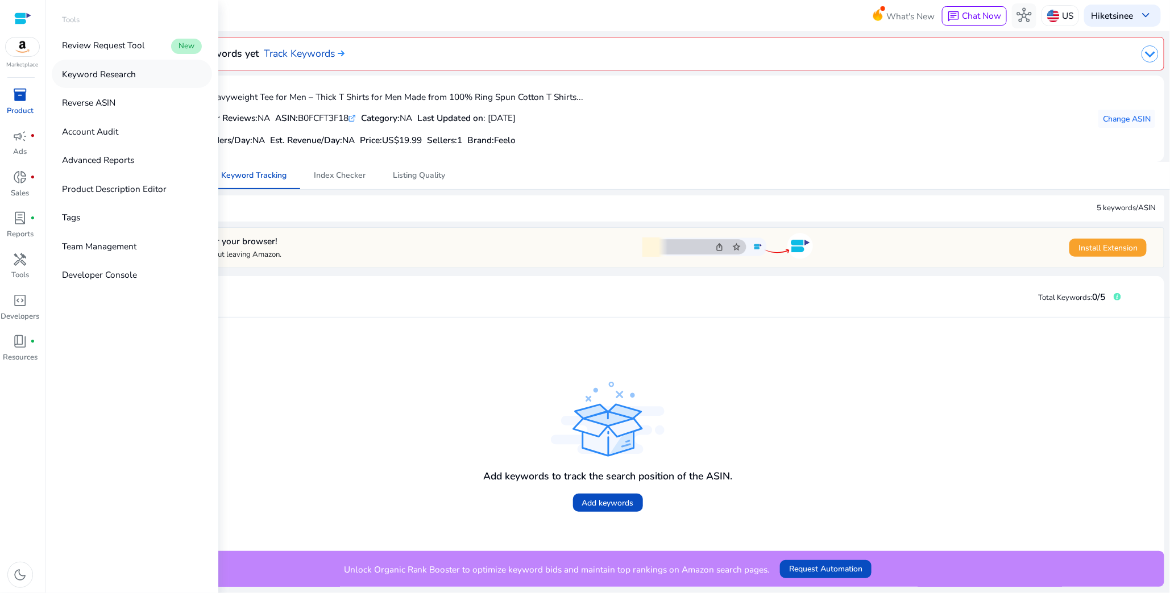
click at [147, 76] on link "Keyword Research" at bounding box center [132, 74] width 160 height 28
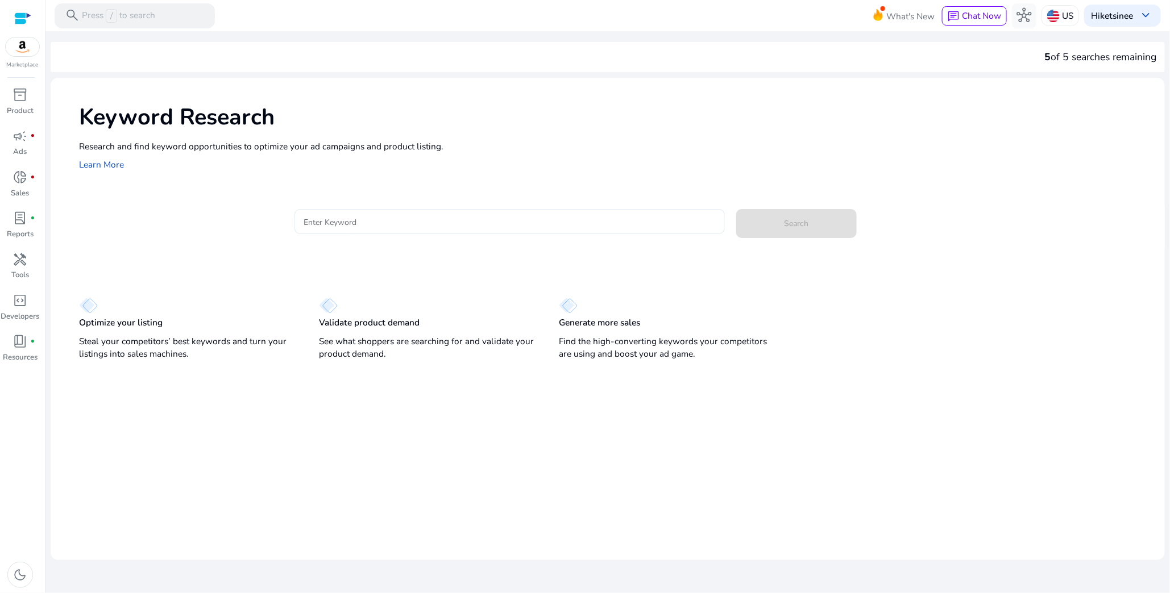
click at [380, 222] on input "Enter Keyword" at bounding box center [509, 221] width 413 height 13
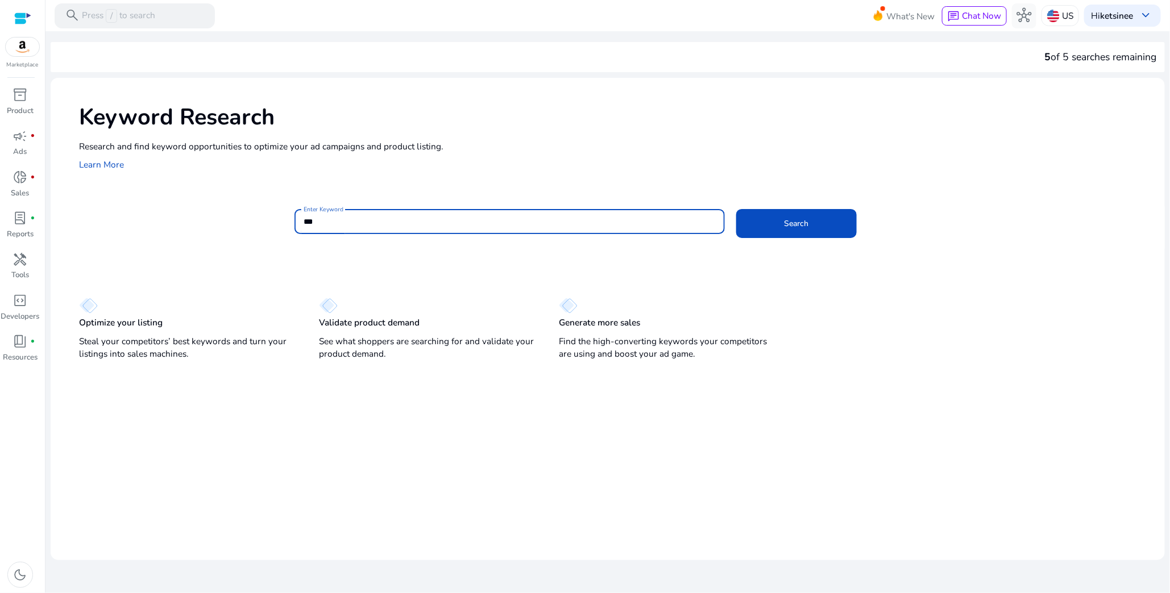
click at [736, 209] on button "Search" at bounding box center [796, 223] width 120 height 29
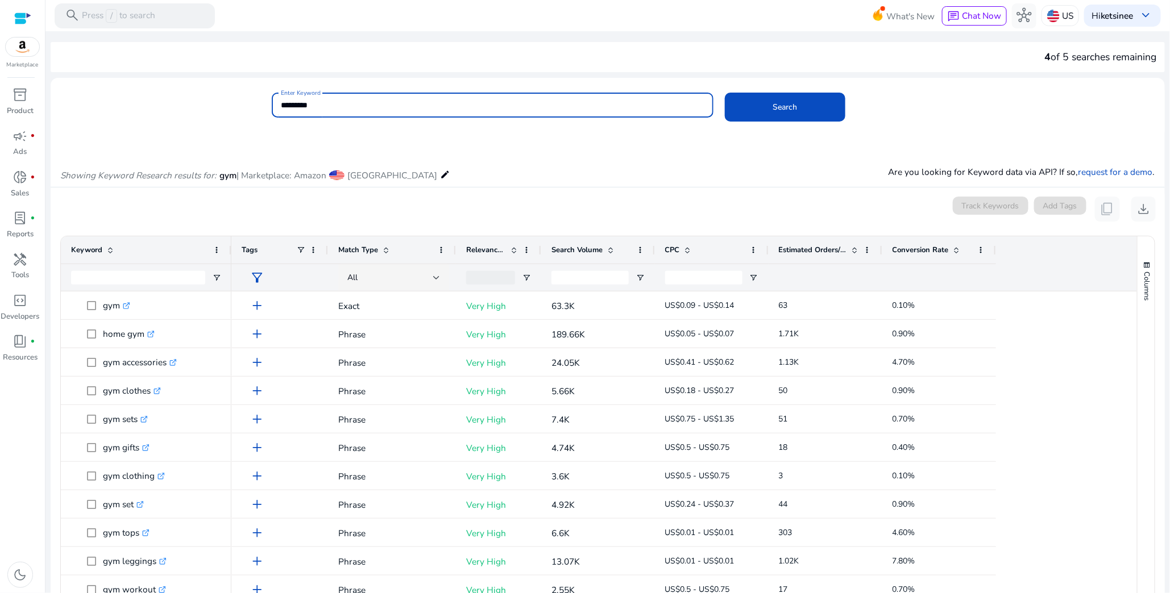
click at [725, 93] on button "Search" at bounding box center [785, 107] width 120 height 29
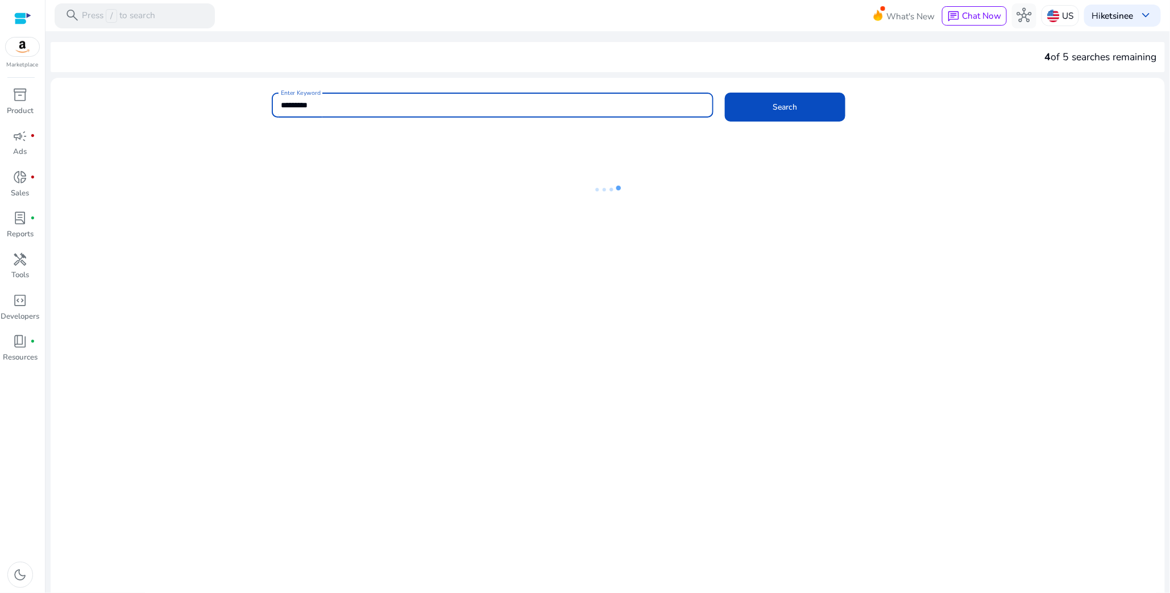
drag, startPoint x: 297, startPoint y: 104, endPoint x: 375, endPoint y: 105, distance: 77.9
click at [375, 105] on input "*********" at bounding box center [493, 105] width 424 height 13
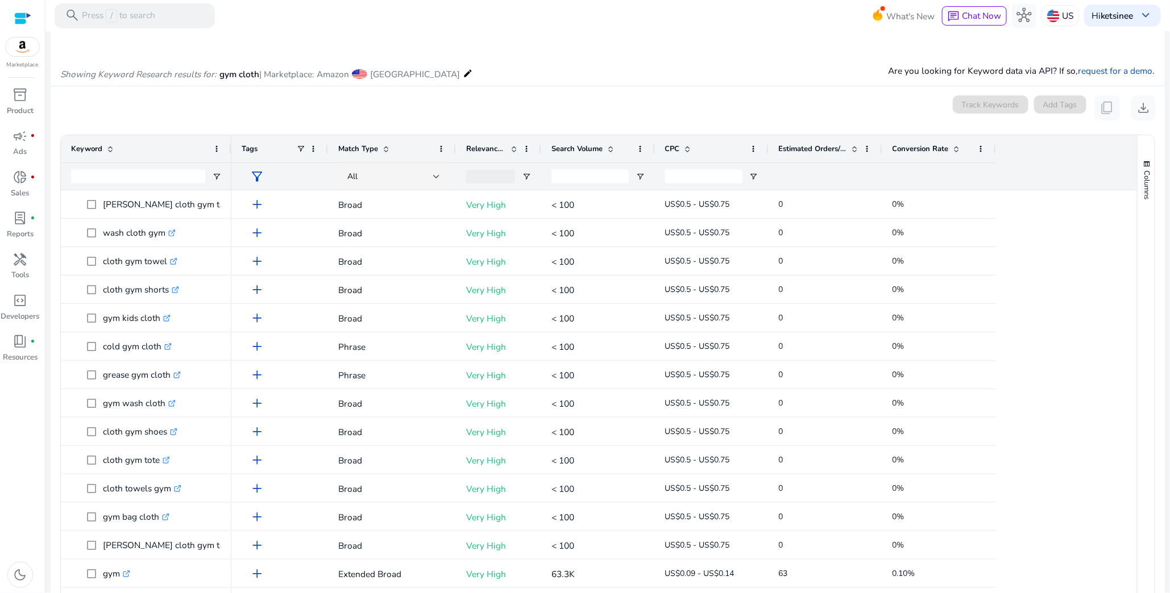
scroll to position [63, 0]
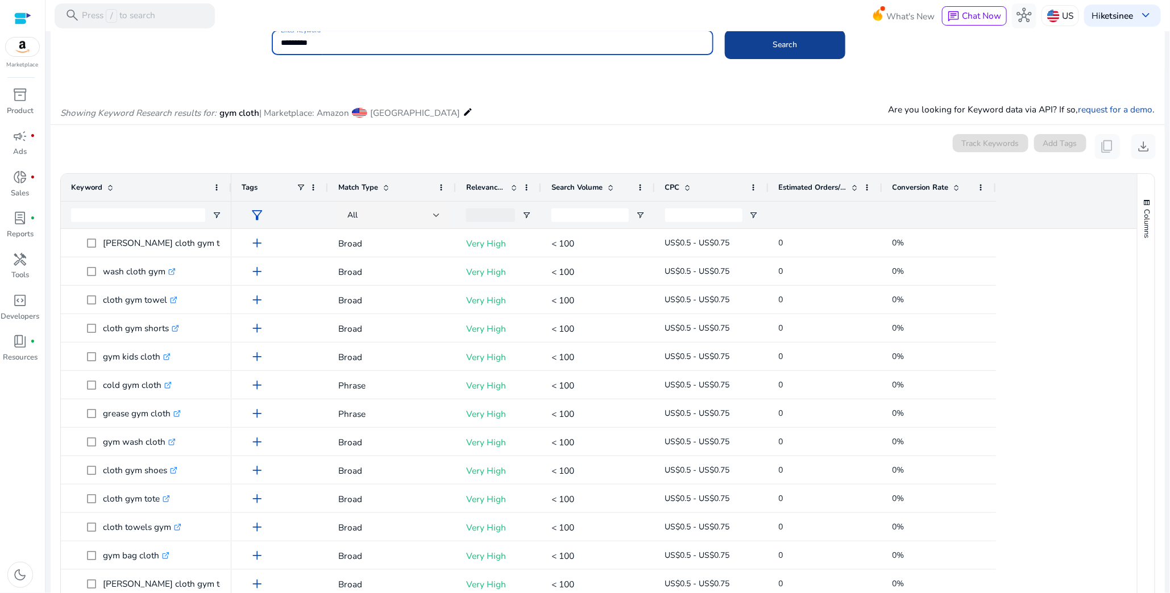
type input "*********"
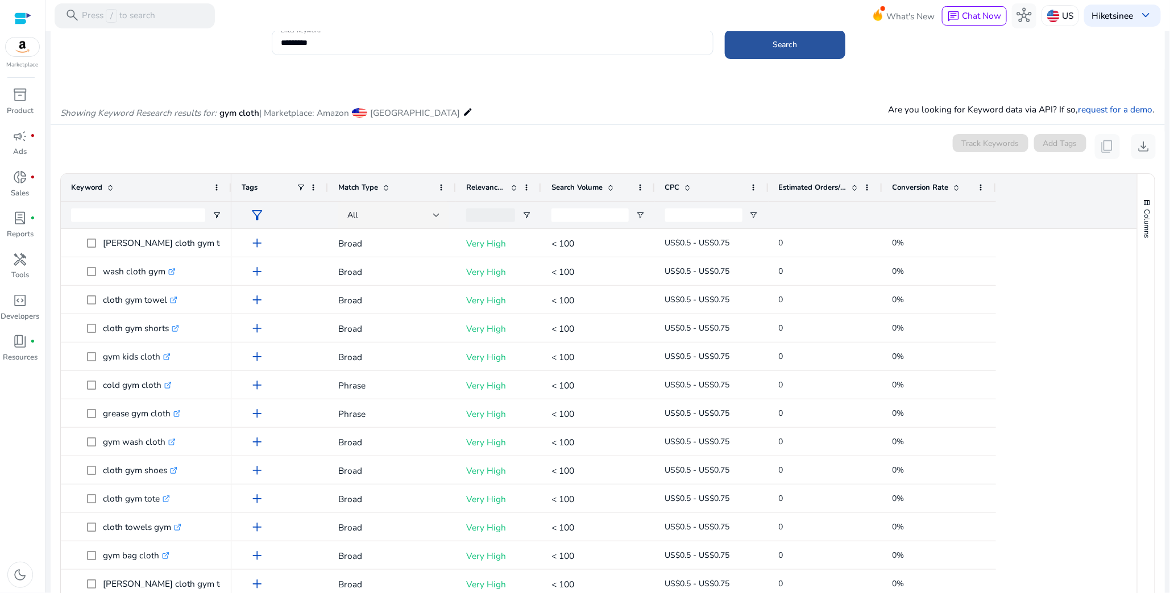
click at [792, 36] on span at bounding box center [785, 44] width 120 height 27
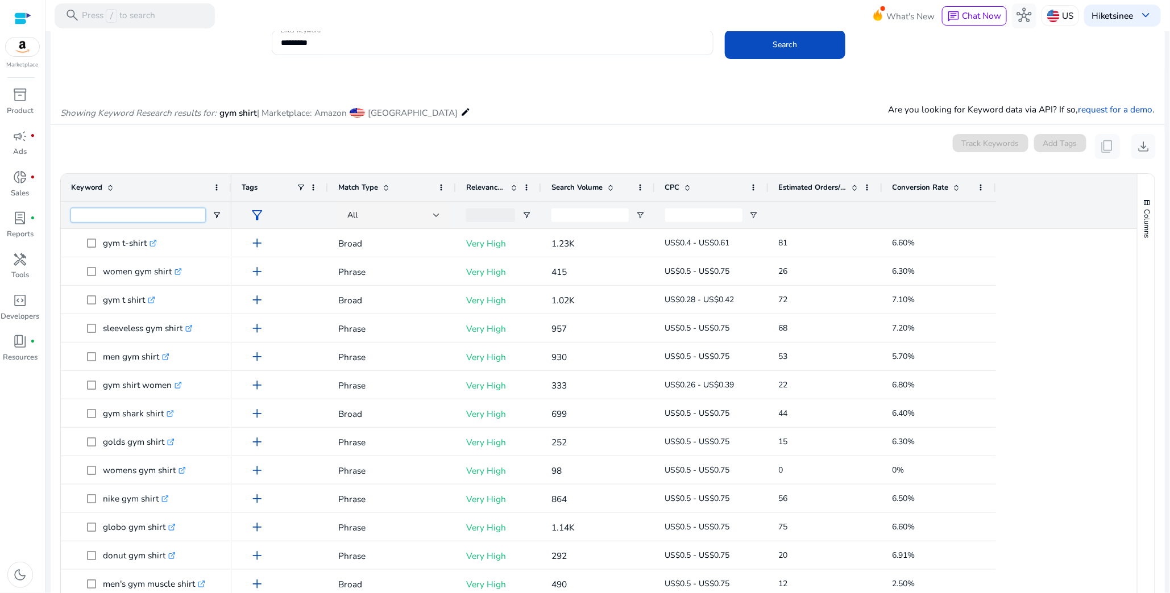
click at [166, 216] on input "Keyword Filter Input" at bounding box center [138, 216] width 134 height 14
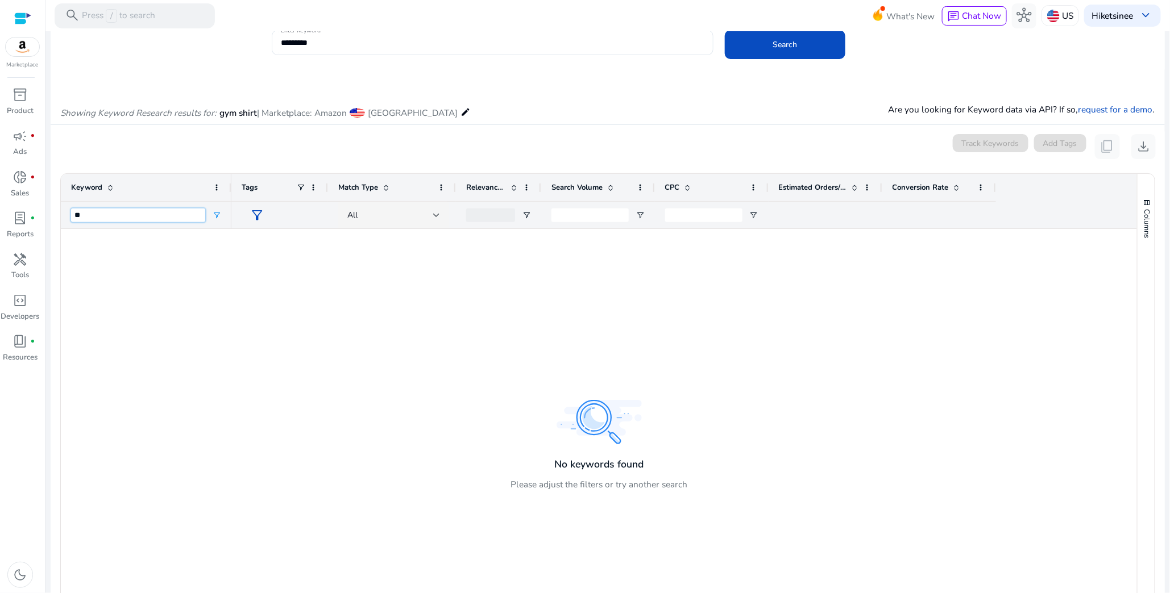
type input "*"
type input "***"
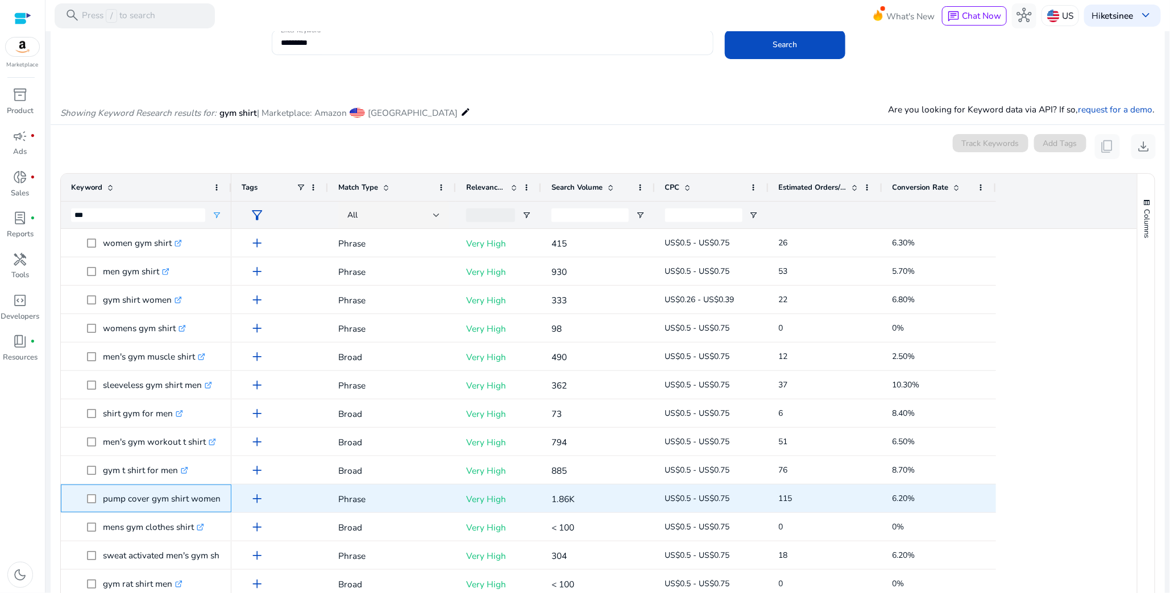
drag, startPoint x: 102, startPoint y: 504, endPoint x: 170, endPoint y: 501, distance: 67.7
click at [170, 501] on p "pump cover gym shirt women .st0{fill:#2c8af8}" at bounding box center [167, 498] width 128 height 23
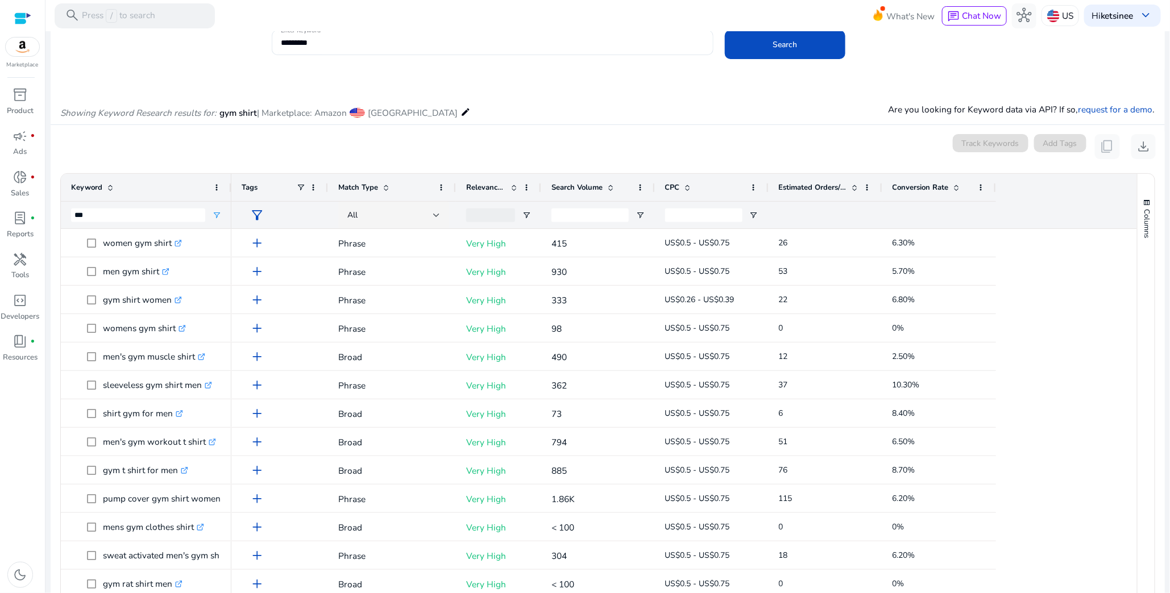
click at [51, 486] on mat-card "0 keyword(s) selected Track Keywords Add Tags content_copy download Press SPACE…" at bounding box center [608, 405] width 1114 height 560
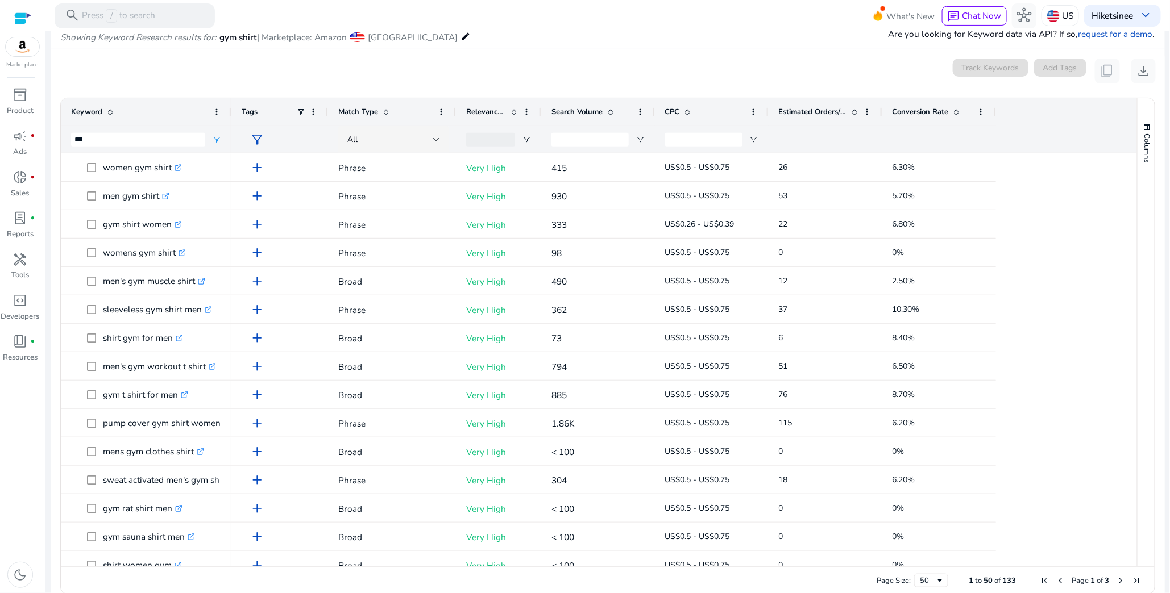
click at [554, 110] on span "Search Volume" at bounding box center [576, 112] width 51 height 10
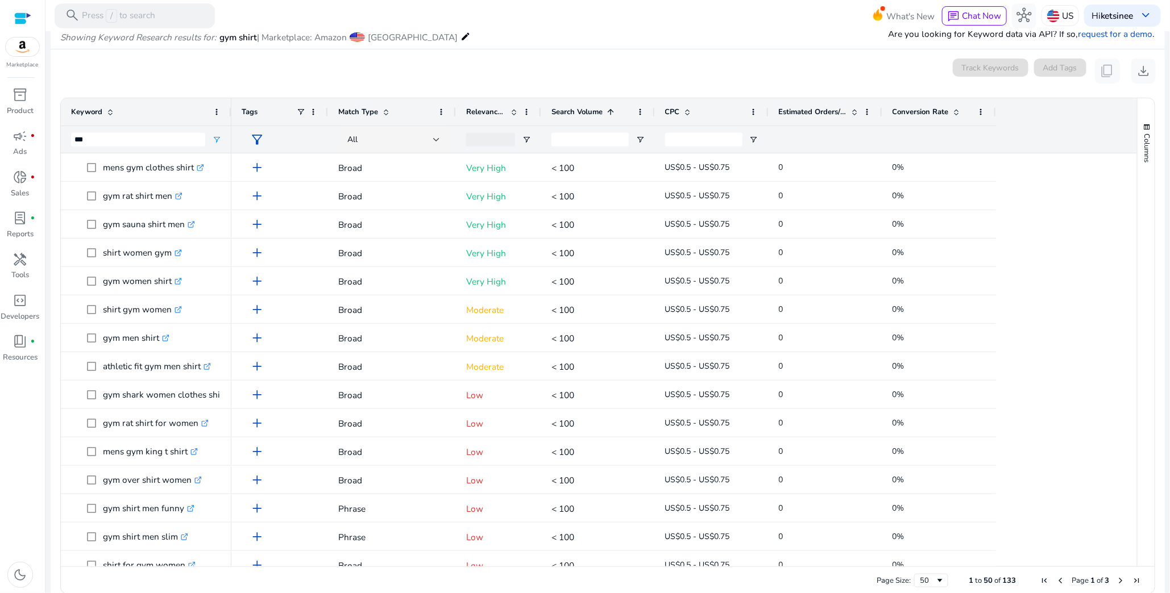
click at [604, 104] on div "Search Volume 1" at bounding box center [591, 112] width 81 height 22
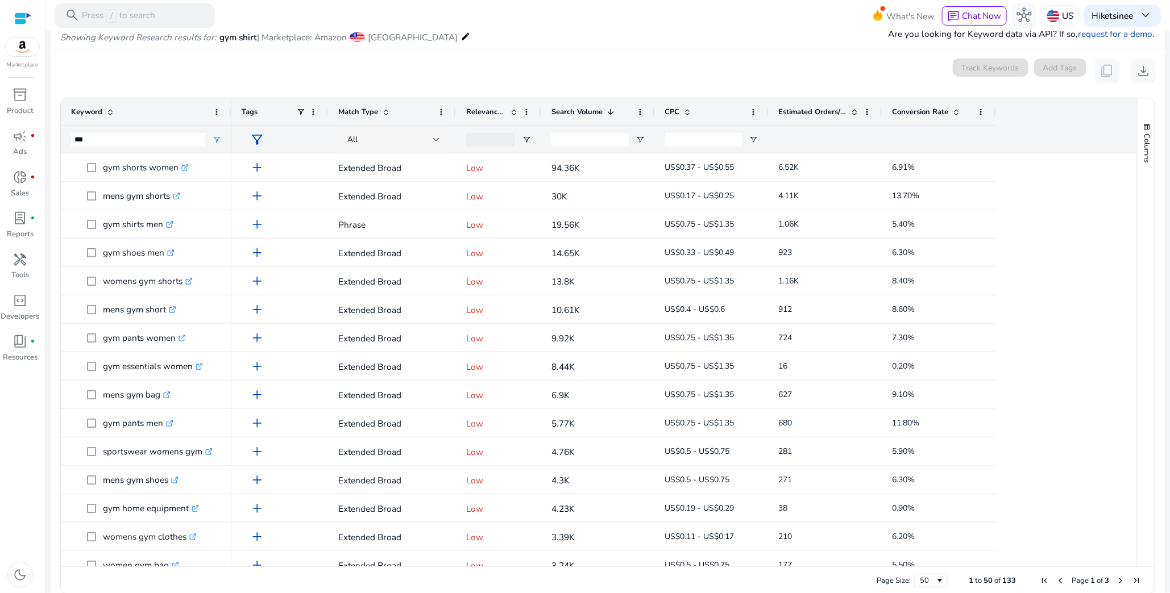
click at [1137, 216] on div "Columns Keyword Column Labels Drag here to set column labels" at bounding box center [1146, 332] width 18 height 468
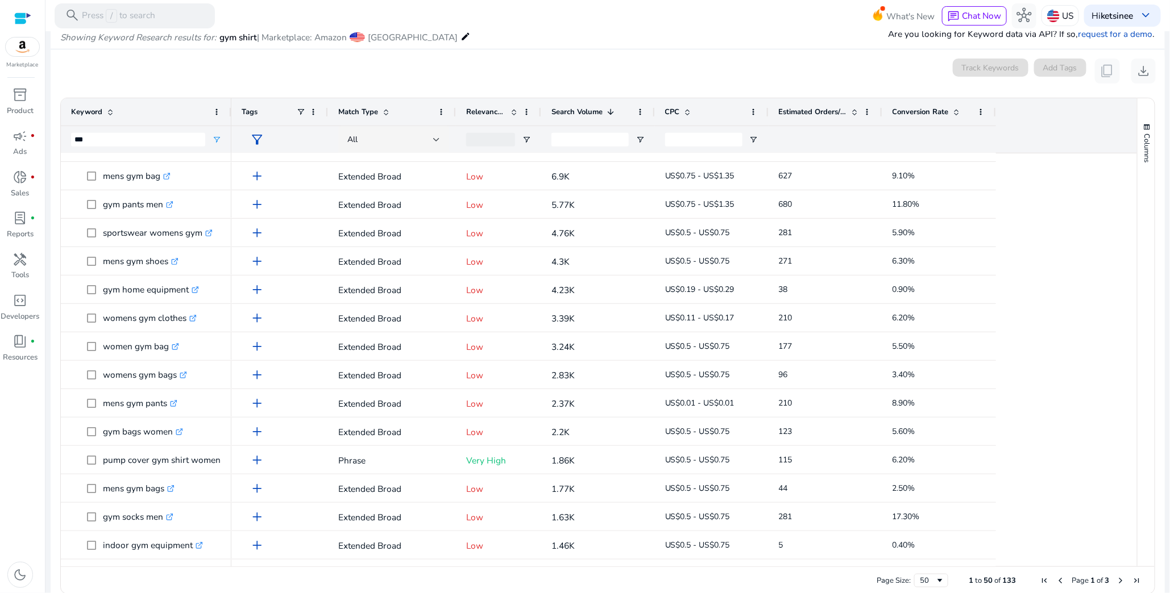
scroll to position [0, 0]
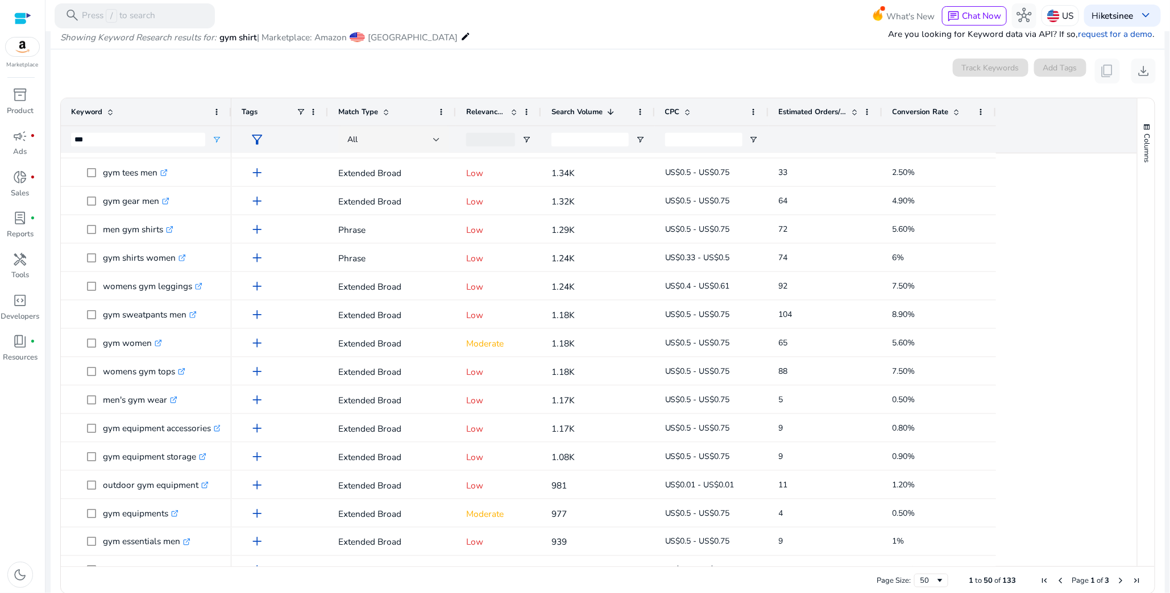
click at [489, 115] on span "Relevance Score" at bounding box center [486, 112] width 40 height 10
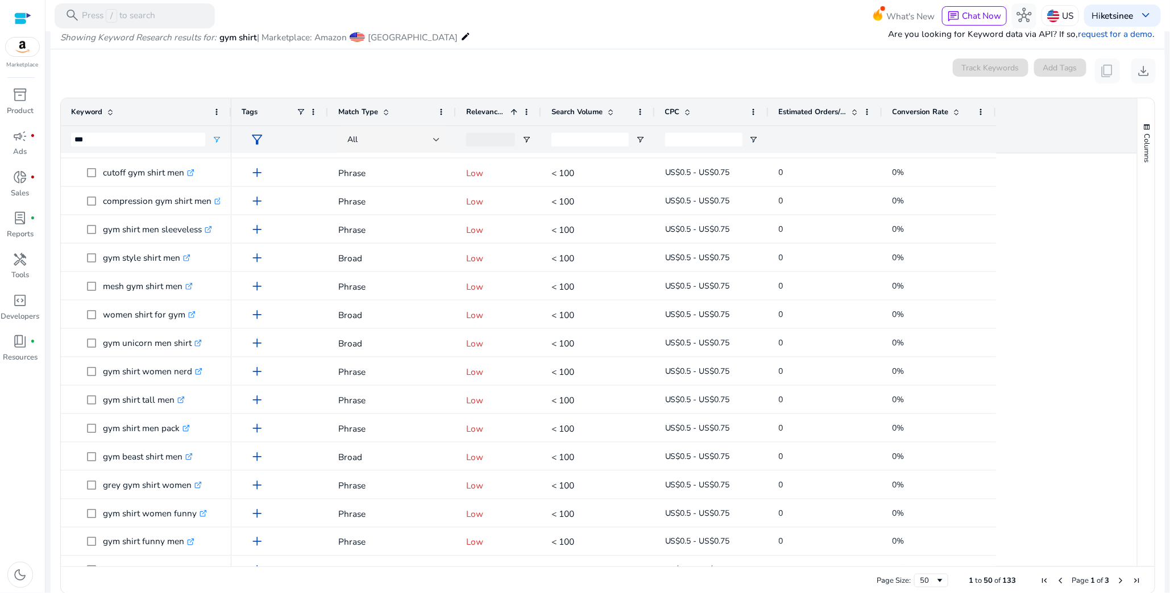
click at [489, 115] on span "Relevance Score" at bounding box center [486, 112] width 40 height 10
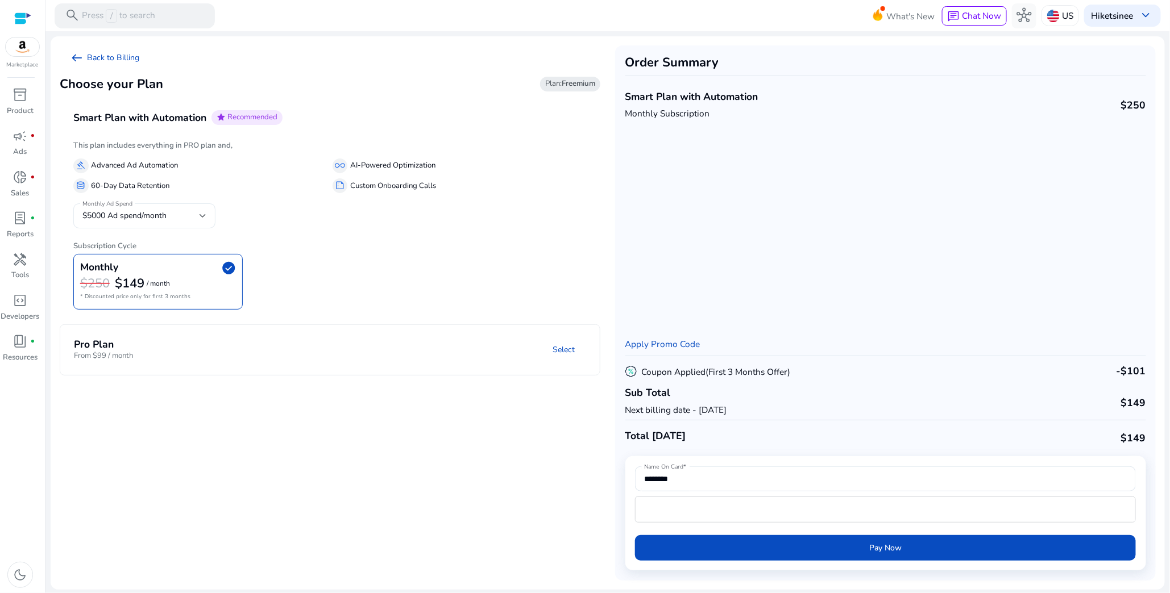
click at [157, 219] on span "$5000 Ad spend/month" at bounding box center [124, 215] width 84 height 11
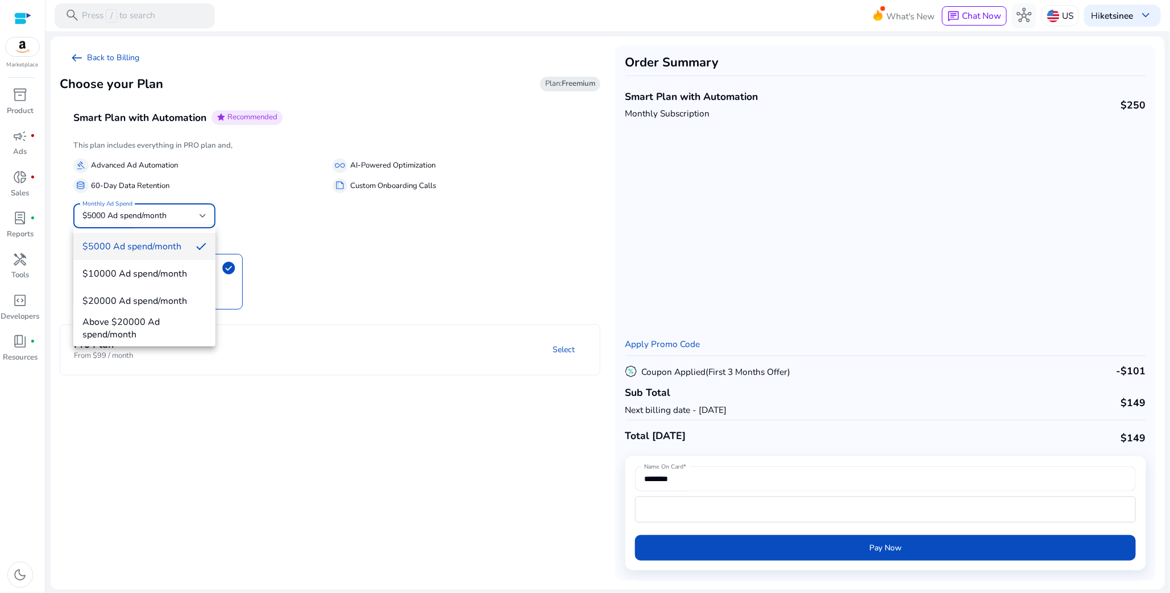
click at [156, 219] on div at bounding box center [585, 296] width 1170 height 593
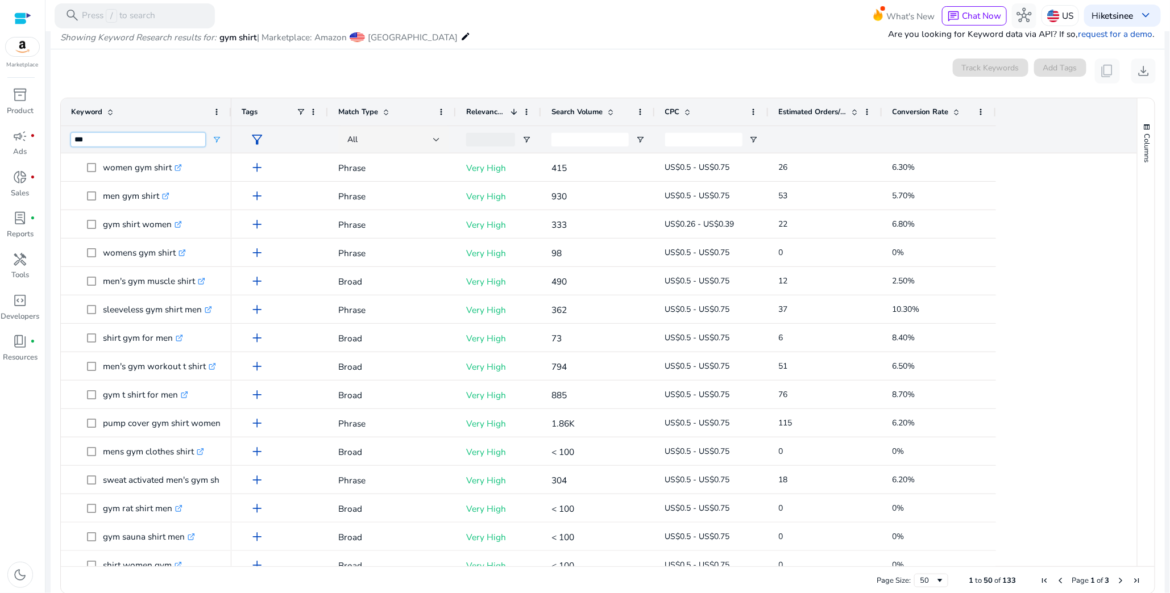
click at [91, 143] on input "***" at bounding box center [138, 140] width 134 height 14
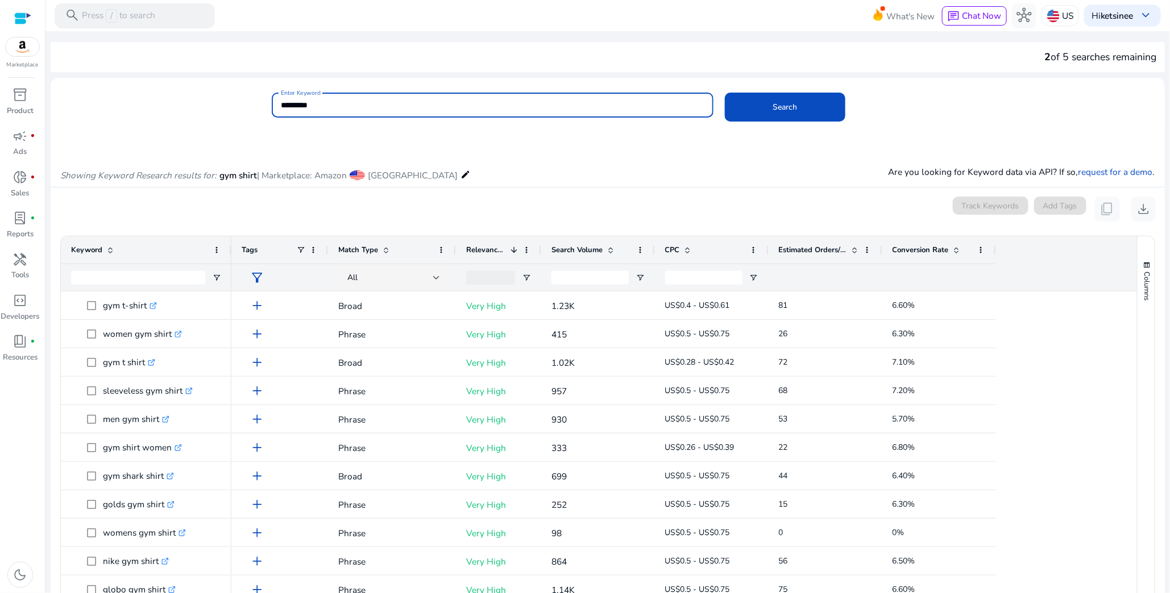
click at [488, 106] on input "*********" at bounding box center [493, 105] width 424 height 13
click at [725, 93] on button "Search" at bounding box center [785, 107] width 120 height 29
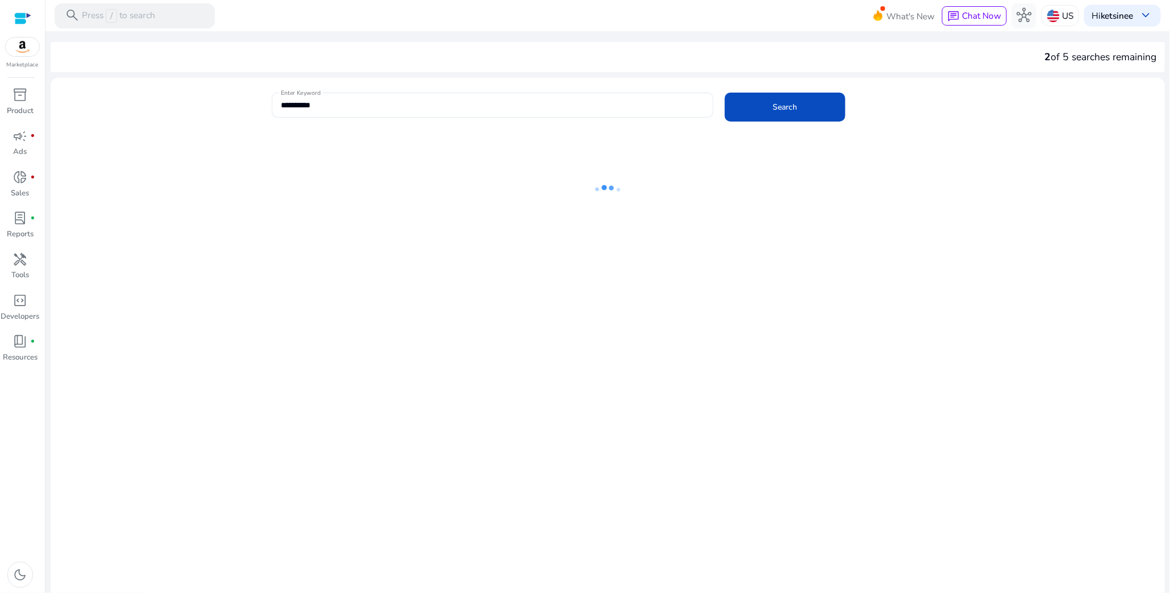
click at [190, 128] on div "**********" at bounding box center [603, 111] width 1105 height 37
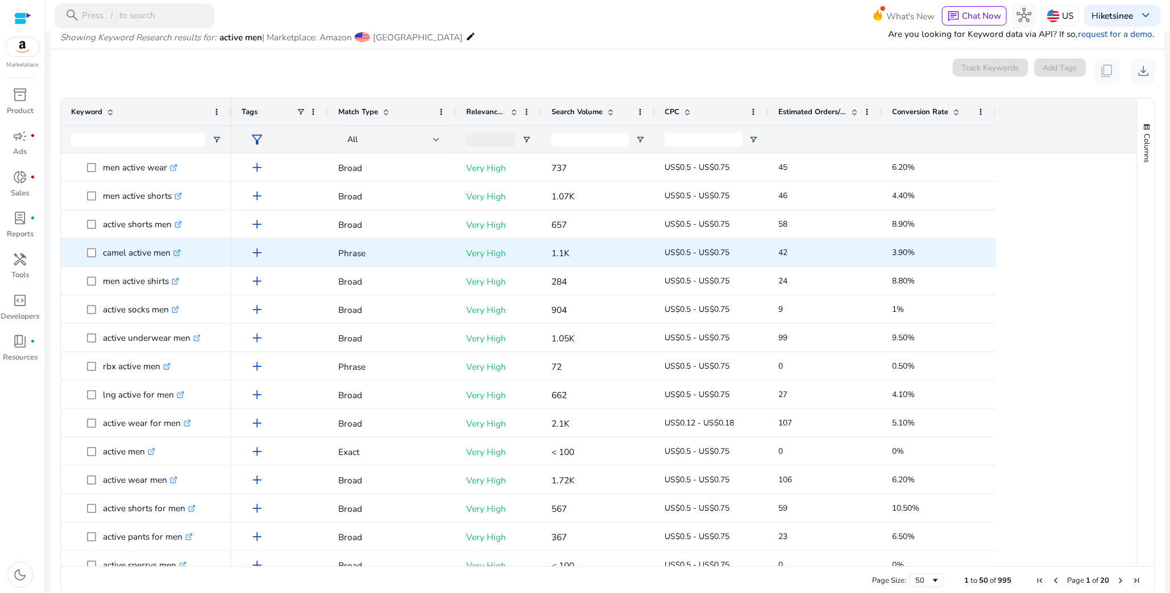
scroll to position [63, 0]
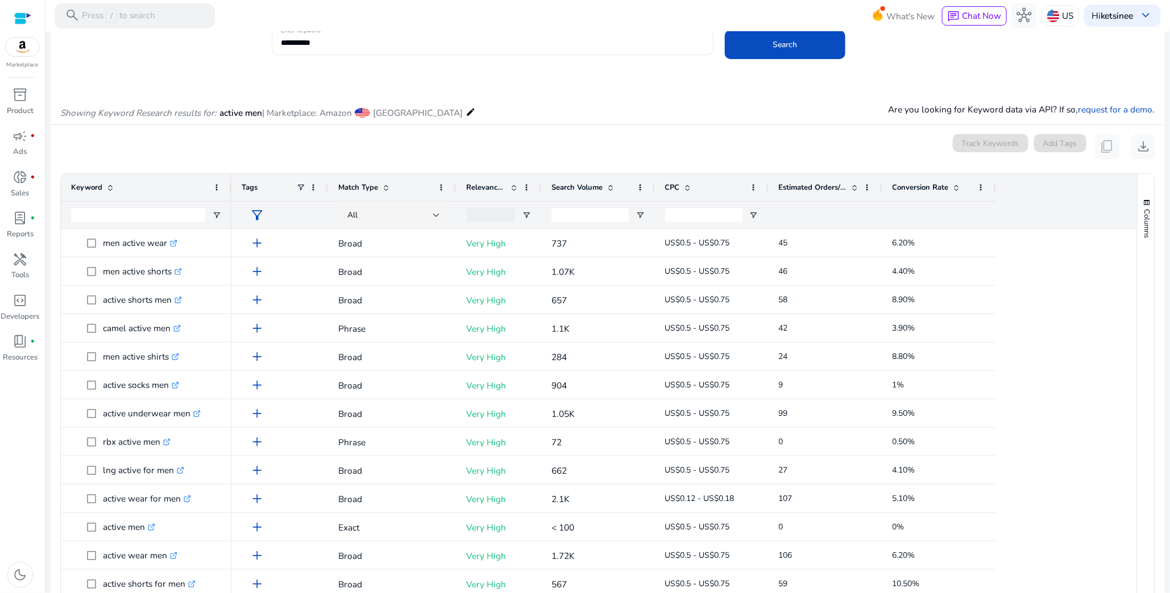
click at [923, 191] on span "Conversion Rate" at bounding box center [920, 187] width 56 height 10
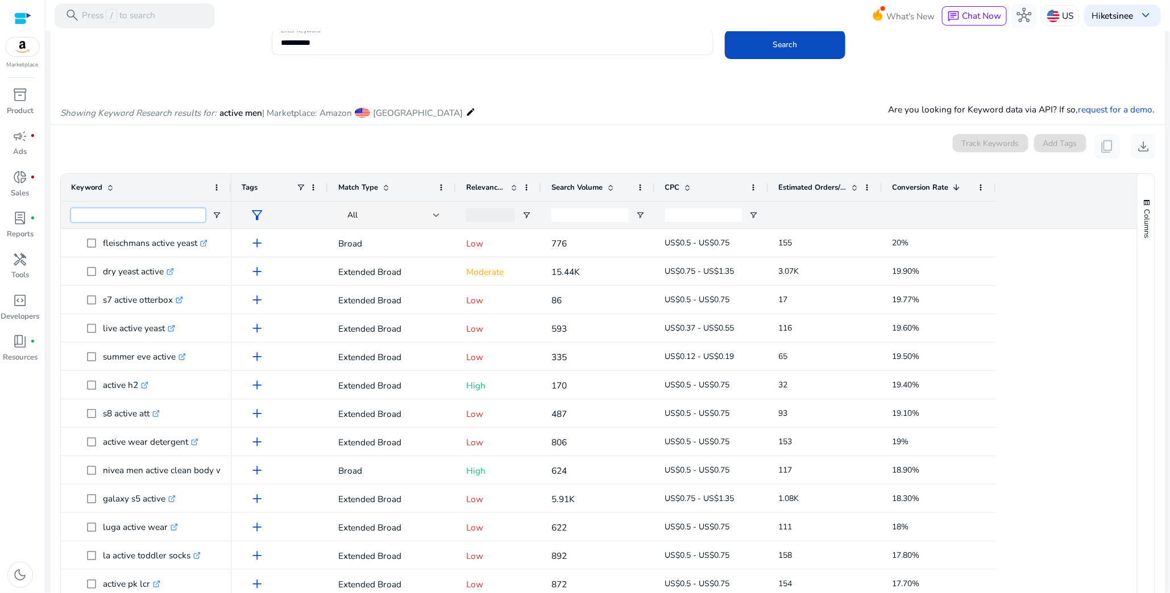
click at [153, 213] on input "Keyword Filter Input" at bounding box center [138, 216] width 134 height 14
click at [918, 185] on span "Conversion Rate" at bounding box center [920, 187] width 56 height 10
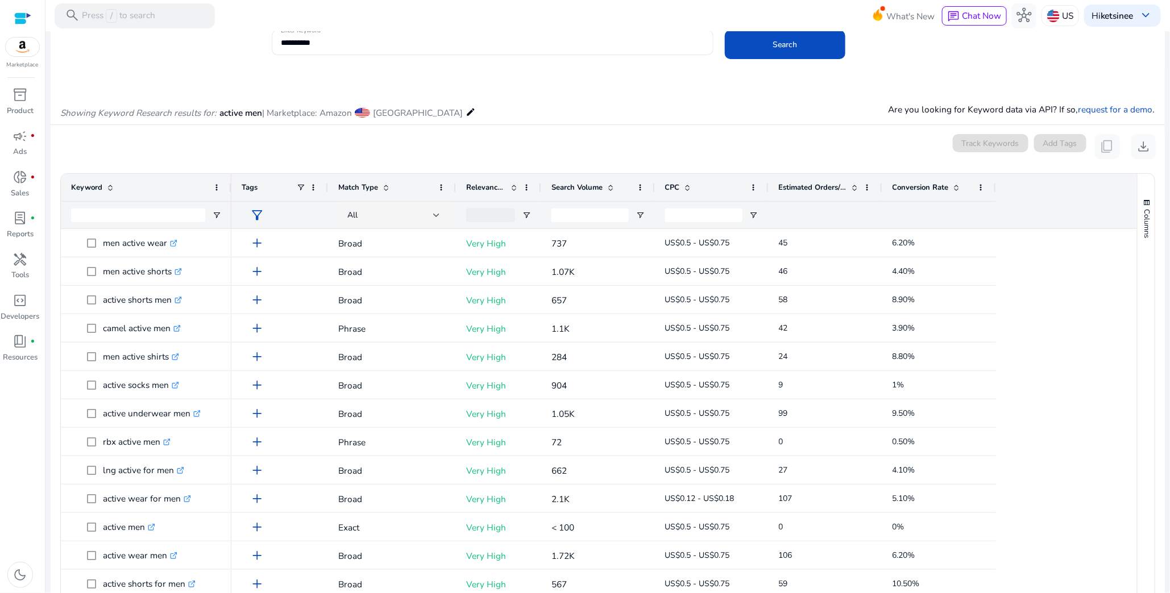
click at [913, 186] on span "Conversion Rate" at bounding box center [920, 187] width 56 height 10
click at [481, 185] on span "Relevance Score" at bounding box center [486, 187] width 40 height 10
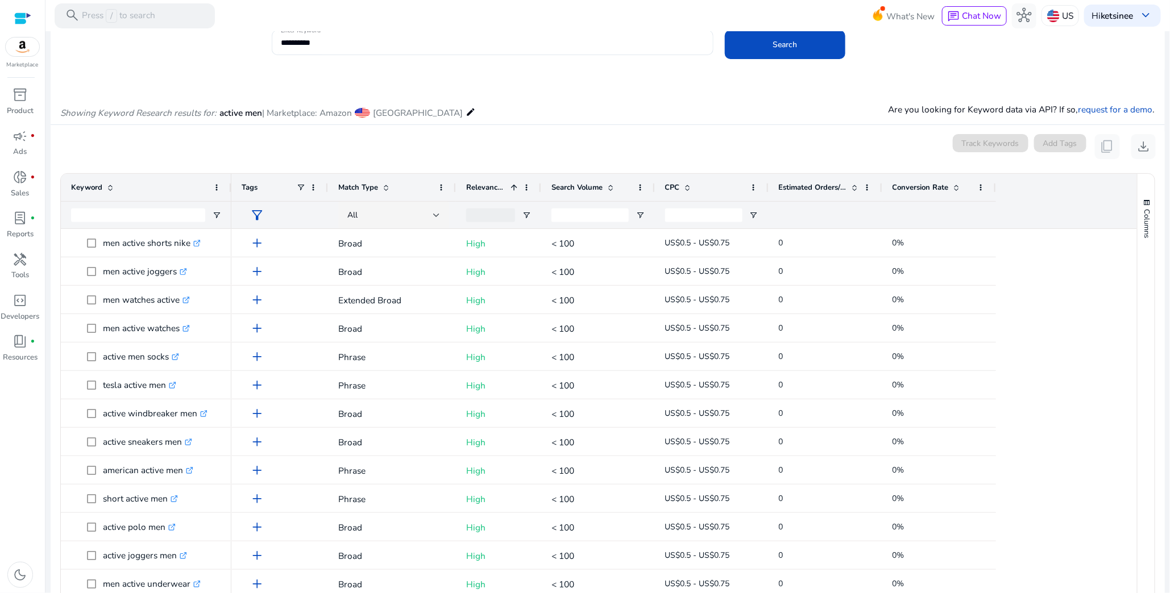
click at [481, 185] on span "Relevance Score" at bounding box center [486, 187] width 40 height 10
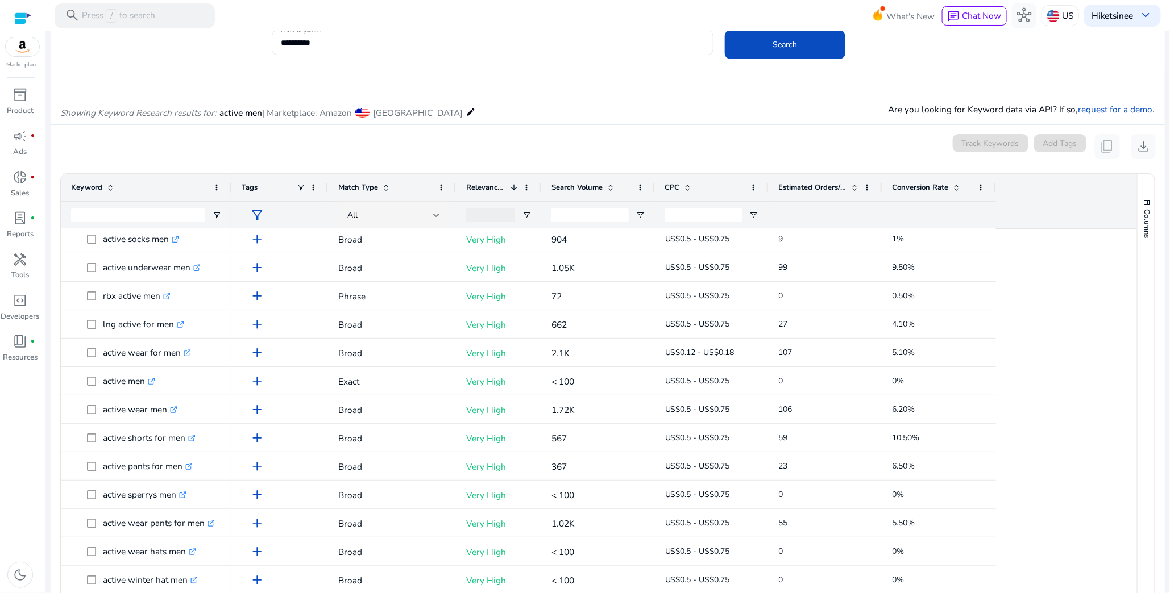
scroll to position [151, 0]
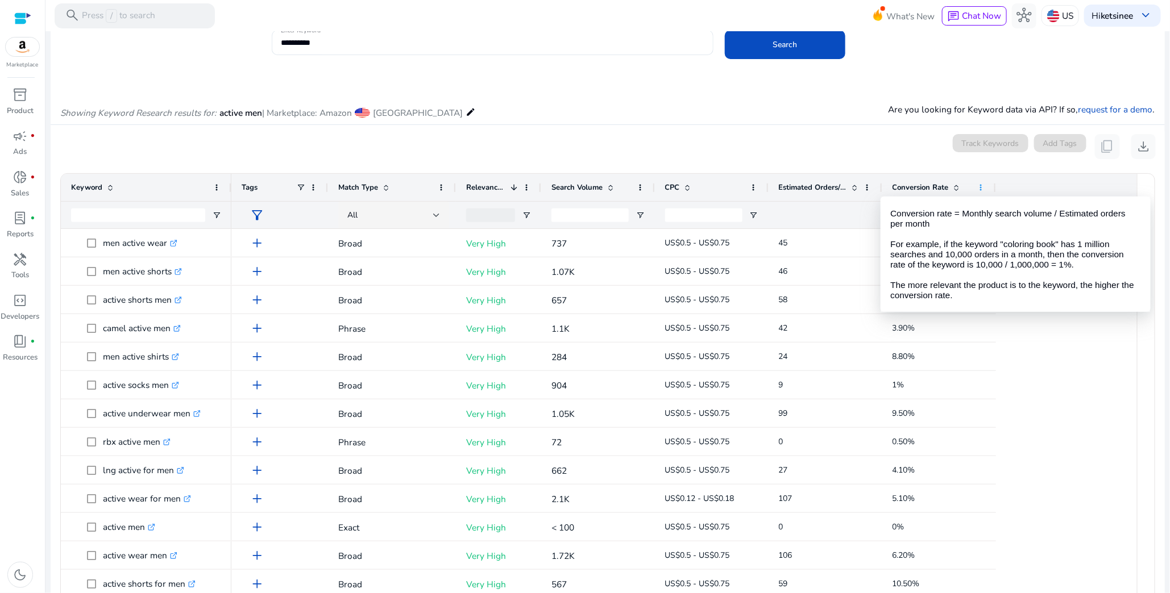
click at [983, 186] on span at bounding box center [980, 187] width 9 height 9
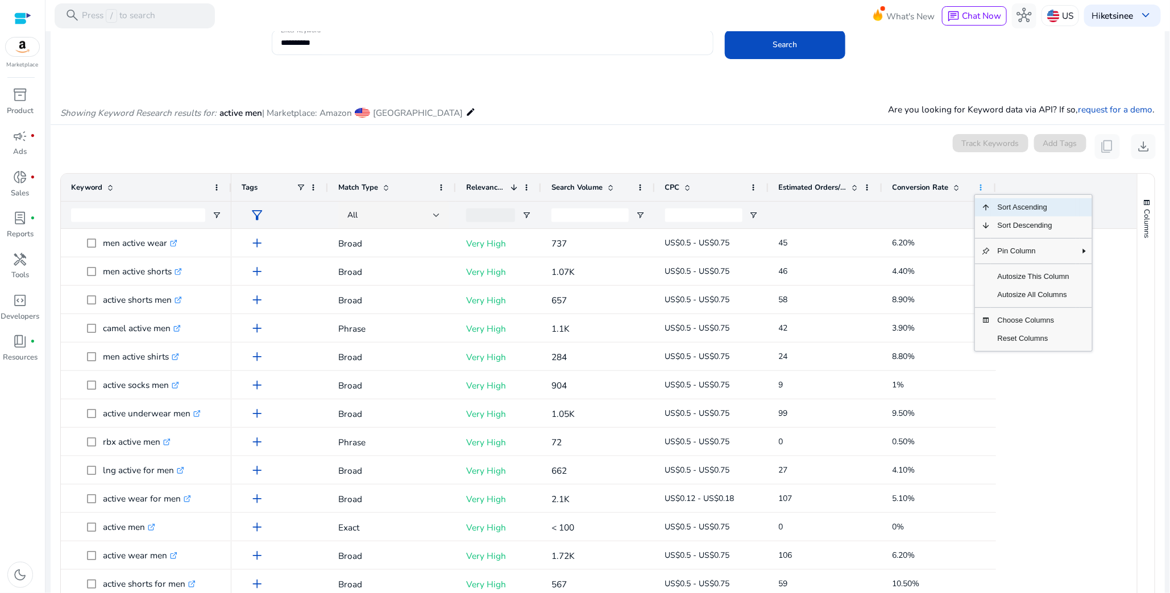
click at [983, 186] on span at bounding box center [980, 187] width 9 height 9
click at [916, 163] on mat-card "0 keyword(s) selected Track Keywords Add Tags content_copy download Press ENTER…" at bounding box center [608, 405] width 1114 height 560
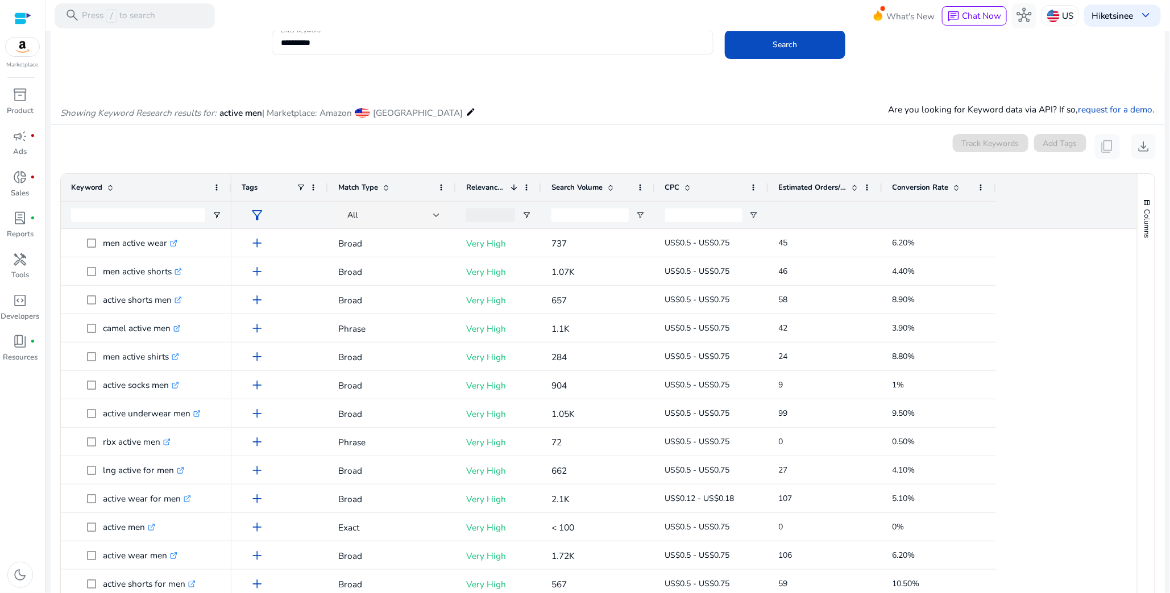
click at [916, 215] on div at bounding box center [938, 215] width 93 height 27
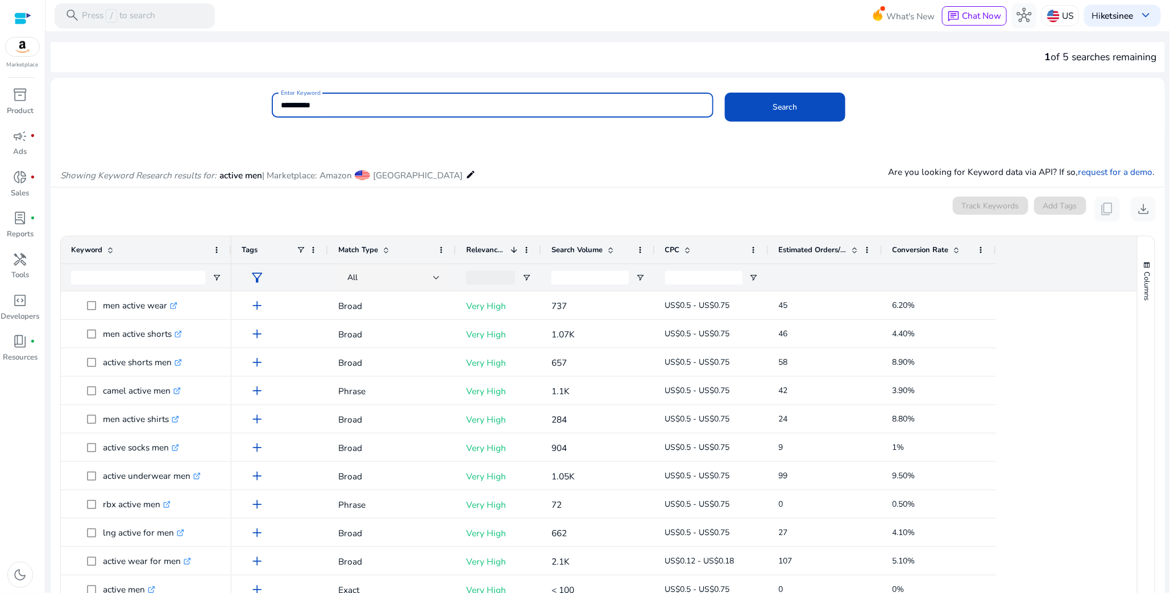
drag, startPoint x: 339, startPoint y: 106, endPoint x: 245, endPoint y: 100, distance: 93.9
click at [245, 100] on div "**********" at bounding box center [603, 111] width 1105 height 37
paste input "**********"
type input "**********"
click at [813, 113] on span at bounding box center [785, 106] width 120 height 27
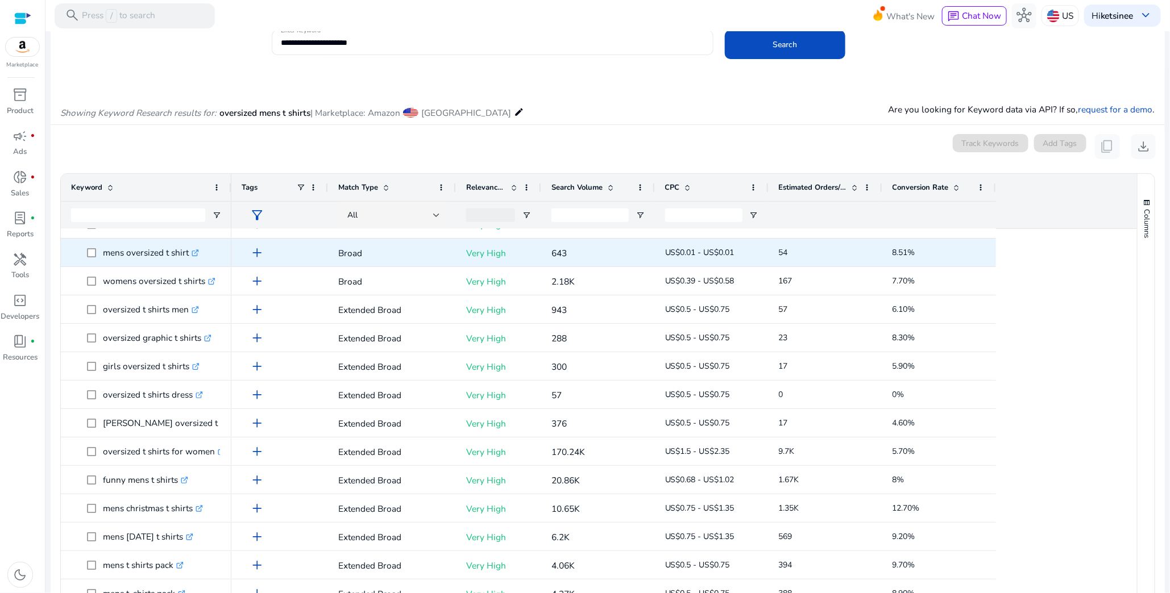
scroll to position [0, 0]
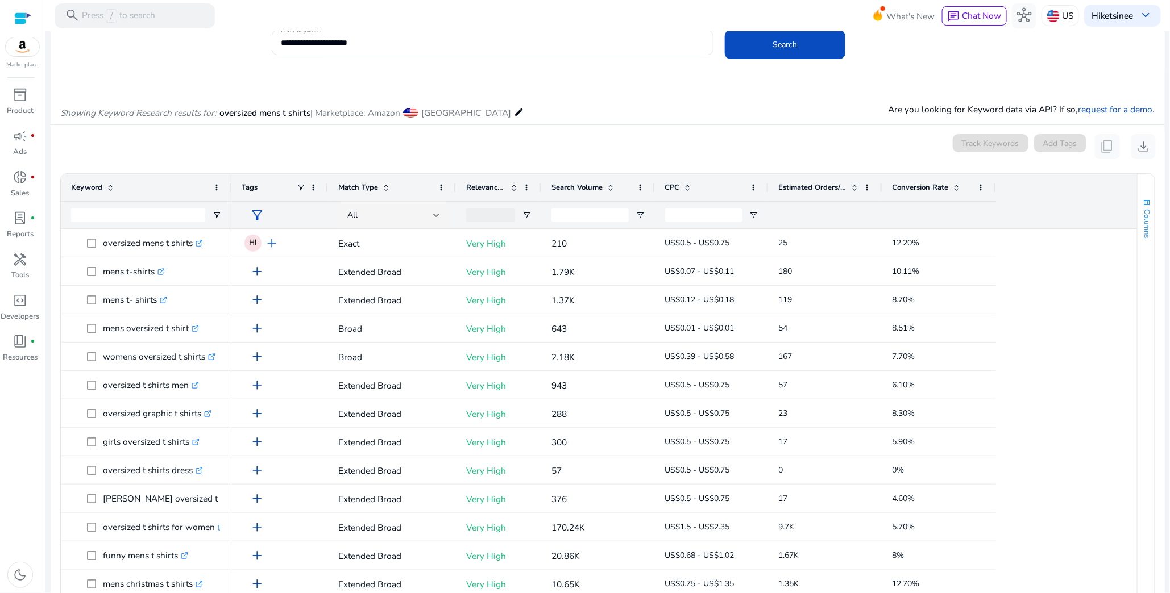
drag, startPoint x: 1132, startPoint y: 243, endPoint x: 1134, endPoint y: 233, distance: 10.4
click at [1137, 233] on div "Columns Keyword Column Labels Drag here to set column labels" at bounding box center [1146, 408] width 18 height 468
click at [582, 193] on div "Search Volume" at bounding box center [591, 188] width 81 height 22
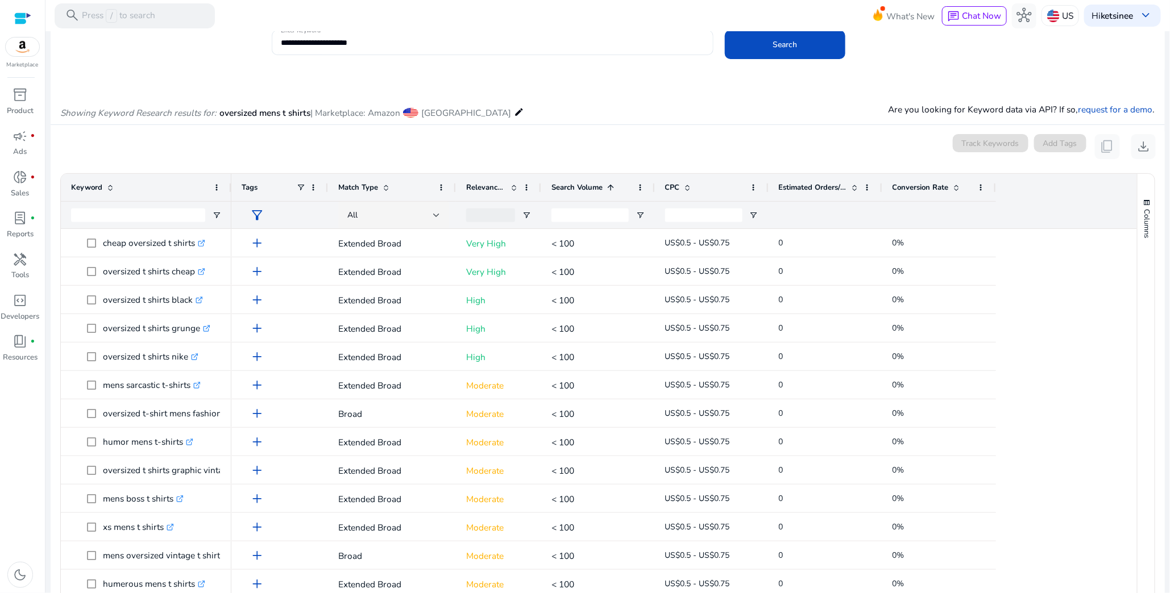
click at [582, 193] on div "Search Volume 1" at bounding box center [591, 188] width 81 height 22
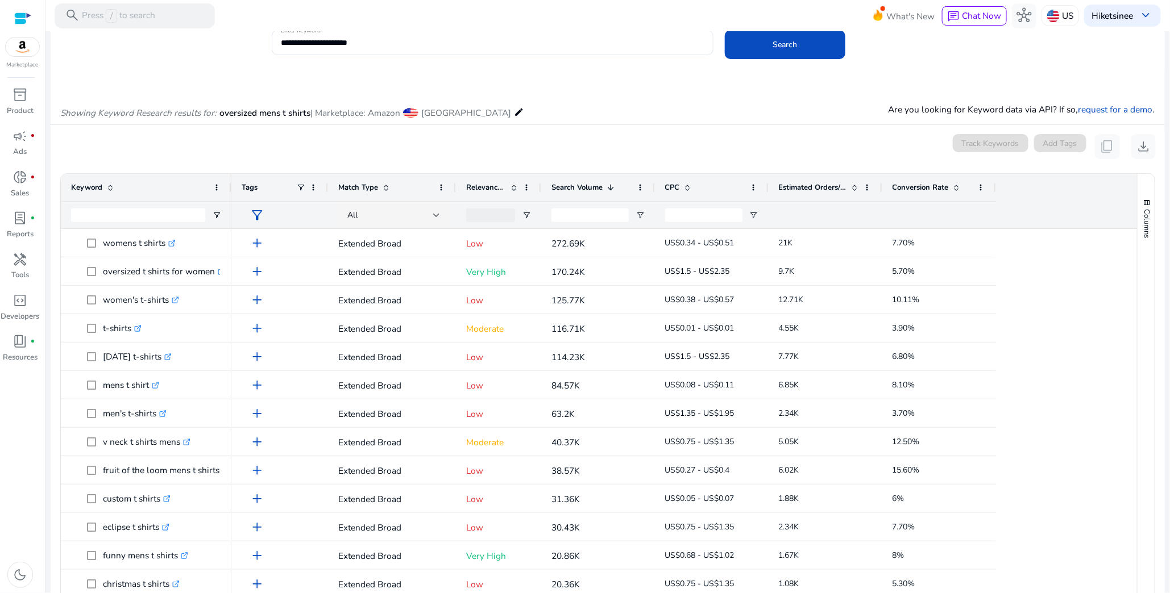
click at [475, 182] on div "Relevance Score" at bounding box center [492, 188] width 52 height 22
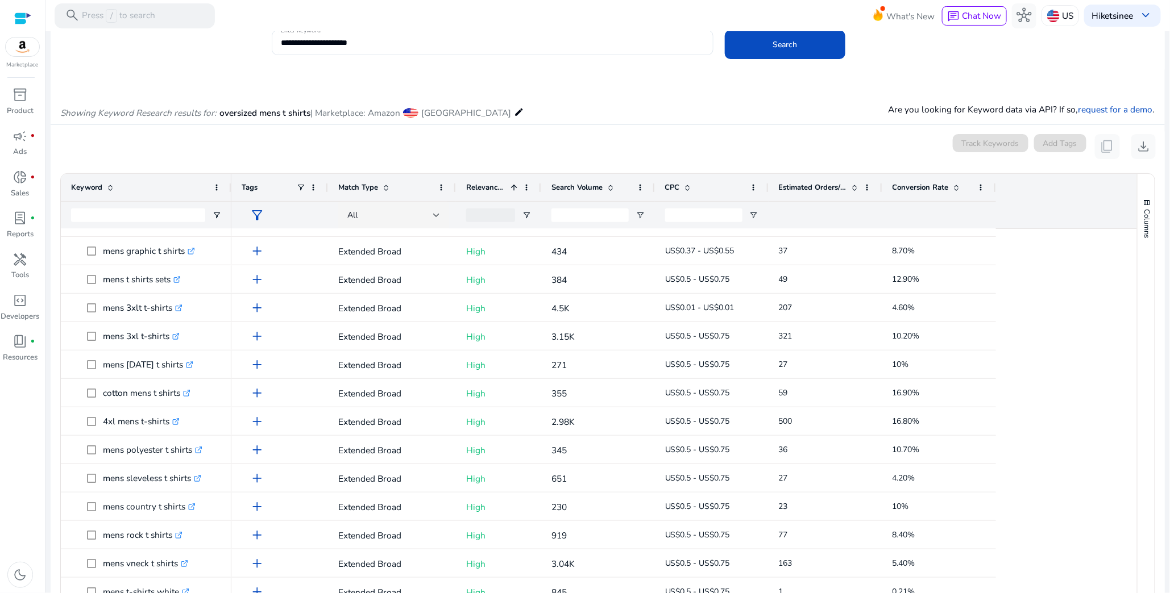
scroll to position [340, 0]
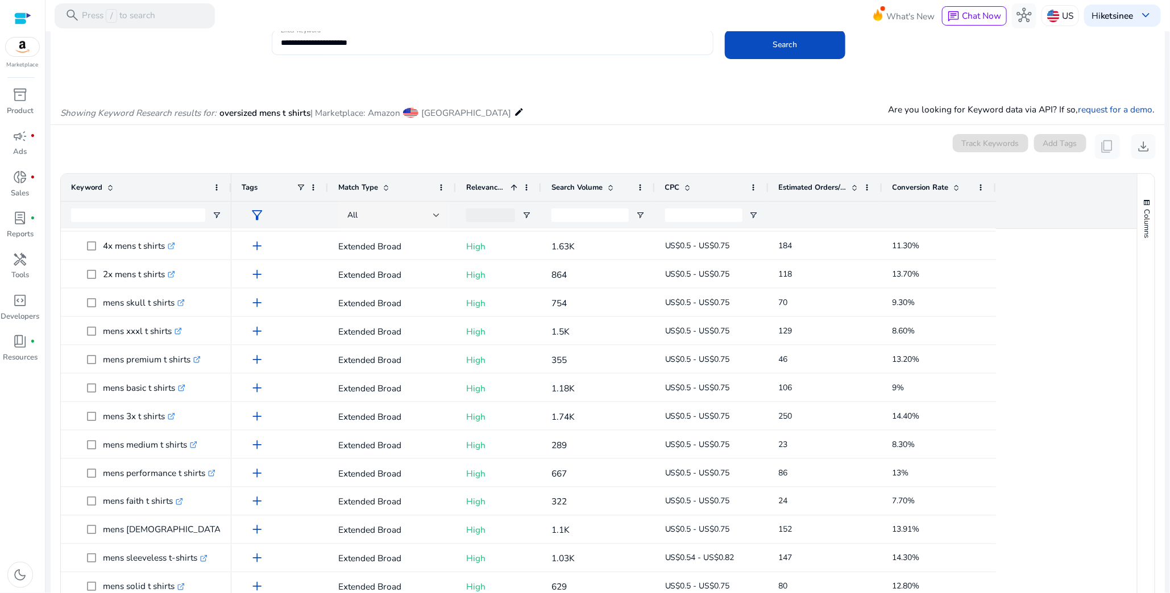
click at [381, 212] on div "All" at bounding box center [390, 215] width 86 height 13
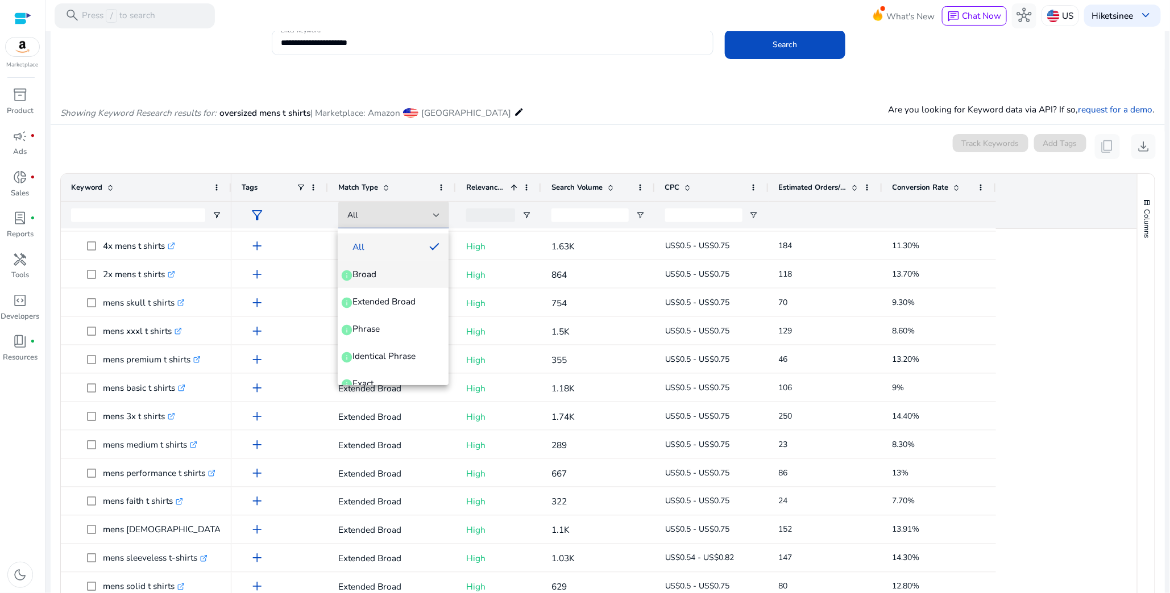
click at [386, 269] on span "Broad info" at bounding box center [393, 274] width 93 height 13
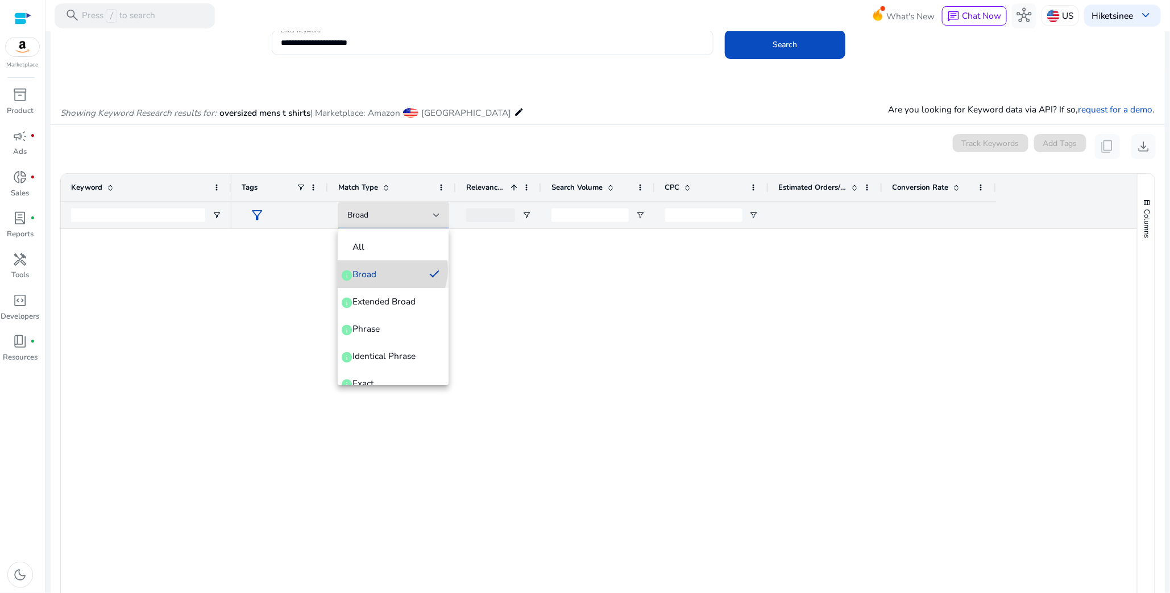
scroll to position [0, 0]
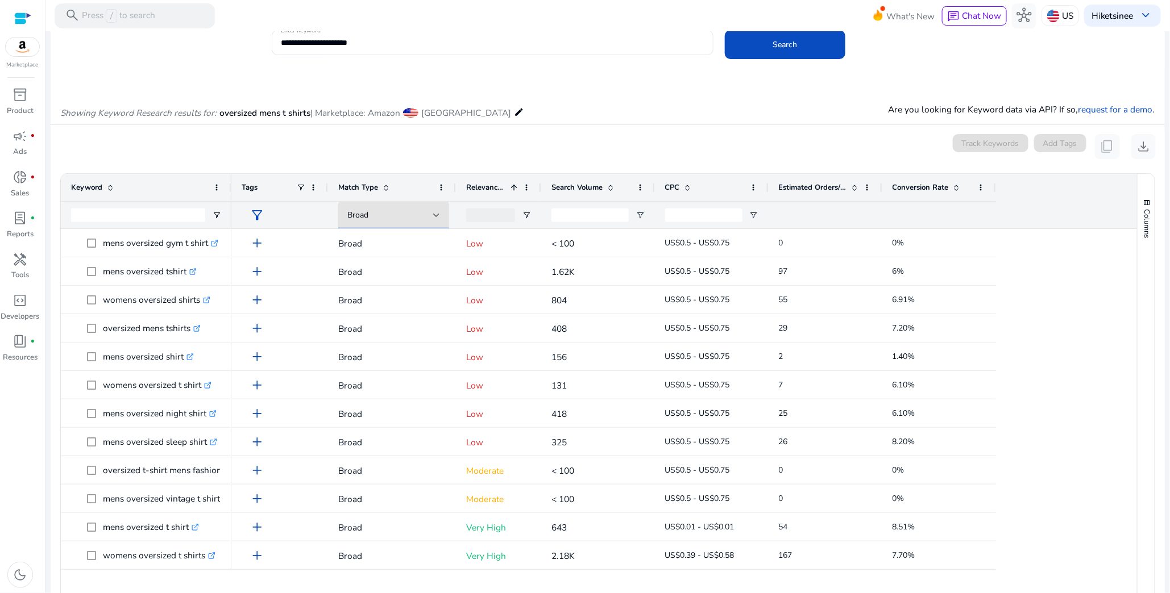
click at [921, 187] on span "Conversion Rate" at bounding box center [920, 187] width 56 height 10
click at [925, 190] on span "Conversion Rate" at bounding box center [920, 187] width 56 height 10
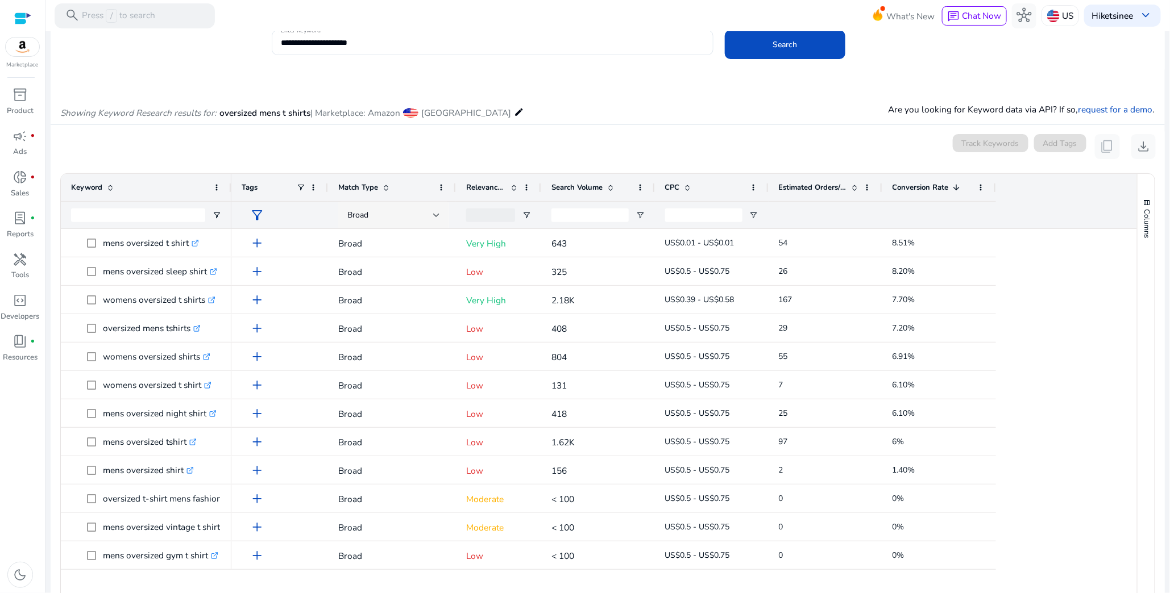
click at [360, 215] on span "Broad" at bounding box center [357, 215] width 21 height 11
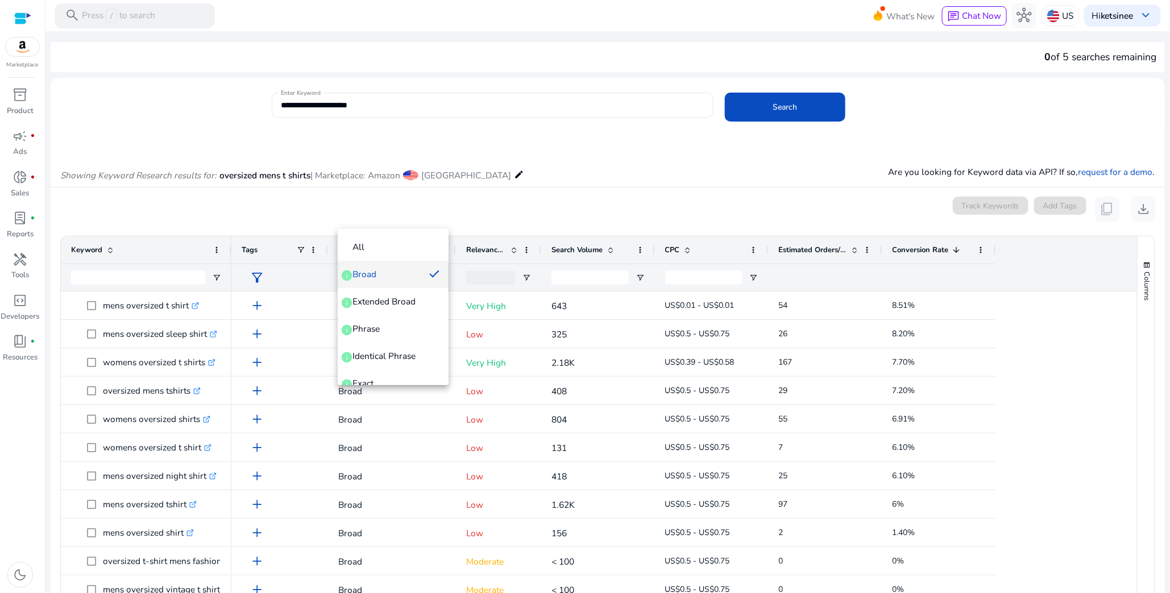
scroll to position [43, 0]
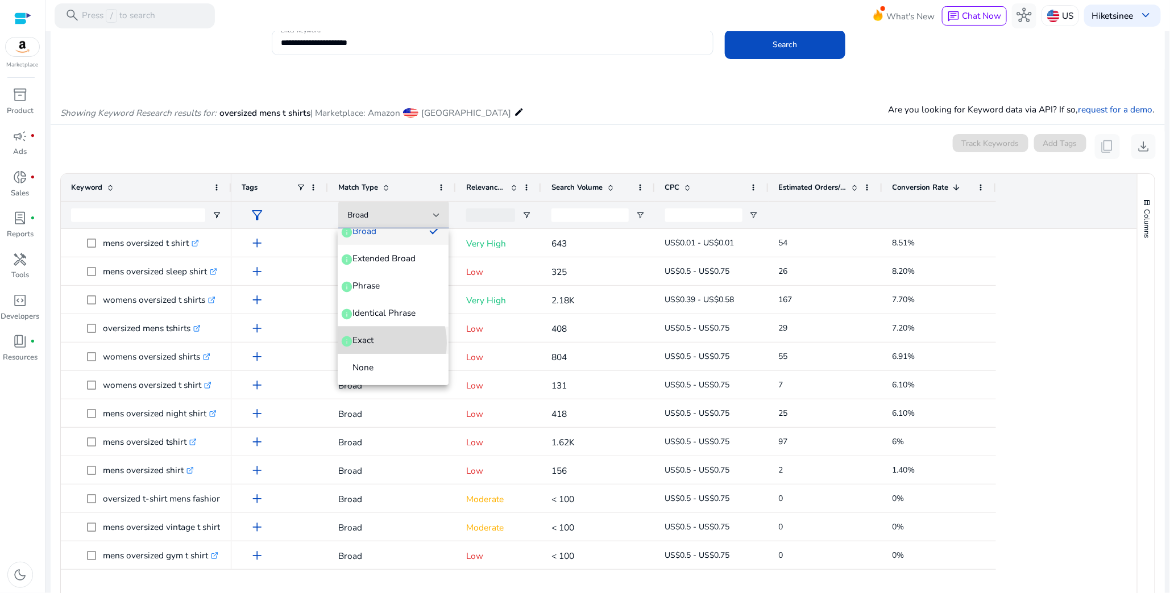
click at [373, 343] on span "Exact" at bounding box center [362, 340] width 21 height 13
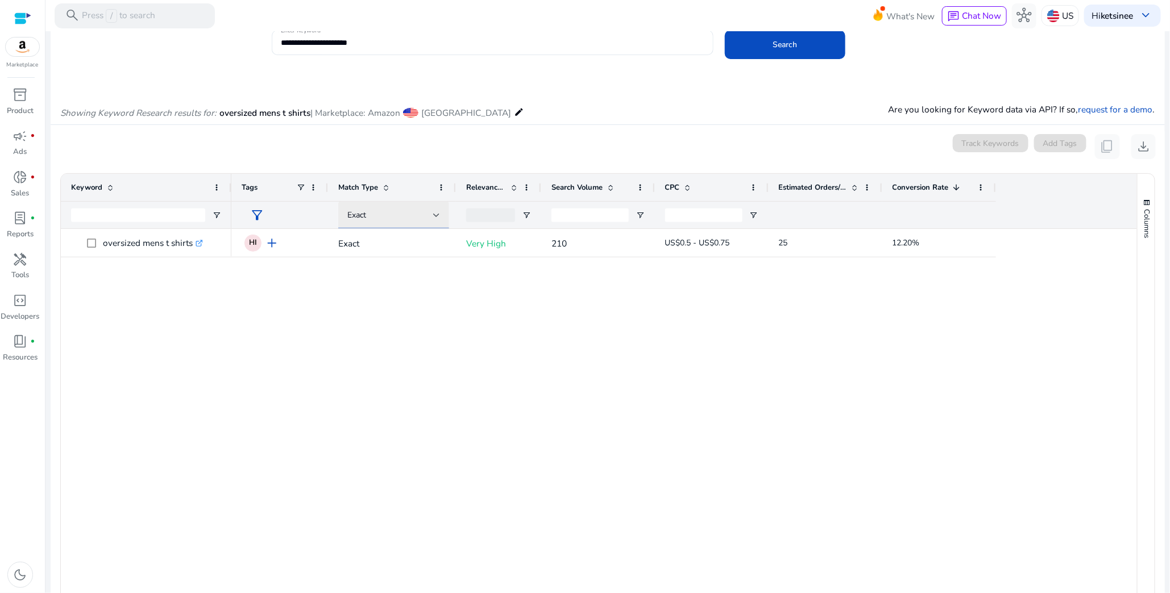
click at [403, 209] on div "Exact" at bounding box center [390, 215] width 86 height 13
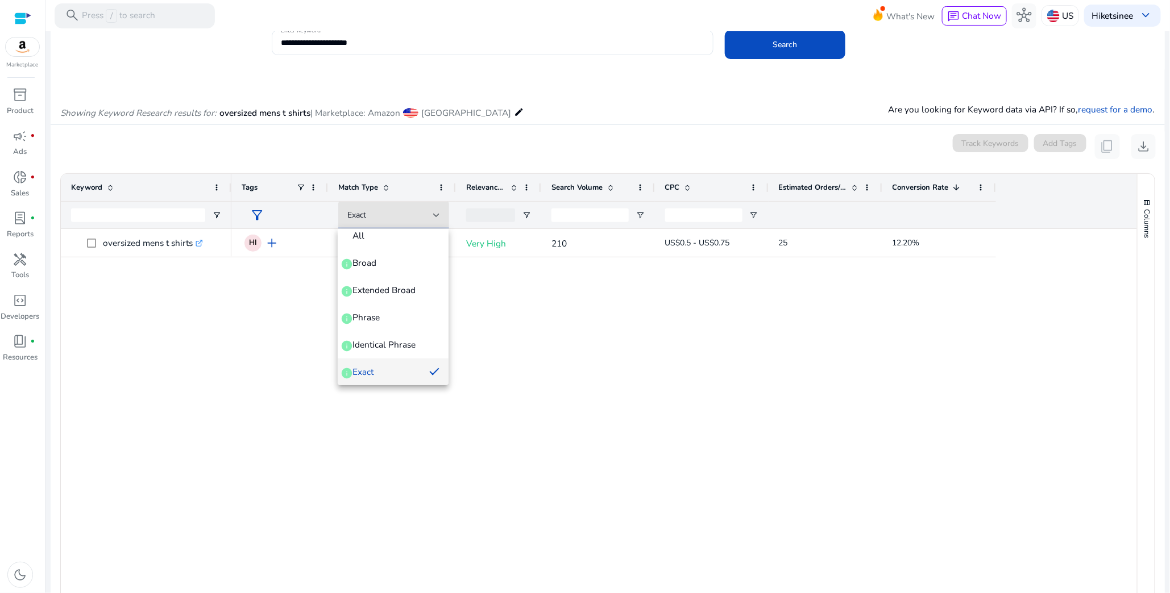
click at [405, 222] on div at bounding box center [585, 296] width 1170 height 593
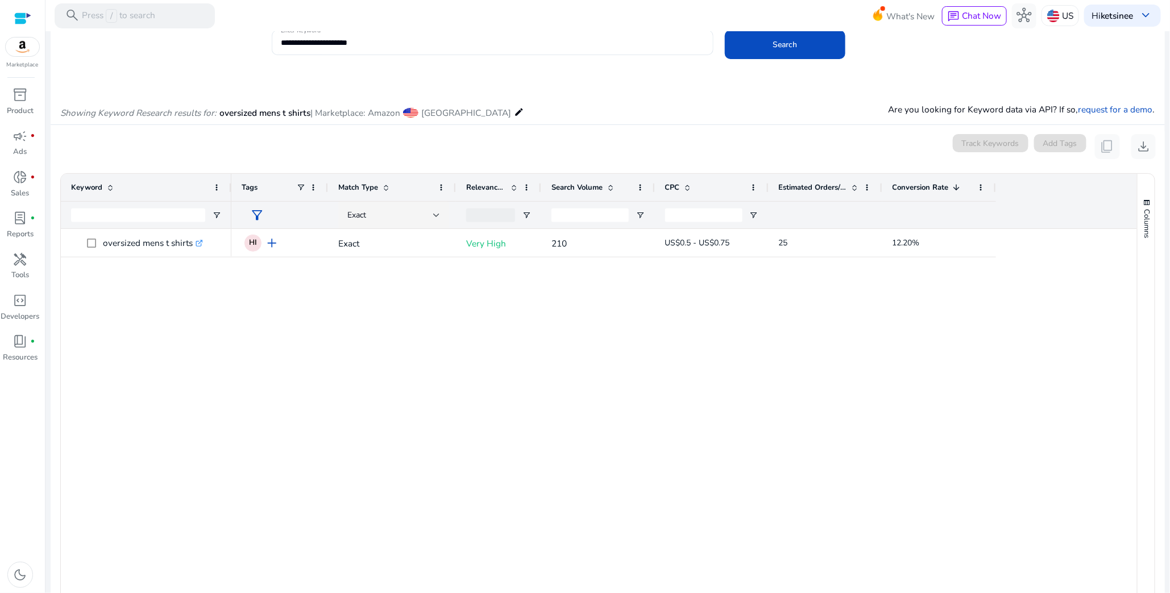
click at [405, 222] on div "Exact" at bounding box center [393, 215] width 93 height 27
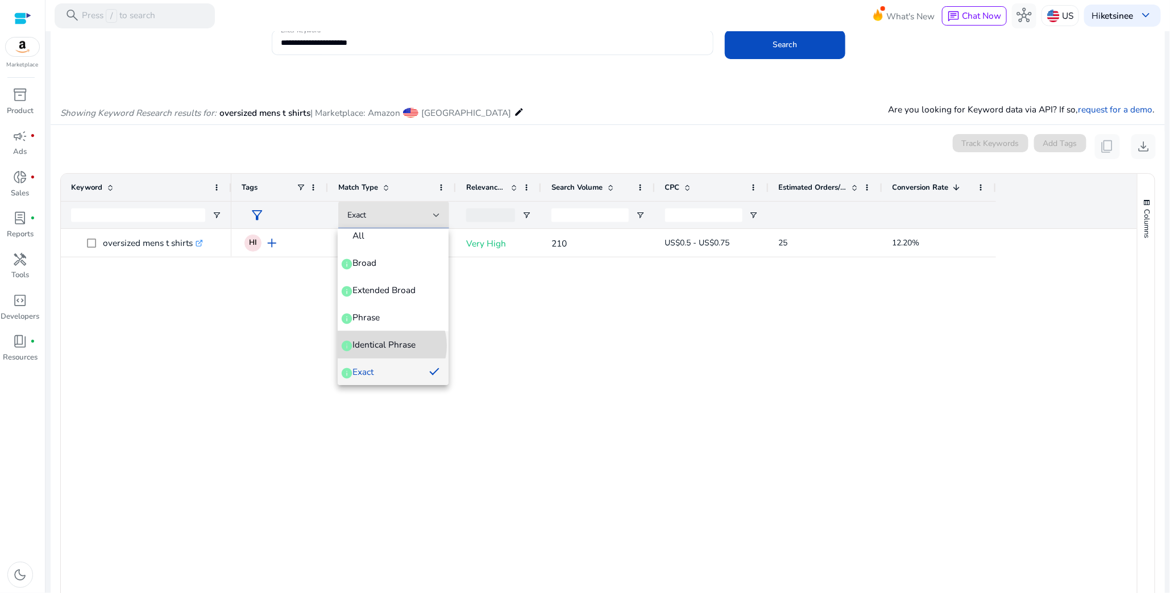
click at [388, 346] on span "Identical Phrase" at bounding box center [383, 345] width 63 height 13
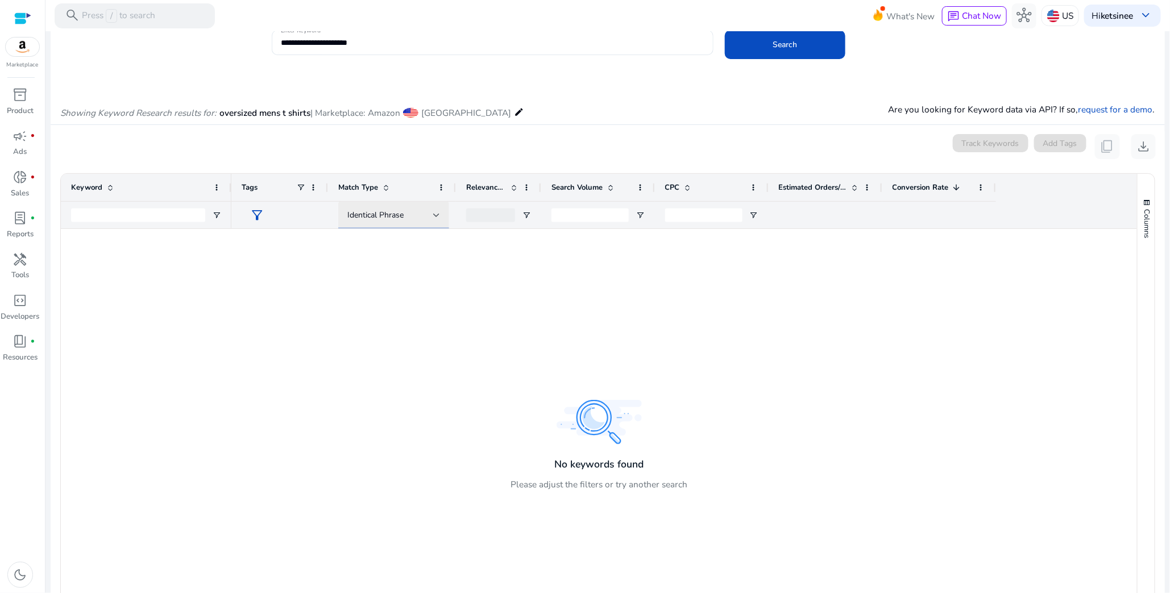
click at [419, 209] on div "Identical Phrase" at bounding box center [390, 215] width 86 height 13
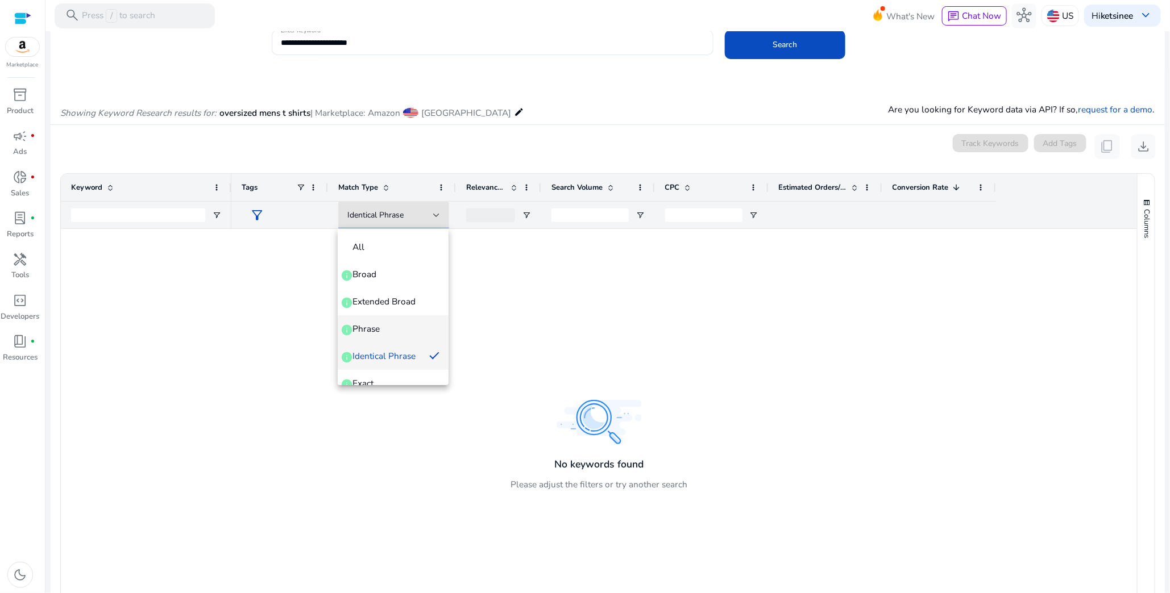
click at [404, 319] on mat-option "Phrase info" at bounding box center [393, 328] width 111 height 27
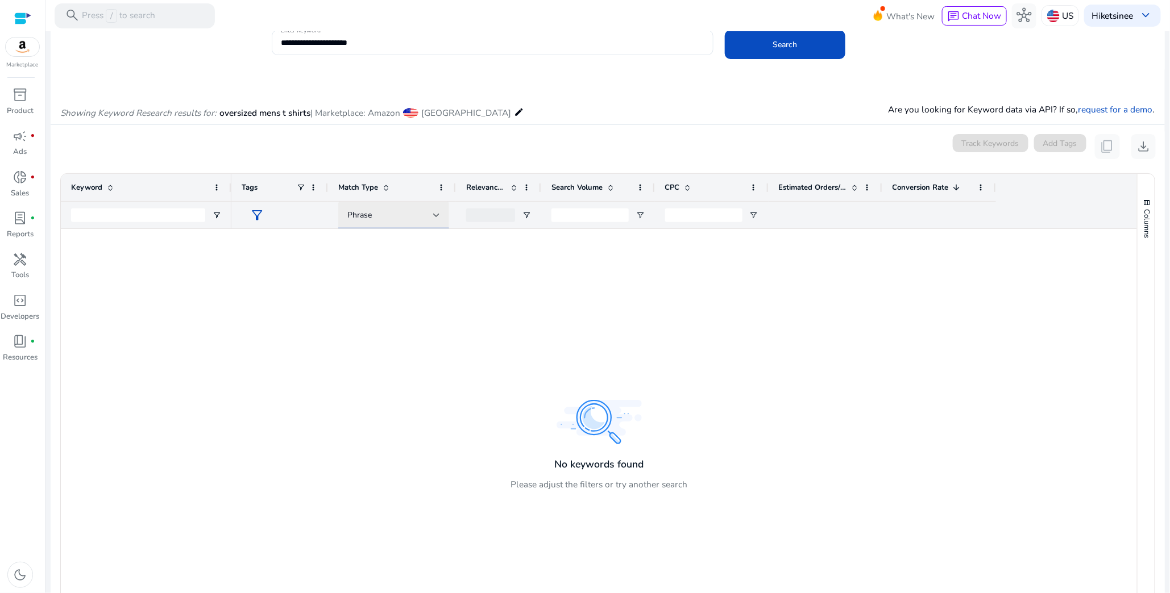
click at [422, 217] on div "Phrase" at bounding box center [390, 215] width 86 height 13
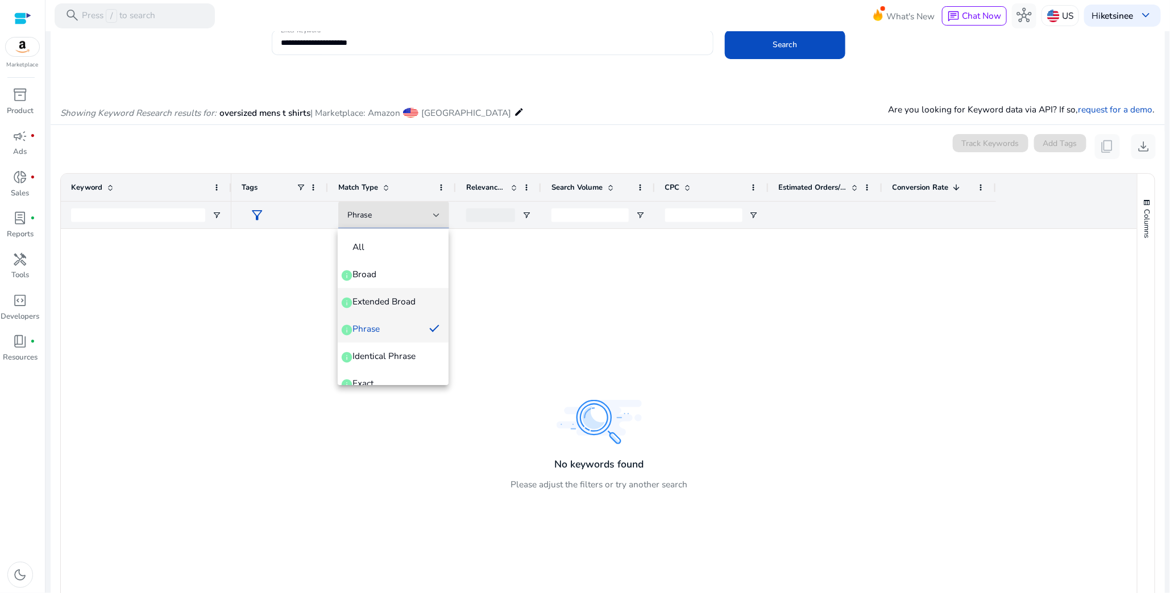
click at [404, 302] on span "Extended Broad" at bounding box center [383, 302] width 63 height 13
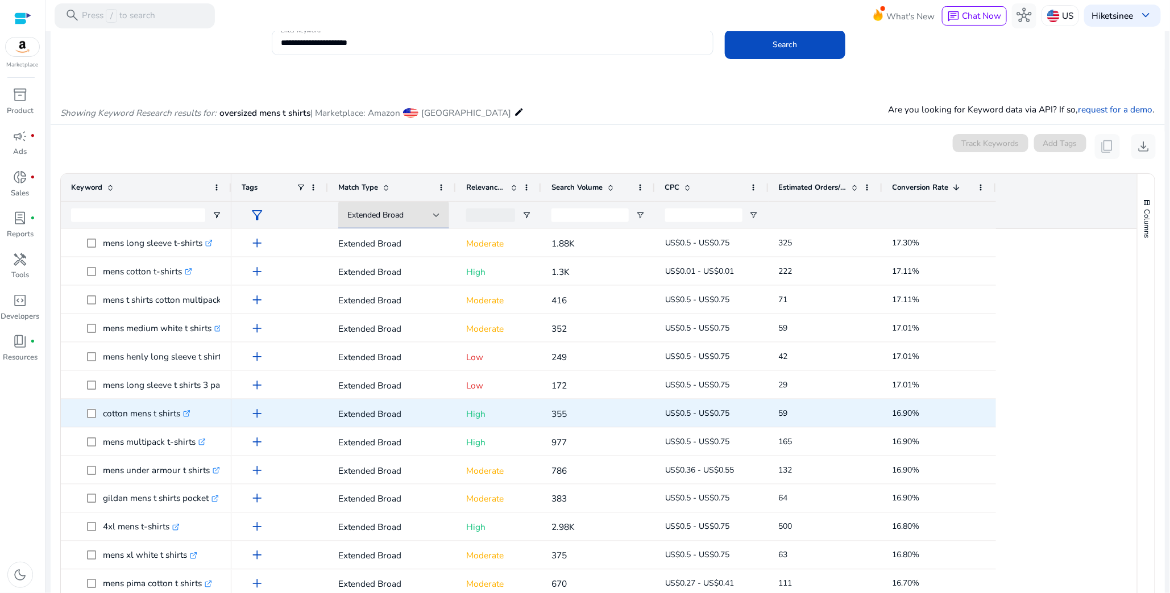
scroll to position [963, 0]
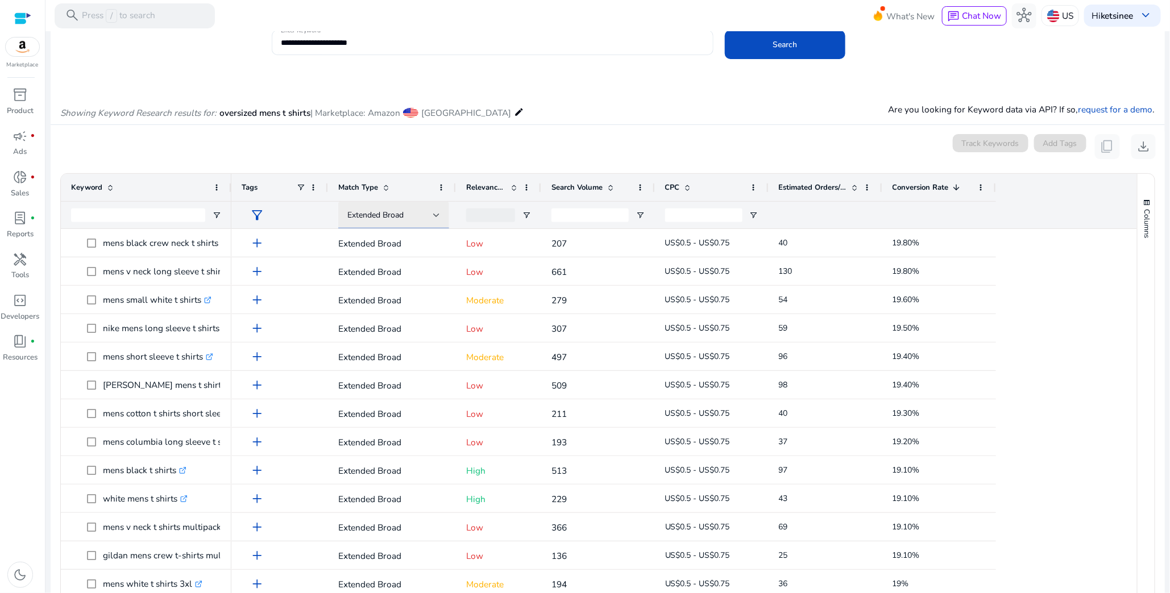
click at [418, 215] on div "Extended Broad" at bounding box center [390, 215] width 86 height 13
click at [402, 268] on span "Broad info" at bounding box center [393, 274] width 93 height 13
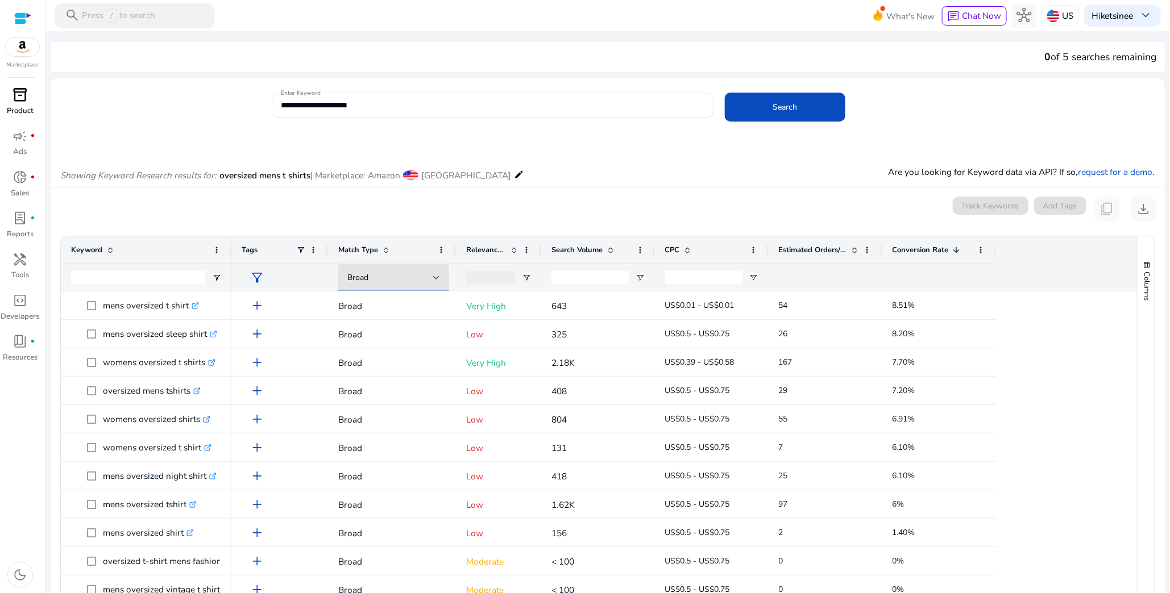
click at [24, 93] on span "inventory_2" at bounding box center [20, 95] width 15 height 15
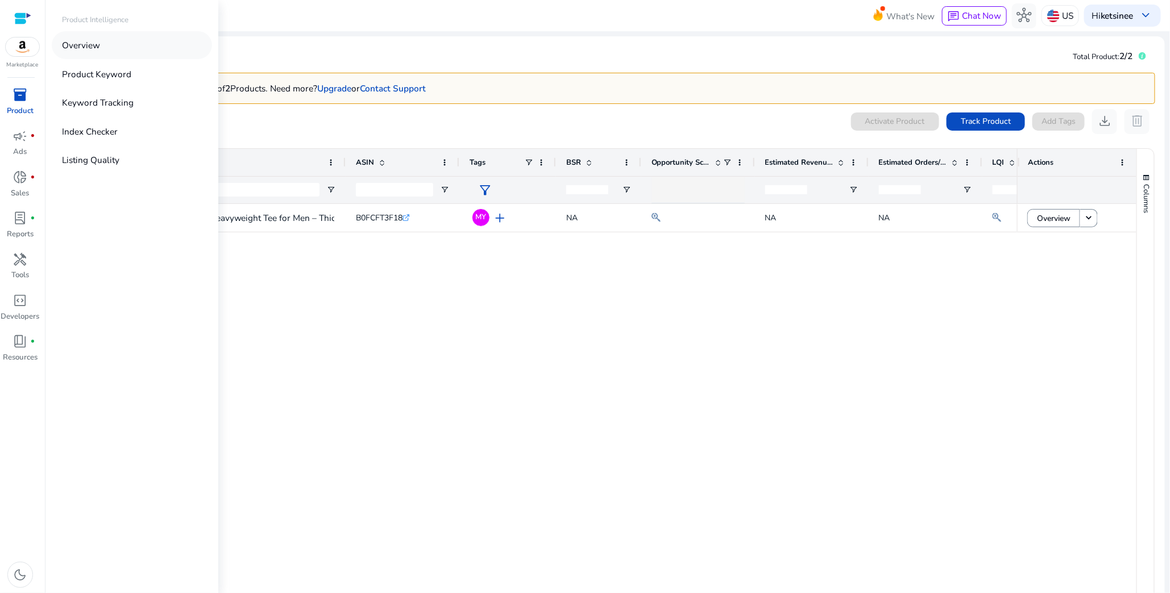
click at [135, 42] on link "Overview" at bounding box center [132, 45] width 160 height 28
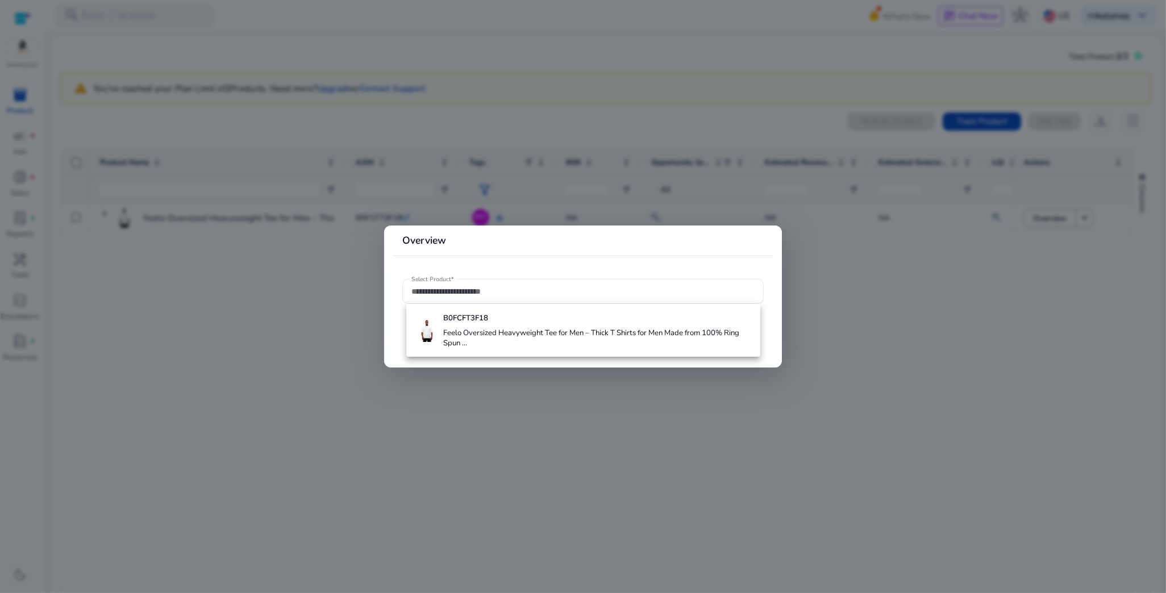
click at [526, 463] on div at bounding box center [583, 296] width 1166 height 593
